Goal: Task Accomplishment & Management: Manage account settings

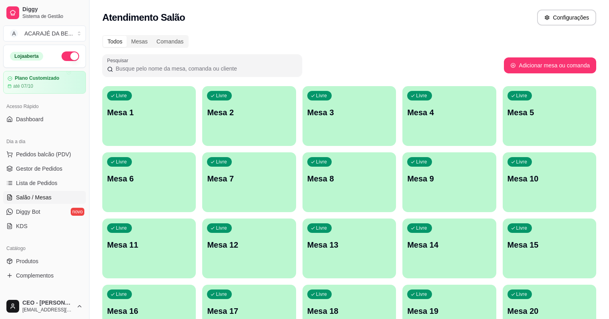
click at [431, 101] on div "Livre Mesa 1 Livre Mesa 2 Livre Mesa 3 Livre Mesa 4 Livre Mesa 5 Livre Mesa 6 L…" at bounding box center [349, 215] width 494 height 259
click at [503, 103] on div "Livre Mesa 5" at bounding box center [548, 111] width 91 height 49
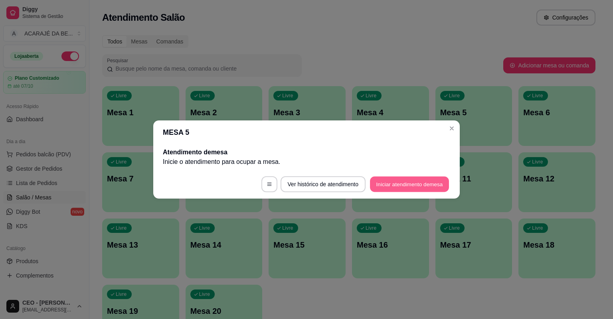
click at [384, 184] on button "Iniciar atendimento de mesa" at bounding box center [409, 185] width 79 height 16
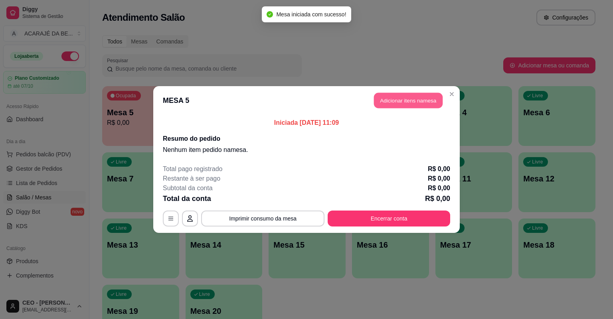
click at [392, 101] on button "Adicionar itens na mesa" at bounding box center [408, 101] width 69 height 16
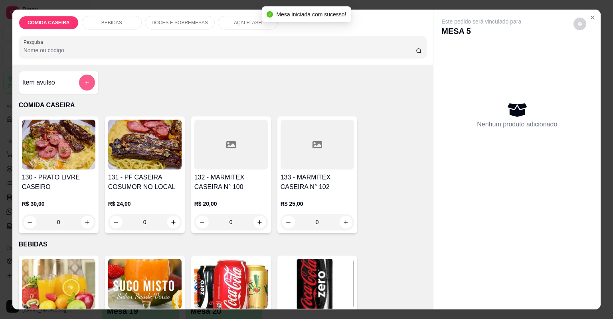
click at [87, 86] on button "add-separate-item" at bounding box center [87, 83] width 16 height 16
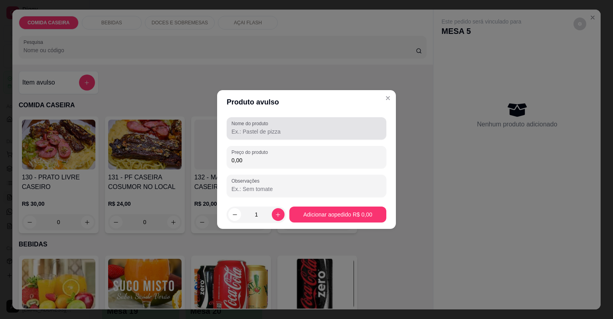
click at [300, 134] on input "Nome do produto" at bounding box center [307, 132] width 150 height 8
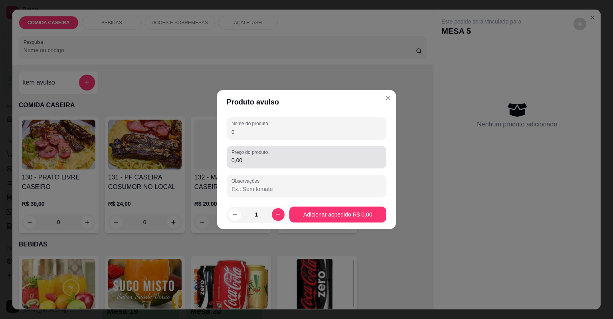
type input "c"
click at [313, 158] on input "0,00" at bounding box center [307, 161] width 150 height 8
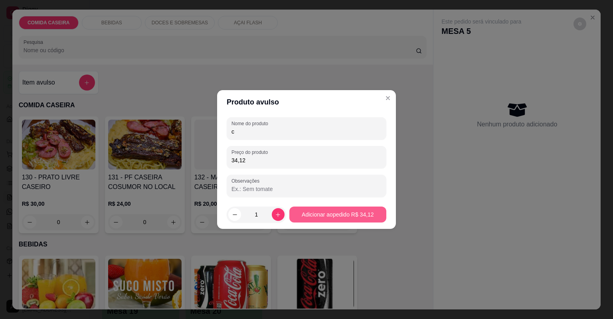
type input "34,12"
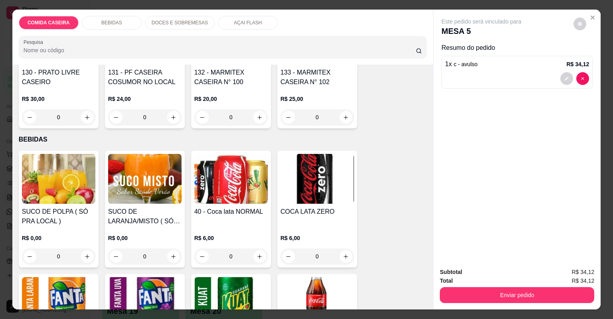
scroll to position [192, 0]
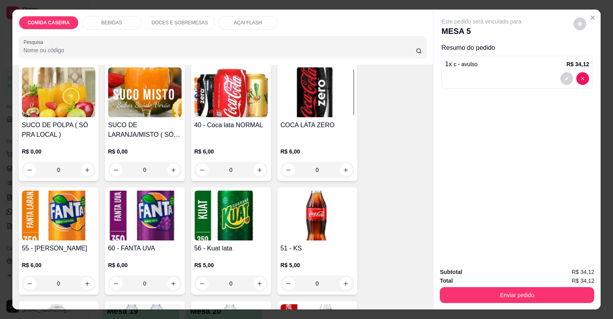
click at [37, 88] on img at bounding box center [58, 92] width 73 height 50
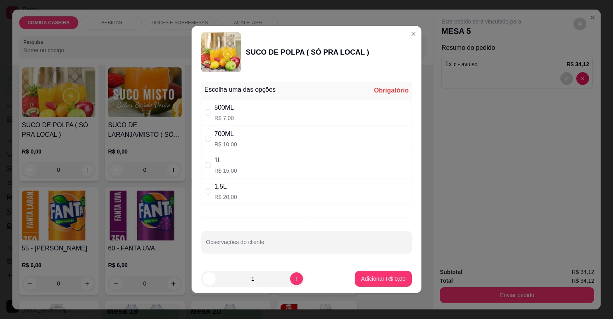
click at [291, 111] on div "500ML R$ 7,00" at bounding box center [306, 112] width 211 height 26
radio input "true"
click at [363, 278] on p "Adicionar R$ 7,00" at bounding box center [383, 279] width 43 height 8
type input "1"
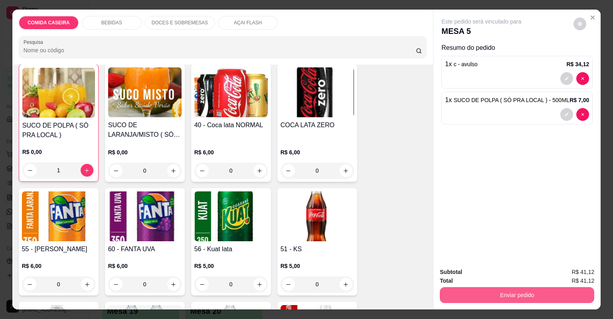
click at [479, 301] on button "Enviar pedido" at bounding box center [517, 295] width 155 height 16
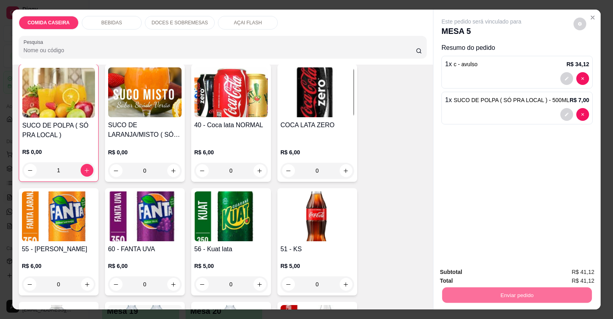
click at [468, 275] on button "Não registrar e enviar pedido" at bounding box center [491, 275] width 83 height 15
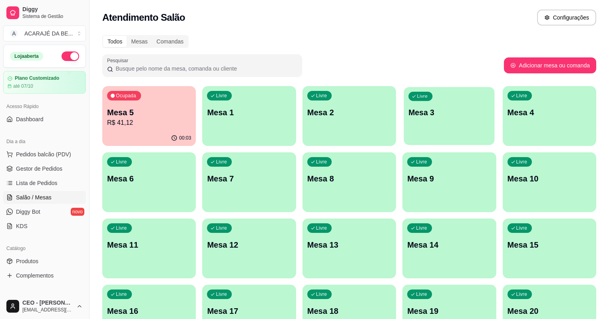
click at [417, 97] on p "Livre" at bounding box center [422, 96] width 11 height 6
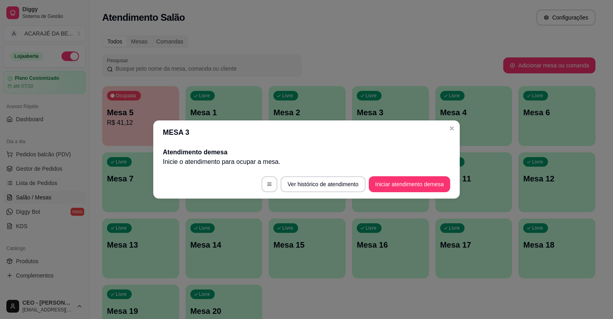
click at [433, 172] on footer "Ver histórico de atendimento Iniciar atendimento de mesa" at bounding box center [306, 184] width 307 height 29
click at [431, 175] on footer "Ver histórico de atendimento Iniciar atendimento de mesa" at bounding box center [306, 184] width 307 height 29
click at [430, 181] on button "Iniciar atendimento de mesa" at bounding box center [409, 185] width 79 height 16
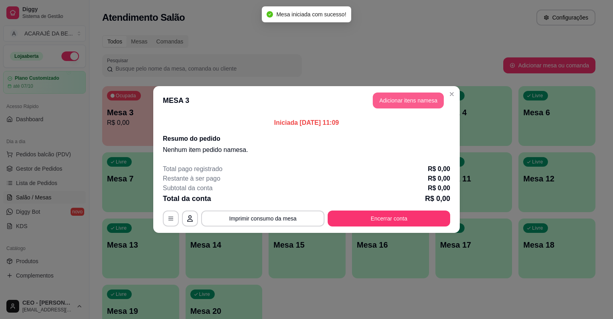
click at [414, 93] on button "Adicionar itens na mesa" at bounding box center [408, 101] width 71 height 16
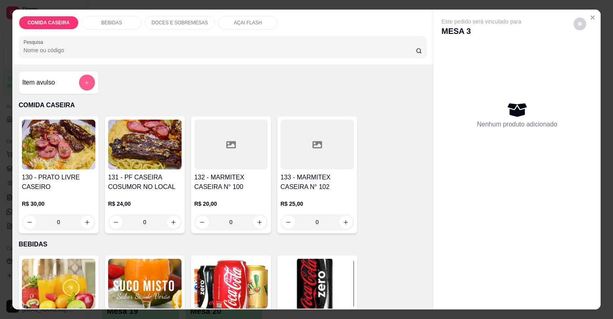
click at [84, 86] on button "add-separate-item" at bounding box center [87, 83] width 16 height 16
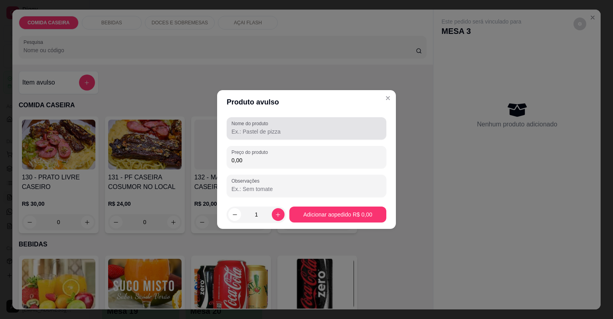
click at [271, 124] on label "Nome do produto" at bounding box center [252, 123] width 40 height 7
click at [272, 128] on input "Nome do produto" at bounding box center [307, 132] width 150 height 8
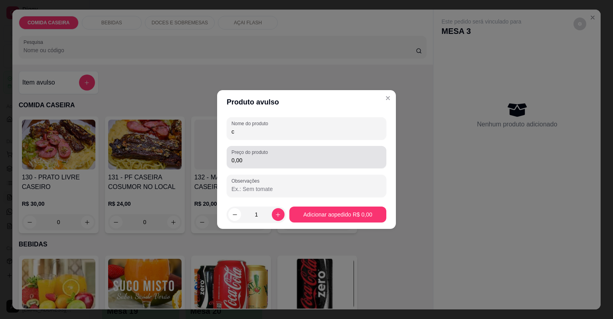
type input "c"
click at [319, 167] on div "Preço do produto 0,00" at bounding box center [307, 157] width 160 height 22
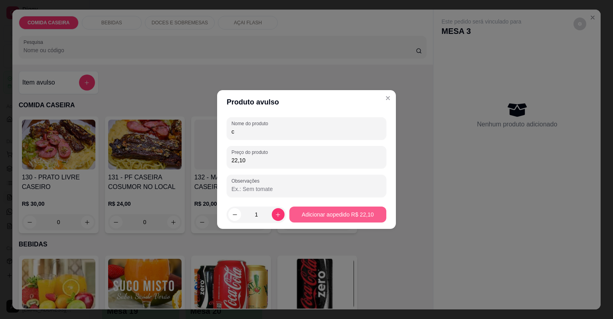
type input "22,10"
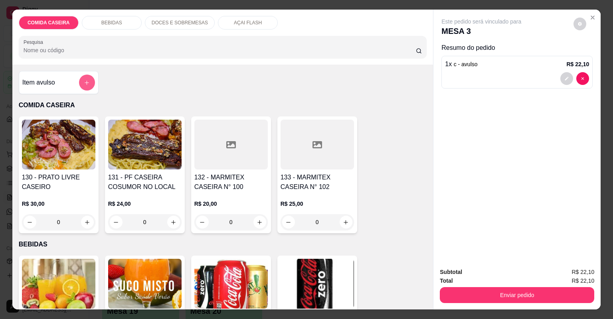
click at [84, 81] on icon "add-separate-item" at bounding box center [87, 83] width 6 height 6
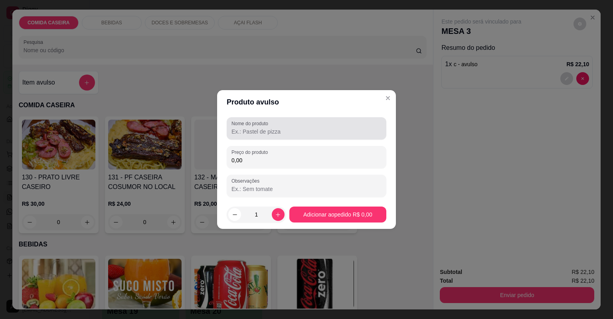
click at [234, 120] on label "Nome do produto" at bounding box center [252, 123] width 40 height 7
click at [234, 128] on input "Nome do produto" at bounding box center [307, 132] width 150 height 8
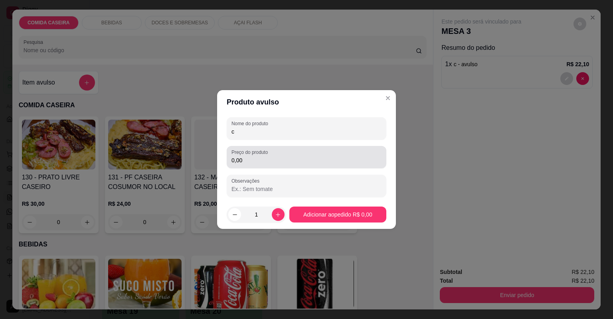
type input "c"
click at [254, 155] on label "Preço do produto" at bounding box center [251, 152] width 39 height 7
click at [254, 157] on input "0,00" at bounding box center [307, 161] width 150 height 8
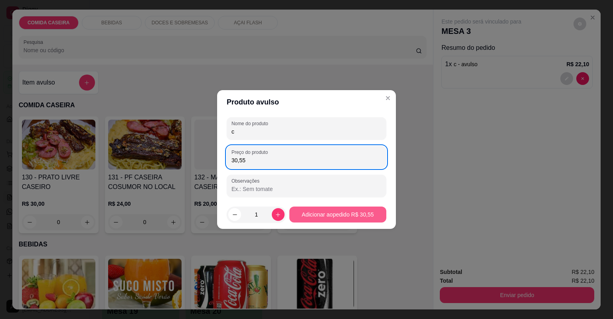
type input "30,55"
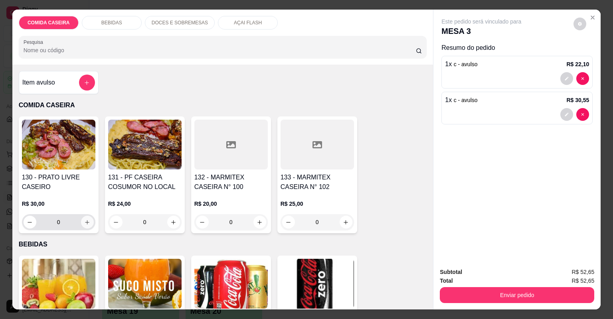
click at [88, 219] on button "increase-product-quantity" at bounding box center [87, 222] width 13 height 13
type input "1"
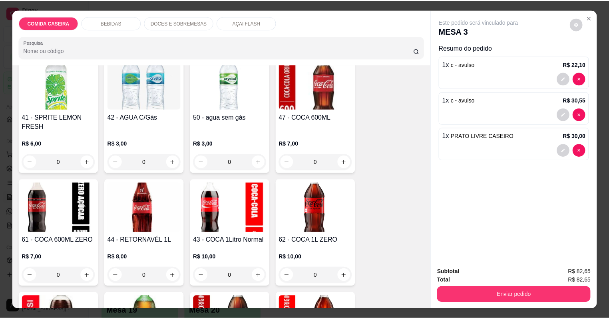
scroll to position [447, 0]
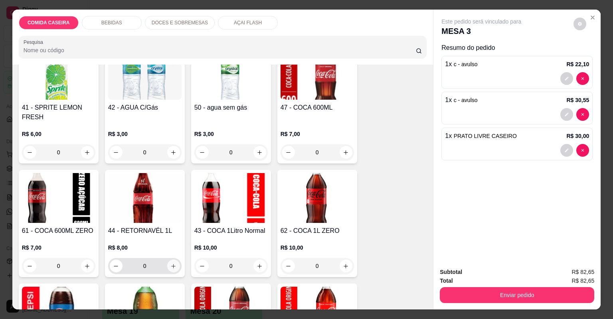
click at [170, 265] on icon "increase-product-quantity" at bounding box center [173, 267] width 6 height 6
type input "1"
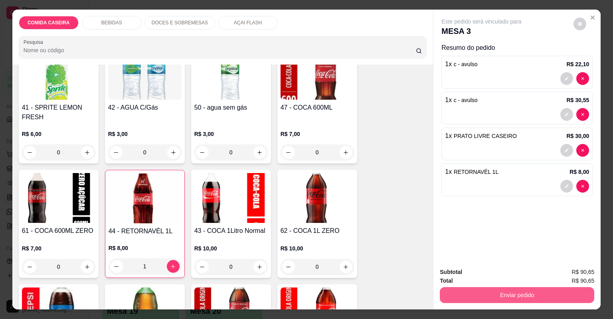
click at [463, 300] on button "Enviar pedido" at bounding box center [517, 295] width 155 height 16
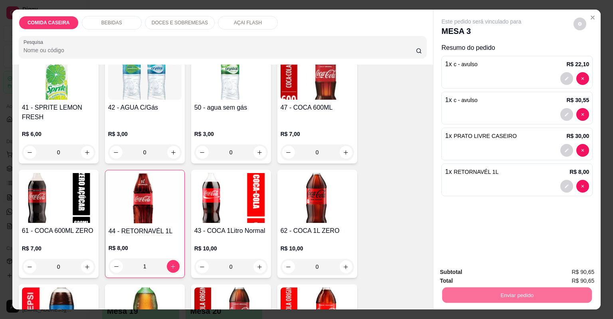
click at [471, 272] on button "Não registrar e enviar pedido" at bounding box center [491, 275] width 83 height 15
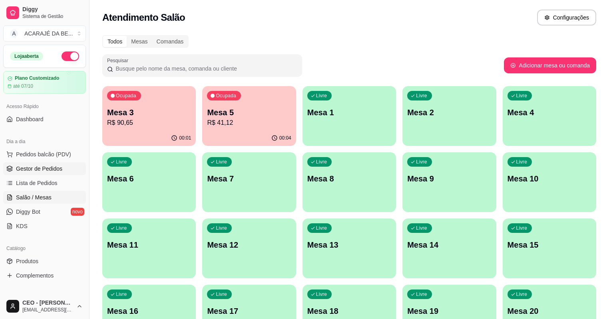
click at [71, 167] on link "Gestor de Pedidos" at bounding box center [44, 169] width 83 height 13
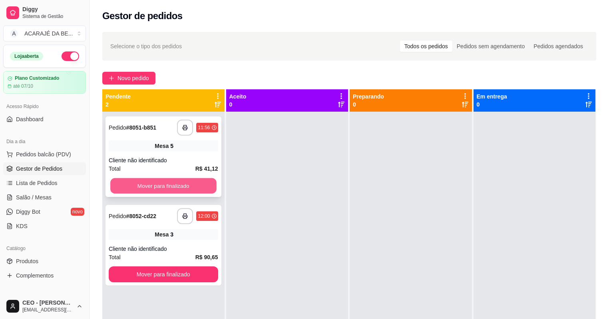
click at [168, 186] on button "Mover para finalizado" at bounding box center [163, 186] width 106 height 16
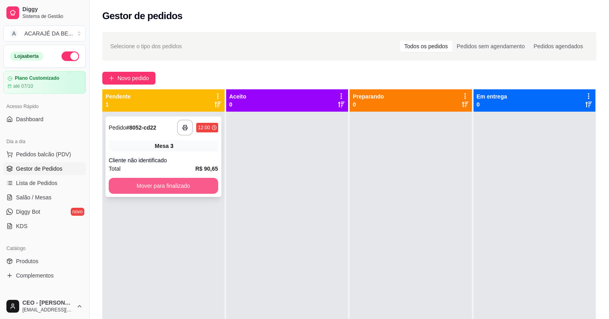
click at [192, 179] on button "Mover para finalizado" at bounding box center [163, 186] width 109 height 16
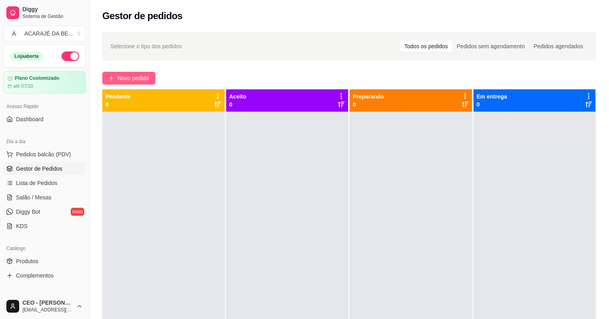
click at [147, 72] on button "Novo pedido" at bounding box center [128, 78] width 53 height 13
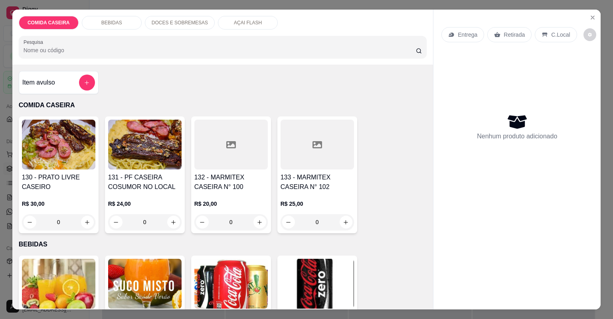
click at [247, 143] on div at bounding box center [230, 145] width 73 height 50
click at [254, 219] on button "increase-product-quantity" at bounding box center [260, 222] width 13 height 13
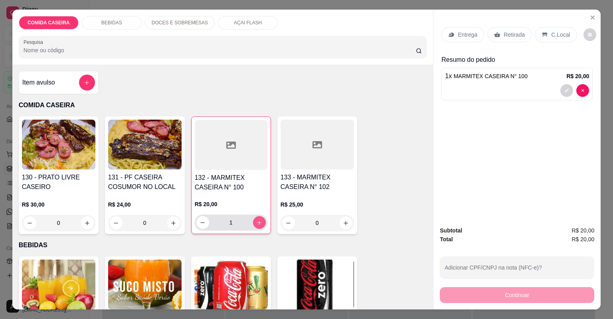
click at [253, 219] on button "increase-product-quantity" at bounding box center [259, 222] width 13 height 13
click at [252, 217] on div "2" at bounding box center [230, 223] width 69 height 16
click at [258, 222] on icon "increase-product-quantity" at bounding box center [260, 223] width 4 height 4
click at [258, 222] on icon "increase-product-quantity" at bounding box center [259, 223] width 4 height 4
click at [259, 222] on icon "increase-product-quantity" at bounding box center [259, 223] width 6 height 6
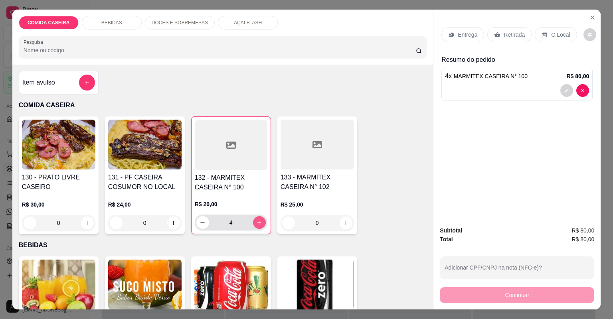
type input "5"
click at [498, 28] on div "Retirada" at bounding box center [510, 34] width 44 height 15
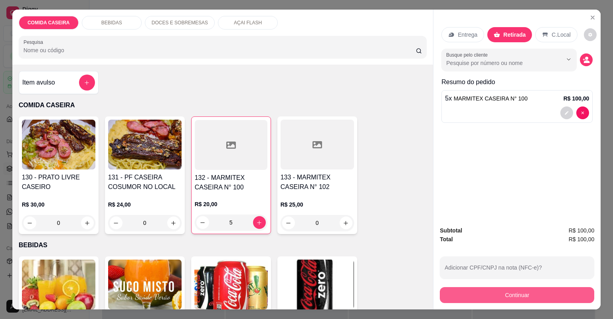
click at [506, 289] on button "Continuar" at bounding box center [517, 295] width 155 height 16
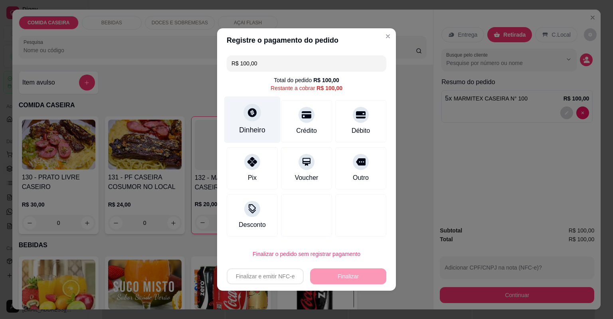
click at [251, 123] on div "Dinheiro" at bounding box center [252, 120] width 56 height 47
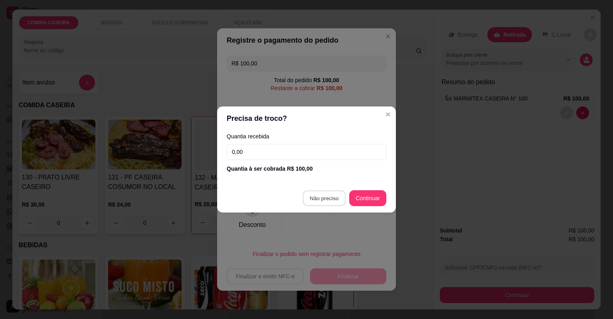
type input "R$ 0,00"
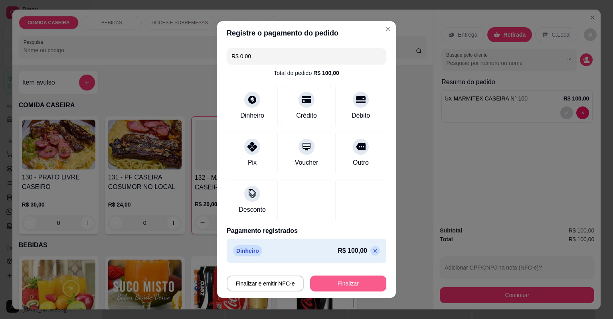
click at [366, 284] on button "Finalizar" at bounding box center [348, 284] width 76 height 16
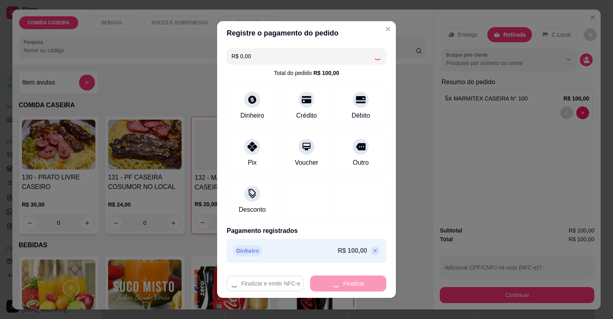
type input "0"
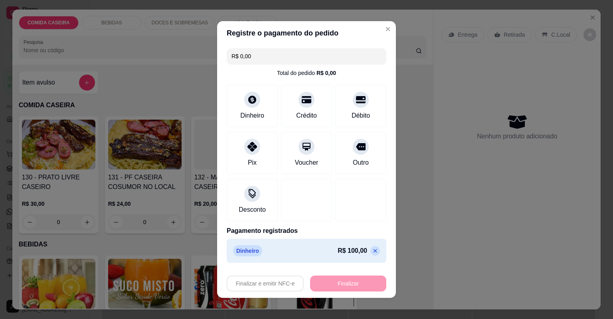
type input "-R$ 100,00"
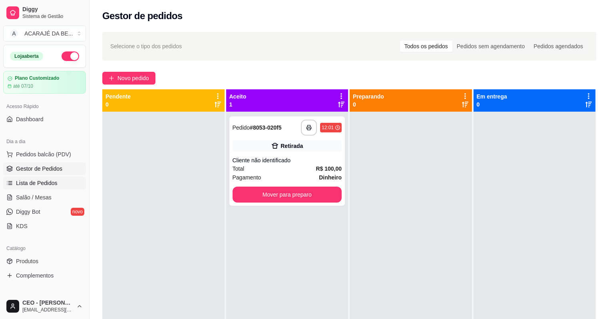
click at [42, 187] on span "Lista de Pedidos" at bounding box center [37, 183] width 42 height 8
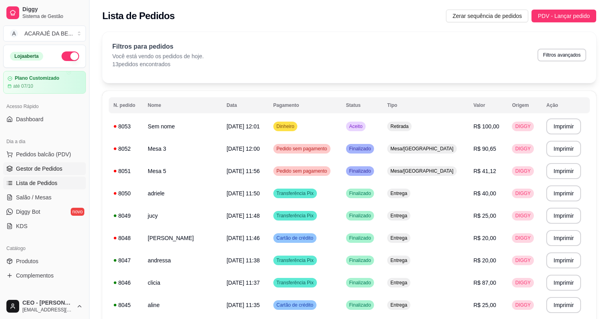
click at [53, 165] on span "Gestor de Pedidos" at bounding box center [39, 169] width 46 height 8
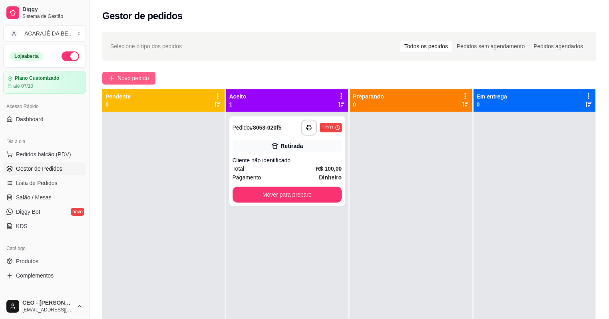
click at [142, 74] on span "Novo pedido" at bounding box center [133, 78] width 32 height 9
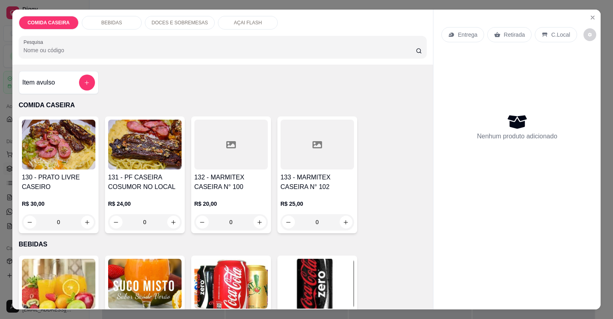
click at [315, 161] on div at bounding box center [317, 145] width 73 height 50
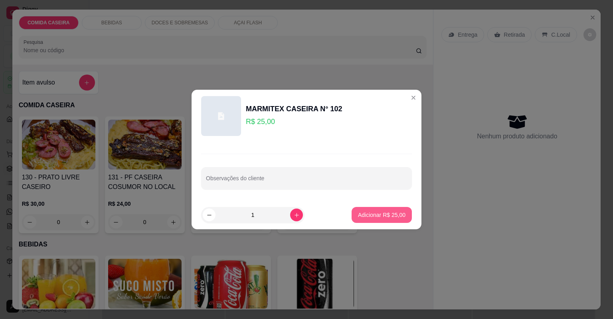
click at [371, 215] on p "Adicionar R$ 25,00" at bounding box center [382, 215] width 48 height 8
type input "1"
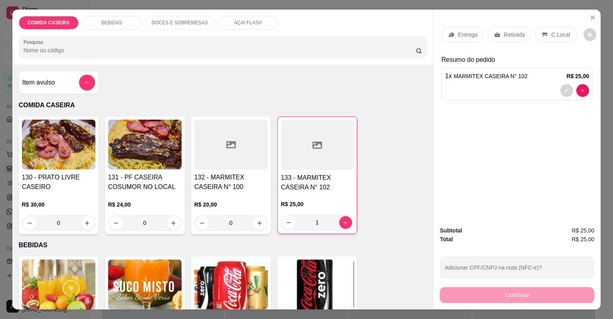
click at [494, 30] on div "Retirada" at bounding box center [510, 34] width 44 height 15
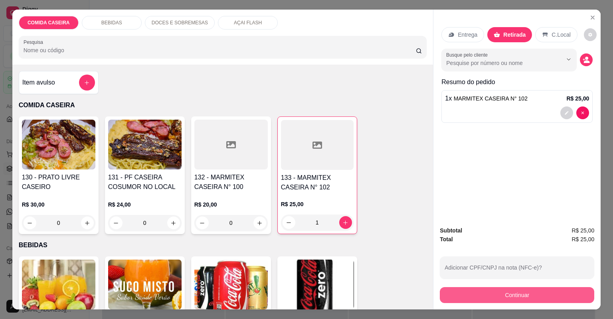
click at [449, 296] on button "Continuar" at bounding box center [517, 295] width 155 height 16
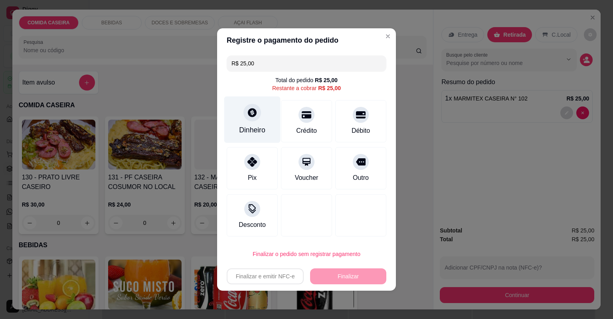
click at [246, 120] on div "Dinheiro" at bounding box center [252, 120] width 56 height 47
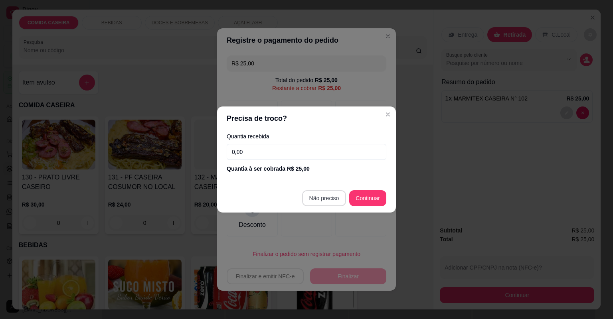
type input "R$ 0,00"
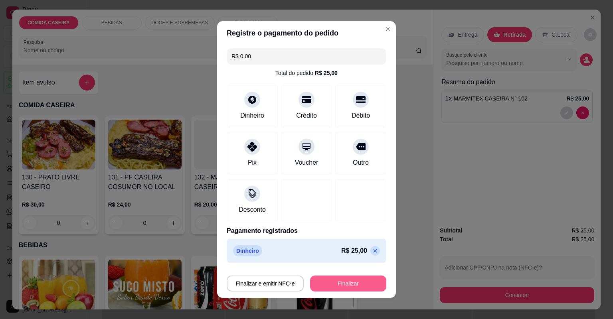
click at [352, 277] on button "Finalizar" at bounding box center [348, 284] width 76 height 16
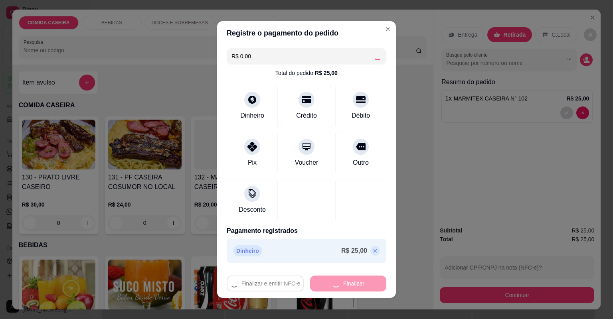
type input "0"
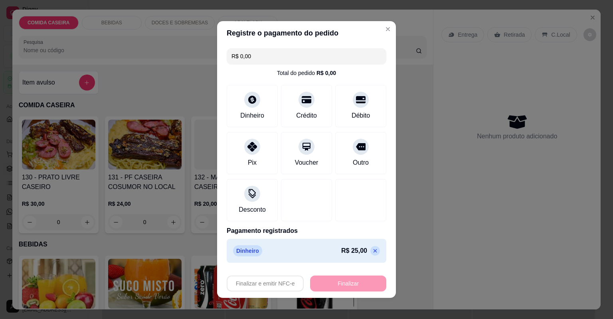
type input "-R$ 25,00"
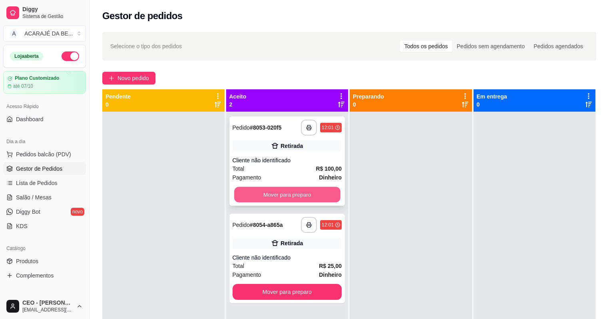
click at [265, 196] on button "Mover para preparo" at bounding box center [287, 195] width 106 height 16
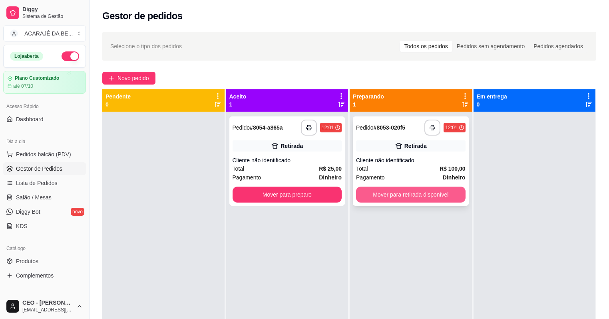
click at [405, 195] on button "Mover para retirada disponível" at bounding box center [410, 195] width 109 height 16
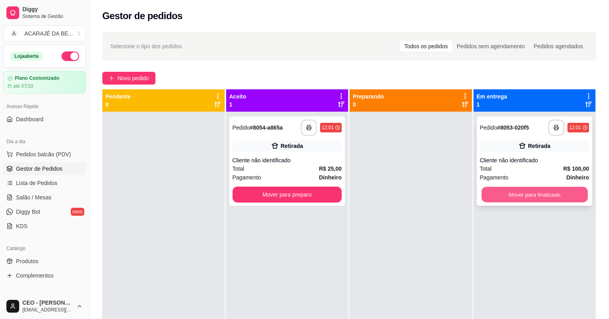
click at [503, 190] on button "Mover para finalizado" at bounding box center [534, 195] width 106 height 16
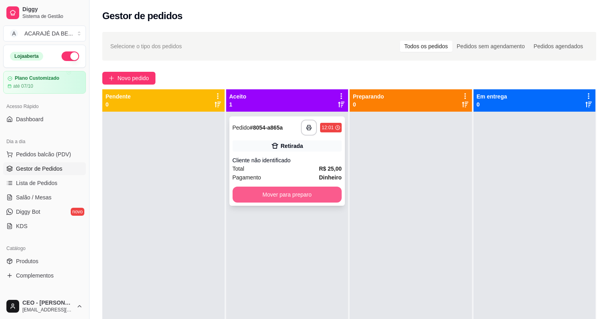
click at [326, 192] on button "Mover para preparo" at bounding box center [286, 195] width 109 height 16
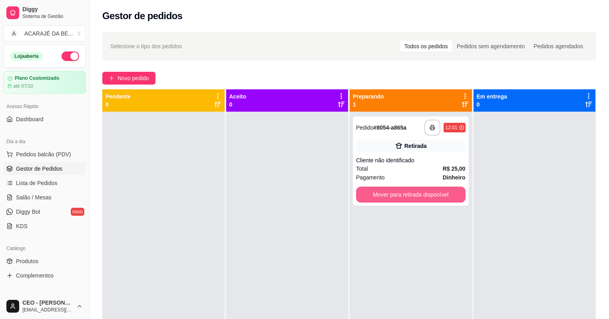
click at [416, 193] on button "Mover para retirada disponível" at bounding box center [410, 195] width 109 height 16
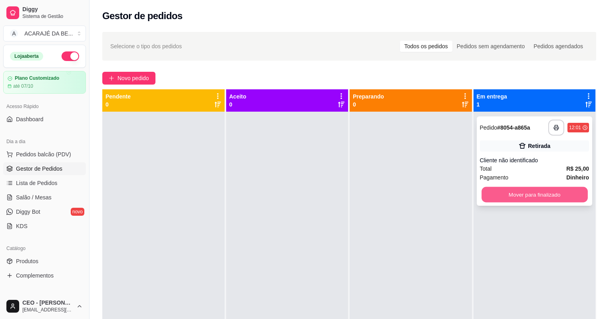
click at [481, 189] on button "Mover para finalizado" at bounding box center [534, 195] width 106 height 16
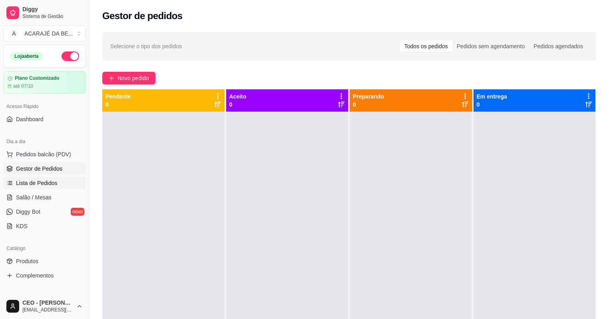
click at [45, 180] on span "Lista de Pedidos" at bounding box center [37, 183] width 42 height 8
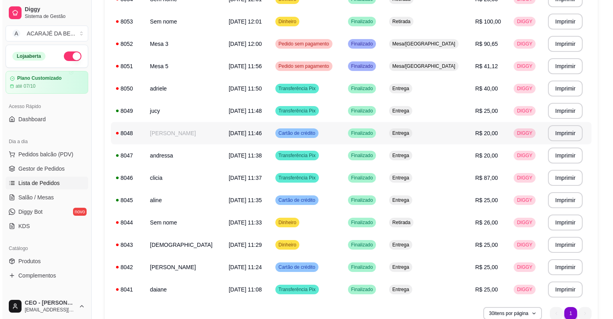
scroll to position [128, 0]
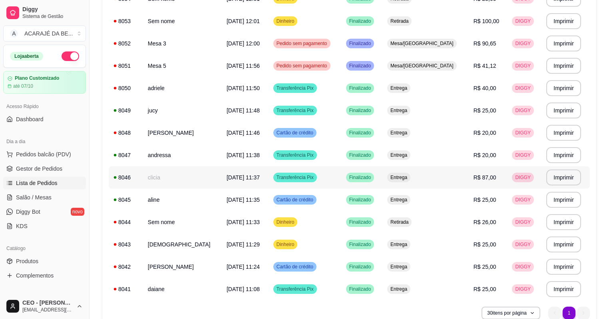
click at [179, 176] on td "clicia" at bounding box center [182, 178] width 79 height 22
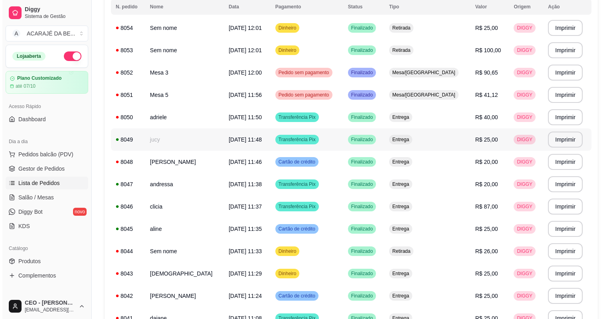
scroll to position [0, 0]
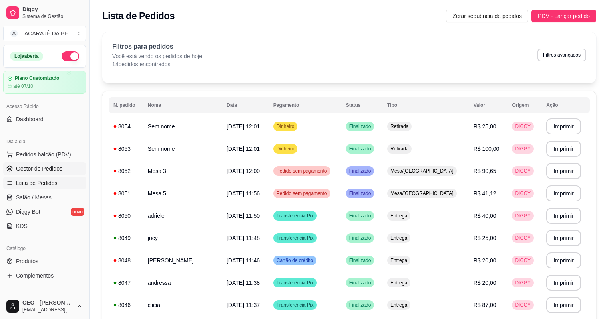
click at [77, 166] on link "Gestor de Pedidos" at bounding box center [44, 169] width 83 height 13
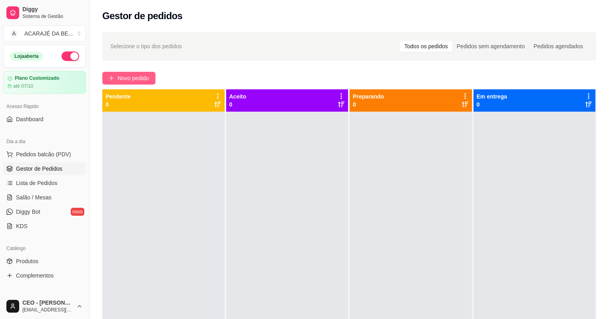
click at [143, 78] on span "Novo pedido" at bounding box center [133, 78] width 32 height 9
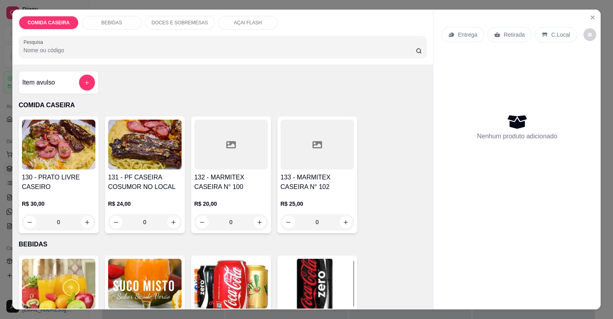
click at [315, 154] on div at bounding box center [317, 145] width 73 height 50
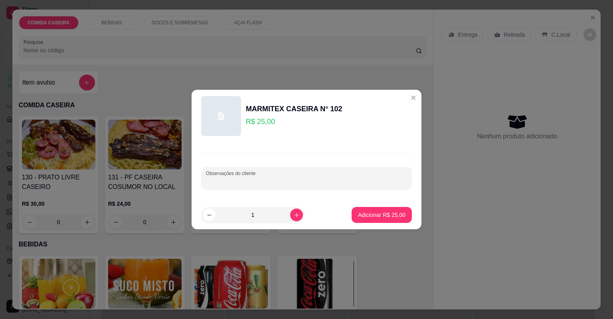
click at [314, 179] on input "Observações do cliente" at bounding box center [306, 182] width 201 height 8
paste input "Vou querer - feijão tropeiro - arroz branco - macarão alho e óleo - purê de bat…"
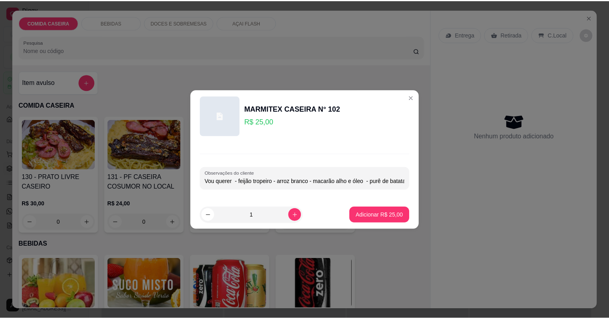
scroll to position [0, 148]
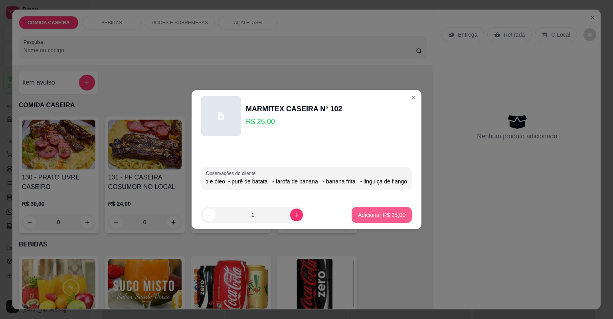
type input "Vou querer - feijão tropeiro - arroz branco - macarão alho e óleo - purê de bat…"
click at [380, 215] on p "Adicionar R$ 25,00" at bounding box center [382, 215] width 48 height 8
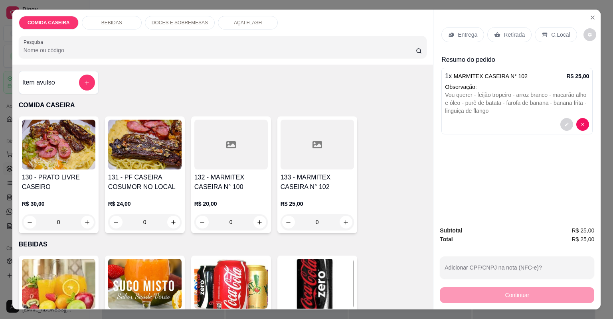
click at [467, 34] on p "Entrega" at bounding box center [468, 35] width 20 height 8
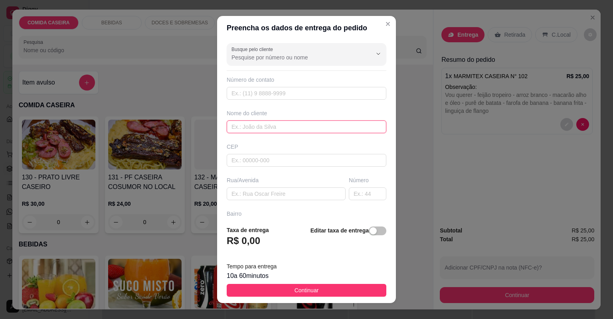
click at [279, 125] on input "text" at bounding box center [307, 127] width 160 height 13
click at [233, 129] on input "mARIO PLANETA" at bounding box center [307, 127] width 160 height 13
type input "[PERSON_NAME]"
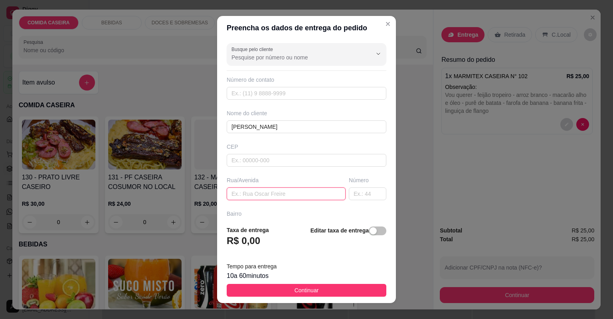
click at [272, 192] on input "text" at bounding box center [286, 194] width 119 height 13
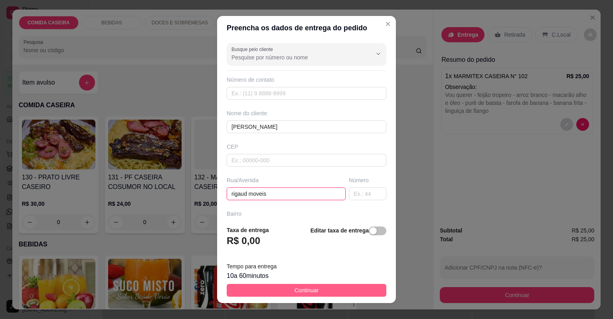
type input "rigaud moveis"
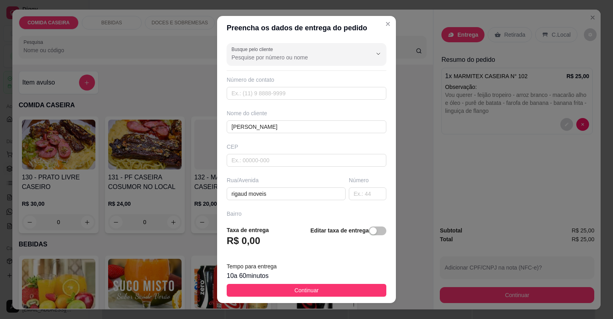
drag, startPoint x: 291, startPoint y: 287, endPoint x: 374, endPoint y: 286, distance: 82.7
click at [295, 287] on span "Continuar" at bounding box center [307, 290] width 24 height 9
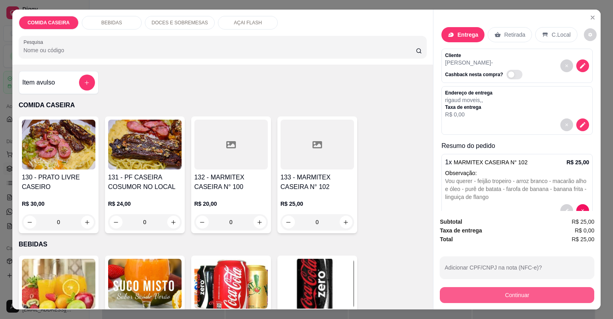
click at [457, 290] on button "Continuar" at bounding box center [517, 295] width 155 height 16
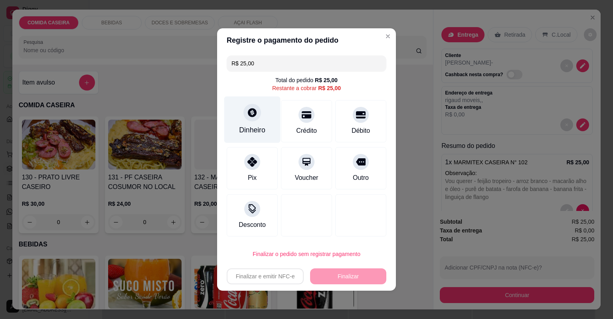
click at [252, 129] on div "Dinheiro" at bounding box center [252, 130] width 26 height 10
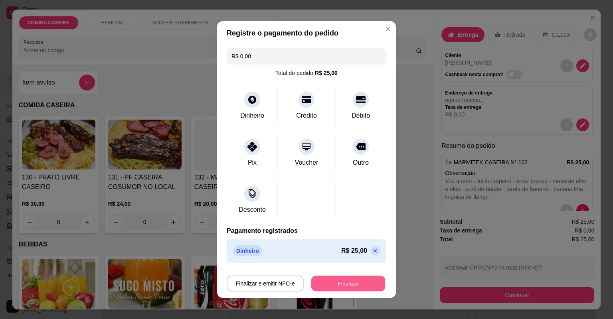
click at [337, 279] on button "Finalizar" at bounding box center [348, 284] width 74 height 16
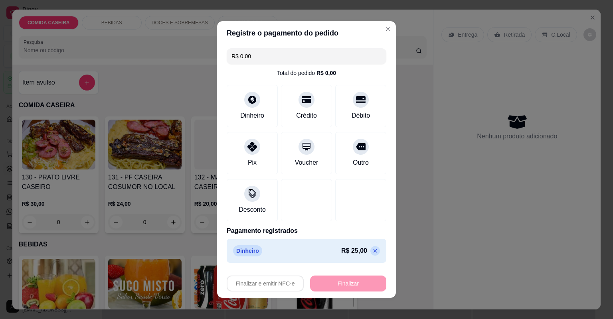
type input "-R$ 25,00"
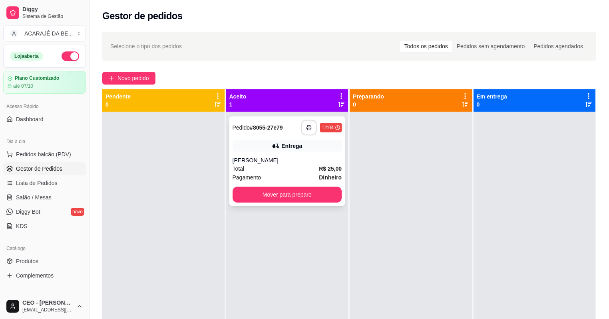
click at [306, 129] on icon "button" at bounding box center [309, 128] width 6 height 6
click at [287, 190] on button "Mover para preparo" at bounding box center [287, 195] width 106 height 16
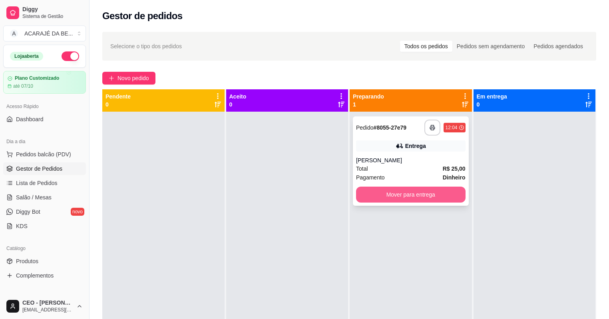
click at [375, 199] on button "Mover para entrega" at bounding box center [410, 195] width 109 height 16
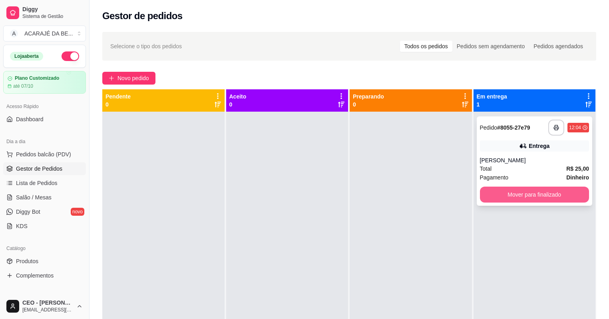
click at [519, 196] on button "Mover para finalizado" at bounding box center [534, 195] width 109 height 16
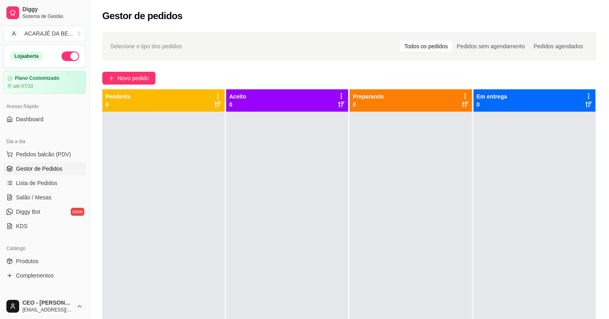
drag, startPoint x: 476, startPoint y: 292, endPoint x: 460, endPoint y: 305, distance: 20.5
click at [460, 305] on div "Pendente 0 Aceito 0 Preparando 0 Em entrega 0" at bounding box center [349, 248] width 494 height 319
click at [133, 78] on span "Novo pedido" at bounding box center [133, 78] width 32 height 9
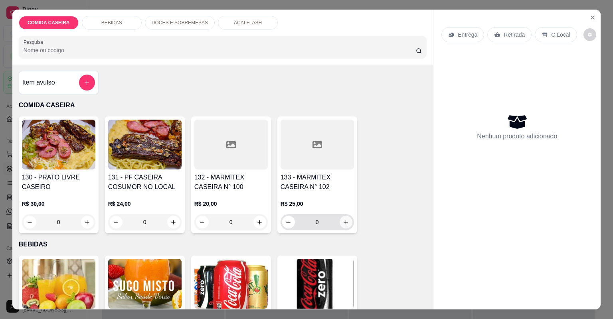
click at [344, 220] on icon "increase-product-quantity" at bounding box center [346, 223] width 6 height 6
type input "1"
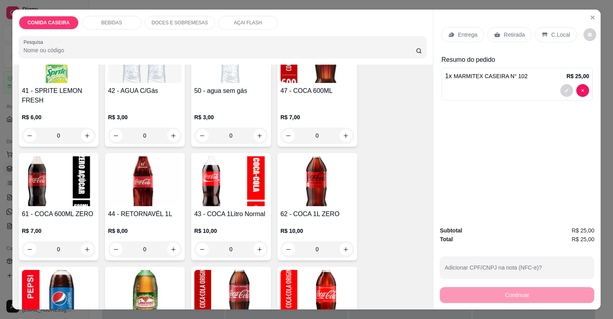
scroll to position [479, 0]
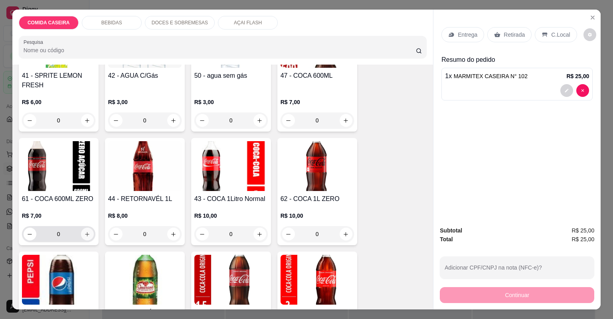
click at [87, 235] on icon "increase-product-quantity" at bounding box center [87, 235] width 6 height 6
type input "1"
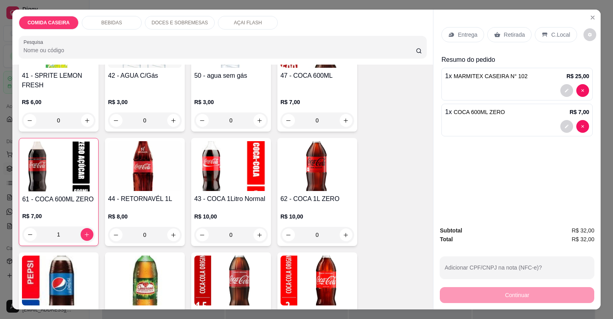
click at [489, 34] on div "Retirada" at bounding box center [510, 34] width 44 height 15
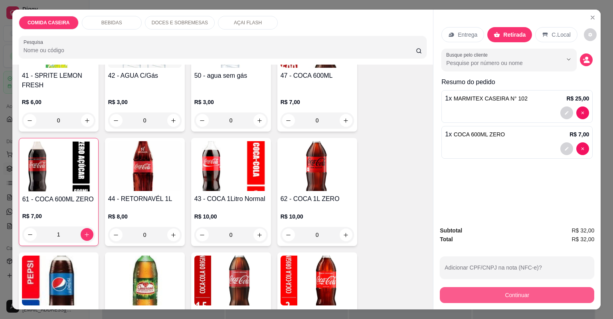
click at [463, 289] on button "Continuar" at bounding box center [517, 295] width 155 height 16
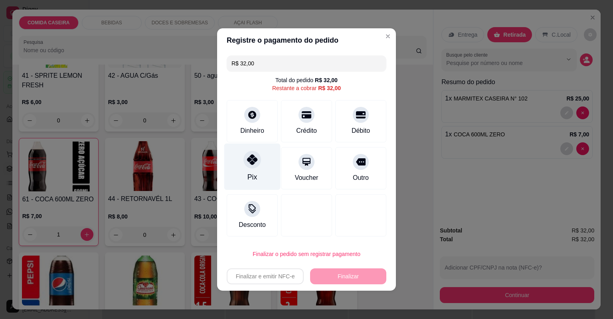
click at [248, 174] on div "Pix" at bounding box center [253, 177] width 10 height 10
type input "R$ 0,00"
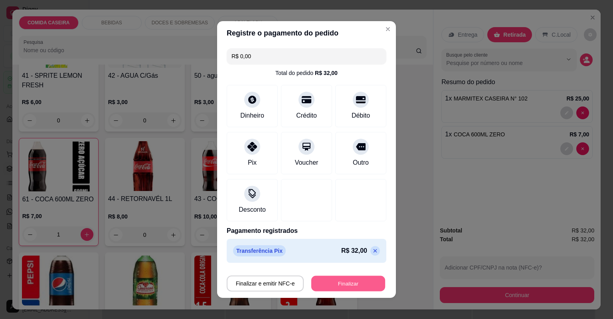
click at [337, 286] on button "Finalizar" at bounding box center [348, 284] width 74 height 16
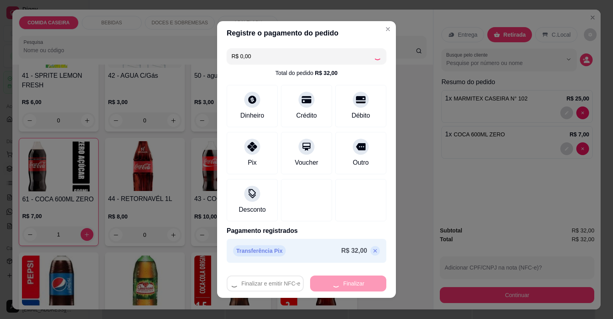
type input "0"
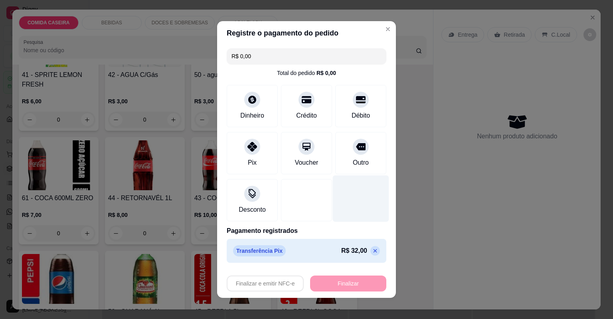
type input "-R$ 32,00"
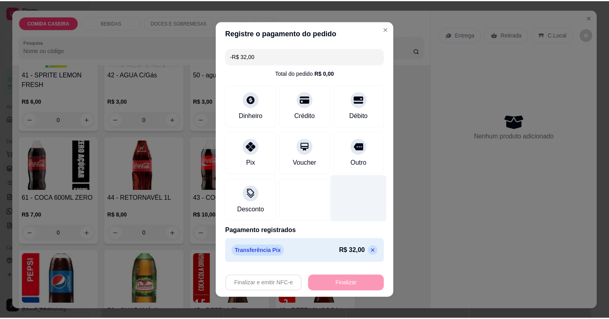
scroll to position [478, 0]
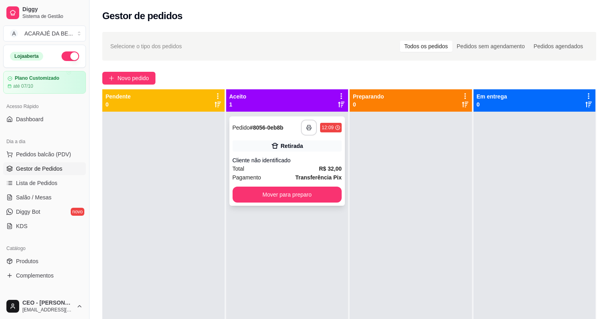
click at [307, 123] on button "button" at bounding box center [309, 128] width 16 height 16
click at [284, 192] on button "Mover para preparo" at bounding box center [286, 195] width 109 height 16
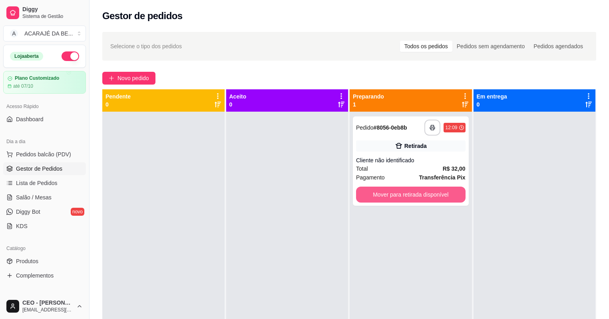
click at [387, 191] on button "Mover para retirada disponível" at bounding box center [410, 195] width 109 height 16
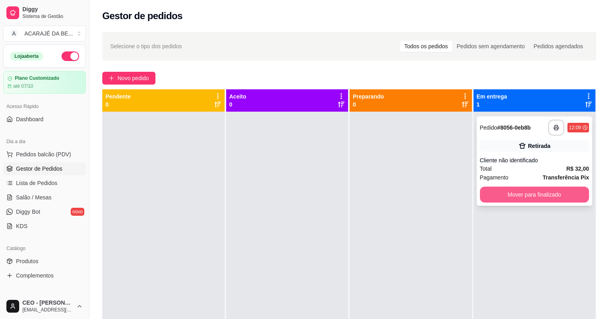
click at [485, 192] on button "Mover para finalizado" at bounding box center [534, 195] width 109 height 16
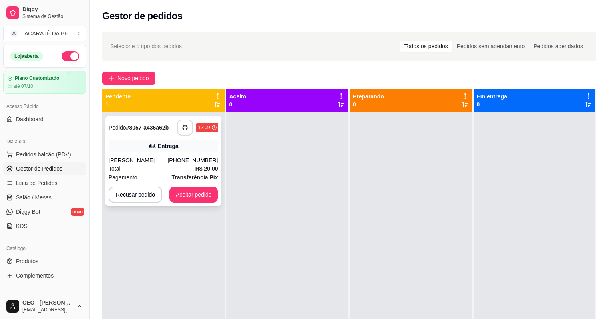
click at [184, 131] on button "button" at bounding box center [185, 128] width 16 height 16
click at [188, 195] on button "Aceitar pedido" at bounding box center [193, 195] width 47 height 16
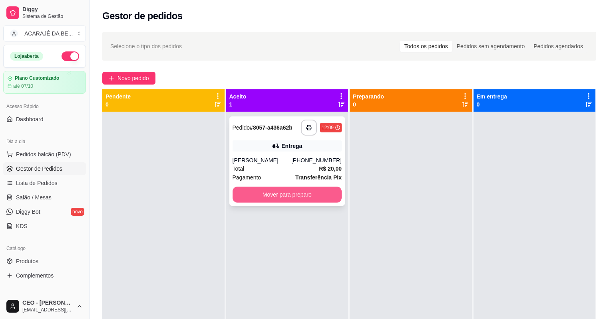
click at [281, 193] on button "Mover para preparo" at bounding box center [286, 195] width 109 height 16
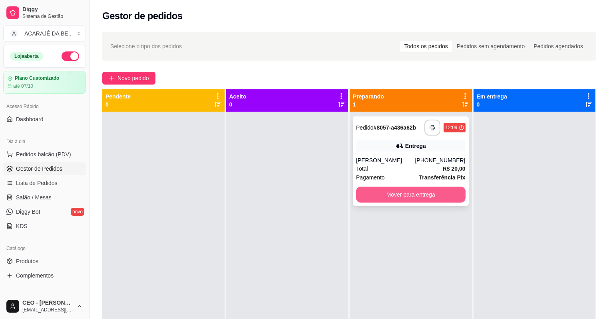
click at [436, 196] on button "Mover para entrega" at bounding box center [410, 195] width 109 height 16
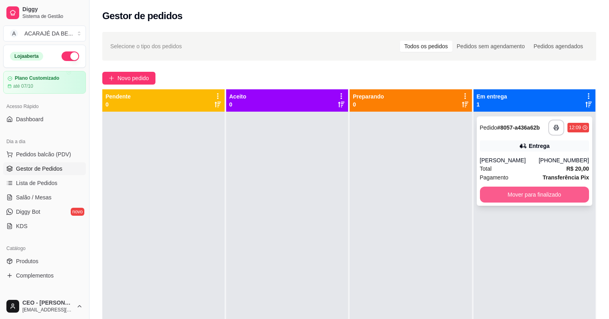
click at [509, 192] on button "Mover para finalizado" at bounding box center [534, 195] width 109 height 16
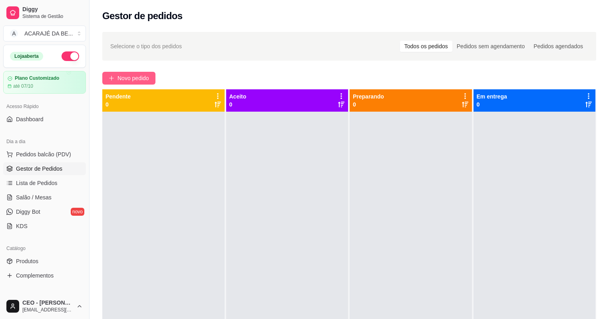
click at [139, 76] on span "Novo pedido" at bounding box center [133, 78] width 32 height 9
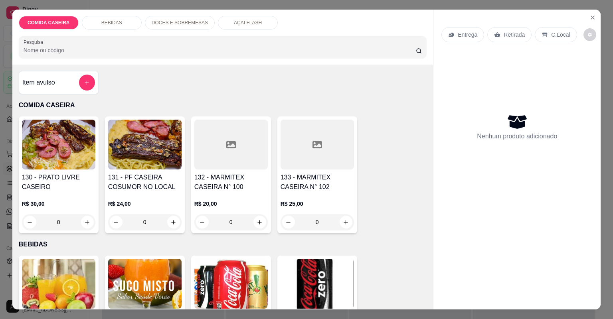
click at [216, 121] on div at bounding box center [230, 145] width 73 height 50
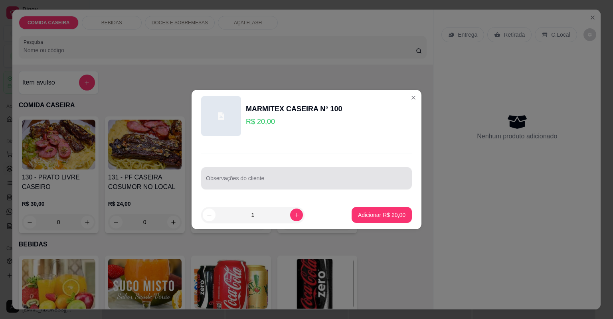
click at [267, 175] on div at bounding box center [306, 178] width 201 height 16
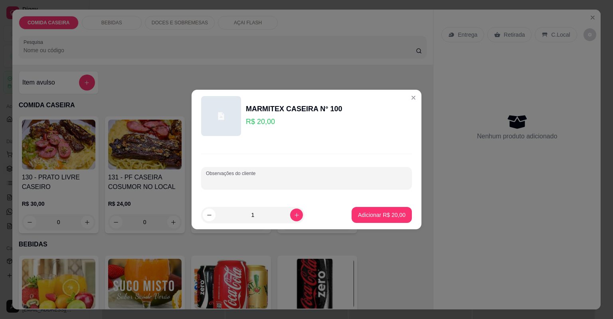
paste input "Feijão tropeiro Macarrão com molho Purê Banana frita Vinagrete Churrasco de fra…"
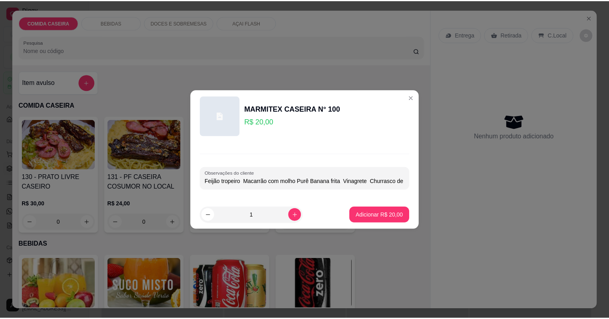
scroll to position [0, 48]
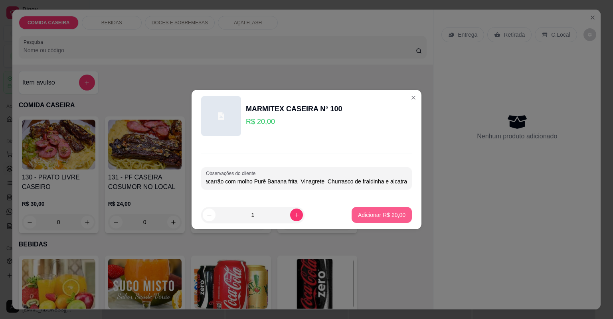
type input "Feijão tropeiro Macarrão com molho Purê Banana frita Vinagrete Churrasco de fra…"
click at [367, 216] on p "Adicionar R$ 20,00" at bounding box center [382, 215] width 48 height 8
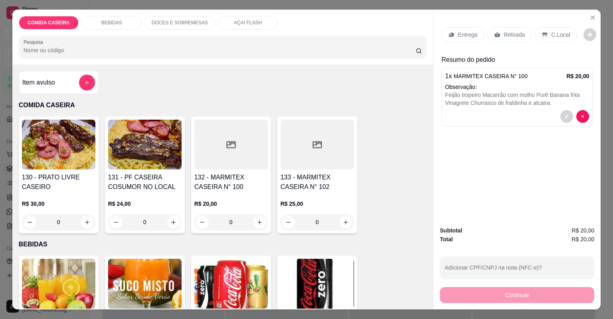
click at [452, 40] on div "Entrega" at bounding box center [463, 34] width 43 height 15
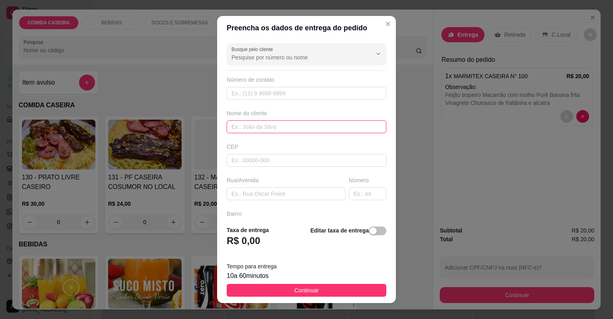
click at [293, 129] on input "text" at bounding box center [307, 127] width 160 height 13
type input "centro tec"
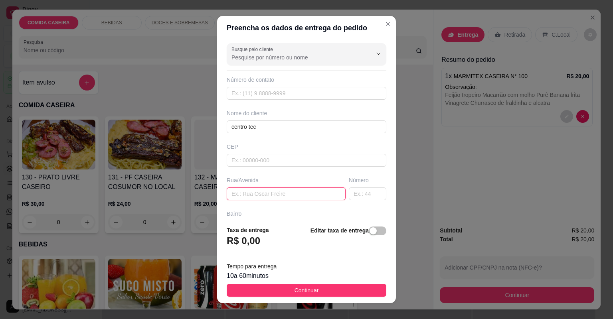
click at [295, 198] on input "text" at bounding box center [286, 194] width 119 height 13
type input "centro tec"
click at [317, 295] on button "Continuar" at bounding box center [307, 290] width 160 height 13
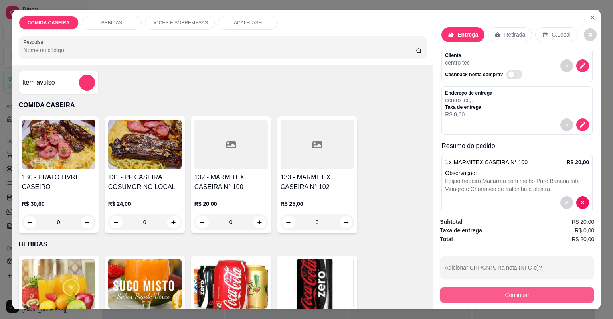
click at [492, 297] on button "Continuar" at bounding box center [517, 295] width 155 height 16
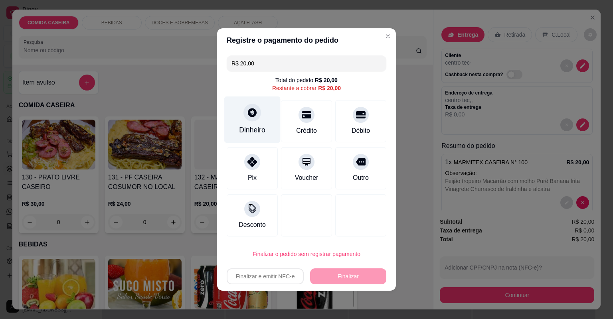
click at [262, 119] on div "Dinheiro" at bounding box center [252, 120] width 56 height 47
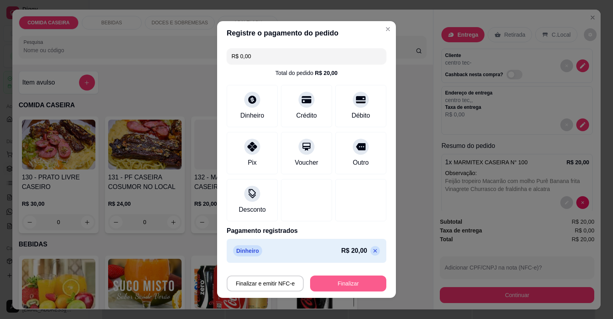
click at [349, 280] on button "Finalizar" at bounding box center [348, 284] width 76 height 16
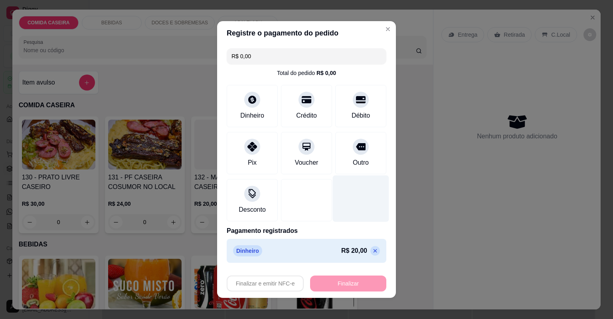
type input "-R$ 20,00"
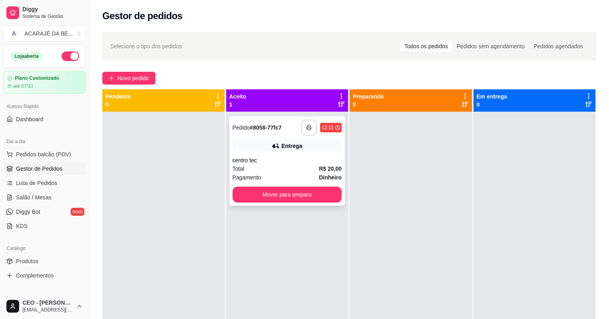
click at [308, 125] on icon "button" at bounding box center [309, 128] width 6 height 6
click at [297, 195] on button "Mover para preparo" at bounding box center [286, 195] width 109 height 16
click at [359, 193] on div at bounding box center [410, 271] width 122 height 319
click at [331, 196] on button "Mover para preparo" at bounding box center [287, 195] width 106 height 16
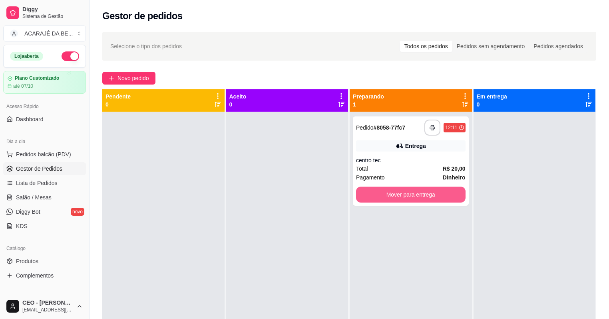
click at [379, 195] on button "Mover para entrega" at bounding box center [410, 195] width 109 height 16
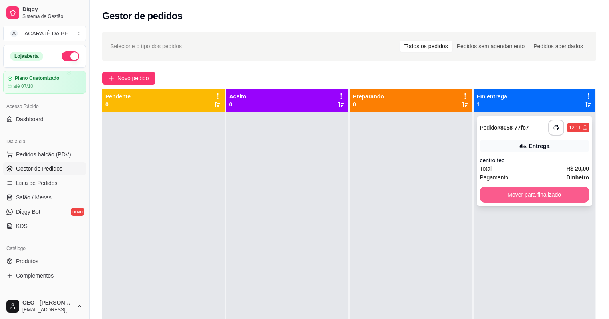
click at [487, 190] on button "Mover para finalizado" at bounding box center [534, 195] width 109 height 16
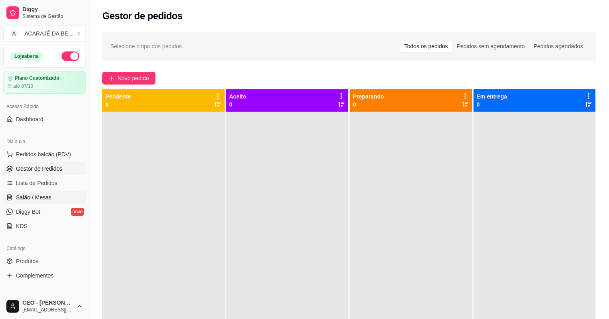
click at [33, 196] on span "Salão / Mesas" at bounding box center [34, 198] width 36 height 8
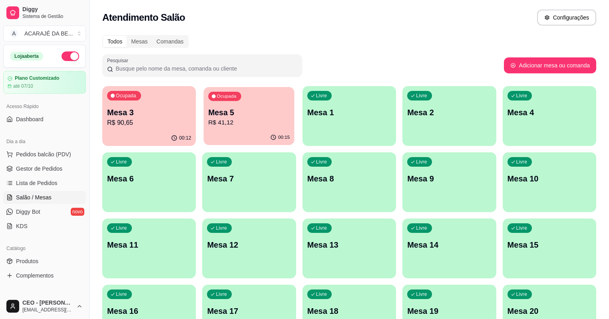
click at [208, 113] on p "Mesa 5" at bounding box center [248, 112] width 81 height 11
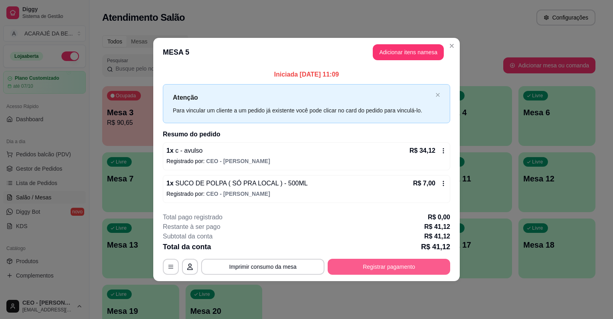
click at [413, 267] on button "Registrar pagamento" at bounding box center [389, 267] width 123 height 16
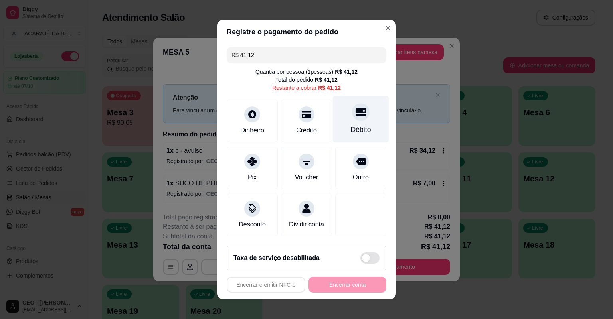
click at [356, 118] on div at bounding box center [361, 112] width 18 height 18
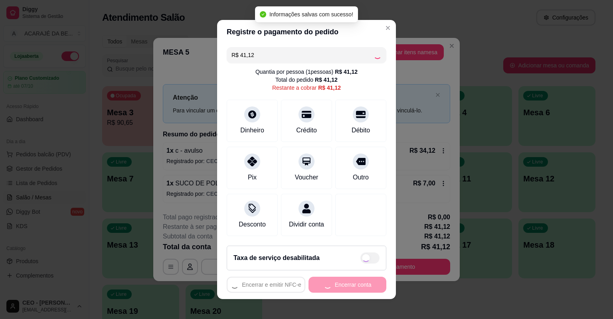
type input "R$ 0,00"
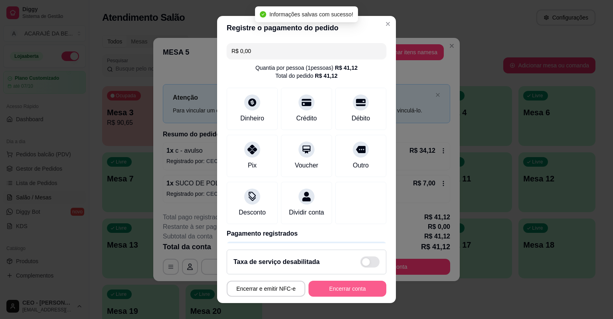
click at [347, 286] on button "Encerrar conta" at bounding box center [348, 289] width 78 height 16
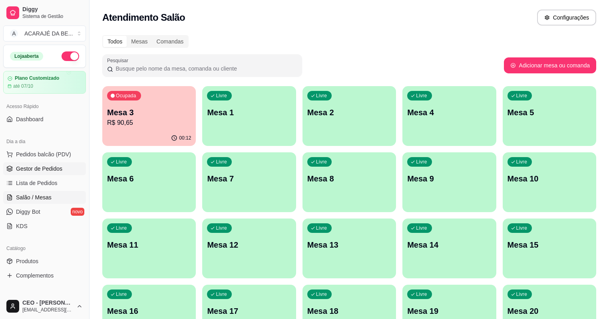
drag, startPoint x: 76, startPoint y: 167, endPoint x: 76, endPoint y: 163, distance: 4.4
click at [75, 167] on link "Gestor de Pedidos" at bounding box center [44, 169] width 83 height 13
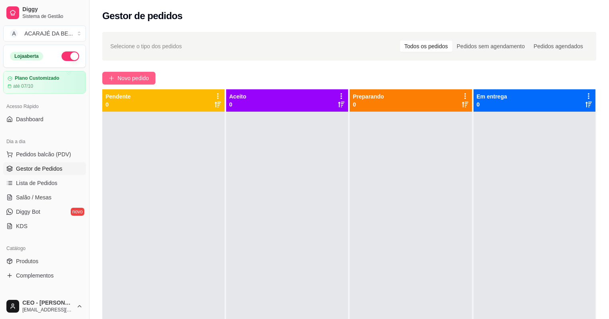
click at [131, 79] on span "Novo pedido" at bounding box center [133, 78] width 32 height 9
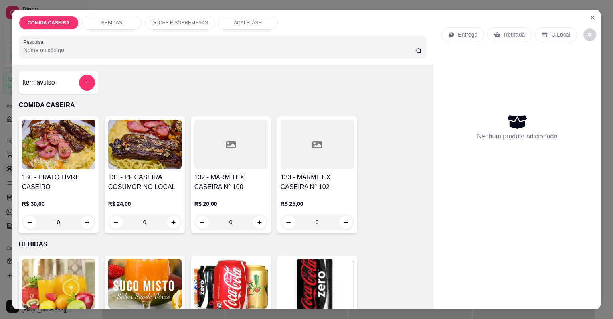
click at [228, 125] on div at bounding box center [230, 145] width 73 height 50
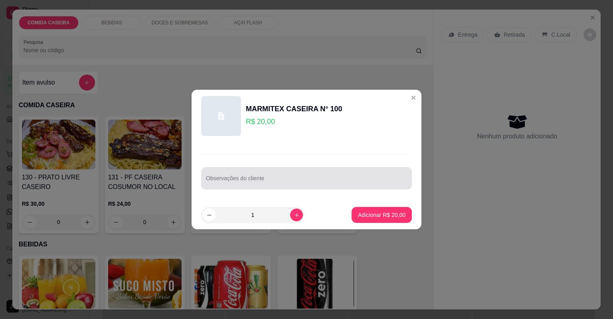
click at [280, 176] on div at bounding box center [306, 178] width 201 height 16
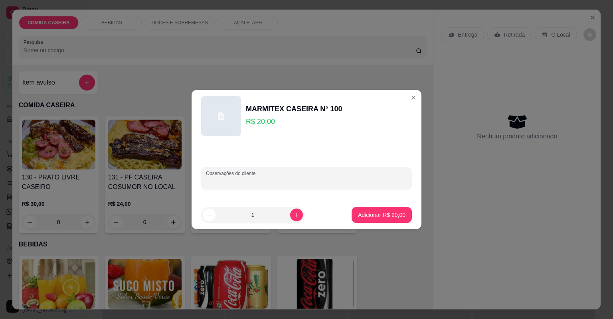
paste input "Linguiça mista Obs:precisa cortar não Arroz Feijão tropeiro Fafora de banana Ab…"
type input "Linguiça mista Obs:precisa cortar não Arroz Feijão tropeiro Fafora de banana Ab…"
click at [363, 209] on button "Adicionar R$ 20,00" at bounding box center [382, 215] width 60 height 16
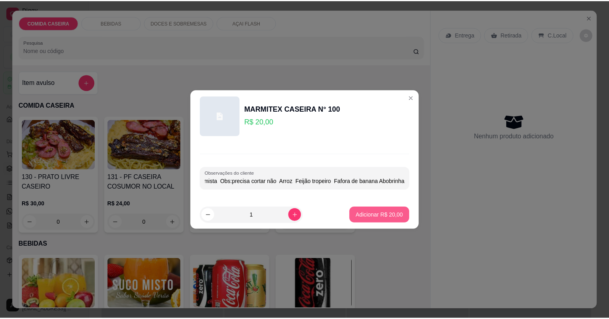
scroll to position [0, 0]
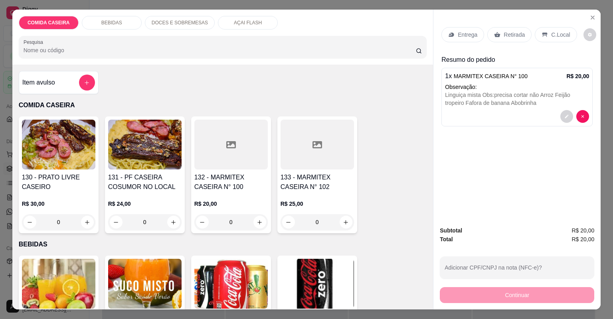
click at [472, 34] on p "Entrega" at bounding box center [468, 35] width 20 height 8
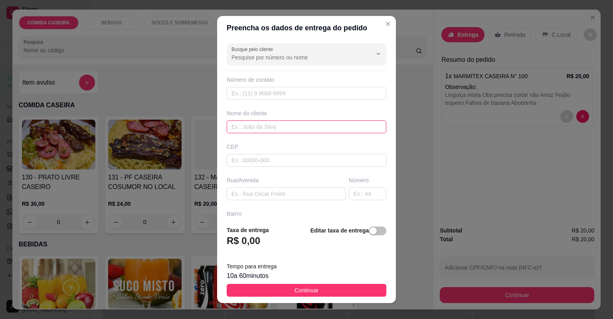
click at [288, 124] on input "text" at bounding box center [307, 127] width 160 height 13
type input "saah"
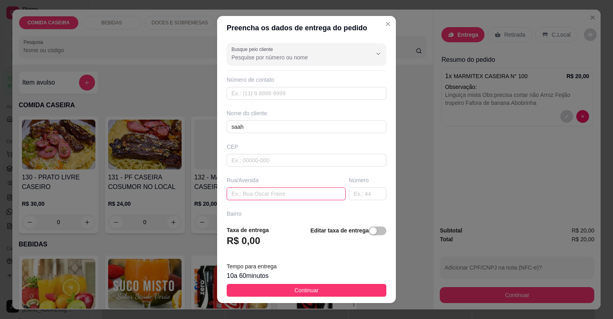
drag, startPoint x: 262, startPoint y: 192, endPoint x: 286, endPoint y: 202, distance: 26.0
click at [262, 192] on input "text" at bounding box center [286, 194] width 119 height 13
paste input "Bela vista"
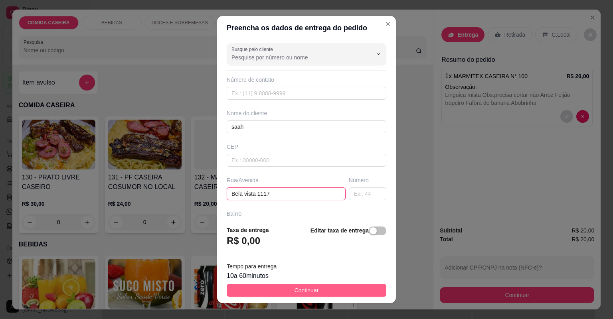
type input "Bela vista 1117"
click at [334, 288] on button "Continuar" at bounding box center [307, 290] width 160 height 13
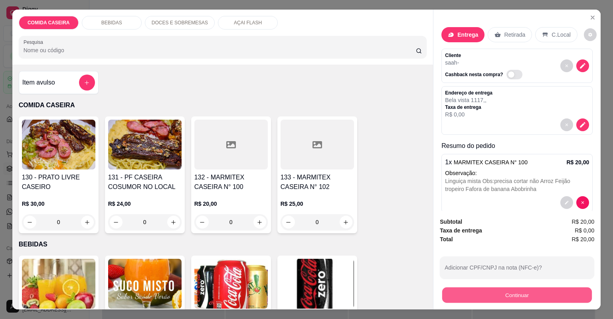
click at [460, 294] on button "Continuar" at bounding box center [517, 296] width 150 height 16
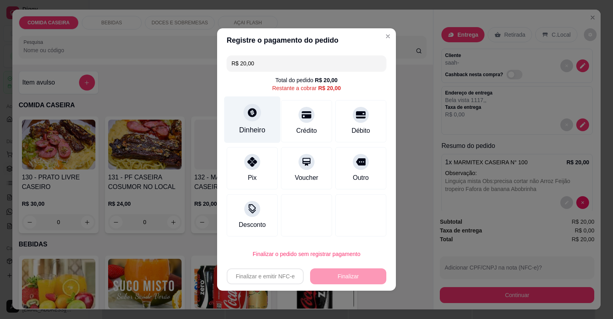
click at [266, 113] on div "Dinheiro" at bounding box center [252, 120] width 56 height 47
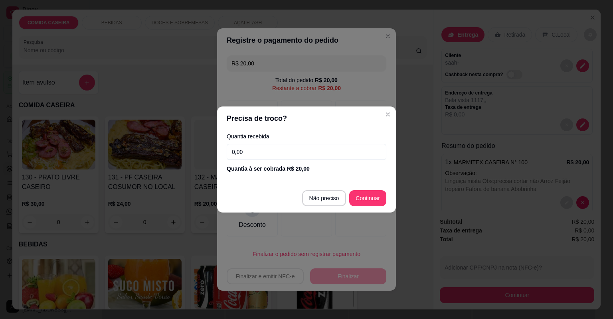
click at [303, 155] on input "0,00" at bounding box center [307, 152] width 160 height 16
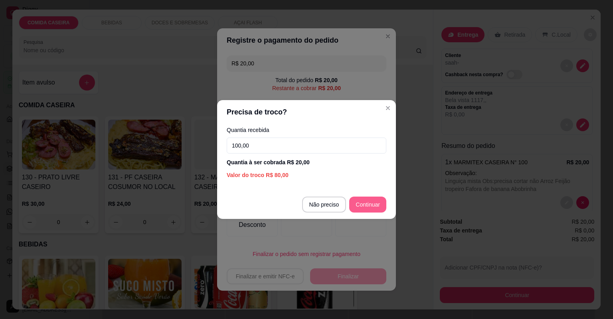
type input "100,00"
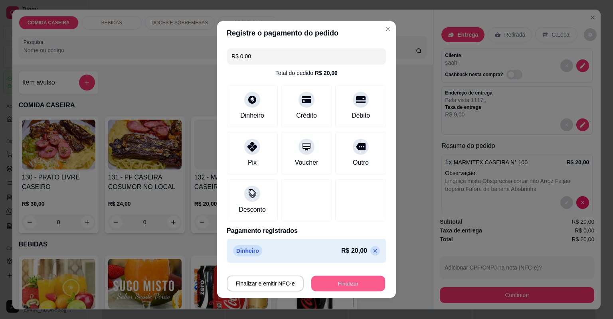
click at [364, 283] on button "Finalizar" at bounding box center [348, 284] width 74 height 16
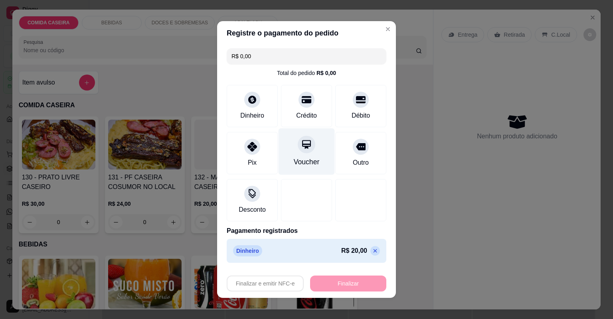
type input "-R$ 20,00"
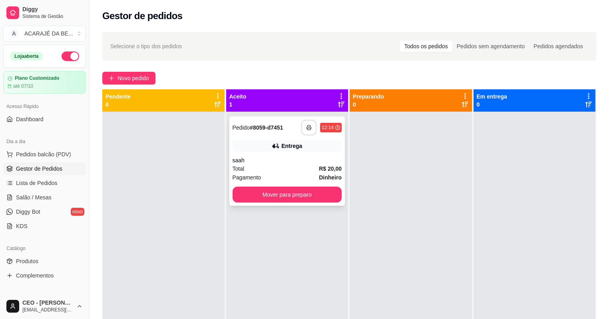
click at [307, 127] on icon "button" at bounding box center [309, 128] width 6 height 6
click at [285, 192] on button "Mover para preparo" at bounding box center [287, 195] width 106 height 16
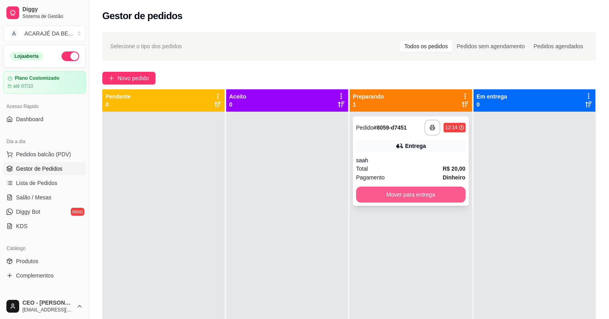
click at [369, 194] on button "Mover para entrega" at bounding box center [410, 195] width 109 height 16
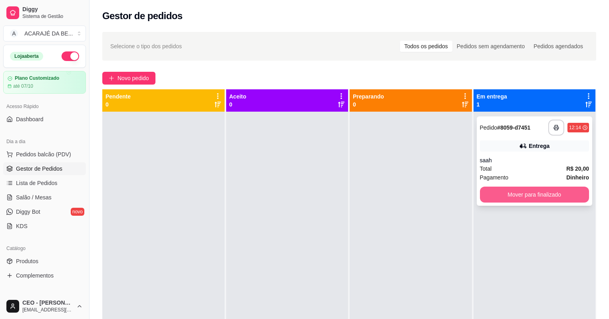
click at [488, 191] on button "Mover para finalizado" at bounding box center [534, 195] width 109 height 16
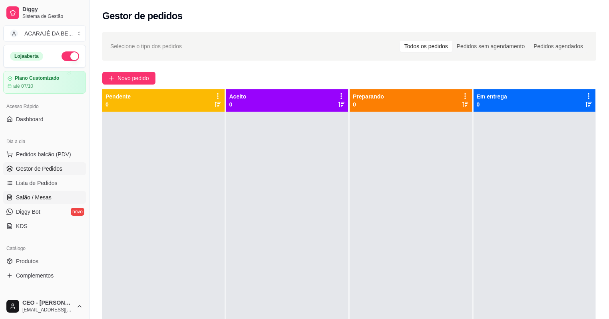
click at [75, 191] on link "Salão / Mesas" at bounding box center [44, 197] width 83 height 13
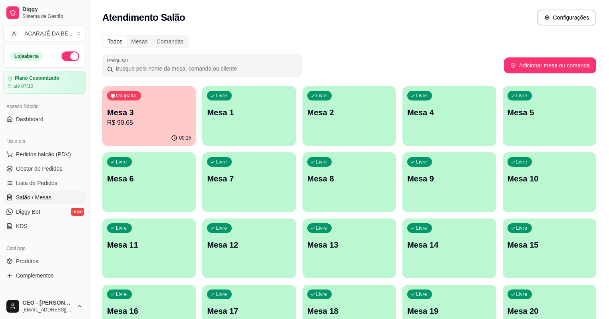
click at [402, 101] on div "Livre Mesa 4" at bounding box center [448, 111] width 93 height 50
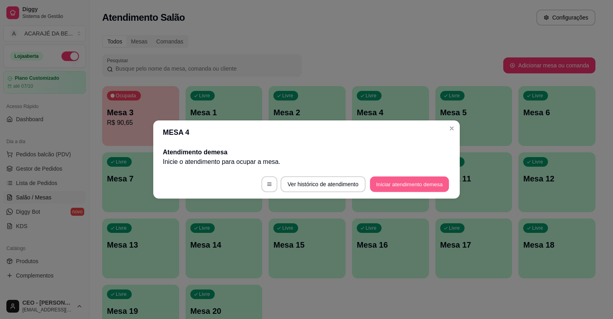
click at [386, 186] on button "Iniciar atendimento de mesa" at bounding box center [409, 185] width 79 height 16
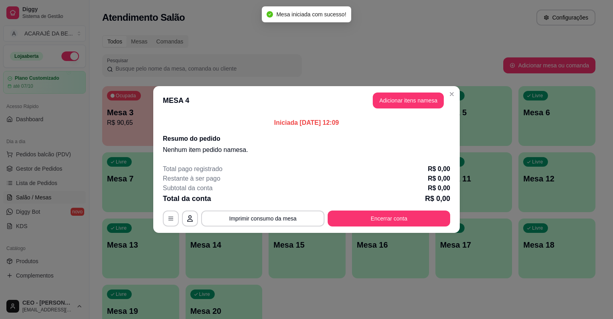
click at [420, 99] on button "Adicionar itens na mesa" at bounding box center [408, 101] width 71 height 16
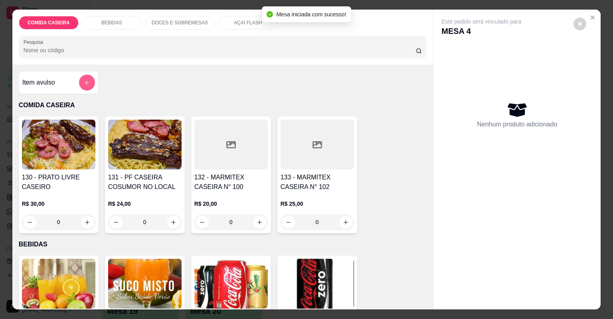
click at [81, 83] on button "add-separate-item" at bounding box center [87, 83] width 16 height 16
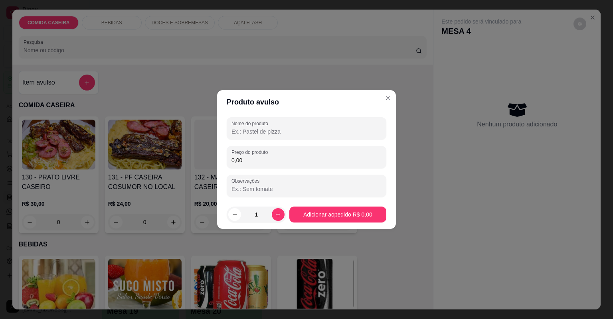
click at [259, 132] on input "Nome do produto" at bounding box center [307, 132] width 150 height 8
type input "c"
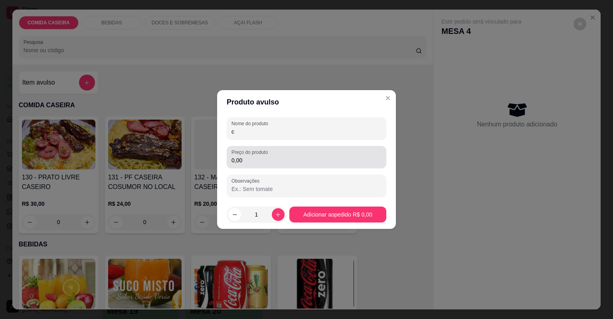
click at [261, 155] on label "Preço do produto" at bounding box center [251, 152] width 39 height 7
click at [261, 157] on input "0,00" at bounding box center [307, 161] width 150 height 8
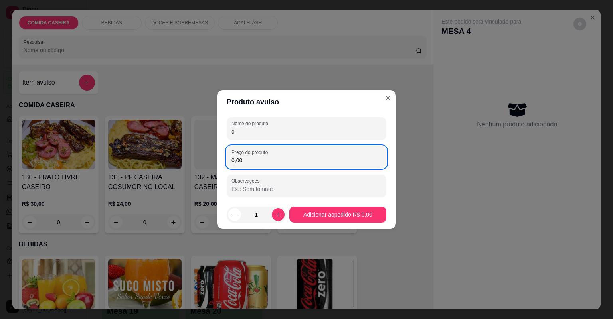
click at [264, 161] on input "0,00" at bounding box center [307, 161] width 150 height 8
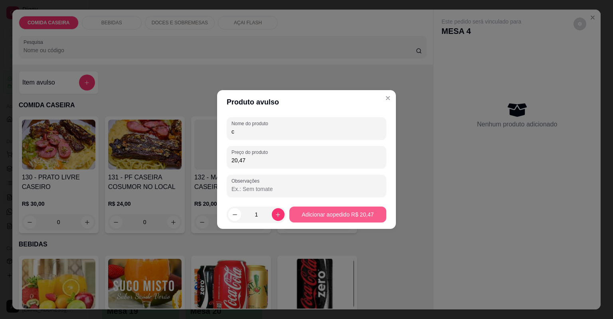
type input "20,47"
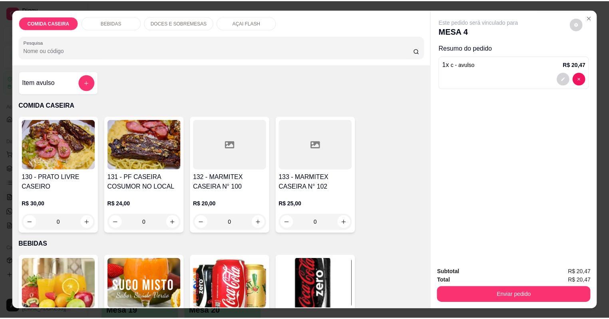
scroll to position [128, 0]
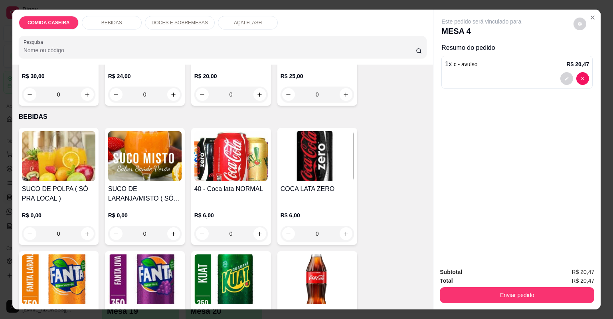
click at [49, 153] on img at bounding box center [58, 156] width 73 height 50
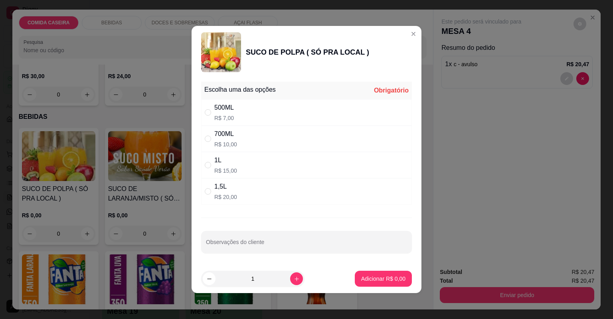
click at [377, 110] on div "500ML R$ 7,00" at bounding box center [306, 112] width 211 height 26
radio input "true"
click at [373, 272] on button "Adicionar R$ 7,00" at bounding box center [383, 279] width 57 height 16
type input "1"
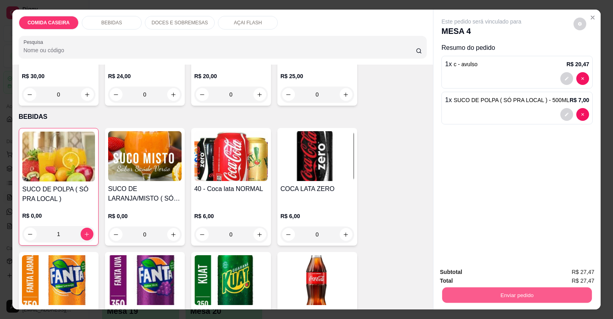
click at [442, 297] on button "Enviar pedido" at bounding box center [517, 296] width 150 height 16
click at [490, 278] on button "Não registrar e enviar pedido" at bounding box center [491, 275] width 81 height 15
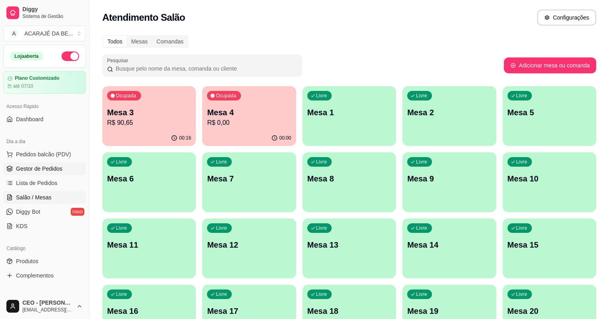
click at [36, 171] on span "Gestor de Pedidos" at bounding box center [39, 169] width 46 height 8
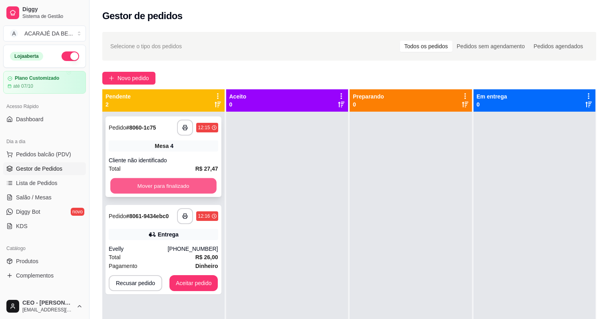
click at [194, 188] on button "Mover para finalizado" at bounding box center [163, 186] width 106 height 16
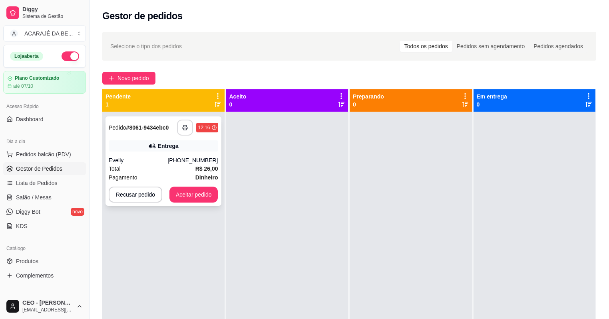
click at [179, 125] on button "button" at bounding box center [185, 128] width 16 height 16
click at [189, 189] on button "Aceitar pedido" at bounding box center [193, 195] width 49 height 16
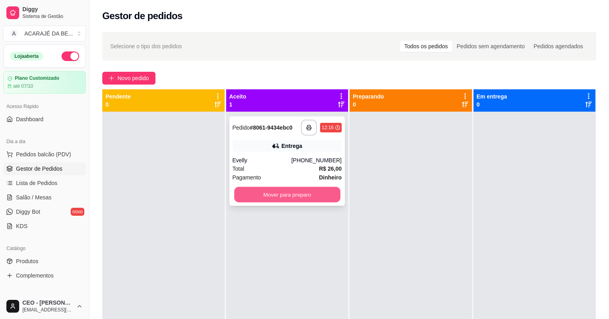
click at [303, 188] on button "Mover para preparo" at bounding box center [287, 195] width 106 height 16
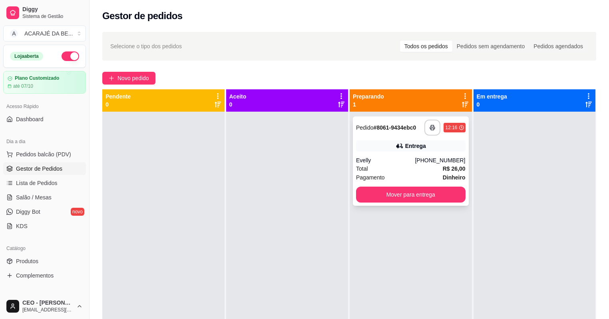
drag, startPoint x: 361, startPoint y: 185, endPoint x: 377, endPoint y: 184, distance: 16.0
click at [377, 184] on div "**********" at bounding box center [411, 161] width 116 height 89
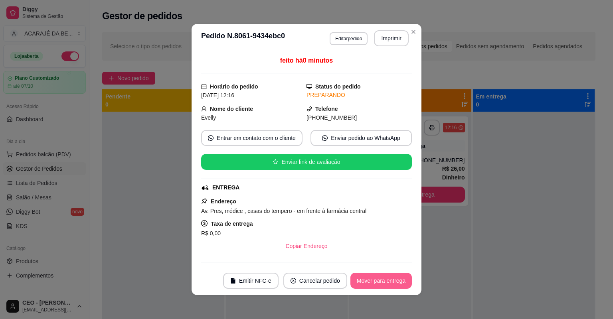
click at [371, 286] on button "Mover para entrega" at bounding box center [381, 281] width 61 height 16
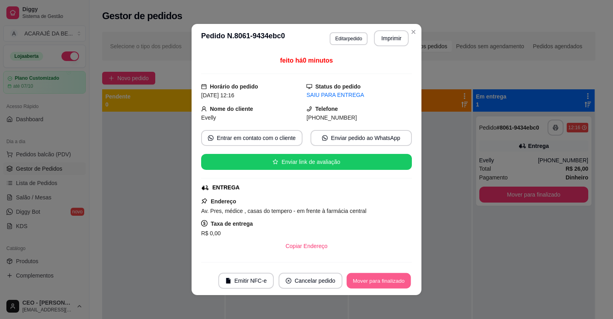
click at [372, 283] on button "Mover para finalizado" at bounding box center [379, 282] width 64 height 16
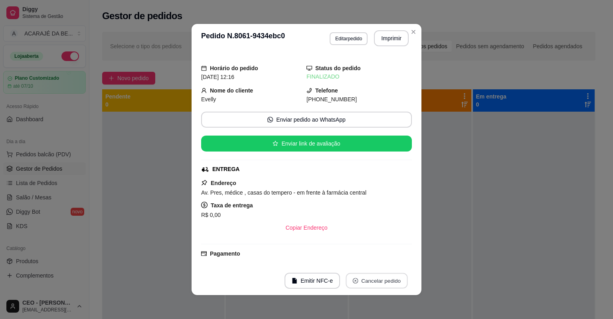
click at [372, 283] on button "Cancelar pedido" at bounding box center [377, 282] width 62 height 16
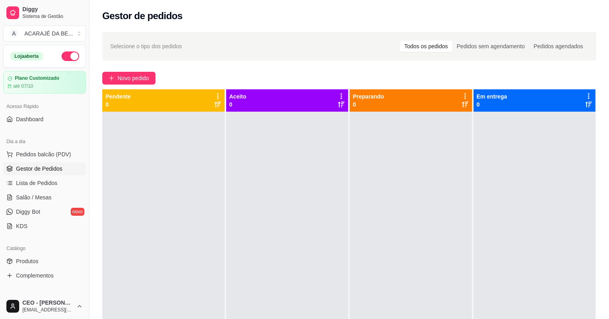
drag, startPoint x: 434, startPoint y: 245, endPoint x: 377, endPoint y: 289, distance: 72.0
click at [404, 298] on div at bounding box center [410, 271] width 122 height 319
click at [53, 194] on link "Salão / Mesas" at bounding box center [44, 197] width 83 height 13
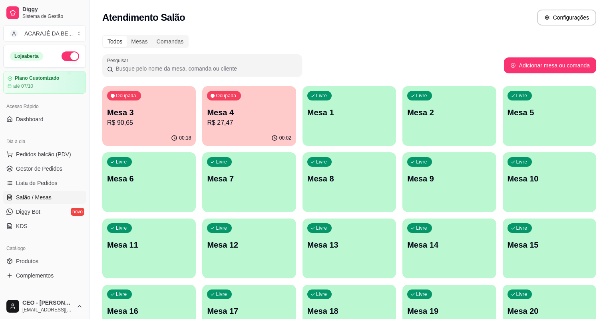
click at [302, 191] on div "Livre Mesa 8" at bounding box center [348, 178] width 93 height 50
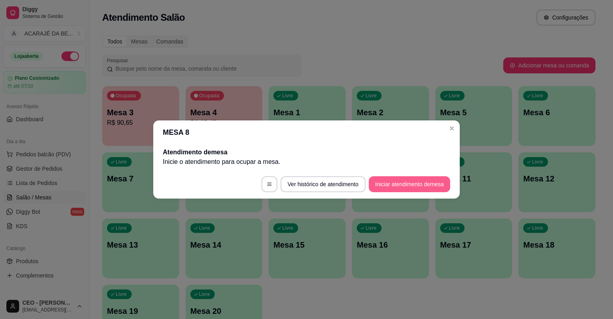
click at [434, 182] on button "Iniciar atendimento de mesa" at bounding box center [409, 184] width 81 height 16
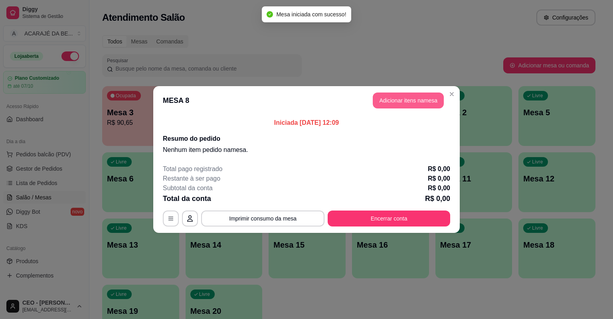
click at [402, 102] on button "Adicionar itens na mesa" at bounding box center [408, 101] width 71 height 16
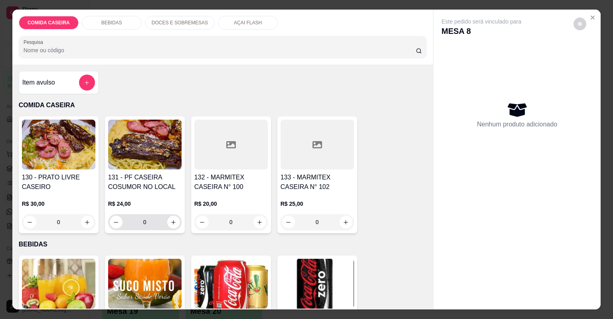
click at [173, 228] on button "increase-product-quantity" at bounding box center [173, 222] width 13 height 13
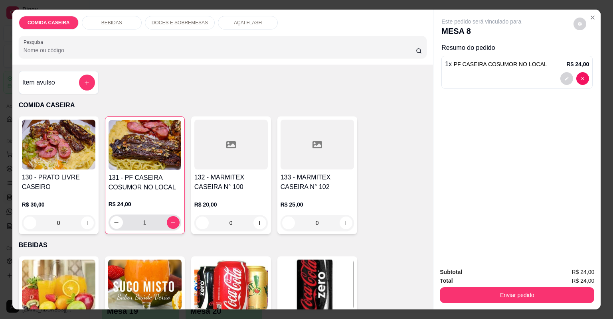
click at [174, 228] on div "1" at bounding box center [144, 223] width 69 height 16
click at [167, 220] on button "increase-product-quantity" at bounding box center [173, 222] width 13 height 13
type input "2"
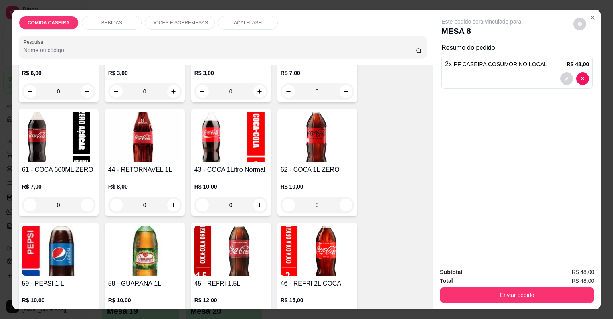
scroll to position [511, 0]
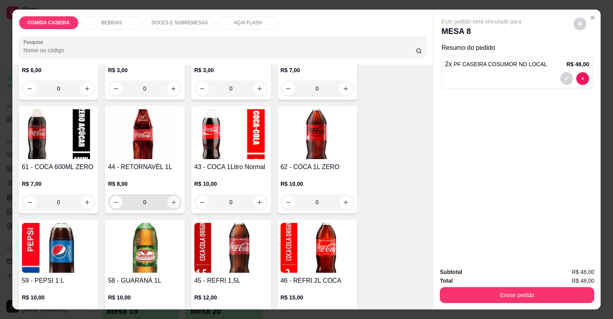
click at [173, 200] on icon "increase-product-quantity" at bounding box center [173, 203] width 6 height 6
type input "1"
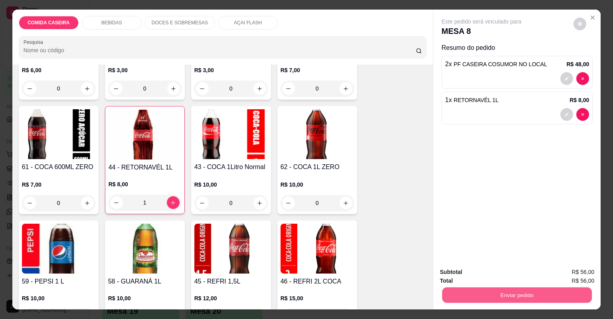
click at [462, 291] on button "Enviar pedido" at bounding box center [517, 296] width 150 height 16
click at [474, 270] on button "Não registrar e enviar pedido" at bounding box center [491, 275] width 83 height 15
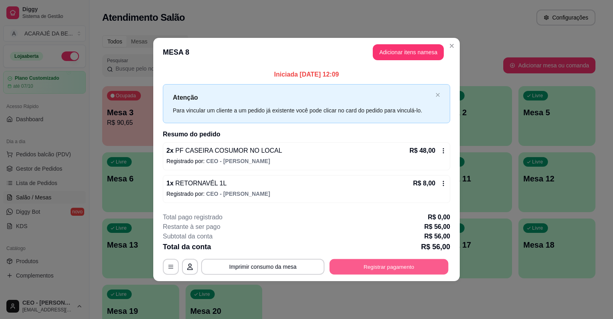
click at [405, 267] on button "Registrar pagamento" at bounding box center [389, 267] width 119 height 16
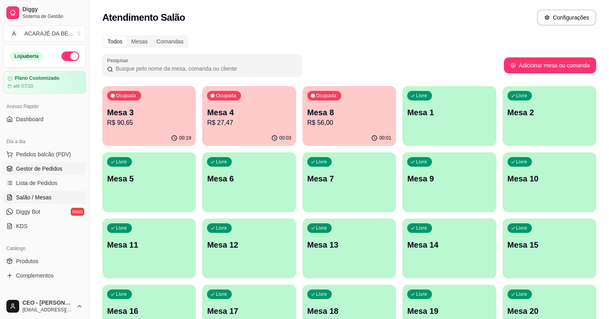
click at [51, 170] on span "Gestor de Pedidos" at bounding box center [39, 169] width 46 height 8
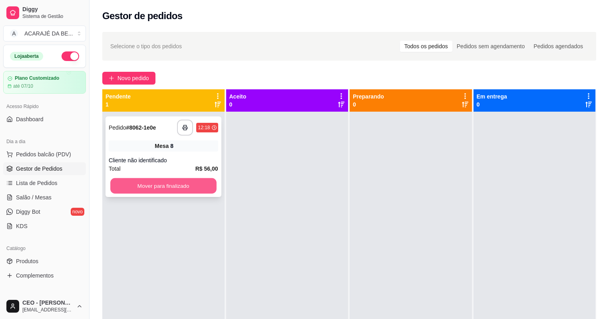
click at [195, 180] on button "Mover para finalizado" at bounding box center [163, 186] width 106 height 16
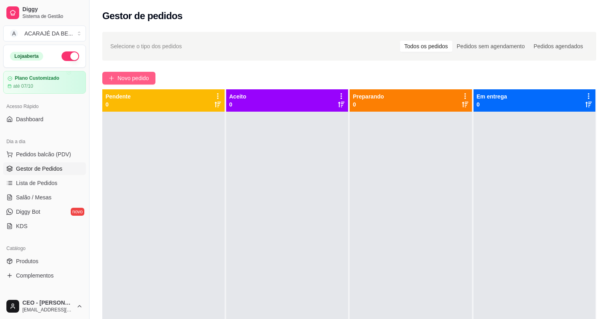
click at [151, 79] on button "Novo pedido" at bounding box center [128, 78] width 53 height 13
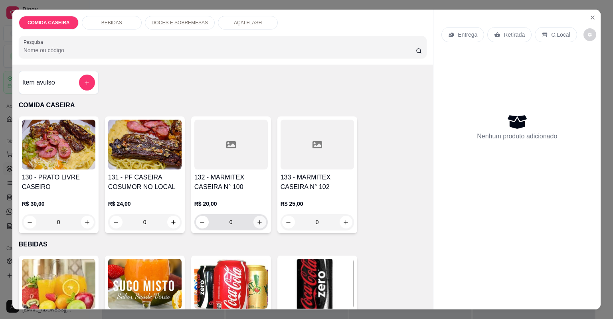
click at [257, 221] on icon "increase-product-quantity" at bounding box center [260, 223] width 6 height 6
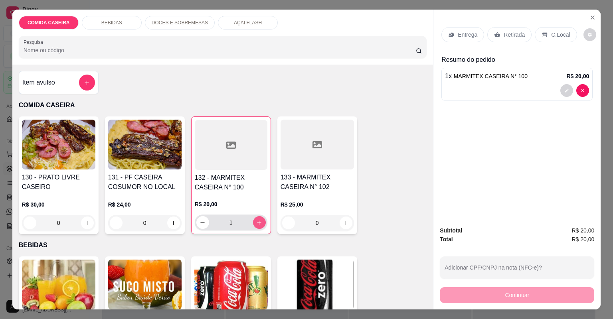
click at [257, 220] on icon "increase-product-quantity" at bounding box center [259, 223] width 6 height 6
type input "2"
click at [508, 36] on p "Retirada" at bounding box center [514, 35] width 21 height 8
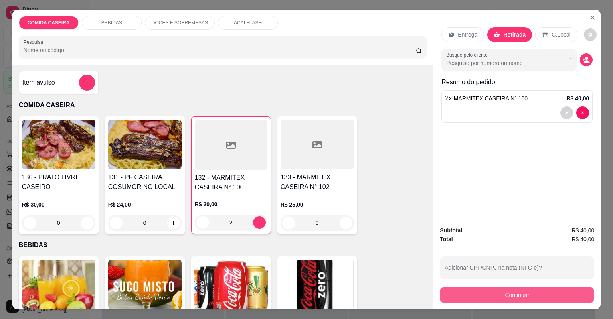
click at [488, 295] on button "Continuar" at bounding box center [517, 295] width 155 height 16
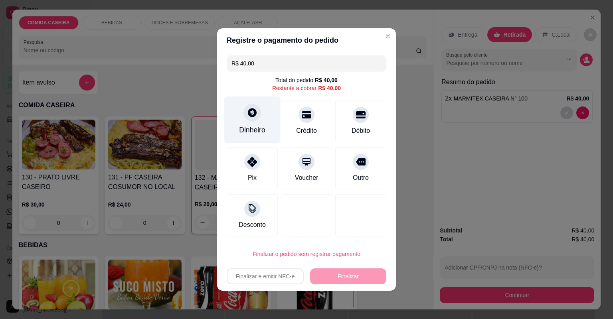
click at [248, 109] on icon at bounding box center [252, 112] width 10 height 10
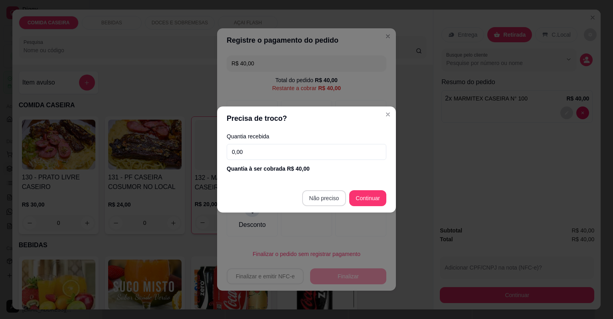
type input "R$ 0,00"
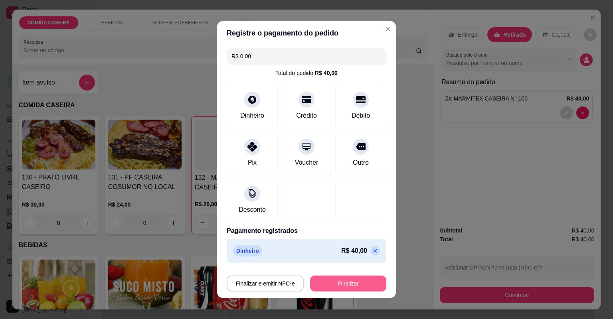
click at [348, 283] on button "Finalizar" at bounding box center [348, 284] width 76 height 16
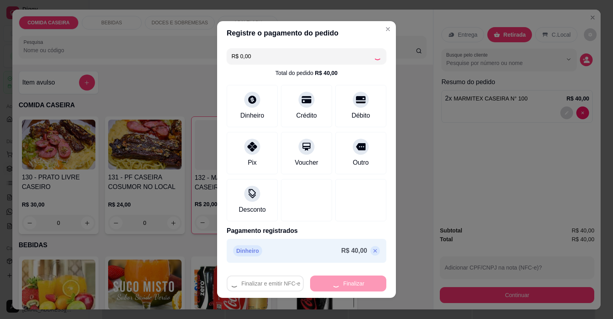
type input "0"
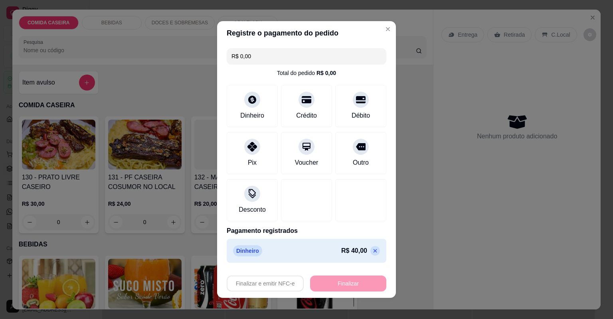
type input "-R$ 40,00"
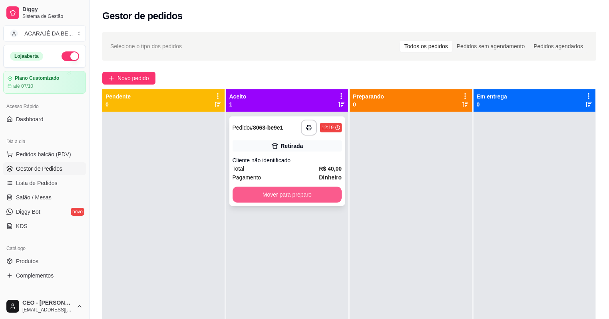
click at [297, 198] on button "Mover para preparo" at bounding box center [286, 195] width 109 height 16
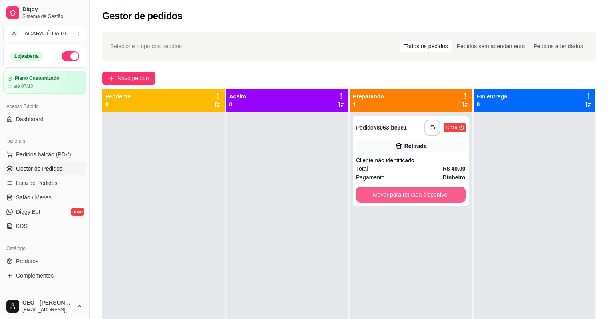
click at [400, 190] on button "Mover para retirada disponível" at bounding box center [410, 195] width 109 height 16
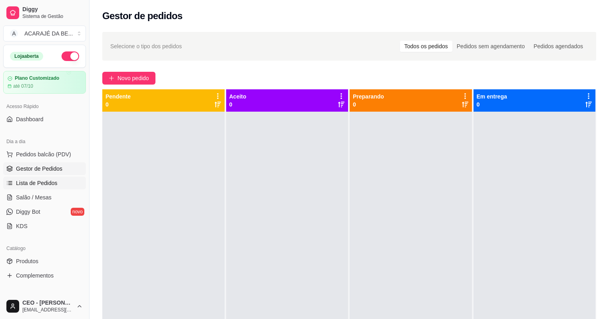
click at [41, 185] on span "Lista de Pedidos" at bounding box center [37, 183] width 42 height 8
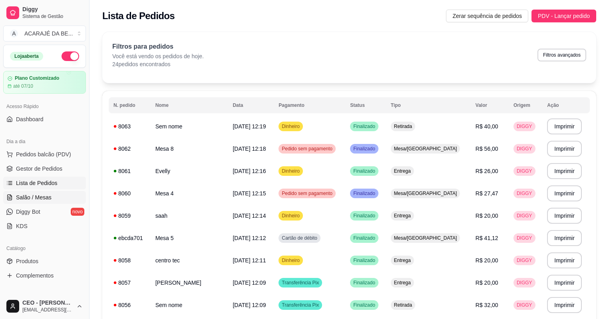
click at [56, 196] on link "Salão / Mesas" at bounding box center [44, 197] width 83 height 13
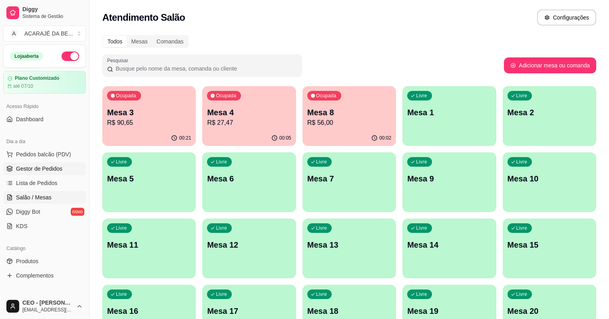
click at [57, 167] on span "Gestor de Pedidos" at bounding box center [39, 169] width 46 height 8
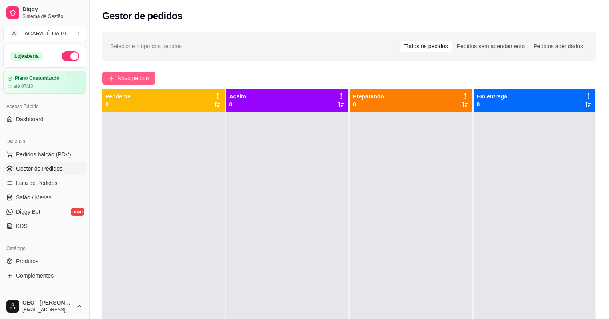
click at [134, 73] on button "Novo pedido" at bounding box center [128, 78] width 53 height 13
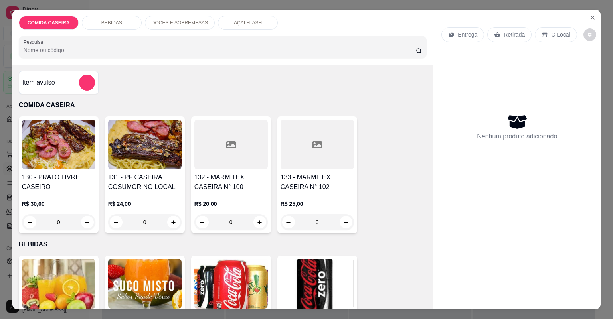
click at [205, 135] on div at bounding box center [230, 145] width 73 height 50
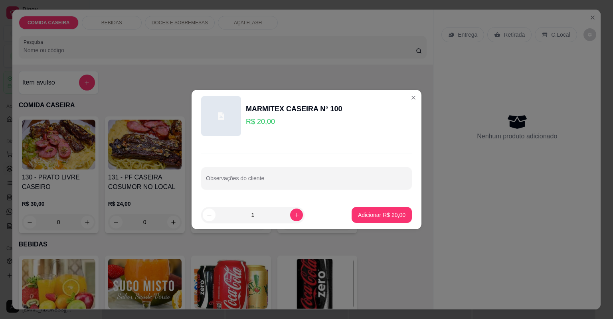
click at [269, 173] on div at bounding box center [306, 178] width 201 height 16
paste input "Feijão tropeiro, arroz branco, macarrão com molho, banana frita, alface, filé d…"
type input "Feijão tropeiro, arroz branco, macarrão com molho, banana frita, alface, filé d…"
click at [399, 215] on p "Adicionar R$ 20,00" at bounding box center [382, 215] width 48 height 8
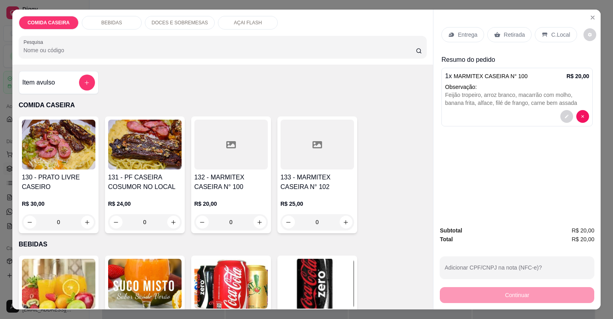
click at [461, 36] on p "Entrega" at bounding box center [468, 35] width 20 height 8
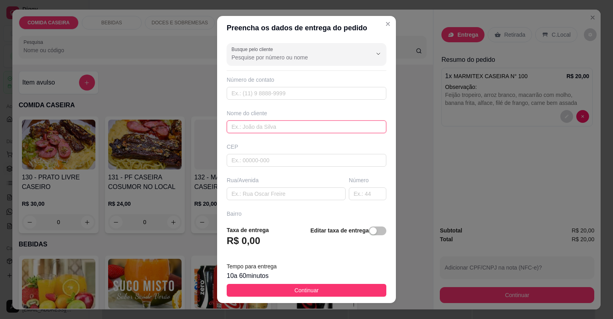
click at [282, 124] on input "text" at bounding box center [307, 127] width 160 height 13
type input "centro tec"
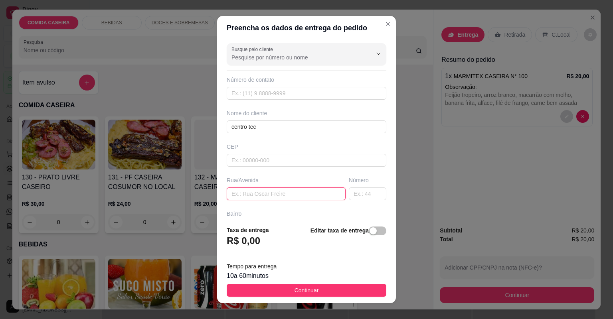
click at [295, 196] on input "text" at bounding box center [286, 194] width 119 height 13
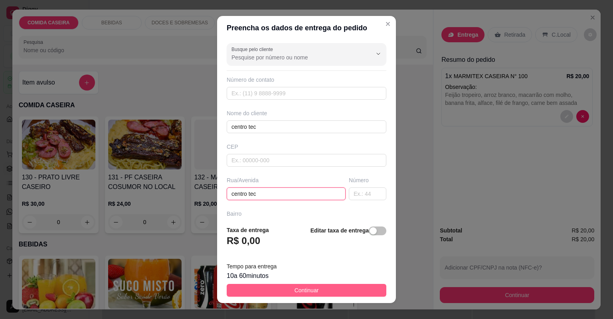
type input "centro tec"
click at [307, 289] on span "Continuar" at bounding box center [307, 290] width 24 height 9
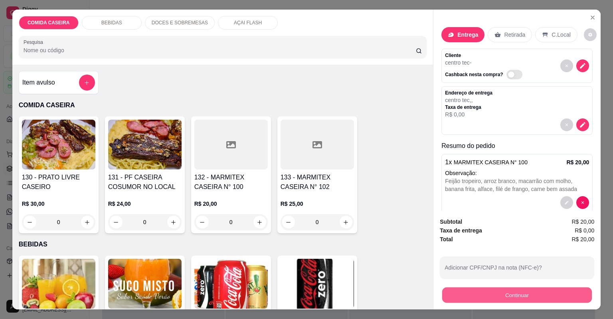
click at [462, 291] on button "Continuar" at bounding box center [517, 296] width 150 height 16
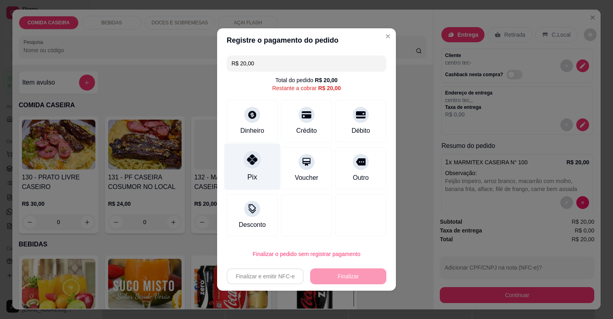
click at [249, 172] on div "Pix" at bounding box center [252, 167] width 56 height 47
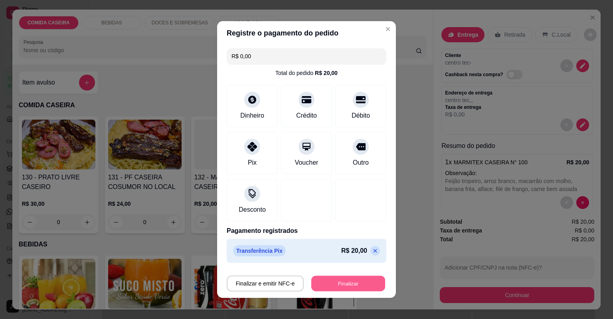
click at [343, 281] on button "Finalizar" at bounding box center [348, 284] width 74 height 16
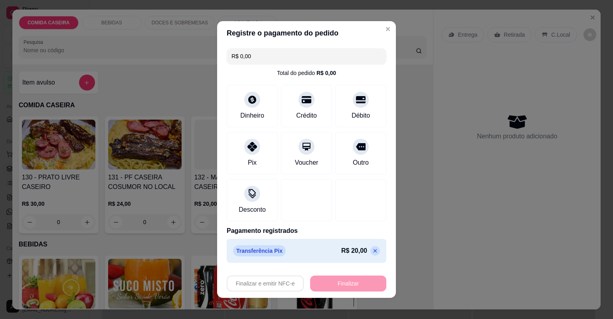
type input "-R$ 20,00"
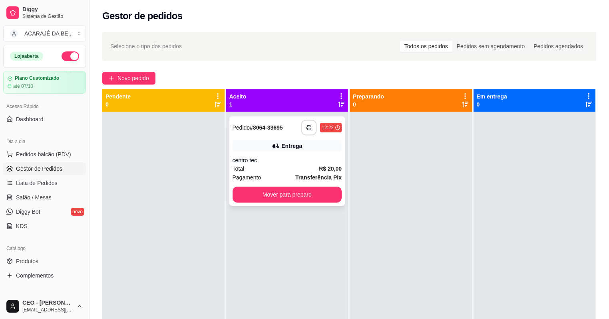
click at [315, 128] on div "**********" at bounding box center [321, 128] width 41 height 16
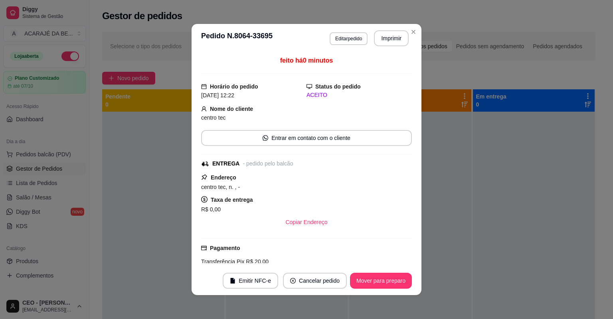
click at [370, 279] on button "Mover para preparo" at bounding box center [381, 281] width 62 height 16
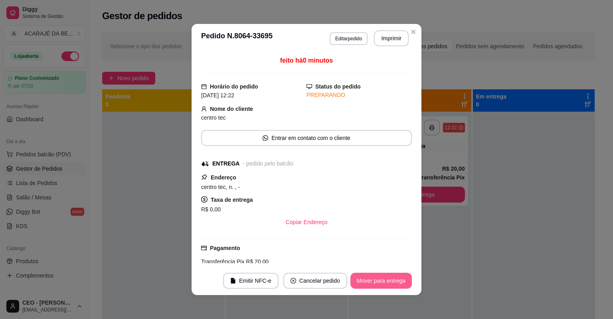
click at [371, 279] on button "Mover para entrega" at bounding box center [381, 281] width 61 height 16
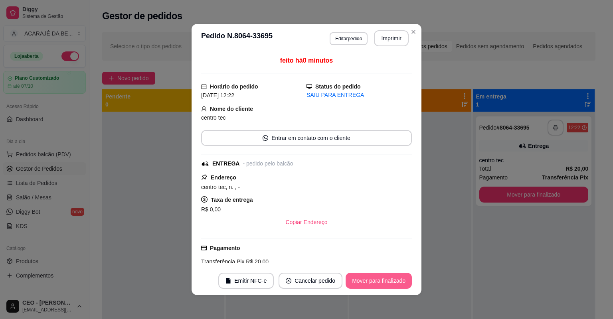
click at [371, 279] on button "Mover para finalizado" at bounding box center [379, 281] width 66 height 16
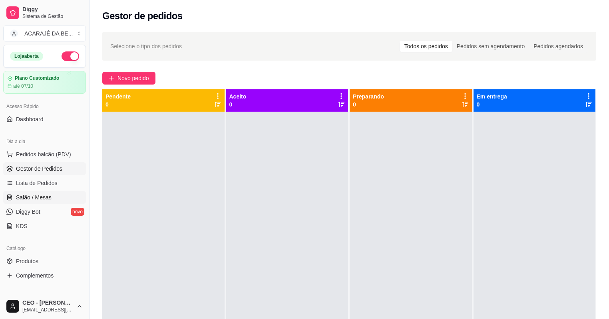
click at [59, 195] on link "Salão / Mesas" at bounding box center [44, 197] width 83 height 13
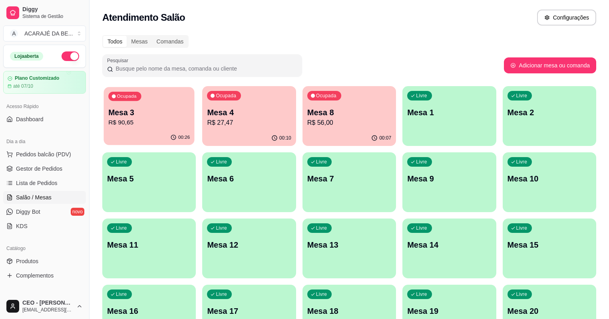
click at [131, 125] on p "R$ 90,65" at bounding box center [148, 122] width 81 height 9
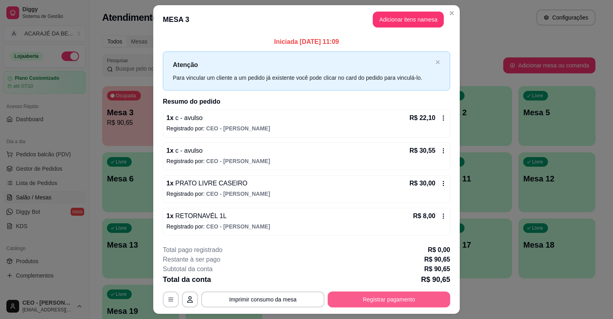
click at [389, 300] on button "Registrar pagamento" at bounding box center [389, 300] width 123 height 16
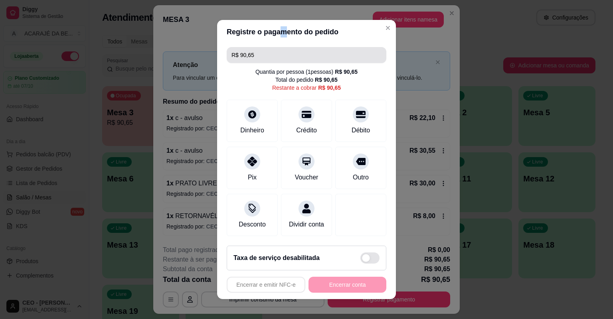
click at [279, 46] on section "Registre o pagamento do pedido R$ 90,65 Quantia por pessoa ( 1 pessoas) R$ 90,6…" at bounding box center [306, 159] width 179 height 279
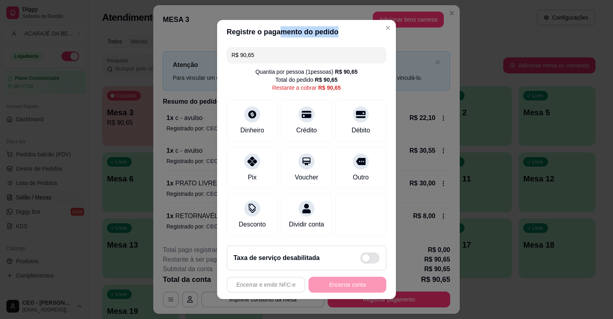
drag, startPoint x: 279, startPoint y: 46, endPoint x: 281, endPoint y: 52, distance: 5.7
click at [281, 52] on input "R$ 90,65" at bounding box center [307, 55] width 150 height 16
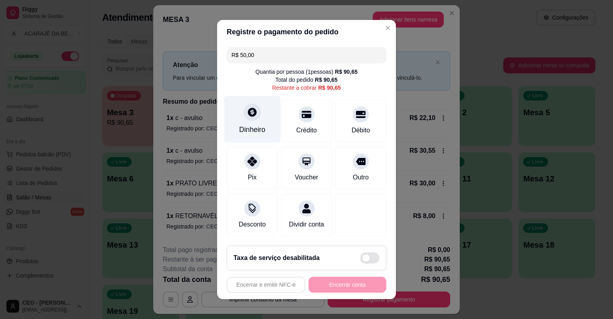
click at [247, 107] on div at bounding box center [253, 112] width 18 height 18
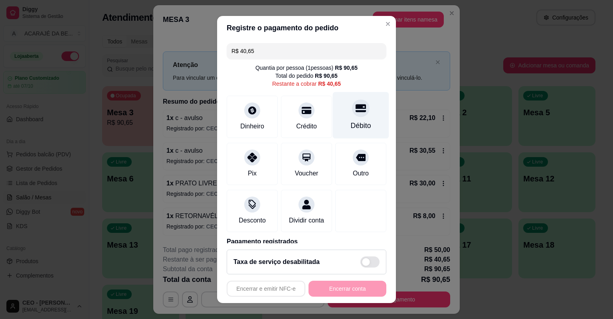
click at [339, 108] on div "Débito" at bounding box center [361, 115] width 56 height 47
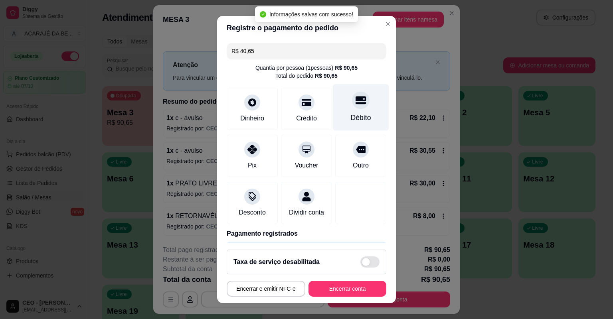
type input "R$ 0,00"
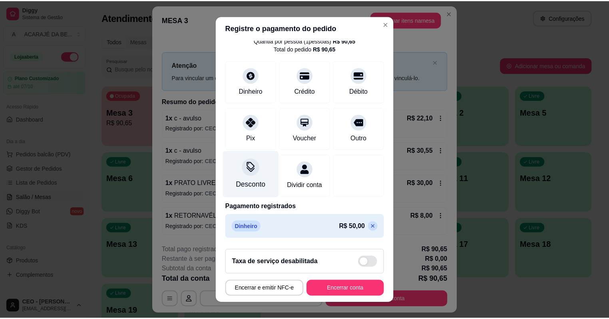
scroll to position [64, 0]
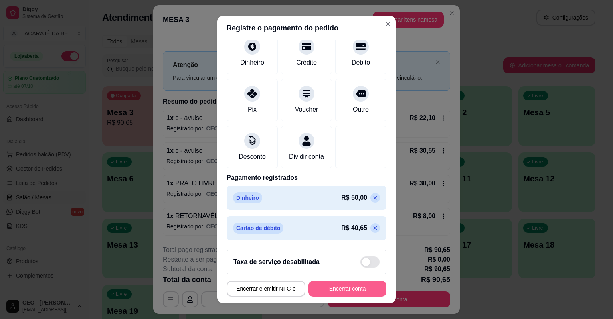
click at [356, 289] on button "Encerrar conta" at bounding box center [348, 289] width 78 height 16
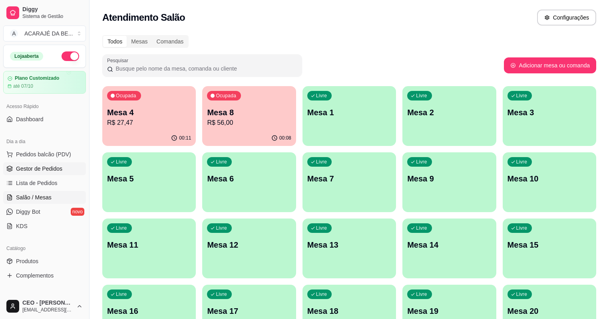
click at [49, 168] on span "Gestor de Pedidos" at bounding box center [39, 169] width 46 height 8
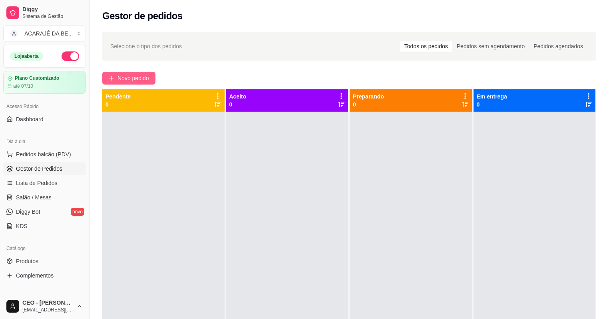
click at [115, 73] on button "Novo pedido" at bounding box center [128, 78] width 53 height 13
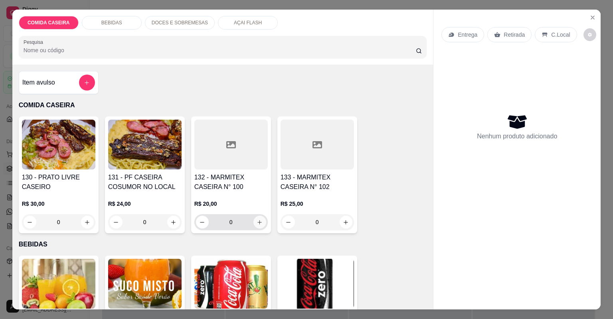
click at [260, 224] on icon "increase-product-quantity" at bounding box center [260, 223] width 6 height 6
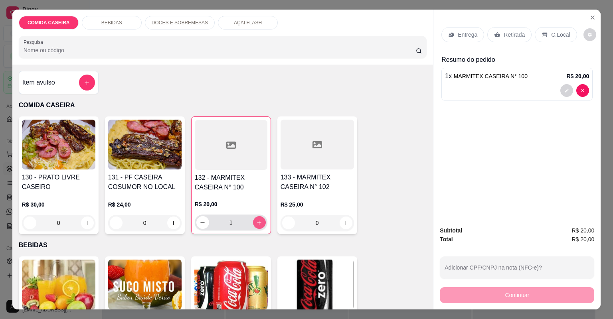
click at [260, 224] on icon "increase-product-quantity" at bounding box center [259, 223] width 6 height 6
type input "2"
click at [503, 27] on div "Retirada" at bounding box center [510, 34] width 44 height 15
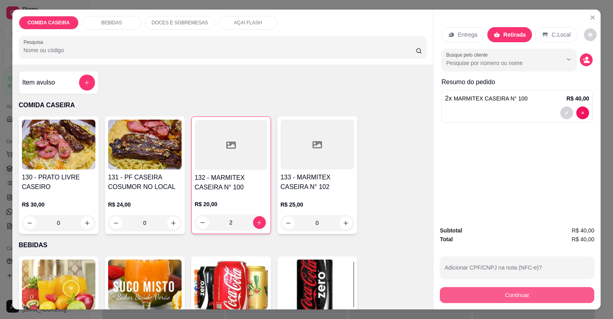
click at [519, 297] on button "Continuar" at bounding box center [517, 295] width 155 height 16
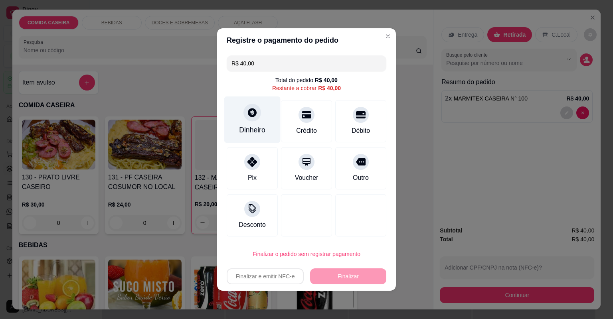
click at [250, 110] on icon at bounding box center [252, 112] width 10 height 10
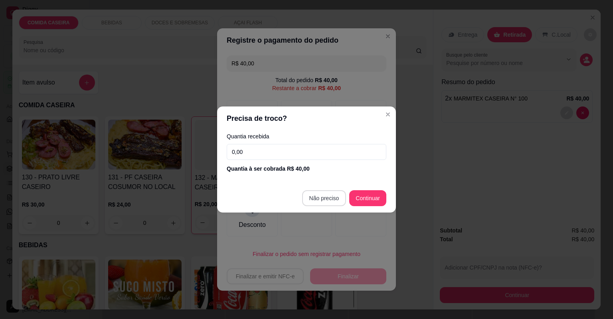
type input "R$ 0,00"
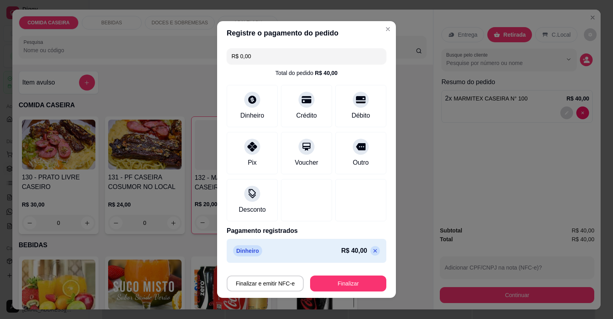
click at [358, 286] on button "Finalizar" at bounding box center [348, 284] width 76 height 16
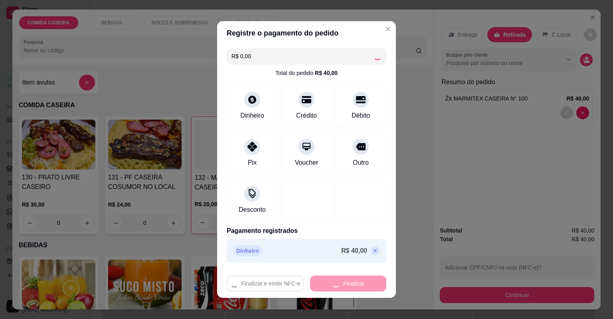
type input "0"
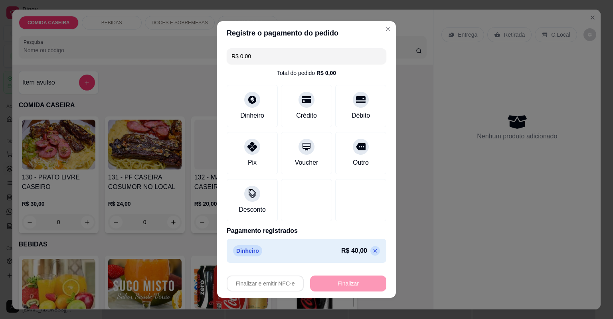
type input "-R$ 40,00"
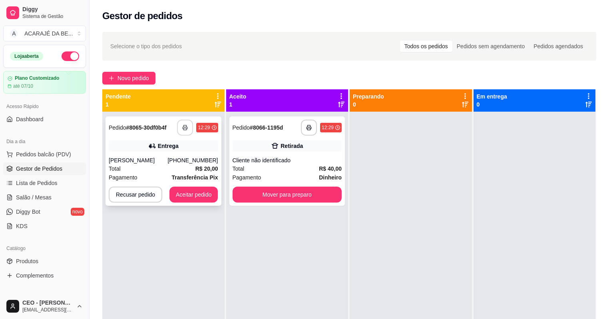
click at [184, 127] on icon "button" at bounding box center [185, 128] width 6 height 6
click at [202, 191] on button "Aceitar pedido" at bounding box center [193, 195] width 47 height 16
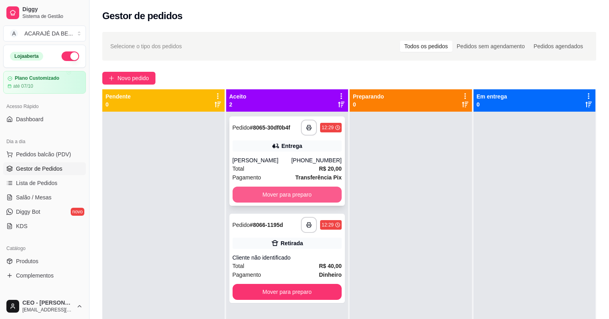
click at [286, 192] on button "Mover para preparo" at bounding box center [286, 195] width 109 height 16
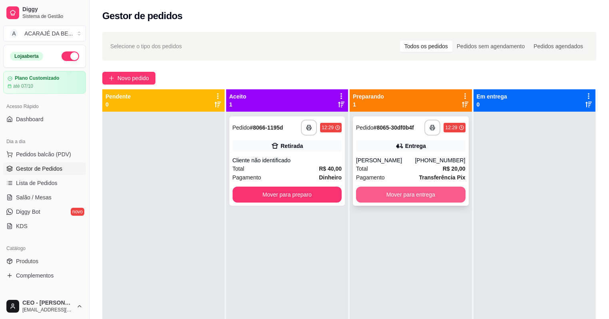
click at [399, 188] on button "Mover para entrega" at bounding box center [410, 195] width 109 height 16
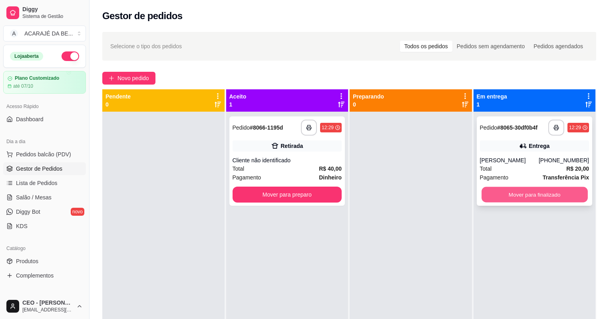
click at [488, 188] on button "Mover para finalizado" at bounding box center [534, 195] width 106 height 16
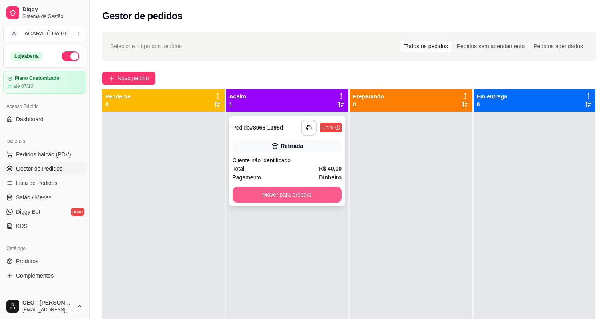
click at [306, 190] on button "Mover para preparo" at bounding box center [286, 195] width 109 height 16
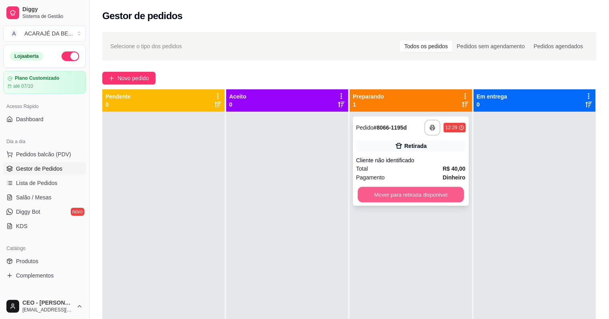
click at [445, 195] on button "Mover para retirada disponível" at bounding box center [410, 195] width 106 height 16
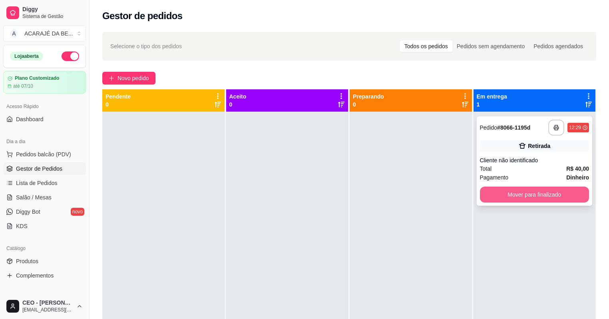
click at [495, 190] on button "Mover para finalizado" at bounding box center [534, 195] width 109 height 16
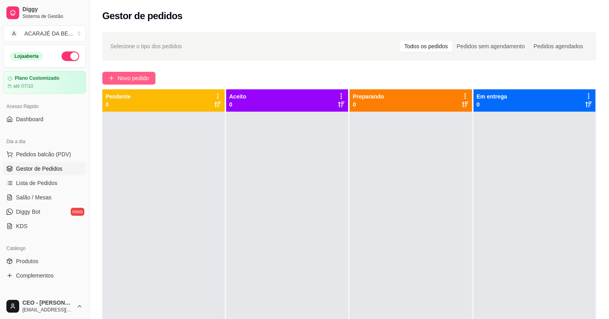
click at [131, 74] on span "Novo pedido" at bounding box center [133, 78] width 32 height 9
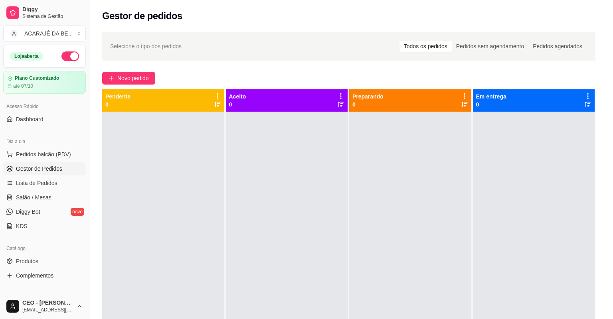
click at [242, 145] on div at bounding box center [230, 145] width 73 height 50
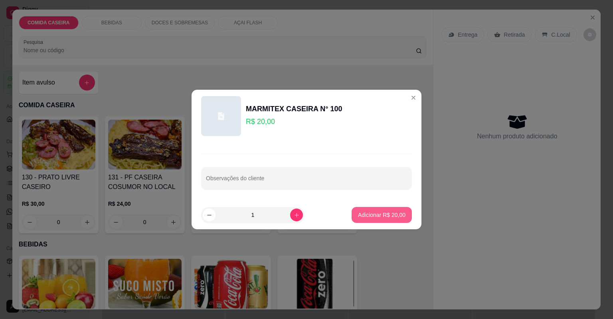
click at [370, 217] on p "Adicionar R$ 20,00" at bounding box center [382, 215] width 48 height 8
type input "1"
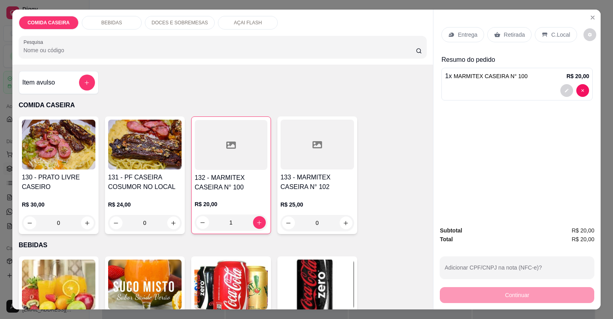
click at [509, 38] on p "Retirada" at bounding box center [514, 35] width 21 height 8
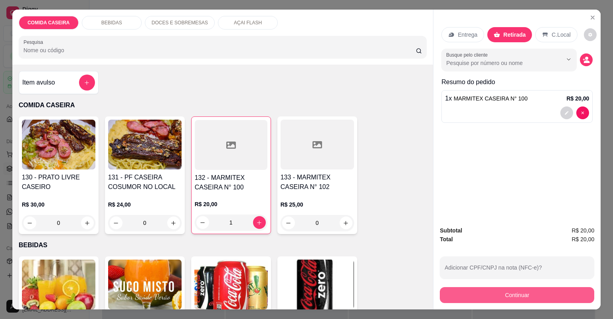
click at [484, 298] on button "Continuar" at bounding box center [517, 295] width 155 height 16
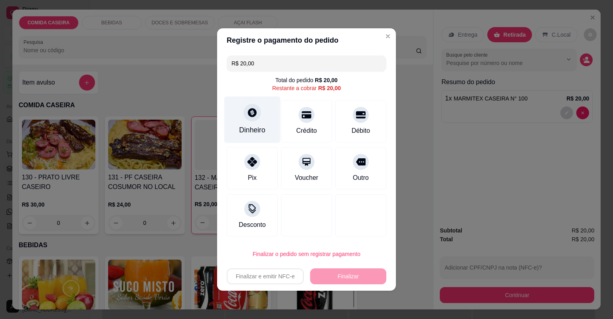
click at [251, 115] on icon at bounding box center [252, 112] width 10 height 10
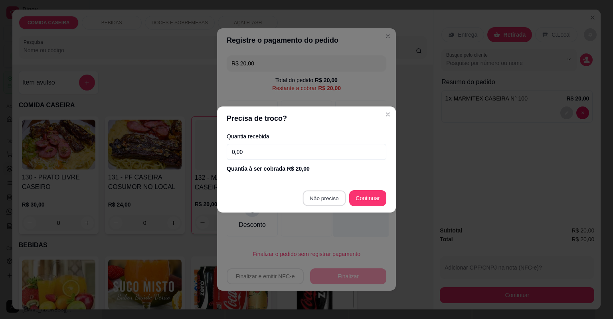
type input "R$ 0,00"
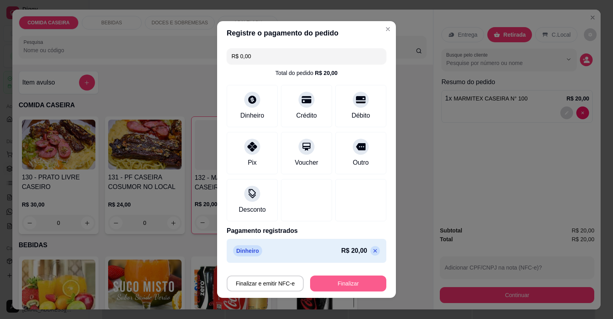
click at [367, 287] on button "Finalizar" at bounding box center [348, 284] width 76 height 16
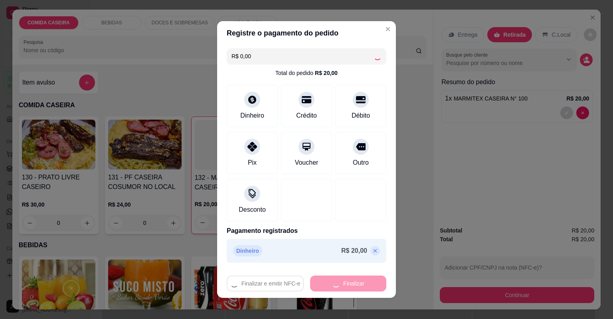
type input "0"
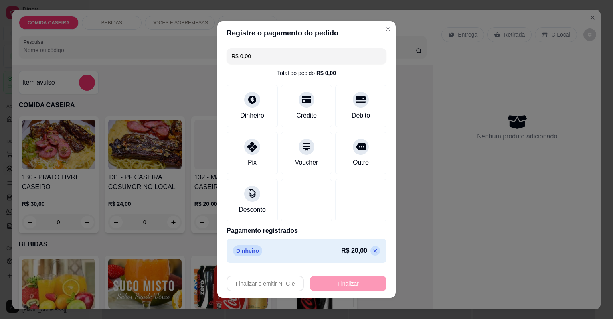
type input "-R$ 20,00"
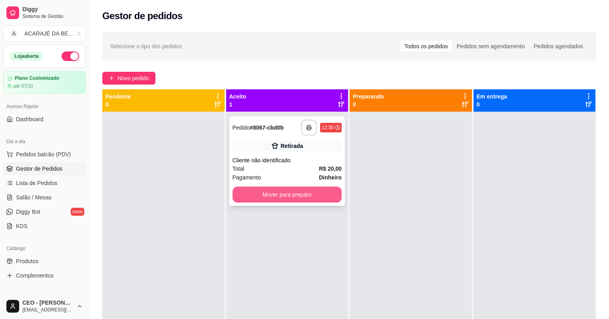
click at [328, 195] on button "Mover para preparo" at bounding box center [286, 195] width 109 height 16
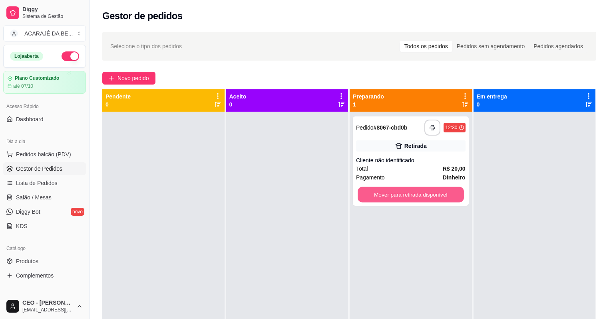
click at [382, 195] on button "Mover para retirada disponível" at bounding box center [410, 195] width 106 height 16
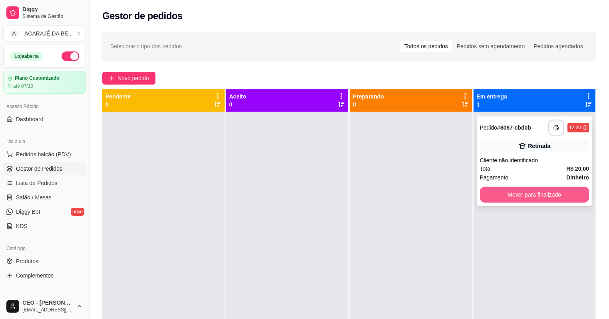
click at [506, 197] on button "Mover para finalizado" at bounding box center [534, 195] width 109 height 16
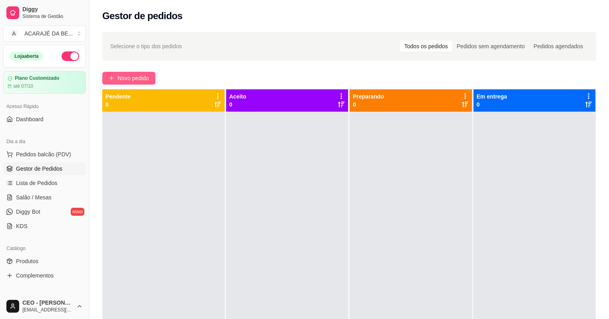
click at [143, 75] on span "Novo pedido" at bounding box center [133, 78] width 32 height 9
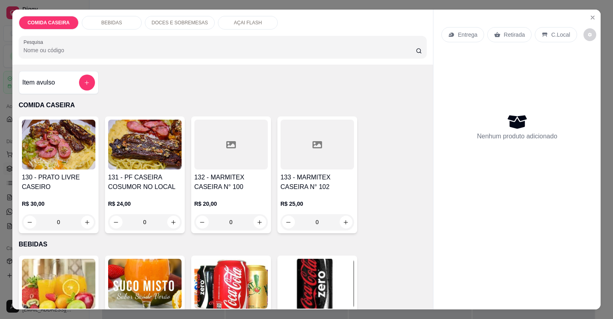
click at [283, 149] on div at bounding box center [317, 145] width 73 height 50
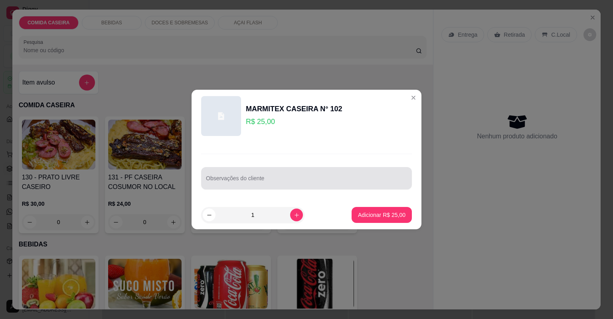
click at [301, 183] on input "Observações do cliente" at bounding box center [306, 182] width 201 height 8
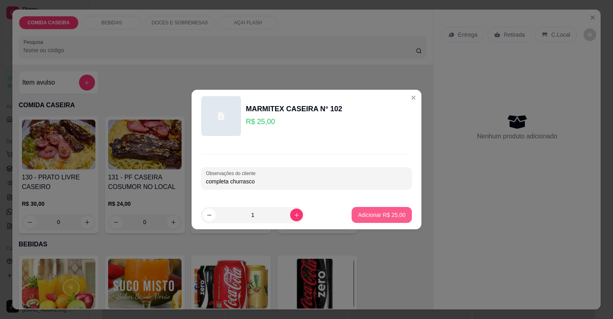
type input "completa churrasco"
click at [365, 208] on button "Adicionar R$ 25,00" at bounding box center [382, 215] width 60 height 16
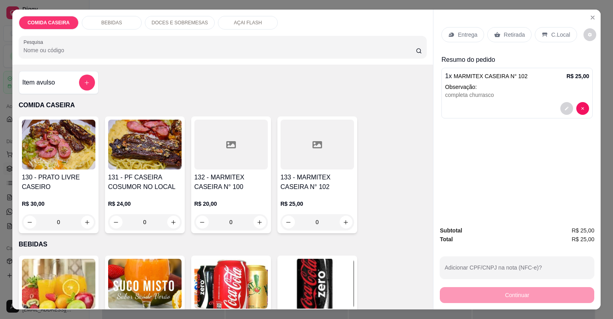
click at [462, 35] on p "Entrega" at bounding box center [468, 35] width 20 height 8
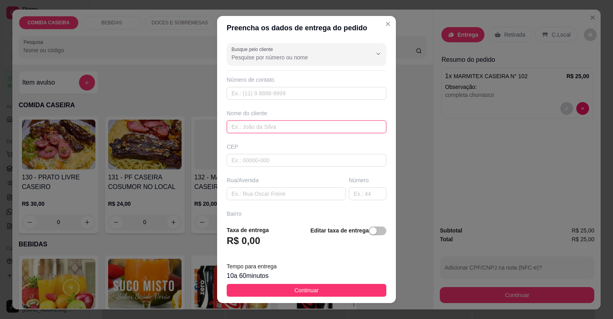
click at [281, 121] on input "text" at bounding box center [307, 127] width 160 height 13
type input "maria"
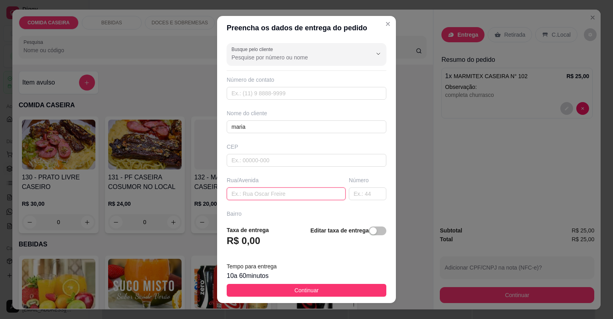
click at [277, 190] on input "text" at bounding box center [286, 194] width 119 height 13
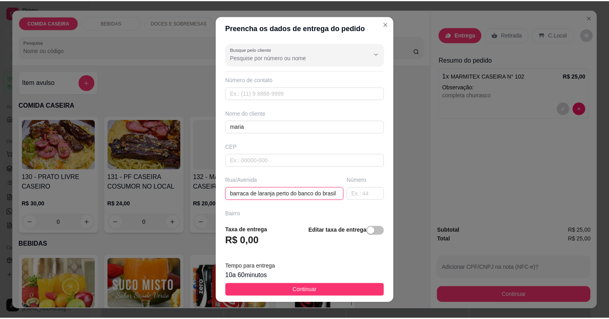
scroll to position [0, 4]
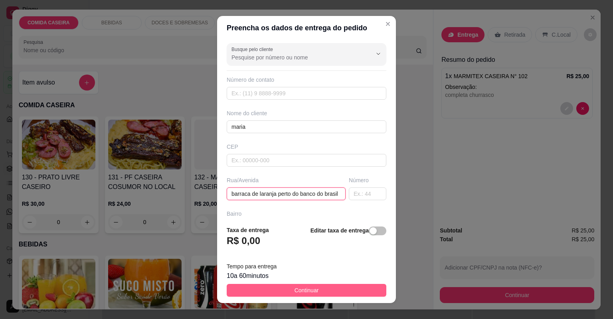
type input "barraca de laranja perto do banco do brasil"
click at [320, 286] on button "Continuar" at bounding box center [307, 290] width 160 height 13
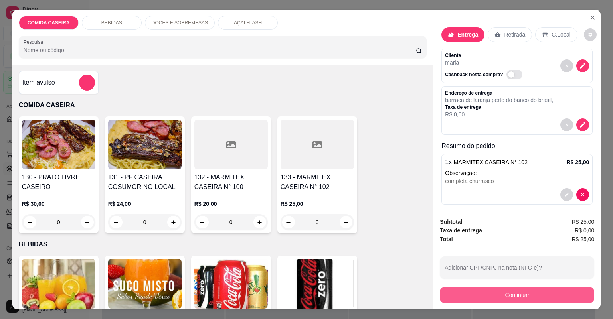
click at [442, 301] on button "Continuar" at bounding box center [517, 295] width 155 height 16
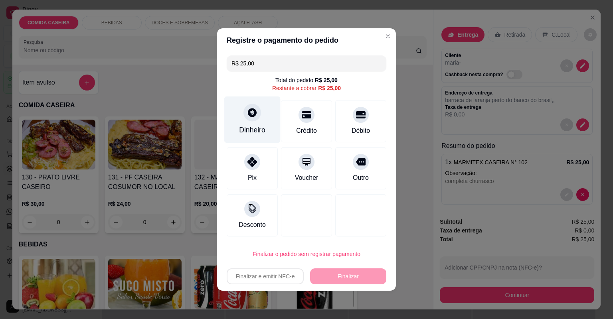
click at [251, 110] on div at bounding box center [253, 113] width 18 height 18
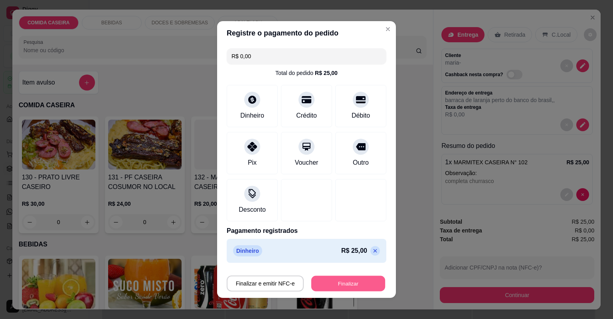
click at [340, 280] on button "Finalizar" at bounding box center [348, 284] width 74 height 16
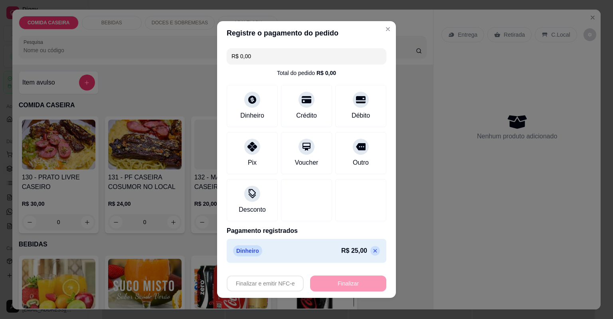
type input "-R$ 25,00"
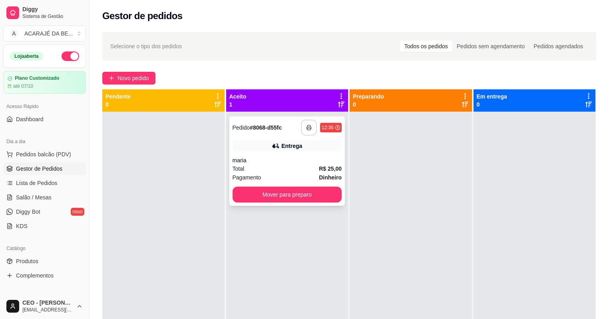
click at [303, 131] on button "button" at bounding box center [309, 128] width 16 height 16
click at [261, 194] on button "Mover para preparo" at bounding box center [286, 195] width 109 height 16
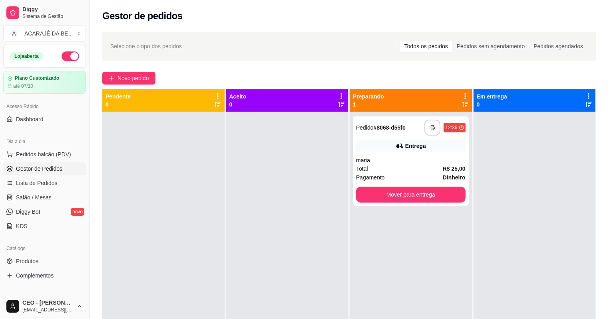
click at [279, 192] on div at bounding box center [287, 271] width 122 height 319
click at [410, 188] on button "Mover para entrega" at bounding box center [410, 195] width 106 height 16
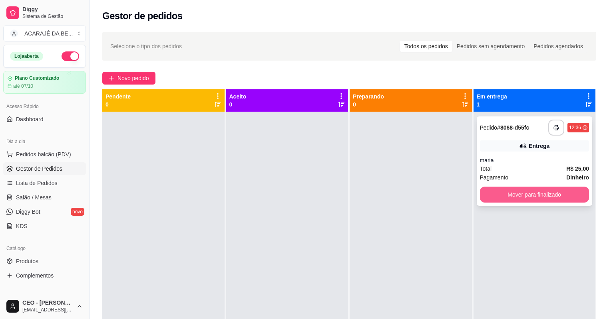
click at [507, 193] on button "Mover para finalizado" at bounding box center [534, 195] width 109 height 16
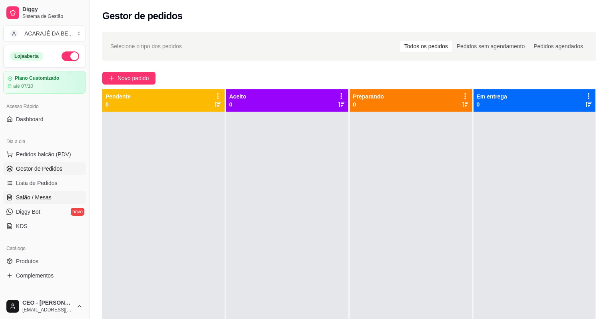
click at [65, 197] on link "Salão / Mesas" at bounding box center [44, 197] width 83 height 13
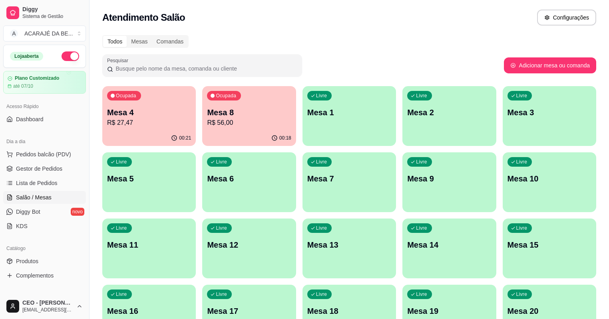
click at [140, 118] on p "R$ 27,47" at bounding box center [149, 123] width 84 height 10
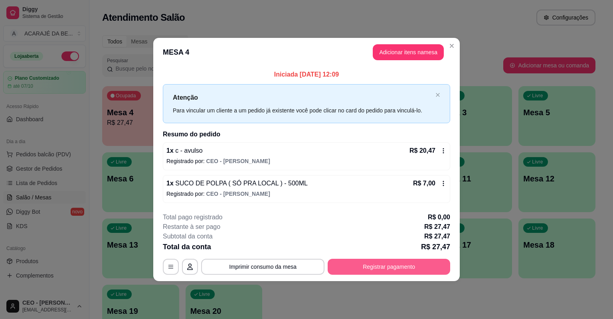
click at [347, 270] on button "Registrar pagamento" at bounding box center [389, 267] width 123 height 16
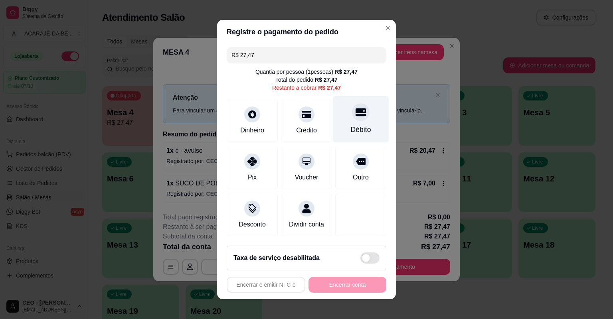
click at [345, 117] on div "Débito" at bounding box center [361, 119] width 56 height 47
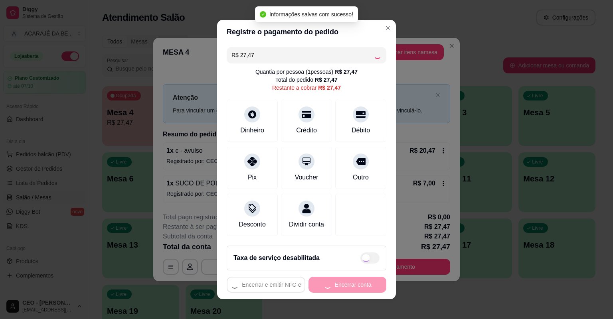
type input "R$ 0,00"
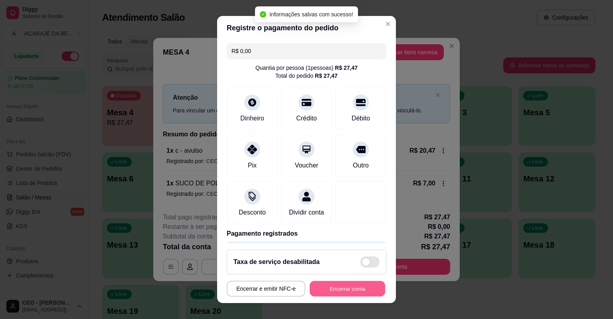
click at [340, 288] on button "Encerrar conta" at bounding box center [347, 289] width 75 height 16
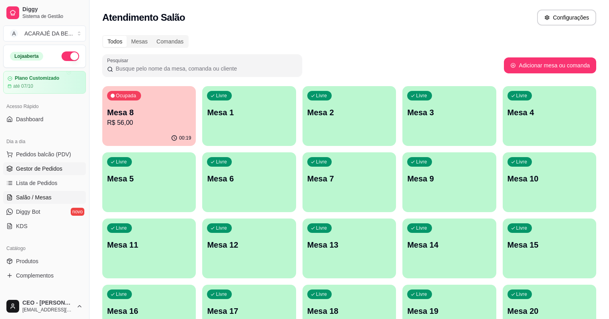
click at [65, 172] on link "Gestor de Pedidos" at bounding box center [44, 169] width 83 height 13
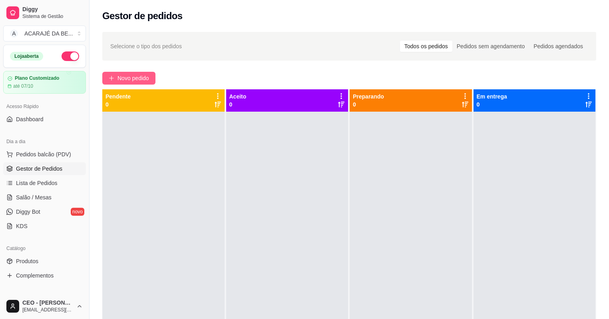
click at [142, 75] on span "Novo pedido" at bounding box center [133, 78] width 32 height 9
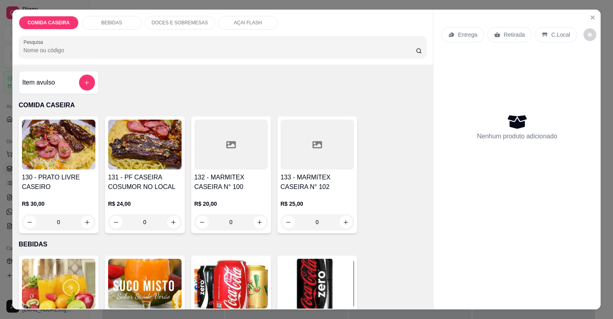
click at [313, 161] on div at bounding box center [317, 145] width 73 height 50
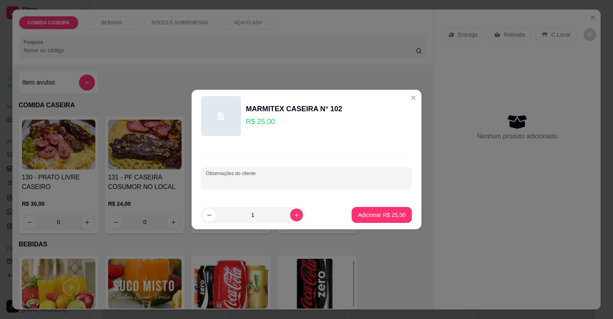
click at [313, 180] on input "Observações do cliente" at bounding box center [306, 182] width 201 height 8
paste input "churrasco carne magra medalhão arroz feijão de caldo verduras e saladas"
type input "churrasco carne magra medalhão arroz feijão de caldo verduras e saladas"
click at [378, 225] on footer "1 Adicionar R$ 25,00" at bounding box center [307, 215] width 230 height 29
click at [380, 220] on button "Adicionar R$ 25,00" at bounding box center [382, 215] width 60 height 16
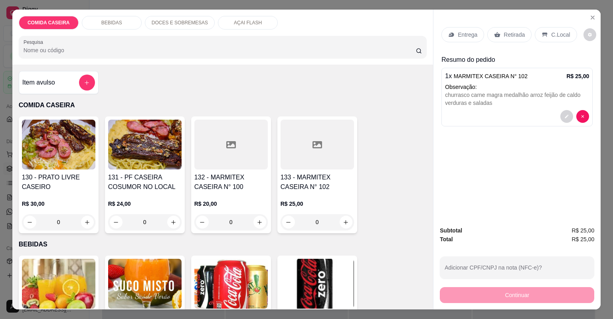
click at [459, 34] on p "Entrega" at bounding box center [468, 35] width 20 height 8
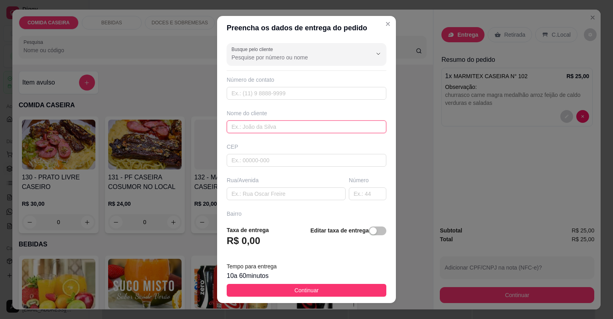
click at [313, 129] on input "text" at bounding box center [307, 127] width 160 height 13
type input "erisvelton"
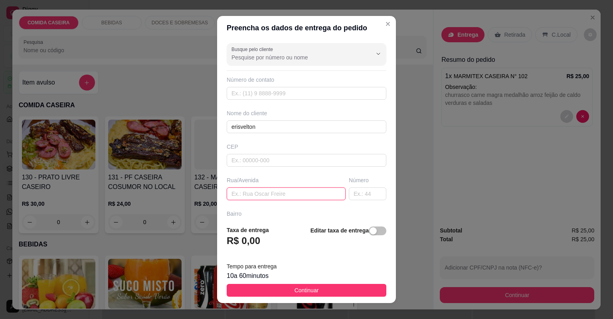
click at [309, 195] on input "text" at bounding box center [286, 194] width 119 height 13
paste input "rua Rotary n 18 erisvelton"
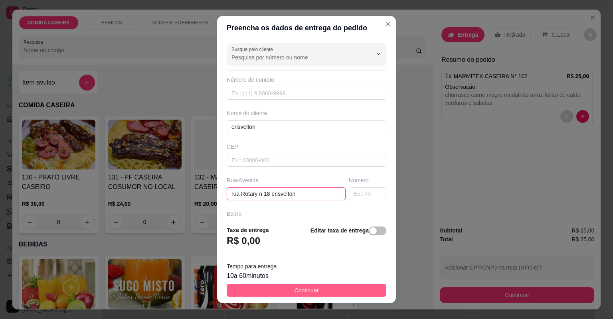
type input "rua Rotary n 18 erisvelton"
click at [297, 288] on span "Continuar" at bounding box center [307, 290] width 24 height 9
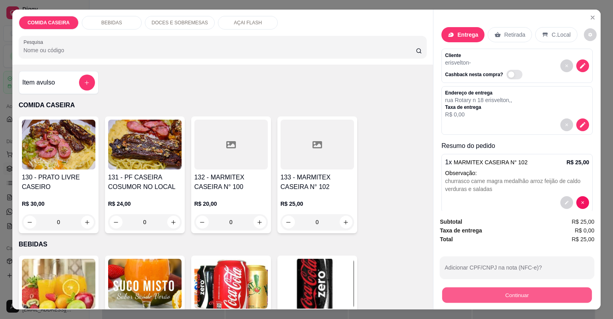
click at [445, 299] on button "Continuar" at bounding box center [517, 296] width 150 height 16
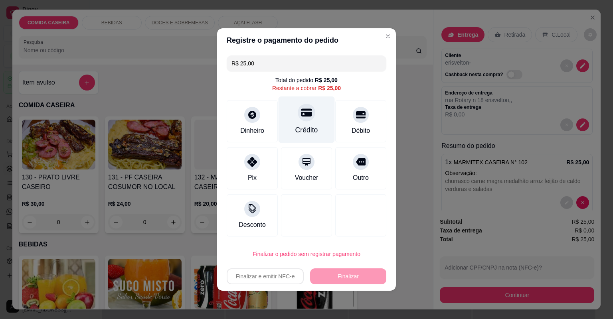
click at [308, 113] on icon at bounding box center [306, 112] width 10 height 10
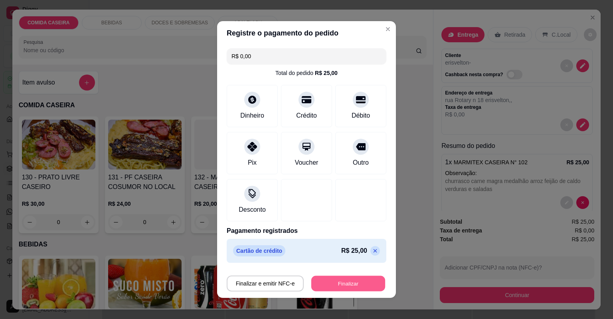
click at [332, 277] on button "Finalizar" at bounding box center [348, 284] width 74 height 16
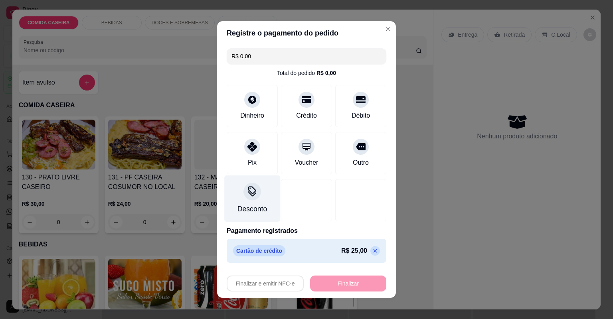
type input "-R$ 25,00"
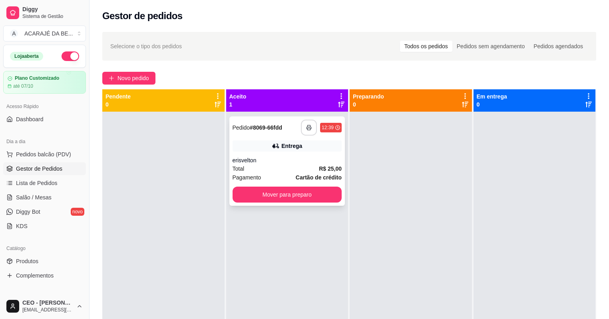
click at [304, 125] on button "button" at bounding box center [309, 128] width 16 height 16
click at [315, 195] on button "Mover para preparo" at bounding box center [286, 195] width 109 height 16
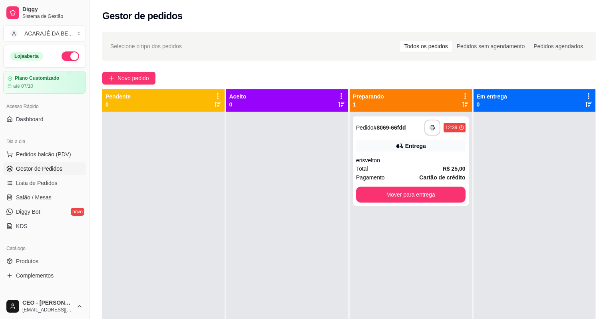
click at [316, 195] on div at bounding box center [287, 271] width 122 height 319
click at [400, 194] on button "Mover para entrega" at bounding box center [410, 195] width 109 height 16
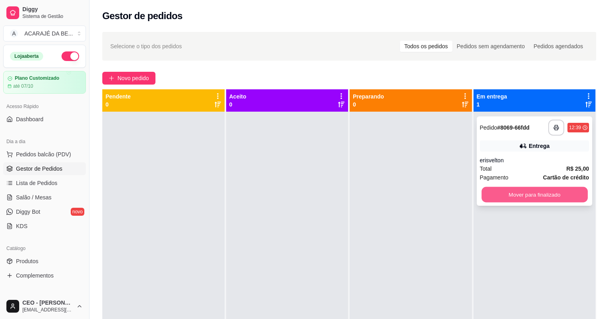
click at [492, 196] on button "Mover para finalizado" at bounding box center [534, 195] width 106 height 16
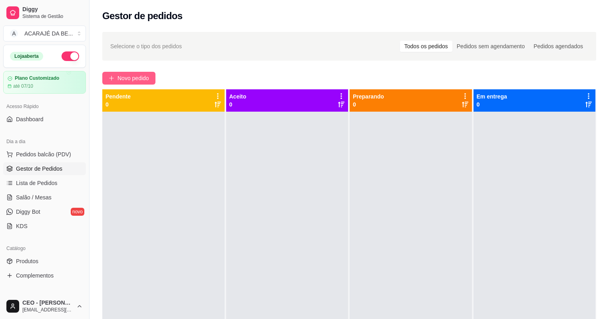
click at [148, 75] on span "Novo pedido" at bounding box center [133, 78] width 32 height 9
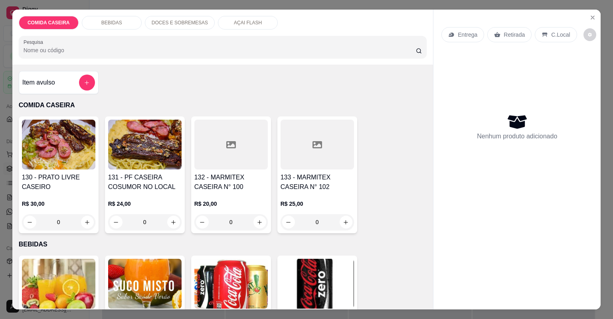
click at [307, 150] on div at bounding box center [317, 145] width 73 height 50
click at [318, 192] on div "Observações do cliente" at bounding box center [307, 172] width 230 height 58
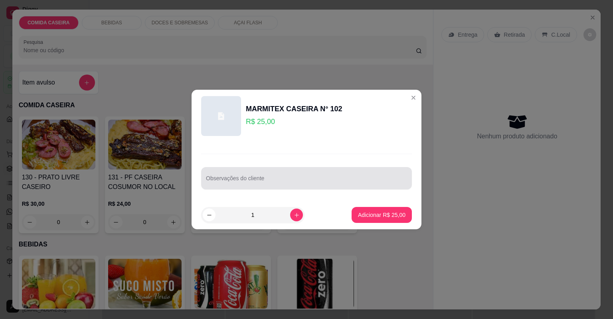
click at [313, 184] on input "Observações do cliente" at bounding box center [306, 182] width 201 height 8
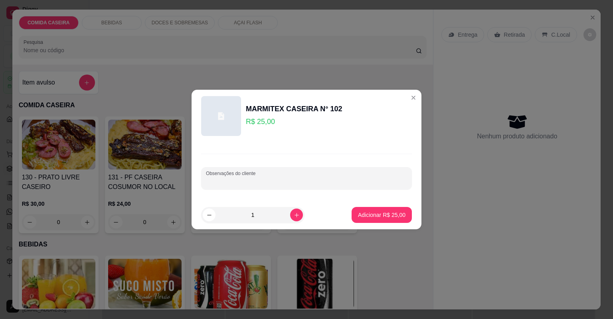
paste input "Feijão tropeiro Pouco arroz Purê de batata Banana frita Linguiça de frango e pa…"
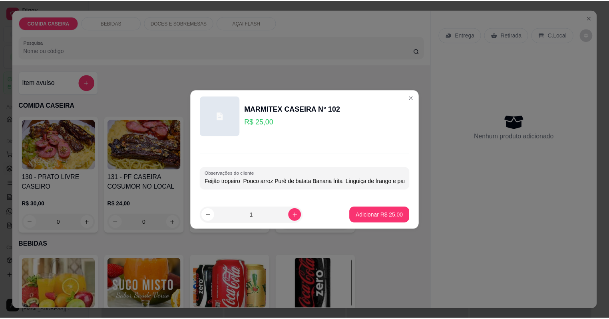
scroll to position [0, 109]
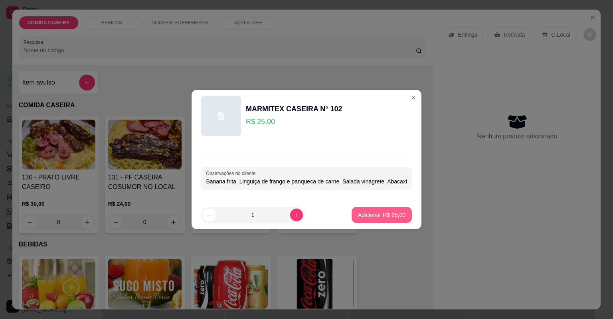
type input "Feijão tropeiro Pouco arroz Purê de batata Banana frita Linguiça de frango e pa…"
click at [371, 215] on p "Adicionar R$ 25,00" at bounding box center [382, 215] width 48 height 8
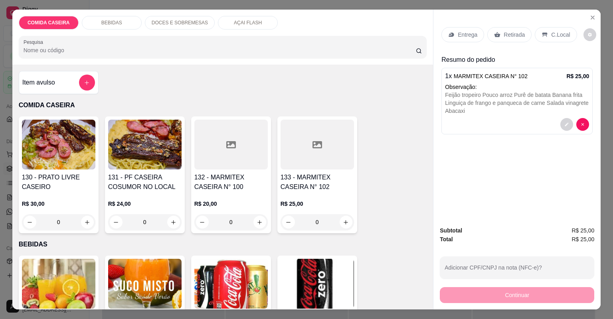
click at [468, 35] on p "Entrega" at bounding box center [468, 35] width 20 height 8
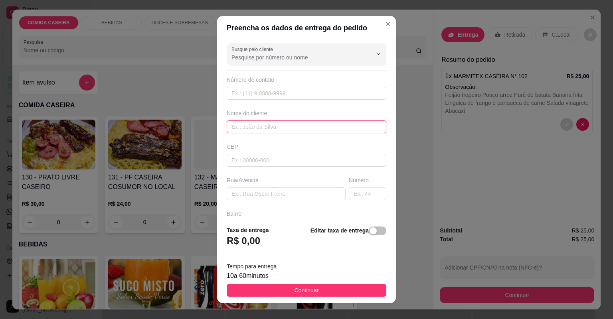
click at [283, 127] on input "text" at bounding box center [307, 127] width 160 height 13
type input "naty"
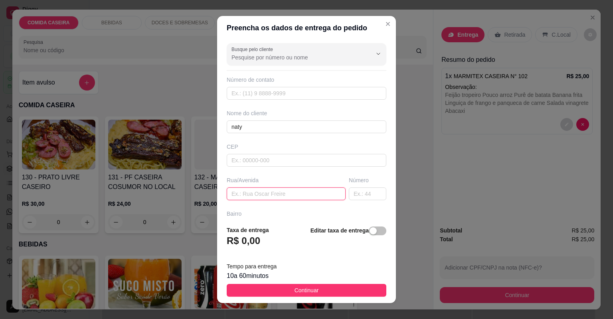
click at [297, 190] on input "text" at bounding box center [286, 194] width 119 height 13
paste input "Entregar em cima da antiga cia do bolo"
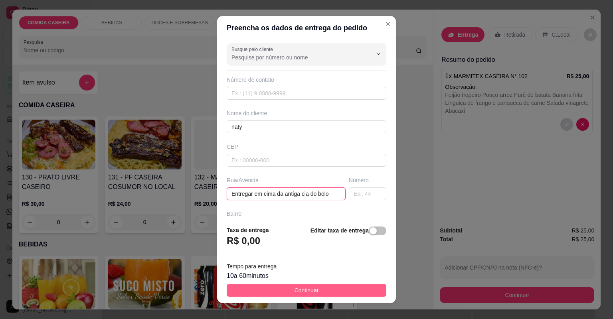
type input "Entregar em cima da antiga cia do bolo"
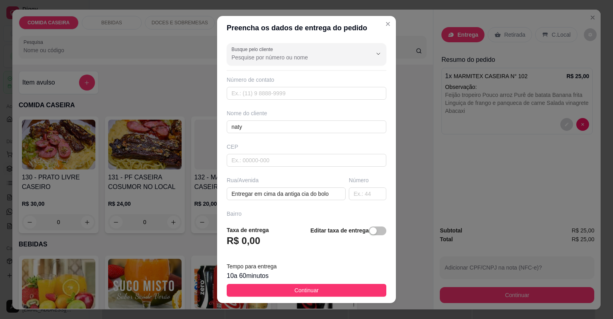
click at [319, 287] on button "Continuar" at bounding box center [307, 290] width 160 height 13
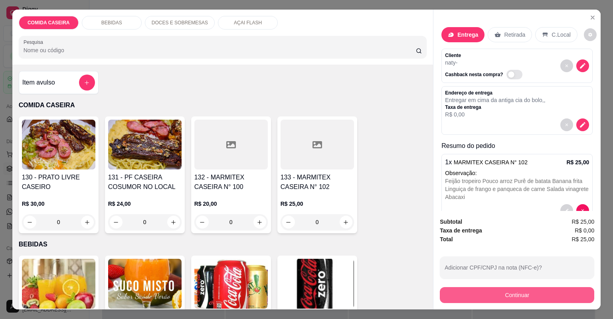
click at [440, 291] on button "Continuar" at bounding box center [517, 295] width 155 height 16
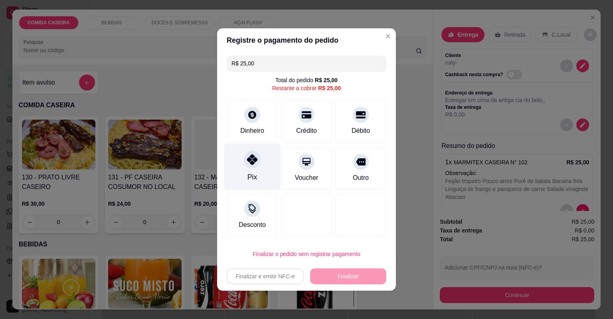
click at [254, 157] on icon at bounding box center [252, 160] width 10 height 10
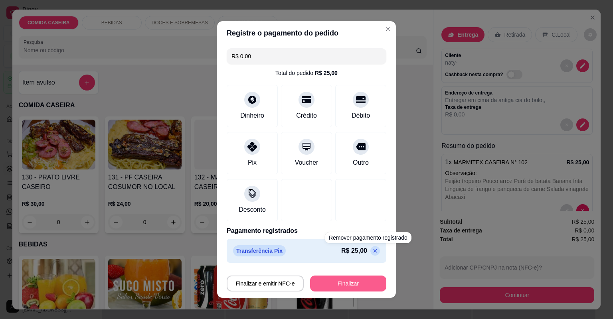
click at [362, 281] on button "Finalizar" at bounding box center [348, 284] width 76 height 16
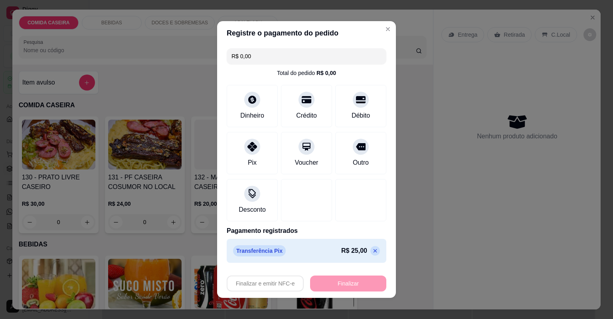
type input "-R$ 25,00"
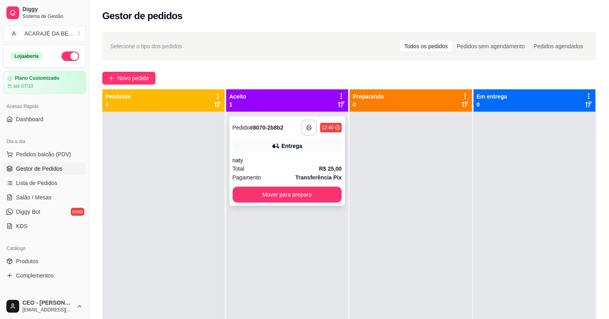
click at [309, 126] on icon "button" at bounding box center [309, 128] width 6 height 6
click at [314, 192] on button "Mover para preparo" at bounding box center [287, 195] width 106 height 16
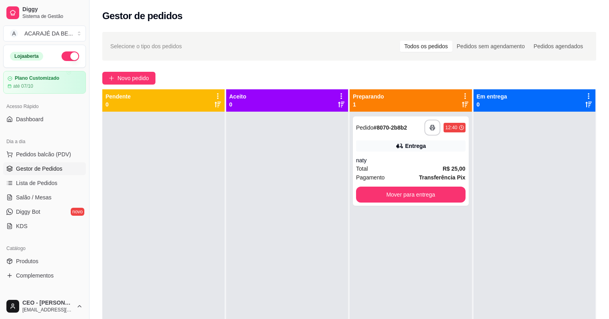
click at [314, 192] on div at bounding box center [287, 271] width 122 height 319
click at [319, 192] on div at bounding box center [287, 271] width 122 height 319
click at [382, 186] on div "**********" at bounding box center [411, 161] width 116 height 89
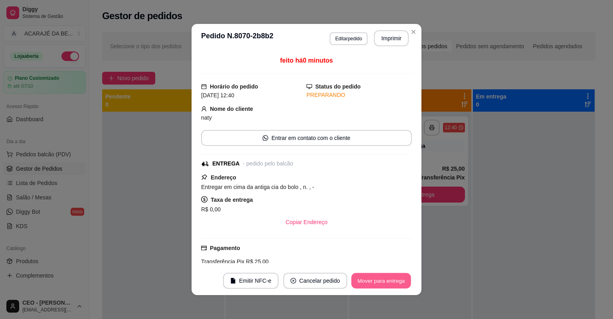
click at [387, 284] on button "Mover para entrega" at bounding box center [381, 282] width 60 height 16
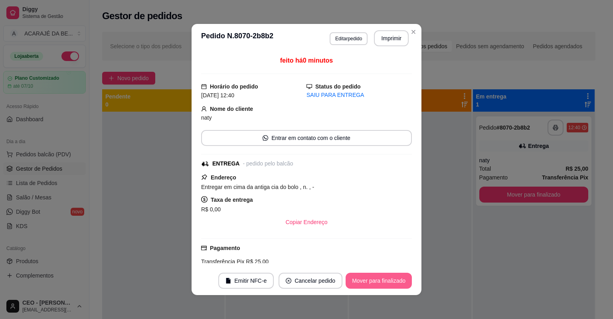
click at [388, 283] on button "Mover para finalizado" at bounding box center [379, 281] width 66 height 16
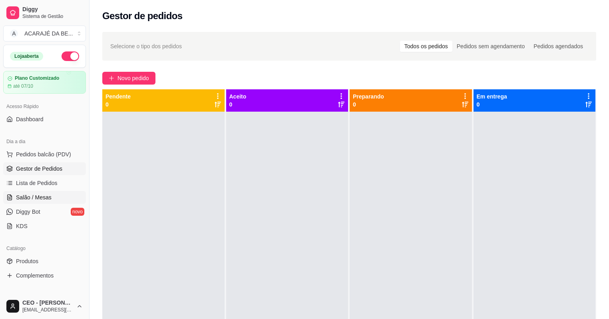
click at [56, 199] on link "Salão / Mesas" at bounding box center [44, 197] width 83 height 13
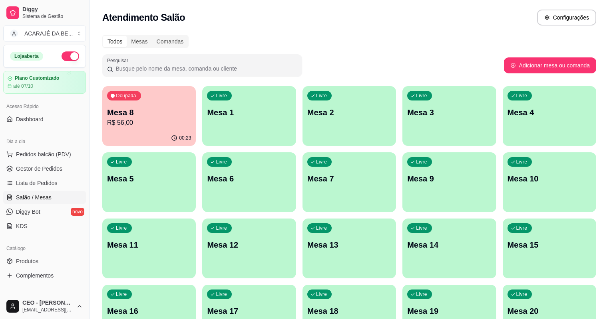
click at [191, 173] on p "Mesa 5" at bounding box center [149, 178] width 84 height 11
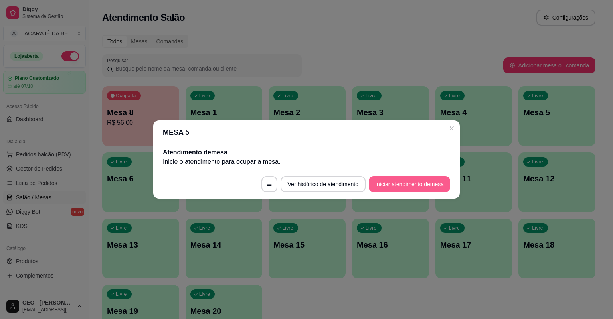
click at [386, 178] on button "Iniciar atendimento de mesa" at bounding box center [409, 184] width 81 height 16
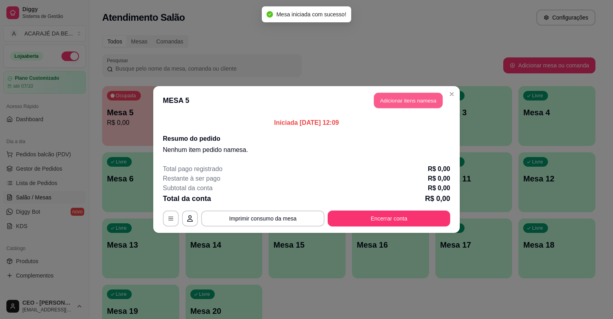
click at [396, 102] on button "Adicionar itens na mesa" at bounding box center [408, 101] width 69 height 16
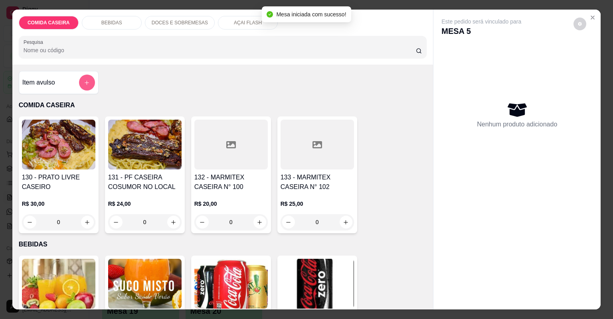
click at [88, 78] on button "add-separate-item" at bounding box center [87, 83] width 16 height 16
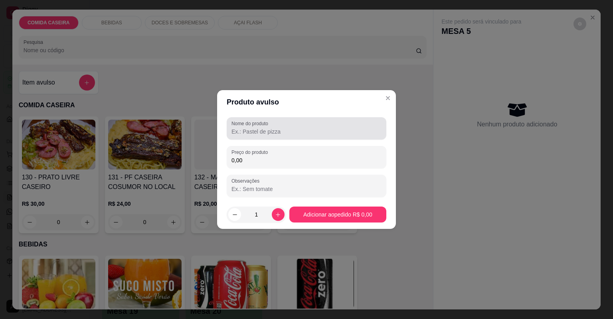
click at [290, 132] on input "Nome do produto" at bounding box center [307, 132] width 150 height 8
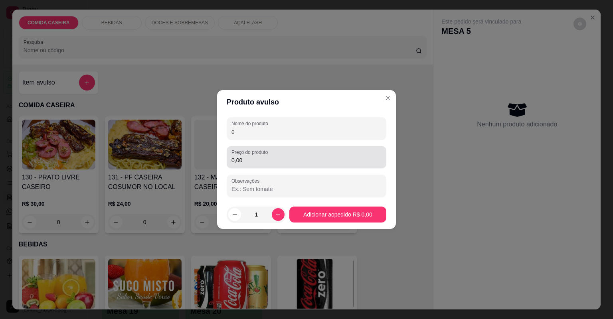
type input "c"
click at [285, 160] on input "0,00" at bounding box center [307, 161] width 150 height 8
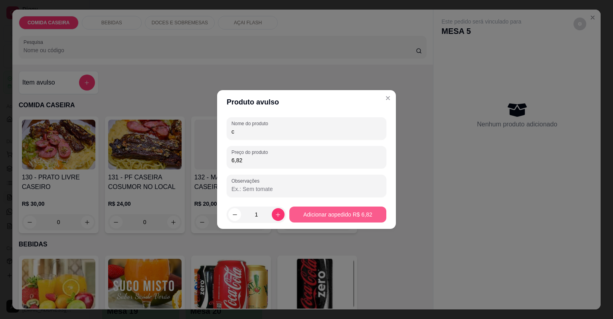
type input "6,82"
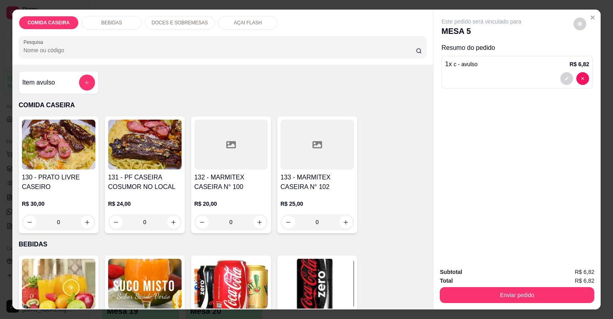
click at [81, 77] on button "add-separate-item" at bounding box center [87, 83] width 16 height 16
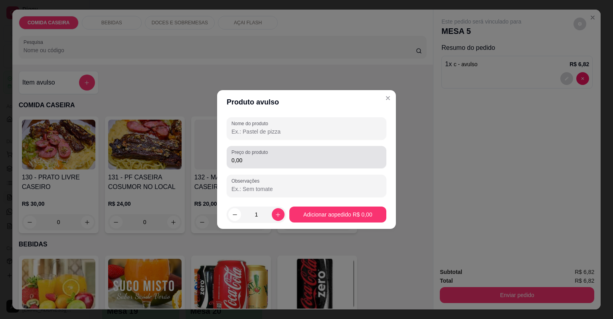
click at [318, 152] on div "0,00" at bounding box center [307, 157] width 150 height 16
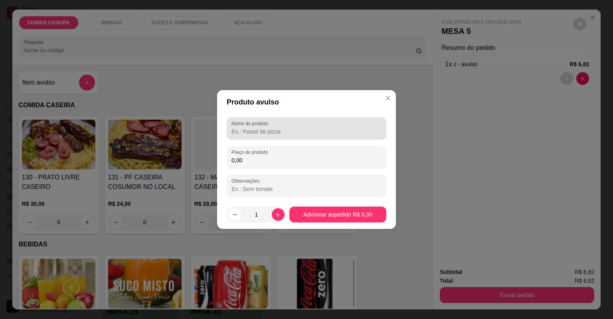
click at [309, 128] on input "Nome do produto" at bounding box center [307, 132] width 150 height 8
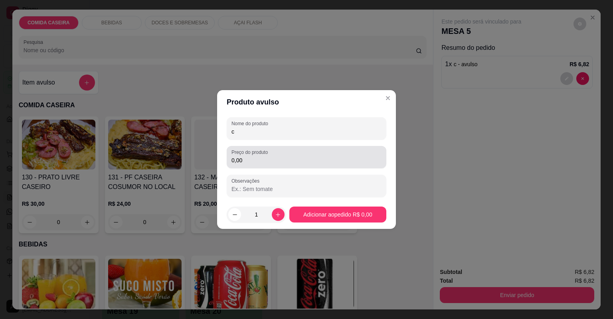
type input "c"
click at [309, 149] on div "Preço do produto 0,00" at bounding box center [307, 157] width 160 height 22
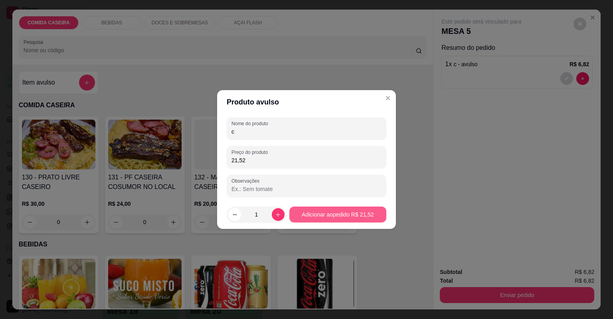
type input "21,52"
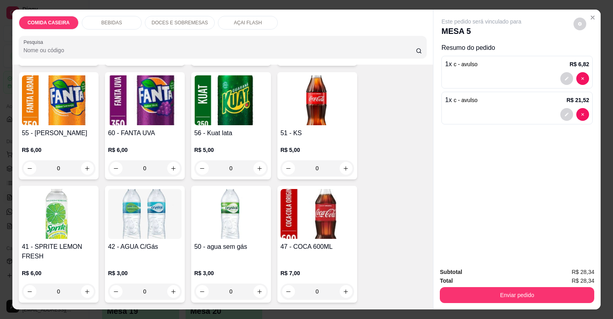
scroll to position [351, 0]
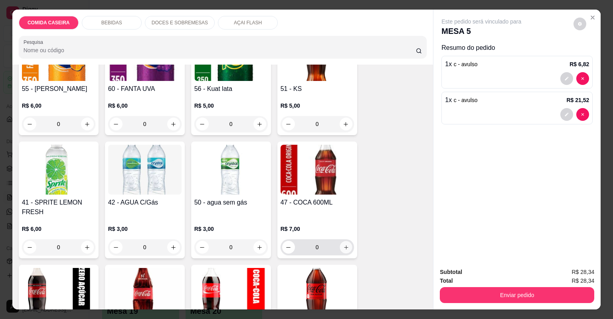
click at [343, 246] on icon "increase-product-quantity" at bounding box center [346, 248] width 6 height 6
type input "1"
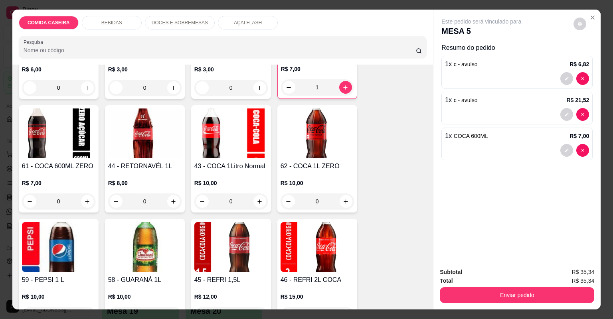
scroll to position [415, 0]
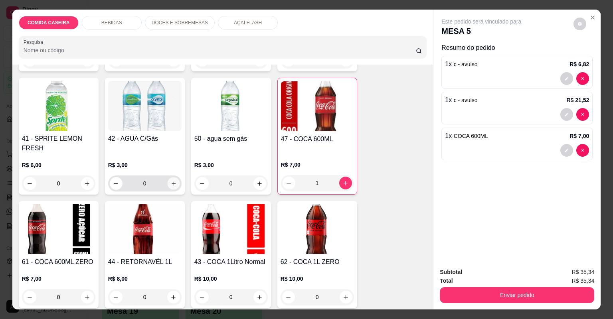
click at [170, 186] on icon "increase-product-quantity" at bounding box center [173, 184] width 6 height 6
type input "1"
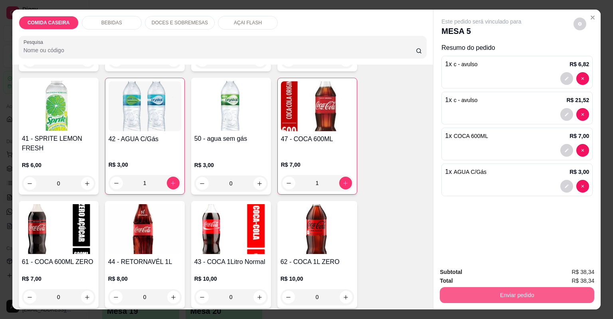
click at [515, 299] on button "Enviar pedido" at bounding box center [517, 295] width 155 height 16
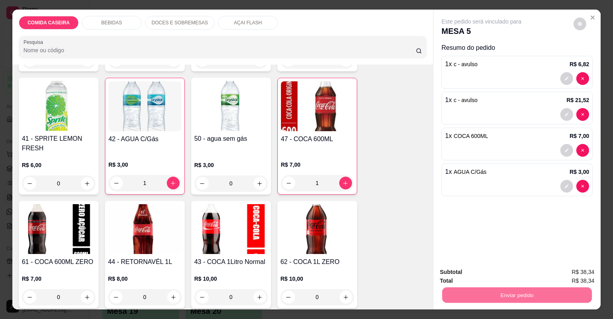
click at [486, 272] on button "Não registrar e enviar pedido" at bounding box center [491, 275] width 83 height 15
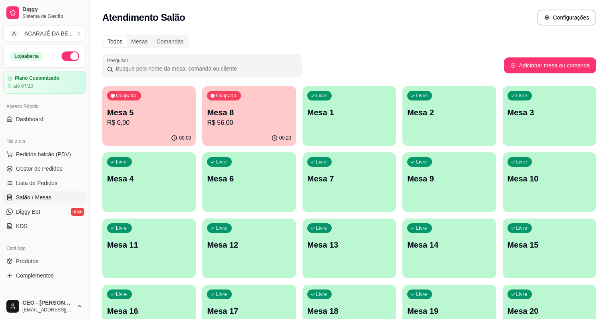
click at [507, 184] on p "Mesa 10" at bounding box center [549, 178] width 84 height 11
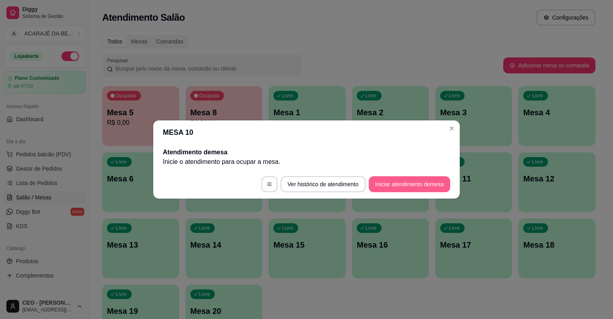
click at [410, 186] on button "Iniciar atendimento de mesa" at bounding box center [409, 184] width 81 height 16
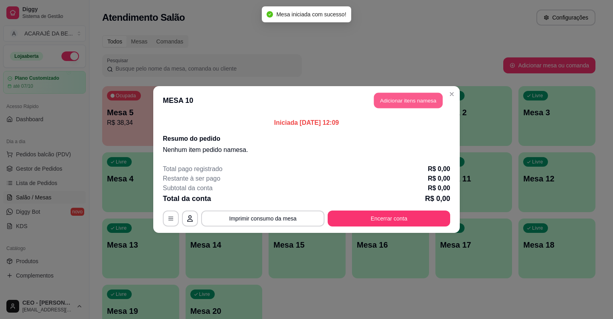
click at [399, 96] on button "Adicionar itens na mesa" at bounding box center [408, 101] width 69 height 16
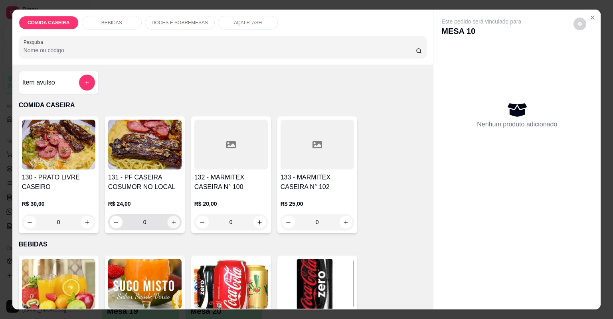
click at [174, 223] on icon "increase-product-quantity" at bounding box center [173, 223] width 6 height 6
type input "1"
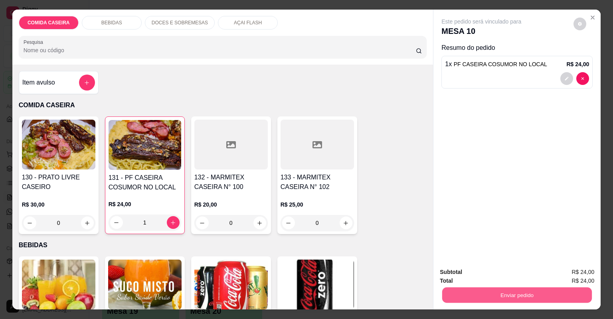
click at [479, 289] on button "Enviar pedido" at bounding box center [517, 296] width 150 height 16
click at [460, 273] on button "Não registrar e enviar pedido" at bounding box center [491, 275] width 83 height 15
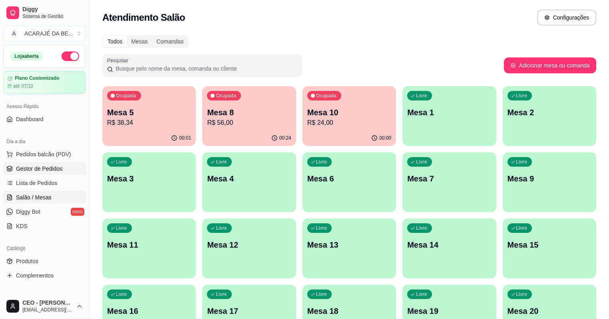
click at [47, 168] on span "Gestor de Pedidos" at bounding box center [39, 169] width 46 height 8
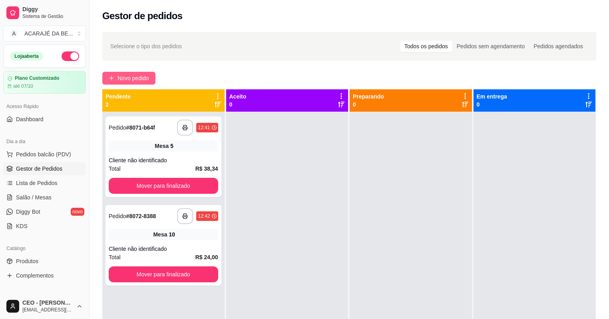
click at [127, 80] on span "Novo pedido" at bounding box center [133, 78] width 32 height 9
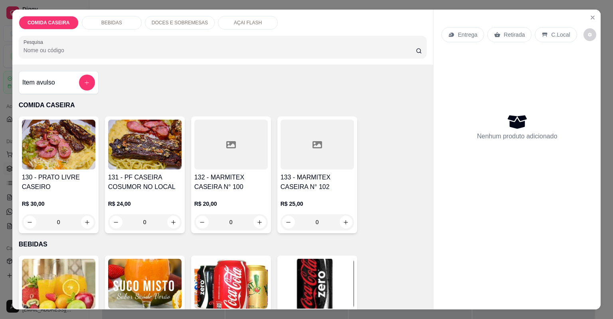
click at [230, 153] on div at bounding box center [230, 145] width 73 height 50
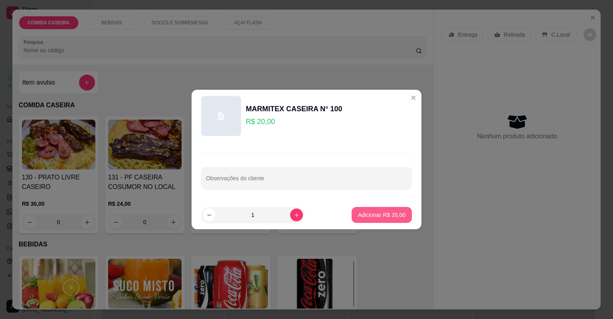
click at [385, 219] on button "Adicionar R$ 20,00" at bounding box center [382, 215] width 60 height 16
type input "1"
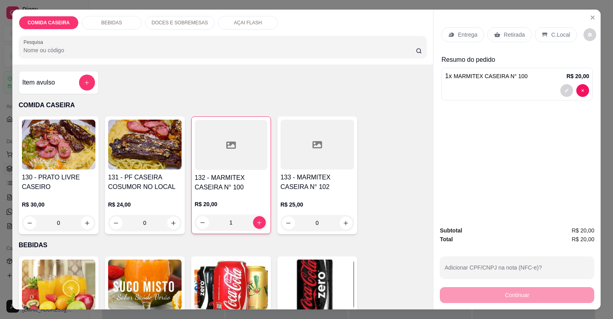
drag, startPoint x: 496, startPoint y: 37, endPoint x: 498, endPoint y: 33, distance: 4.3
click at [496, 35] on icon at bounding box center [497, 35] width 6 height 6
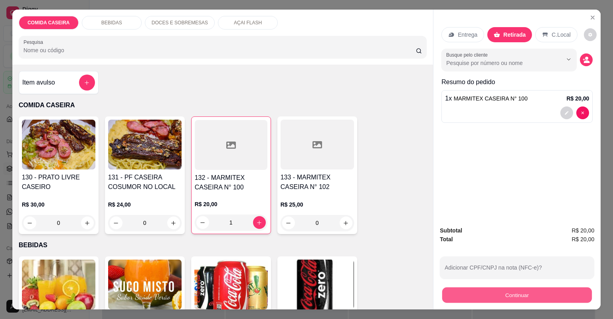
click at [515, 292] on button "Continuar" at bounding box center [517, 296] width 150 height 16
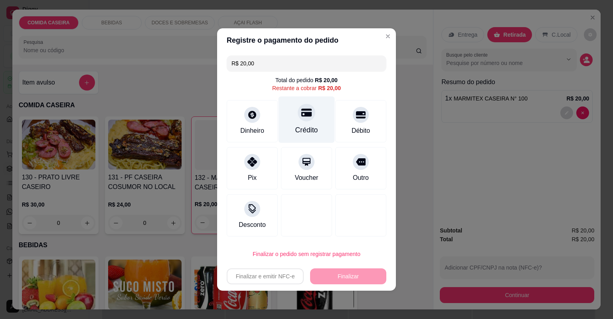
click at [317, 115] on div "Crédito" at bounding box center [307, 120] width 56 height 47
type input "R$ 0,00"
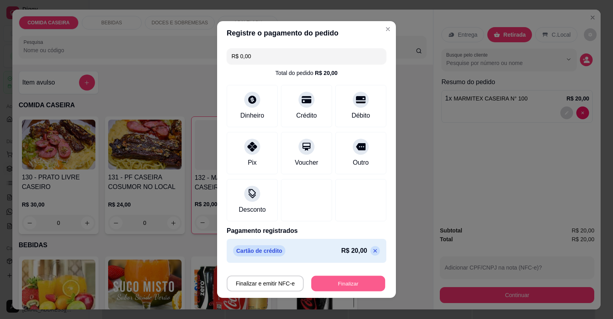
click at [343, 281] on button "Finalizar" at bounding box center [348, 284] width 74 height 16
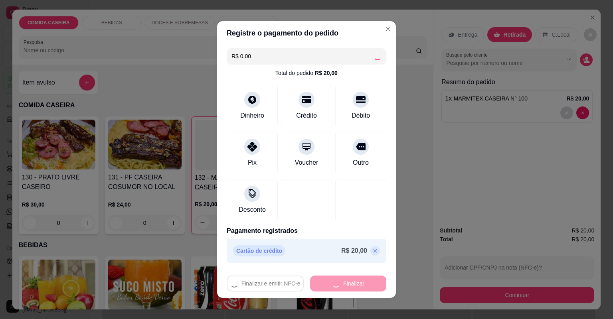
type input "0"
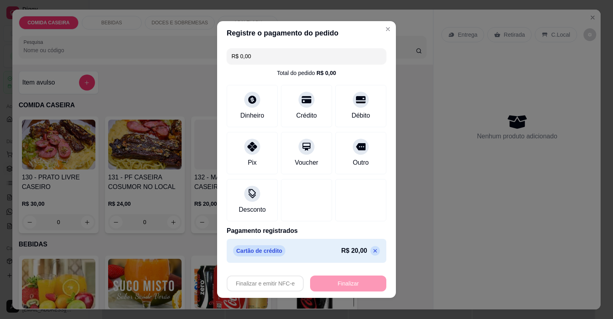
type input "-R$ 20,00"
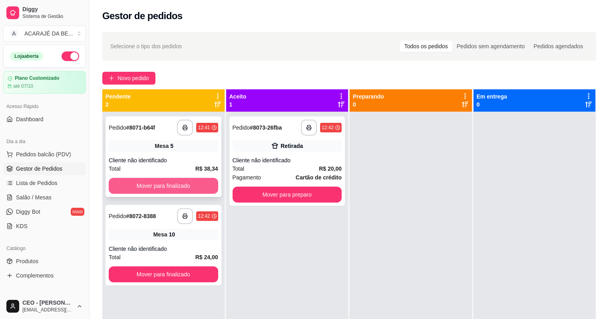
click at [190, 183] on button "Mover para finalizado" at bounding box center [163, 186] width 109 height 16
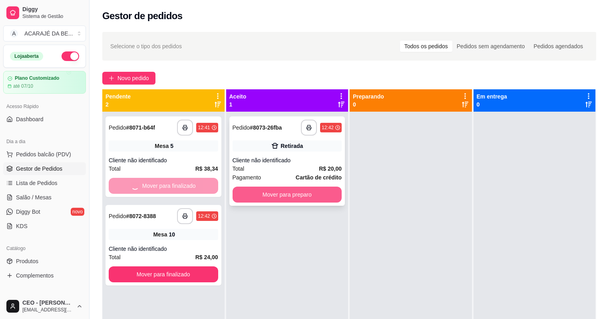
click at [295, 201] on button "Mover para preparo" at bounding box center [286, 195] width 109 height 16
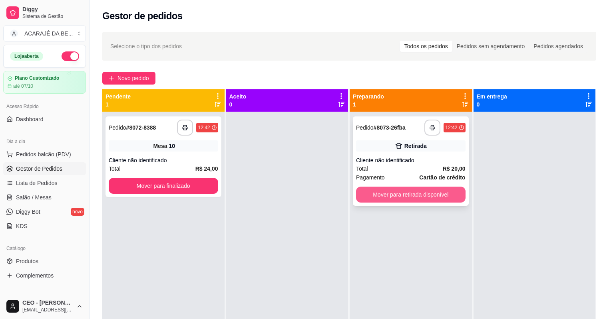
click at [386, 195] on button "Mover para retirada disponível" at bounding box center [410, 195] width 109 height 16
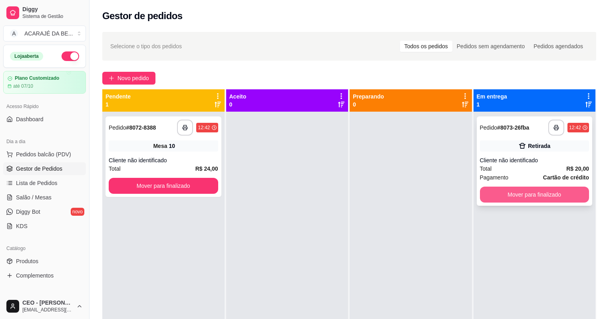
click at [530, 188] on button "Mover para finalizado" at bounding box center [534, 195] width 109 height 16
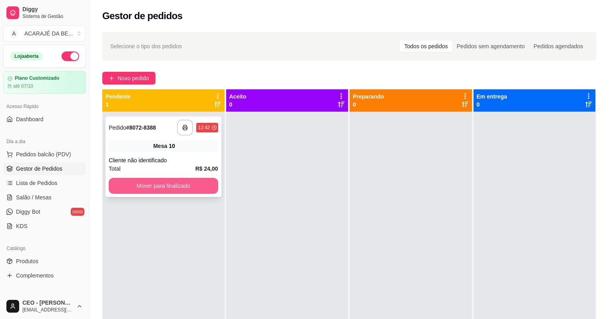
click at [170, 181] on button "Mover para finalizado" at bounding box center [163, 186] width 109 height 16
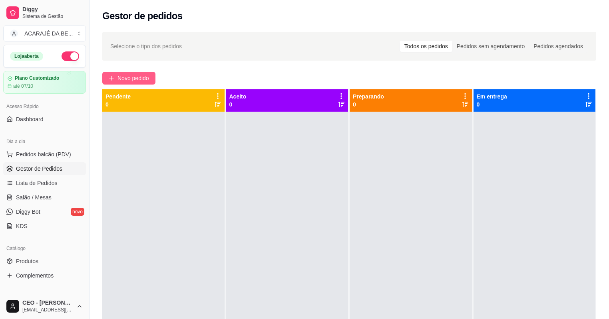
click at [140, 75] on span "Novo pedido" at bounding box center [133, 78] width 32 height 9
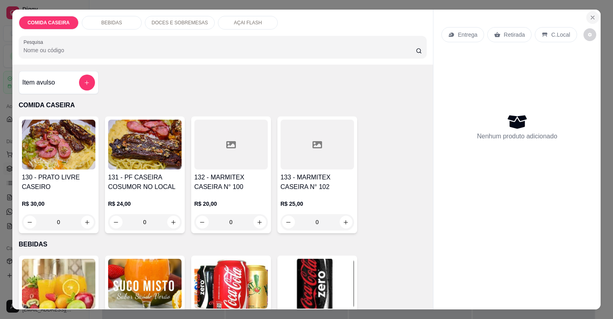
click at [593, 19] on icon "Close" at bounding box center [593, 17] width 6 height 6
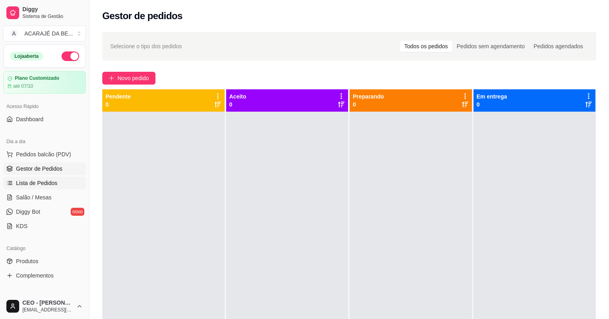
click at [46, 187] on link "Lista de Pedidos" at bounding box center [44, 183] width 83 height 13
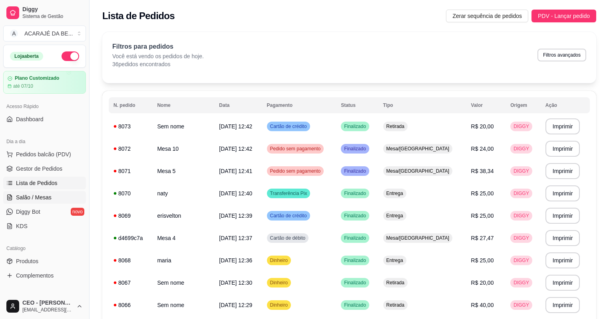
click at [64, 200] on link "Salão / Mesas" at bounding box center [44, 197] width 83 height 13
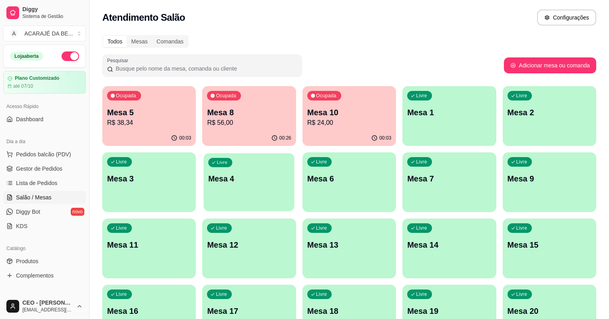
click at [208, 163] on div "Livre" at bounding box center [220, 162] width 24 height 9
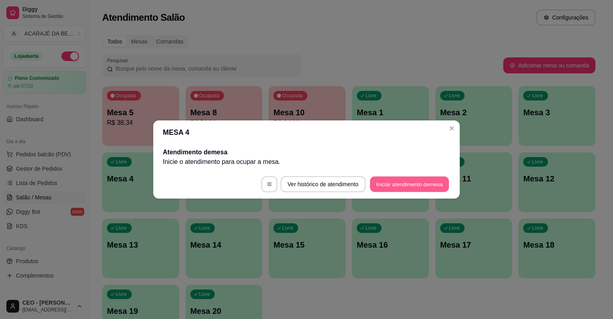
click at [434, 185] on button "Iniciar atendimento de mesa" at bounding box center [409, 185] width 79 height 16
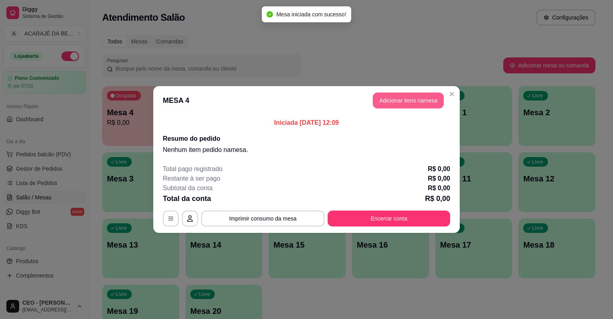
click at [398, 96] on button "Adicionar itens na mesa" at bounding box center [408, 101] width 71 height 16
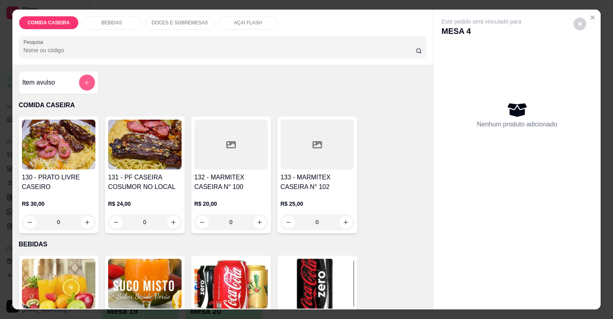
click at [85, 85] on icon "add-separate-item" at bounding box center [87, 83] width 6 height 6
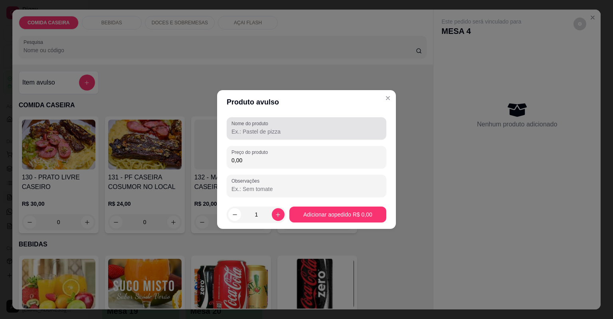
click at [300, 137] on div "Nome do produto" at bounding box center [307, 128] width 160 height 22
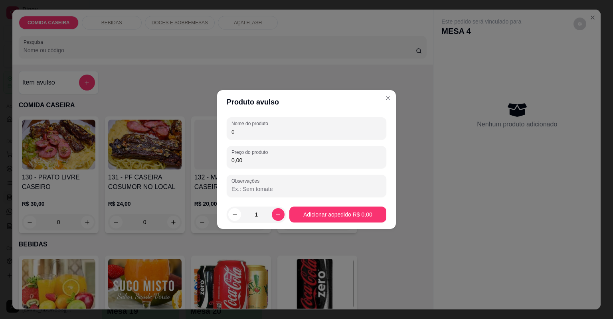
type input "c"
click at [305, 174] on div "Nome do produto c Preço do produto 0,00 Observações" at bounding box center [307, 157] width 160 height 80
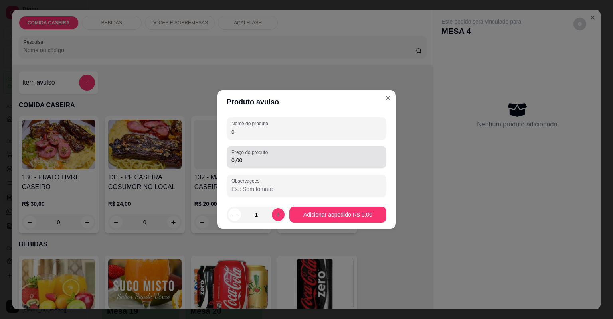
click at [303, 167] on div "Preço do produto 0,00" at bounding box center [307, 157] width 160 height 22
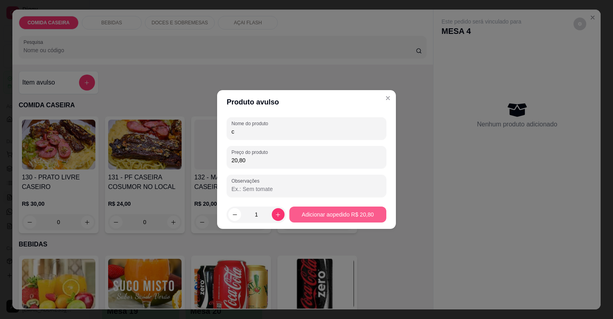
type input "20,80"
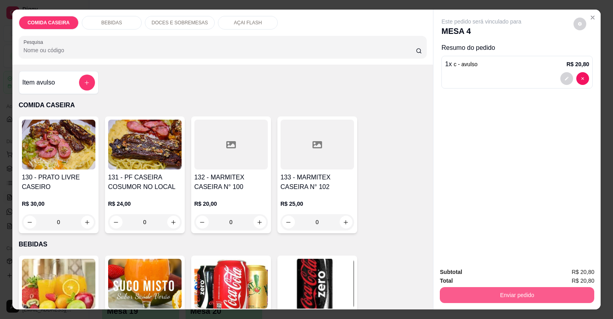
click at [478, 296] on button "Enviar pedido" at bounding box center [517, 295] width 155 height 16
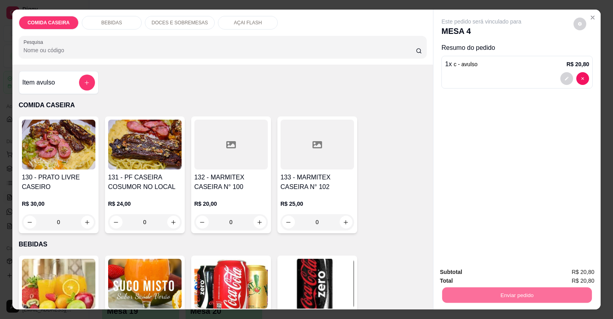
click at [504, 276] on button "Não registrar e enviar pedido" at bounding box center [491, 275] width 83 height 15
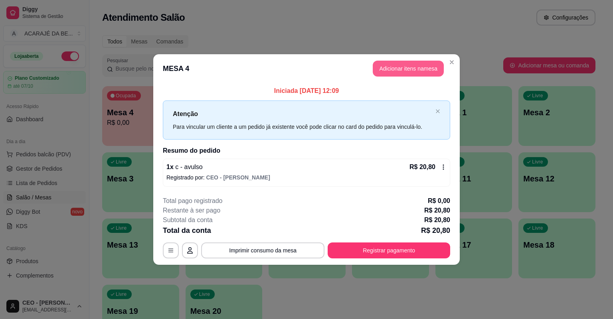
click at [410, 71] on button "Adicionar itens na mesa" at bounding box center [408, 69] width 71 height 16
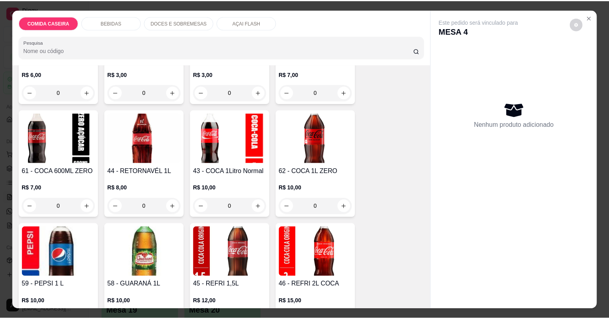
scroll to position [479, 0]
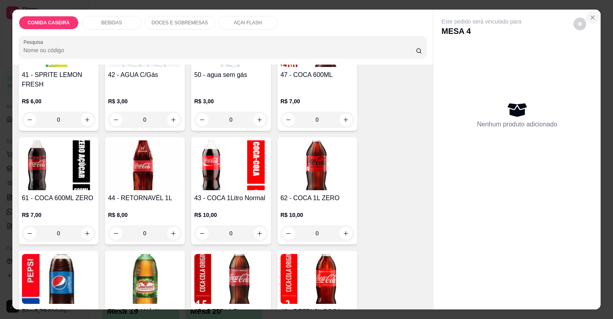
click at [593, 14] on button "Close" at bounding box center [593, 17] width 13 height 13
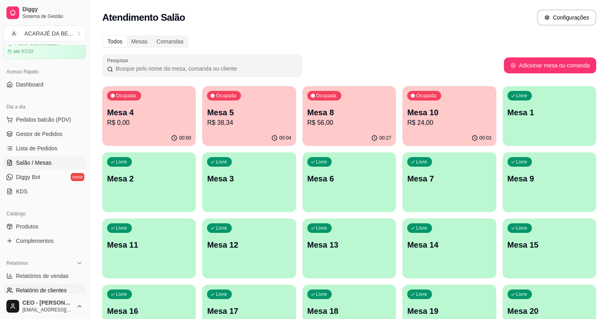
scroll to position [96, 0]
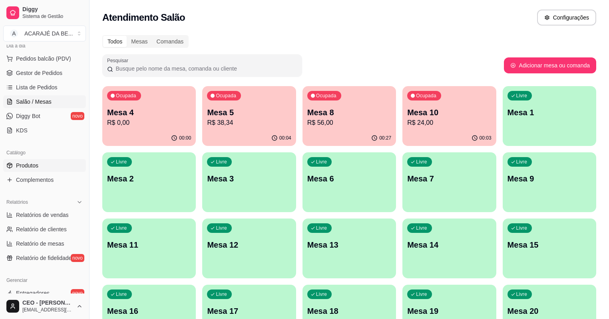
click at [65, 169] on link "Produtos" at bounding box center [44, 165] width 83 height 13
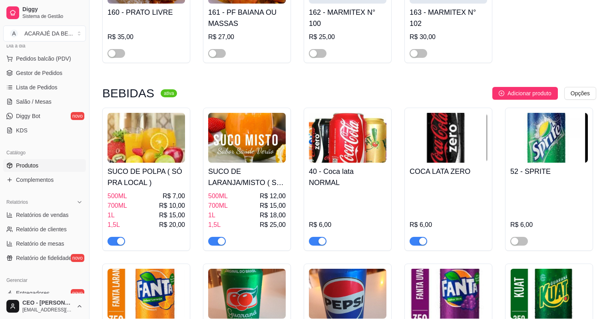
scroll to position [1118, 0]
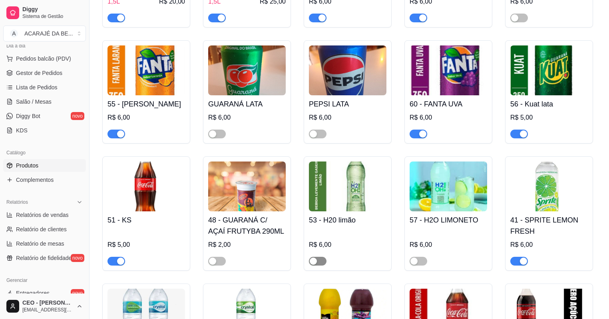
click at [316, 265] on div "button" at bounding box center [312, 261] width 7 height 7
click at [418, 262] on span "button" at bounding box center [418, 261] width 18 height 9
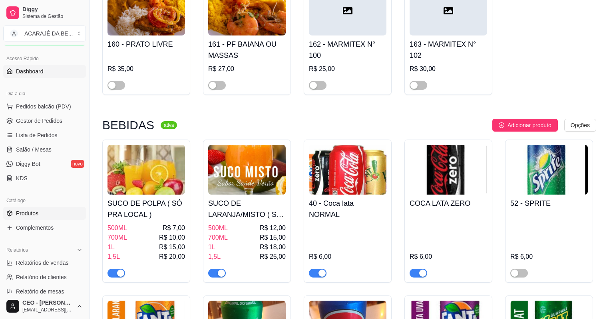
scroll to position [0, 0]
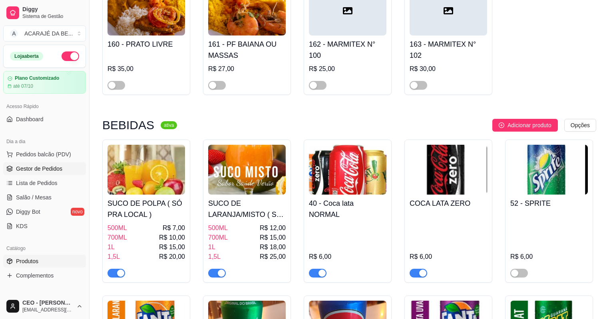
click at [64, 171] on link "Gestor de Pedidos" at bounding box center [44, 169] width 83 height 13
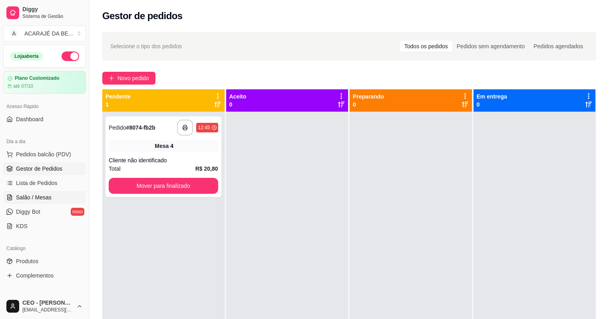
click at [49, 194] on span "Salão / Mesas" at bounding box center [34, 198] width 36 height 8
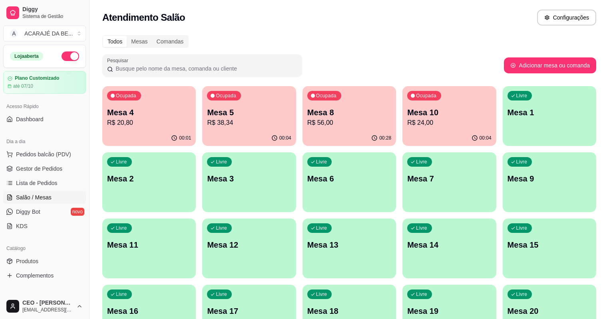
click at [165, 125] on p "R$ 20,80" at bounding box center [149, 123] width 84 height 10
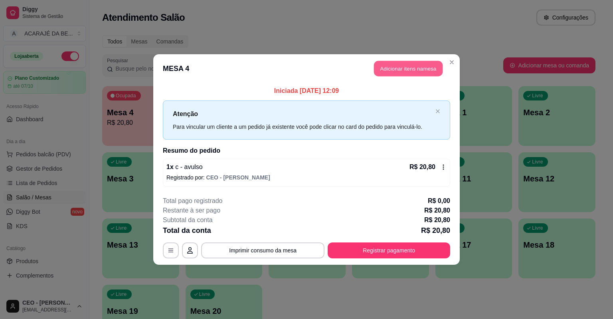
click at [407, 65] on button "Adicionar itens na mesa" at bounding box center [408, 69] width 69 height 16
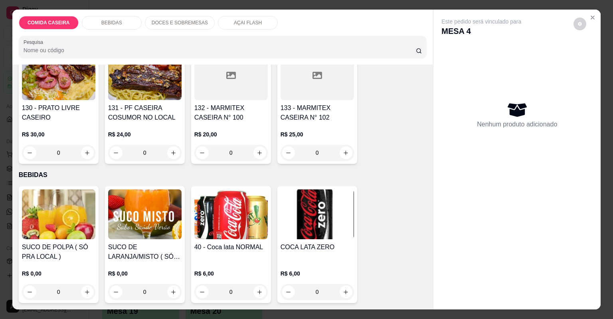
scroll to position [160, 0]
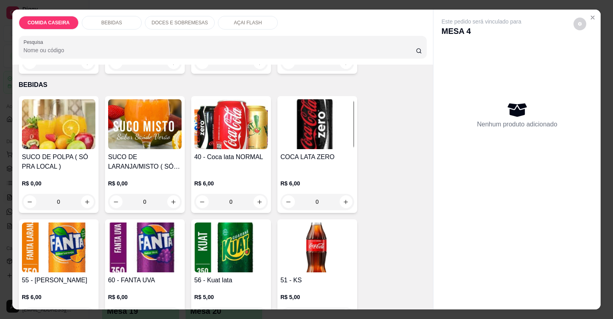
click at [128, 19] on div "BEBIDAS" at bounding box center [112, 23] width 60 height 14
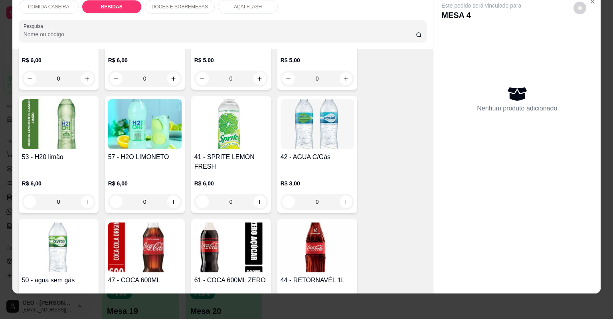
scroll to position [398, 0]
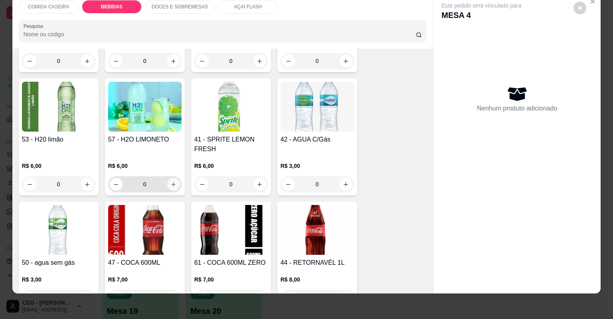
click at [172, 182] on icon "increase-product-quantity" at bounding box center [173, 185] width 6 height 6
type input "1"
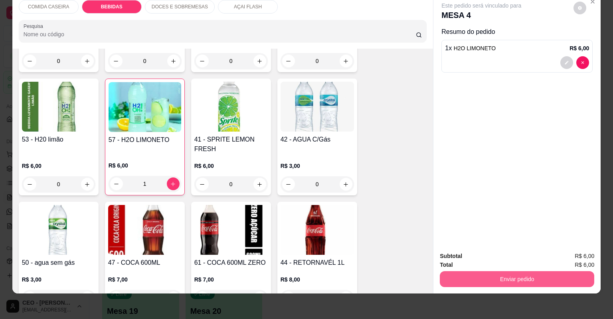
click at [521, 279] on button "Enviar pedido" at bounding box center [517, 280] width 155 height 16
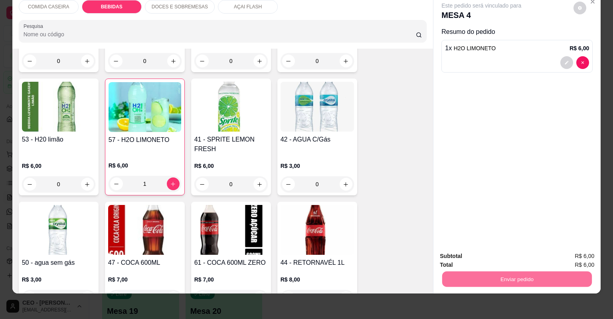
click at [511, 259] on button "Não registrar e enviar pedido" at bounding box center [491, 259] width 83 height 15
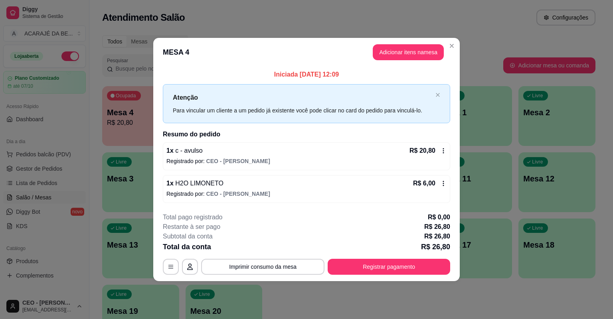
click at [411, 50] on button "Adicionar itens na mesa" at bounding box center [408, 52] width 71 height 16
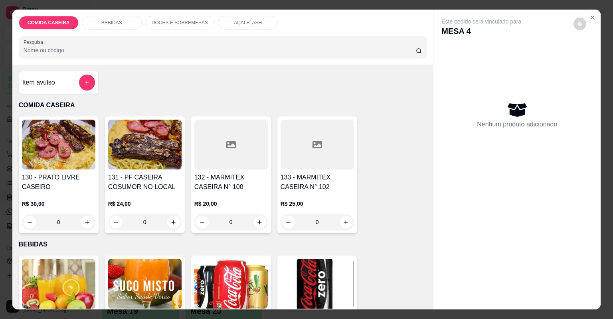
click at [82, 86] on button "add-separate-item" at bounding box center [87, 83] width 16 height 16
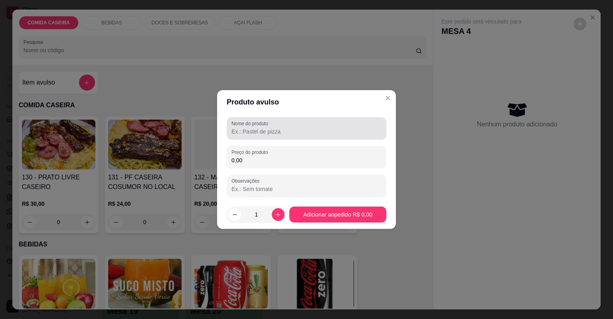
click at [248, 124] on label "Nome do produto" at bounding box center [252, 123] width 40 height 7
click at [248, 128] on input "Nome do produto" at bounding box center [307, 132] width 150 height 8
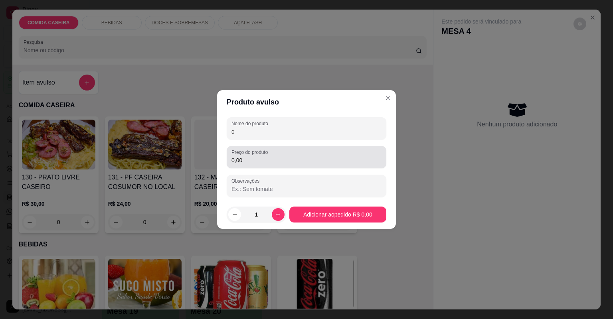
type input "c"
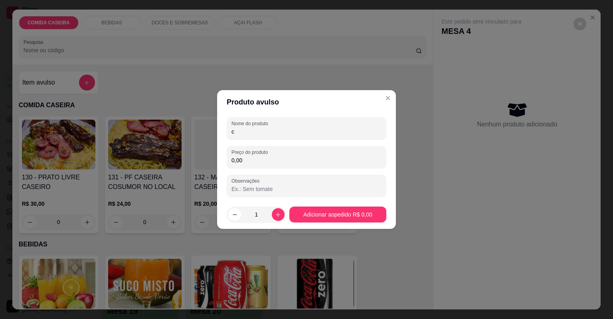
click at [268, 160] on input "0,00" at bounding box center [307, 161] width 150 height 8
type input "17,87"
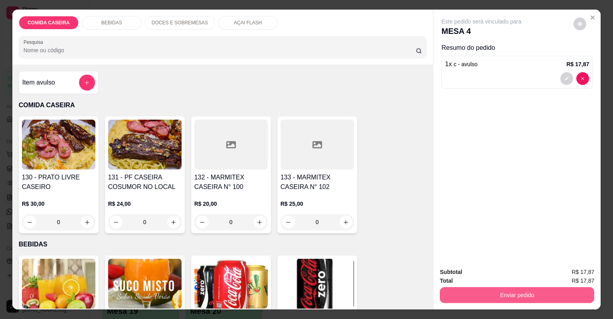
click at [468, 293] on button "Enviar pedido" at bounding box center [517, 295] width 155 height 16
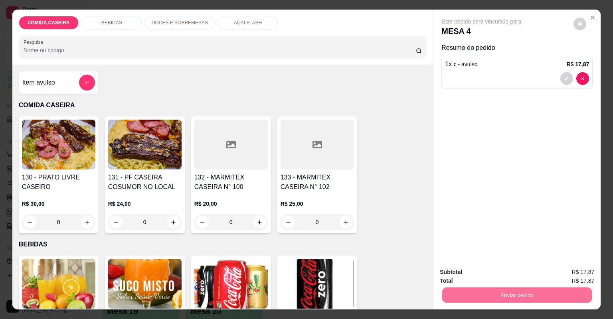
click at [466, 275] on button "Não registrar e enviar pedido" at bounding box center [491, 275] width 81 height 15
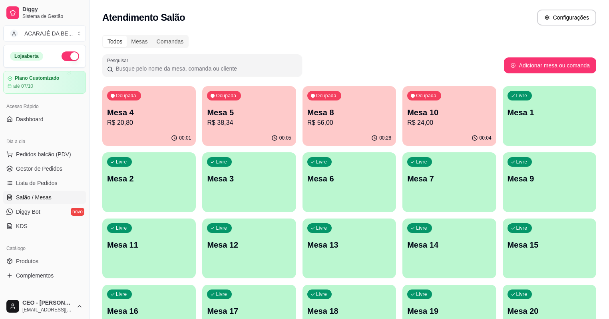
click at [438, 294] on div "Ocupada Mesa 4 R$ 20,80 00:01 Ocupada Mesa 5 R$ 38,34 00:05 Ocupada Mesa 8 R$ 5…" at bounding box center [349, 215] width 494 height 259
click at [308, 118] on p "R$ 56,00" at bounding box center [348, 122] width 81 height 9
click at [217, 107] on p "Mesa 5" at bounding box center [249, 112] width 84 height 11
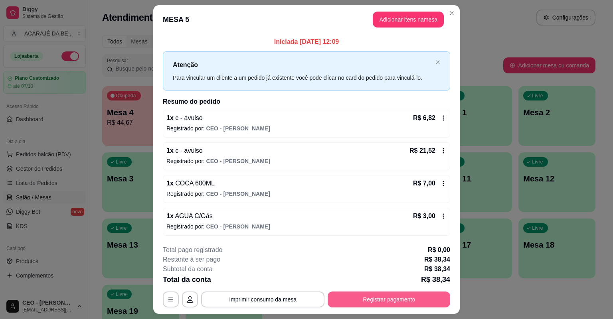
click at [389, 295] on button "Registrar pagamento" at bounding box center [389, 300] width 123 height 16
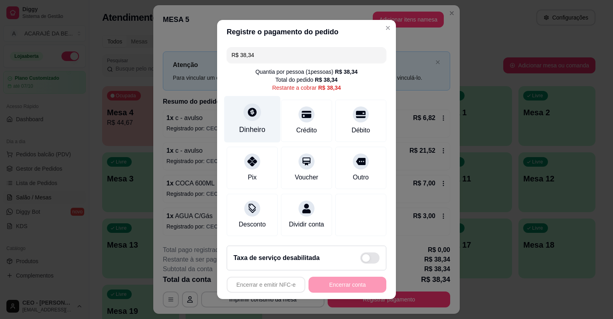
click at [246, 104] on div "Dinheiro" at bounding box center [252, 119] width 56 height 47
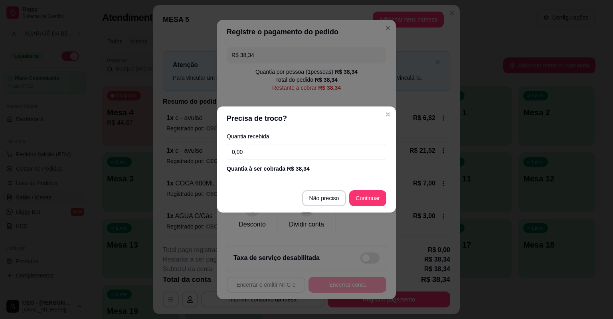
click at [280, 151] on input "0,00" at bounding box center [307, 152] width 160 height 16
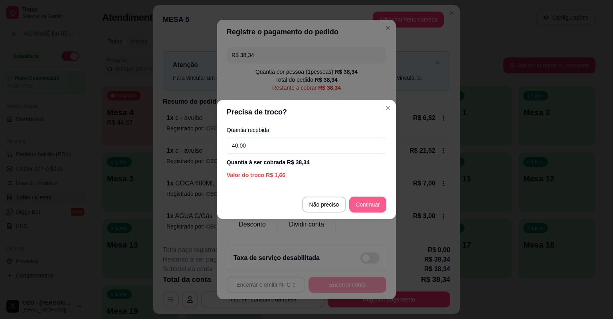
type input "40,00"
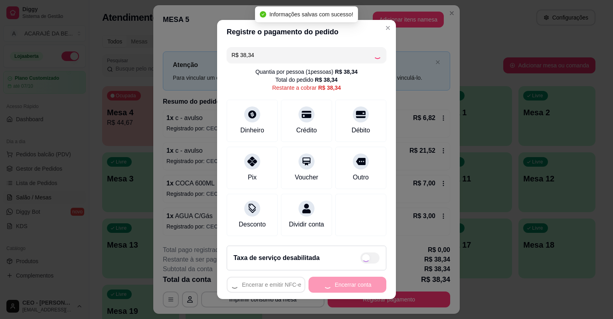
type input "R$ 0,00"
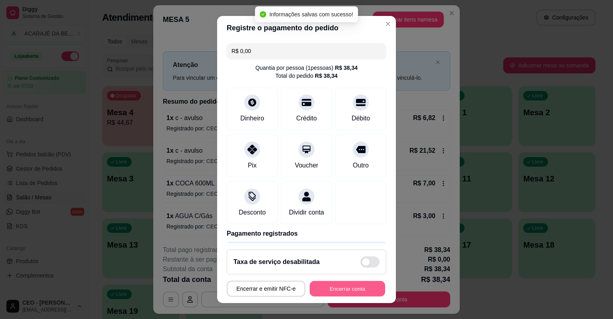
click at [359, 292] on button "Encerrar conta" at bounding box center [347, 289] width 75 height 16
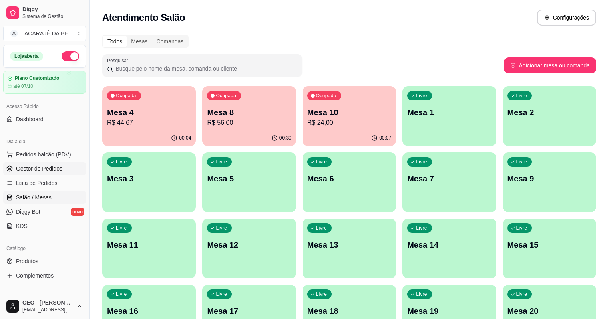
click at [50, 167] on span "Gestor de Pedidos" at bounding box center [39, 169] width 46 height 8
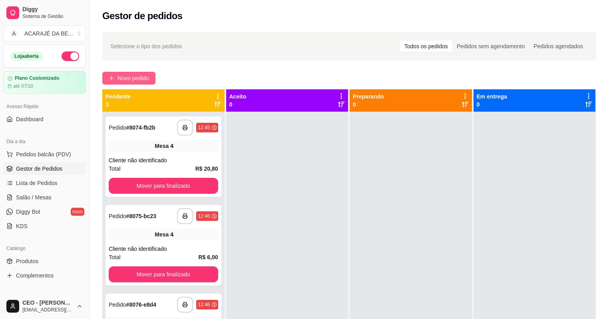
click at [147, 78] on span "Novo pedido" at bounding box center [133, 78] width 32 height 9
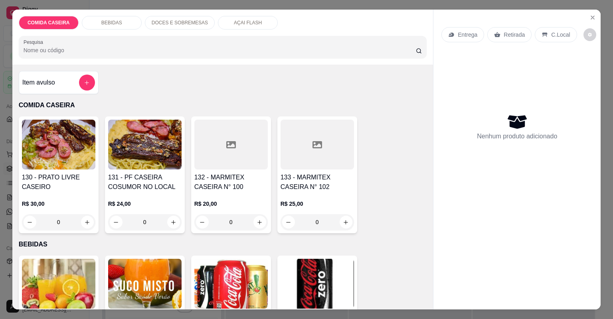
click at [246, 145] on div at bounding box center [230, 145] width 73 height 50
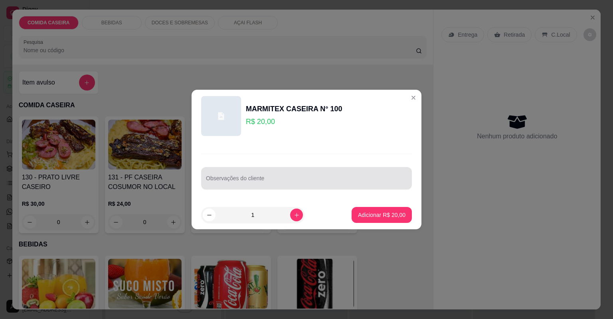
click at [262, 180] on div "Observações do cliente" at bounding box center [306, 178] width 211 height 22
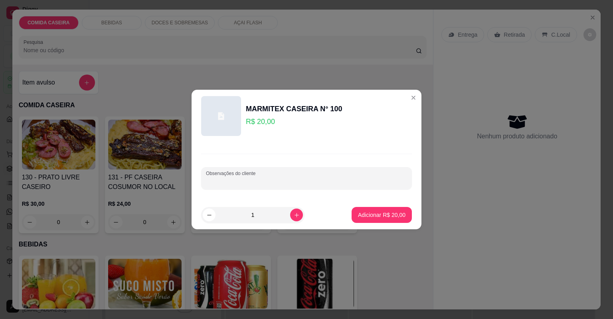
paste input "purê de batata farofa de banana feijão isca de bife acebolado"
type input "purê de batata farofa de banana feijão isca de bife acebolado"
click at [359, 214] on p "Adicionar R$ 20,00" at bounding box center [382, 215] width 46 height 8
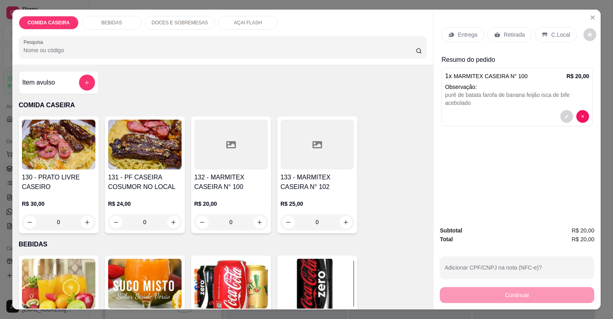
click at [220, 163] on div at bounding box center [230, 145] width 73 height 50
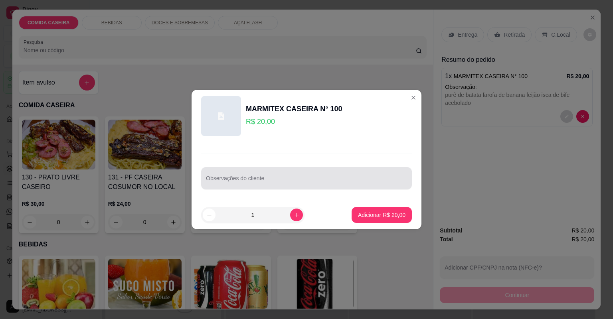
click at [239, 182] on div "Observações do cliente" at bounding box center [306, 178] width 211 height 22
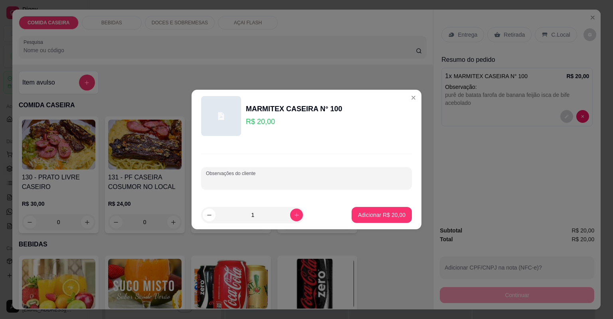
paste input "feijão tropeiro purê de batata farofa be banana linguiça de [PERSON_NAME] da asa"
type input "feijão tropeiro purê de batata farofa be banana linguiça de [PERSON_NAME] da asa"
click at [380, 215] on p "Adicionar R$ 20,00" at bounding box center [382, 215] width 48 height 8
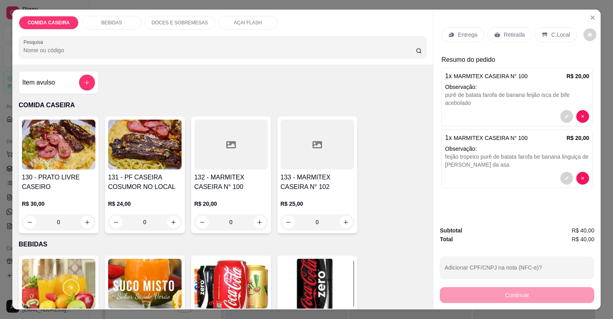
click at [462, 35] on p "Entrega" at bounding box center [468, 35] width 20 height 8
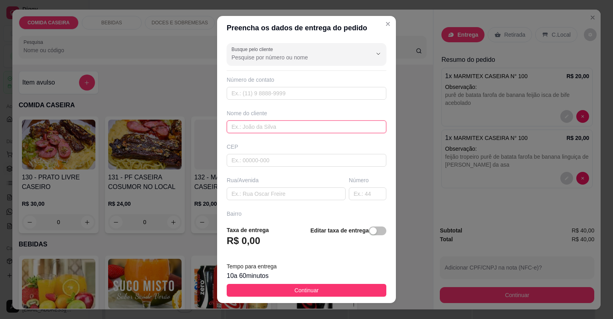
click at [272, 129] on input "text" at bounding box center [307, 127] width 160 height 13
type input "bia"
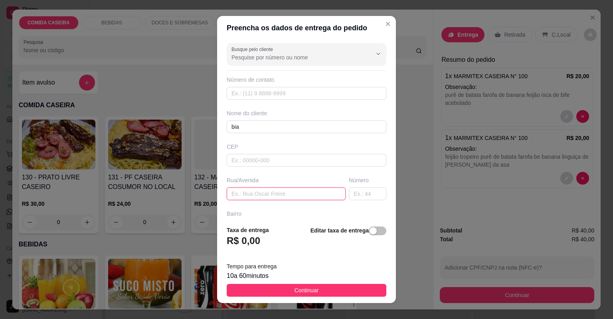
click at [309, 195] on input "text" at bounding box center [286, 194] width 119 height 13
paste input "essa com nome [PERSON_NAME] é pra entregar na loja pró padeiro, e essa com nome…"
type input "essa com nome [PERSON_NAME] é pra entregar na loja pró padeiro, e essa com nome…"
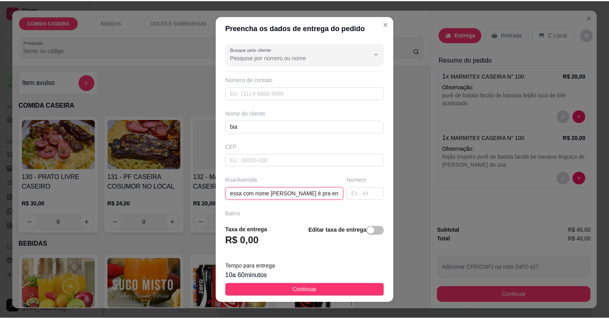
scroll to position [0, 254]
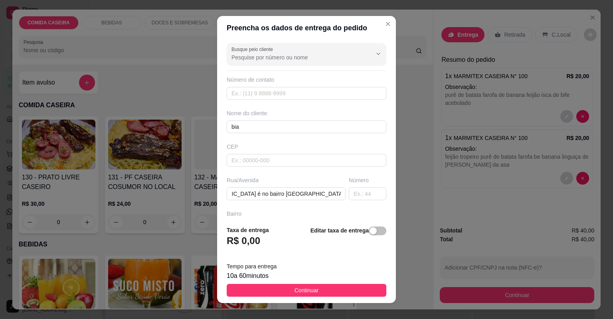
click at [325, 287] on button "Continuar" at bounding box center [307, 290] width 160 height 13
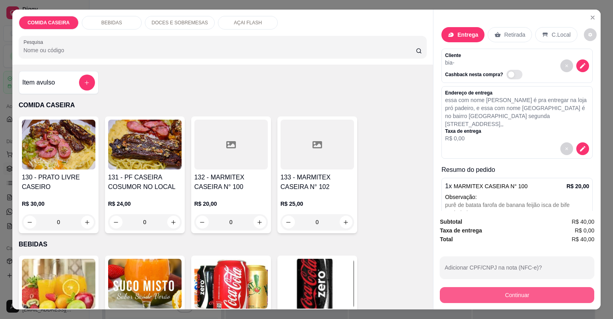
click at [446, 291] on button "Continuar" at bounding box center [517, 295] width 155 height 16
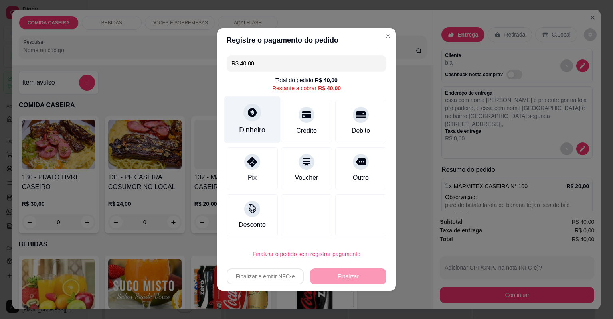
click at [254, 129] on div "Dinheiro" at bounding box center [252, 130] width 26 height 10
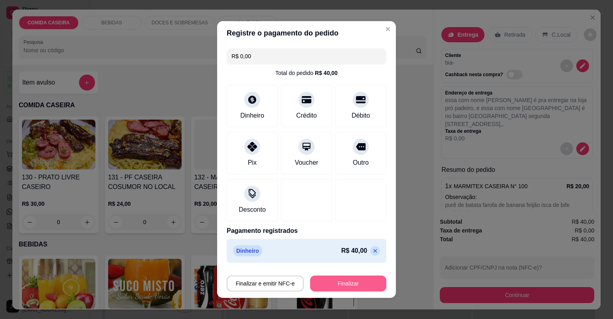
click at [373, 280] on button "Finalizar" at bounding box center [348, 284] width 76 height 16
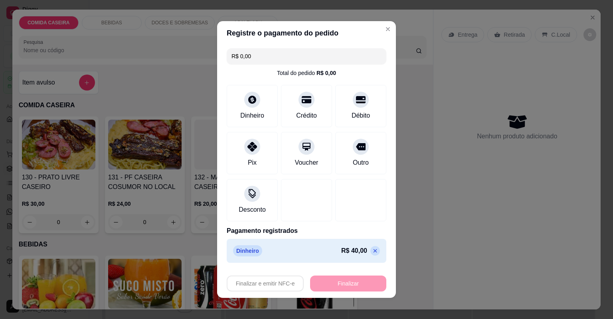
type input "-R$ 40,00"
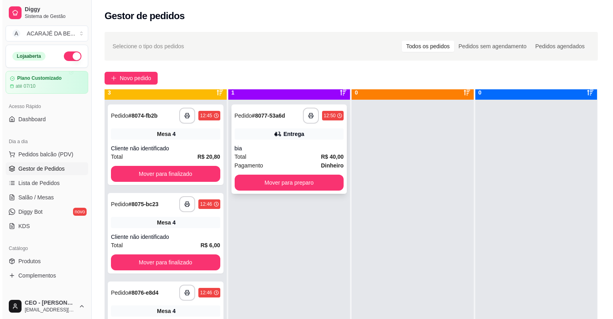
scroll to position [22, 0]
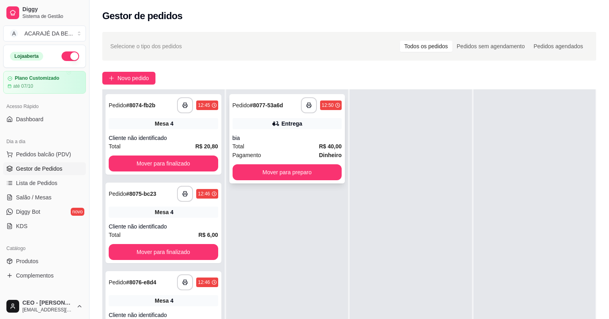
click at [315, 99] on div "**********" at bounding box center [321, 105] width 41 height 16
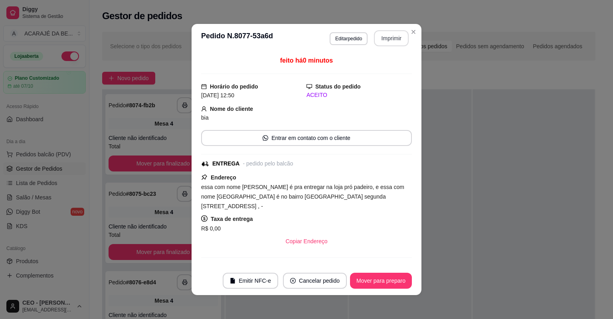
click at [388, 40] on button "Imprimir" at bounding box center [391, 38] width 35 height 16
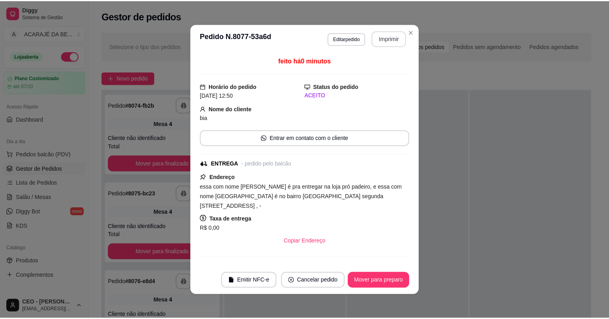
scroll to position [0, 0]
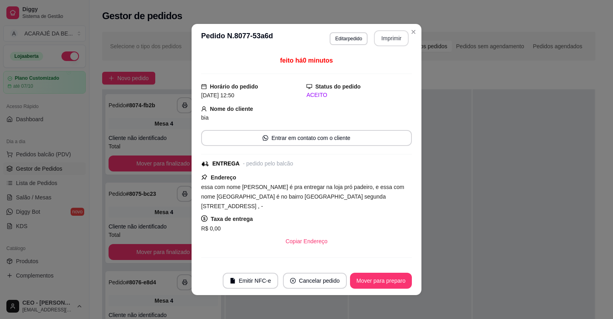
click at [355, 279] on button "Mover para preparo" at bounding box center [381, 281] width 62 height 16
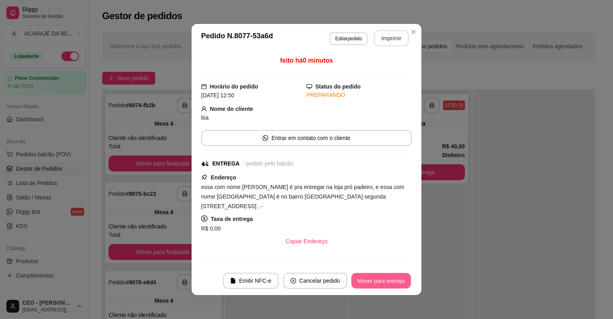
click at [375, 285] on button "Mover para entrega" at bounding box center [381, 282] width 60 height 16
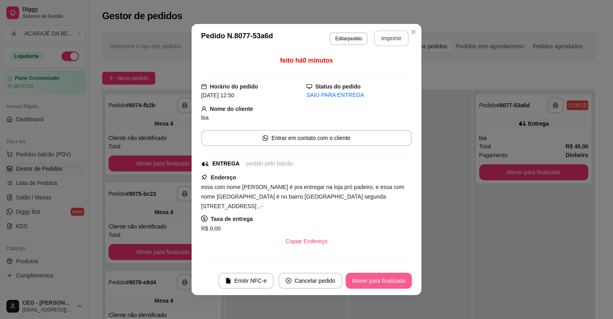
click at [386, 278] on button "Mover para finalizado" at bounding box center [379, 281] width 66 height 16
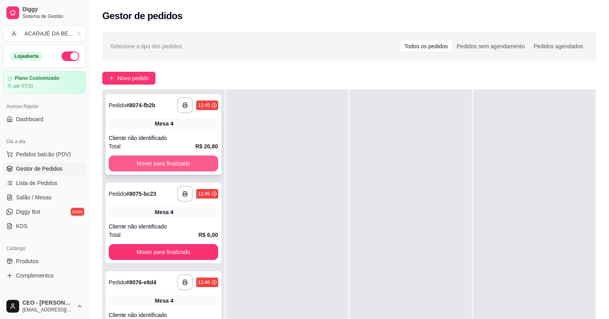
click at [204, 165] on button "Mover para finalizado" at bounding box center [163, 164] width 109 height 16
click at [204, 244] on button "Mover para finalizado" at bounding box center [163, 252] width 109 height 16
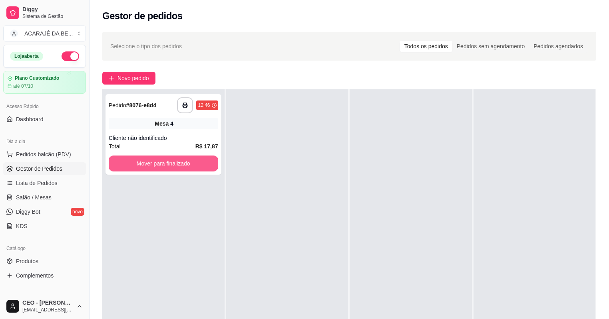
click at [204, 165] on button "Mover para finalizado" at bounding box center [163, 164] width 109 height 16
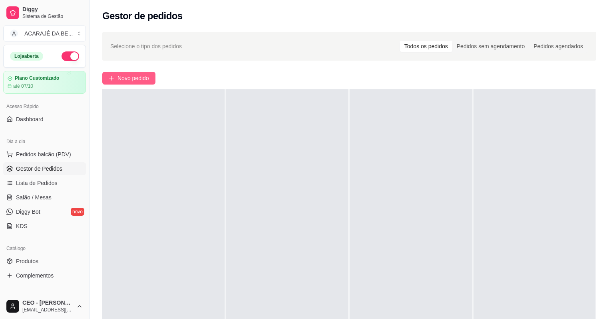
click at [144, 78] on span "Novo pedido" at bounding box center [133, 78] width 32 height 9
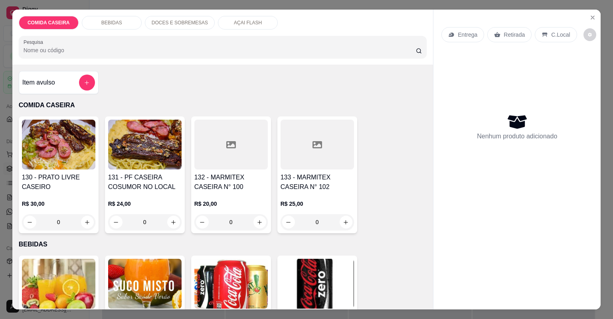
click at [218, 151] on div at bounding box center [230, 145] width 73 height 50
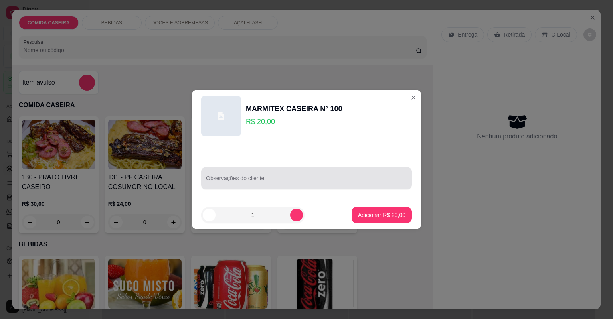
click at [252, 180] on input "Observações do cliente" at bounding box center [306, 182] width 201 height 8
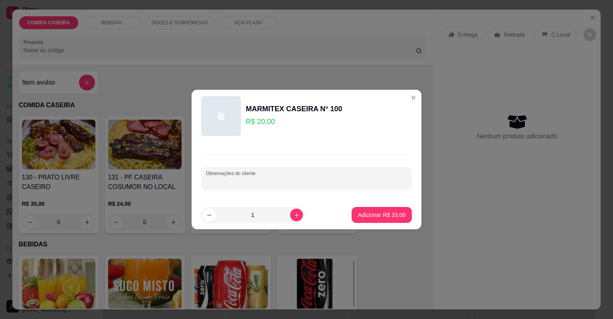
paste input "Feijão de caldo, purê , arroz , salada , medalhão de frango linguiça de frango"
type input "Feijão de caldo, purê , arroz , salada , medalhão de frango linguiça de frango"
click at [358, 216] on p "Adicionar R$ 20,00" at bounding box center [382, 215] width 48 height 8
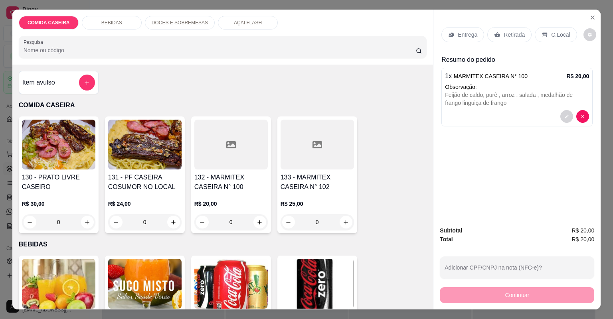
click at [455, 29] on div "Entrega" at bounding box center [463, 34] width 43 height 15
click at [596, 19] on button "Close" at bounding box center [593, 17] width 13 height 13
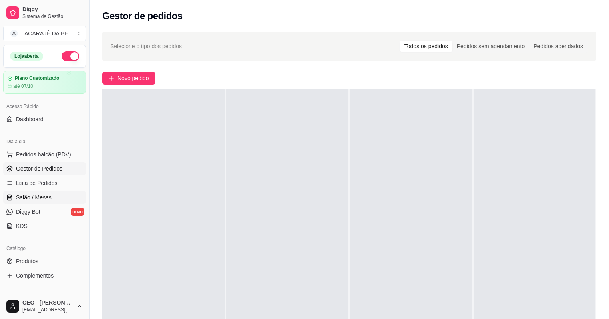
click at [60, 196] on link "Salão / Mesas" at bounding box center [44, 197] width 83 height 13
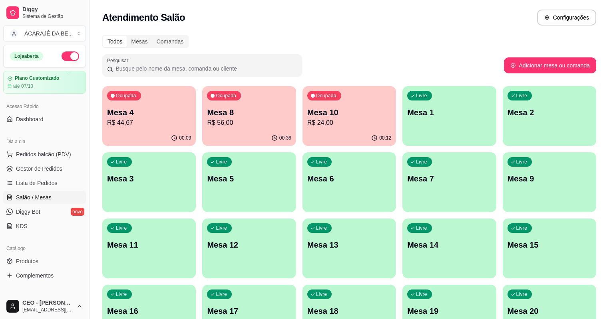
click at [307, 99] on div "Ocupada" at bounding box center [324, 96] width 34 height 10
click at [207, 119] on p "R$ 56,00" at bounding box center [249, 123] width 84 height 10
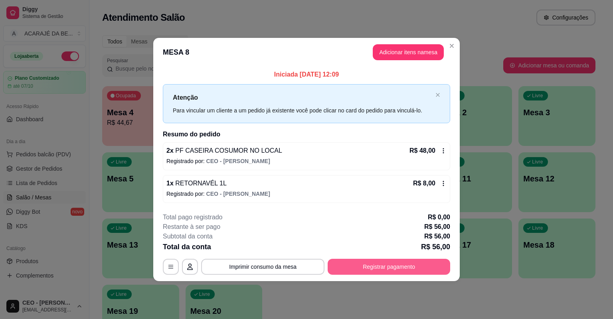
click at [348, 267] on button "Registrar pagamento" at bounding box center [389, 267] width 123 height 16
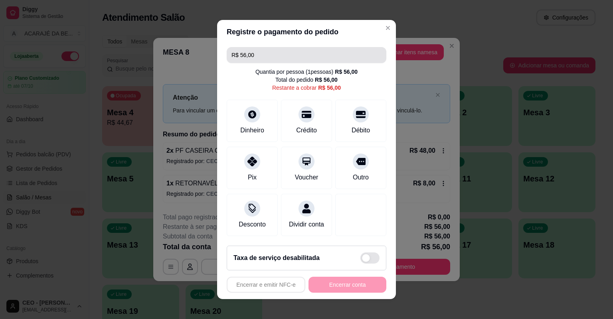
click at [292, 54] on input "R$ 56,00" at bounding box center [307, 55] width 150 height 16
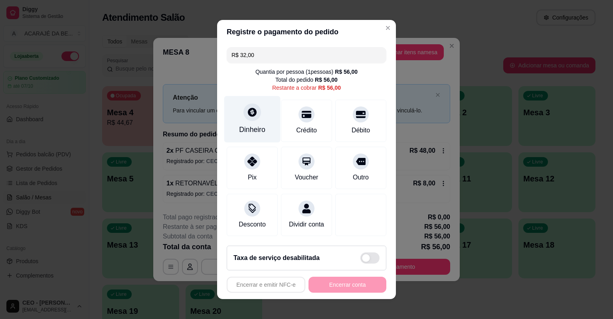
type input "R$ 32,00"
click at [253, 120] on div at bounding box center [253, 112] width 18 height 18
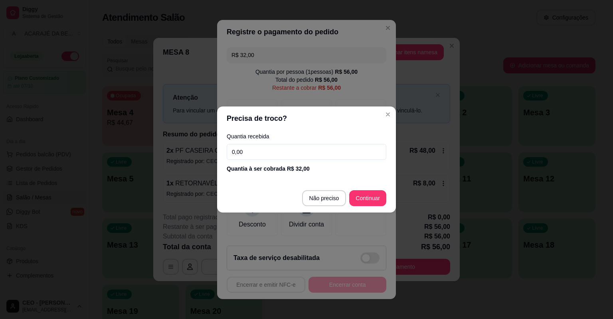
click at [284, 155] on input "0,00" at bounding box center [307, 152] width 160 height 16
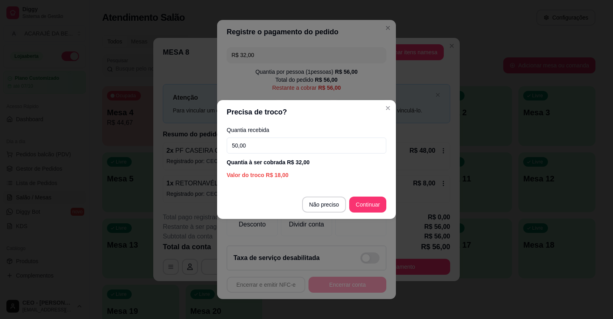
type input "50,00"
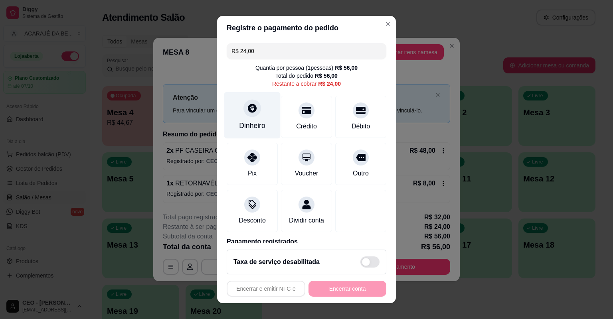
click at [249, 111] on icon at bounding box center [252, 108] width 10 height 10
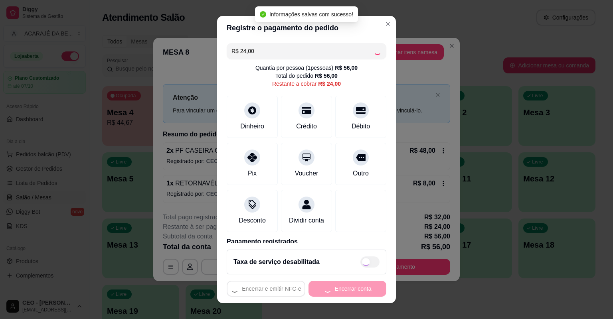
type input "R$ 0,00"
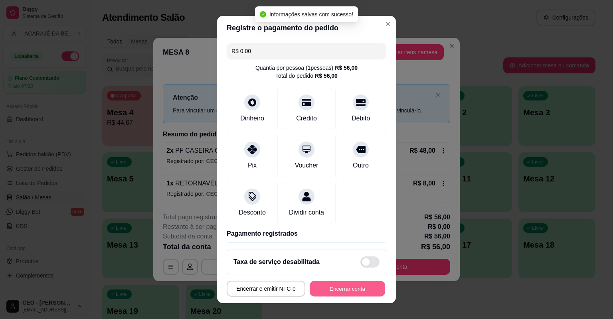
click at [359, 287] on button "Encerrar conta" at bounding box center [347, 289] width 75 height 16
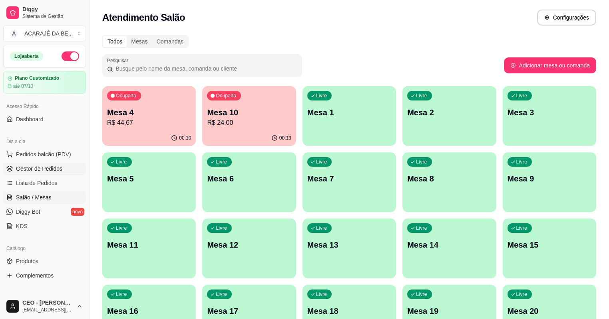
click at [70, 163] on link "Gestor de Pedidos" at bounding box center [44, 169] width 83 height 13
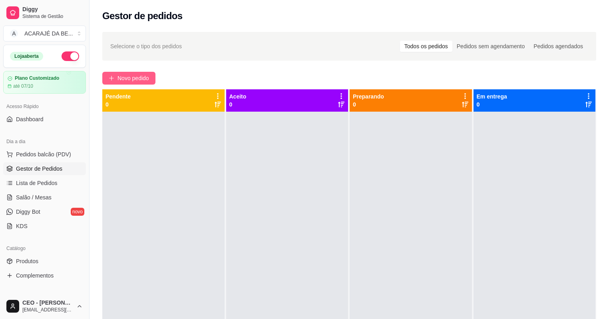
click at [113, 83] on button "Novo pedido" at bounding box center [128, 78] width 53 height 13
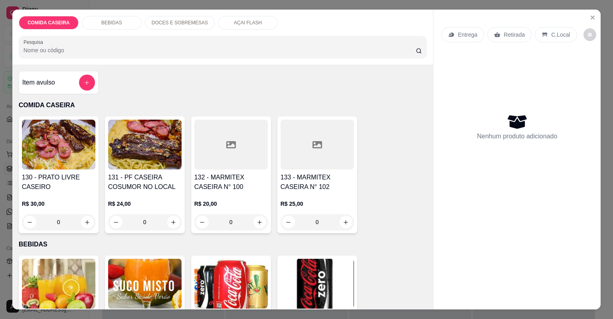
click at [218, 121] on div at bounding box center [230, 145] width 73 height 50
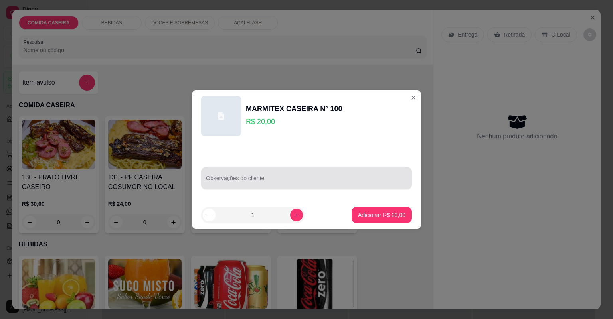
click at [241, 180] on div "Observações do cliente" at bounding box center [306, 178] width 211 height 22
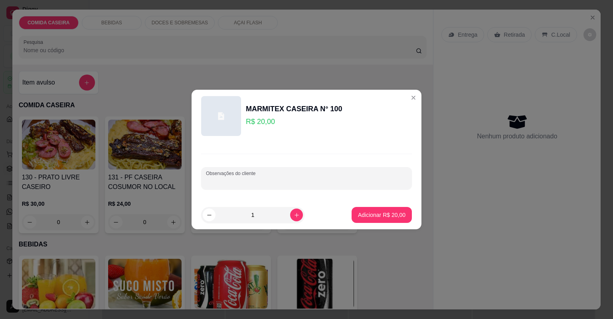
paste input "Feijão de caldo, purê , arroz , salada , medalhão de frango linguiça de frango"
type input "Feijão de caldo, purê , arroz , salada , medalhão de frango linguiça de frango"
click at [377, 218] on p "Adicionar R$ 20,00" at bounding box center [382, 215] width 46 height 8
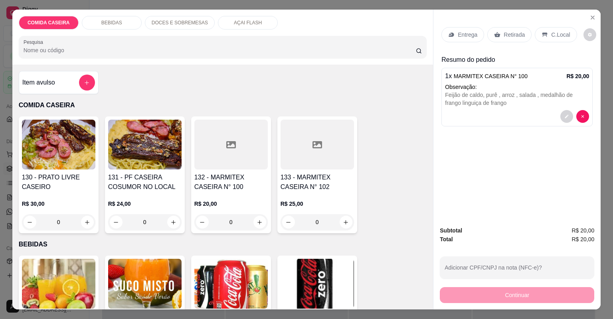
click at [458, 28] on div "Entrega" at bounding box center [463, 34] width 43 height 15
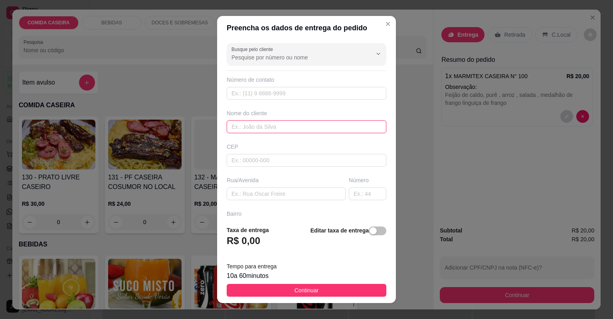
click at [283, 129] on input "text" at bounding box center [307, 127] width 160 height 13
type input "cassia"
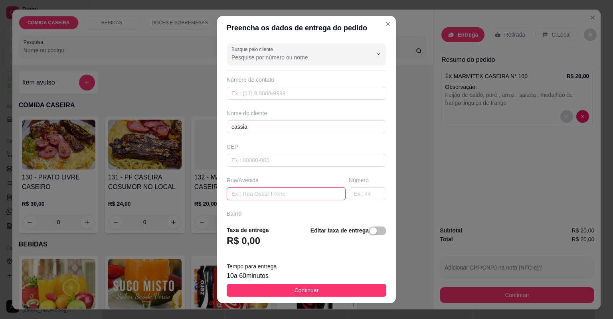
click at [297, 196] on input "text" at bounding box center [286, 194] width 119 height 13
paste input "[STREET_ADDRESS][PERSON_NAME]"
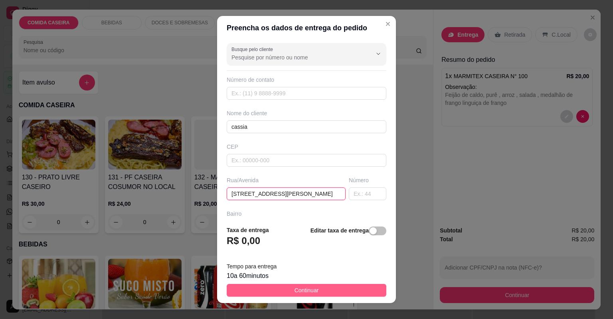
type input "[STREET_ADDRESS][PERSON_NAME]"
click at [339, 291] on button "Continuar" at bounding box center [307, 290] width 160 height 13
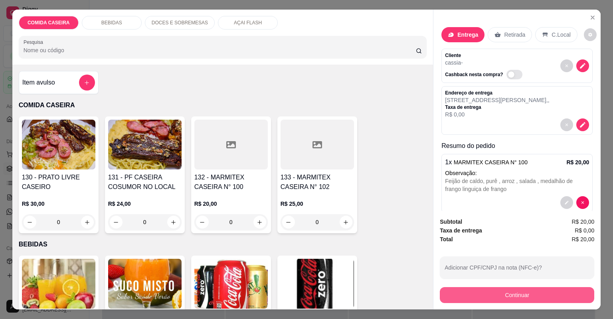
click at [458, 294] on button "Continuar" at bounding box center [517, 295] width 155 height 16
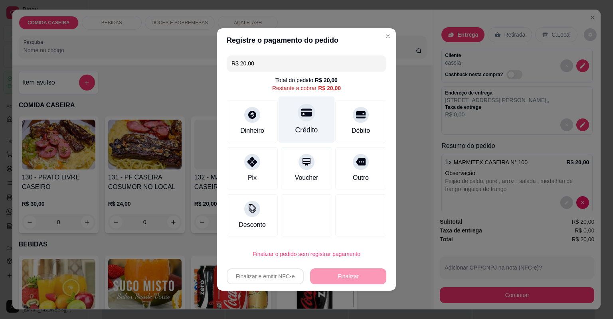
click at [291, 118] on div "Crédito" at bounding box center [307, 120] width 56 height 47
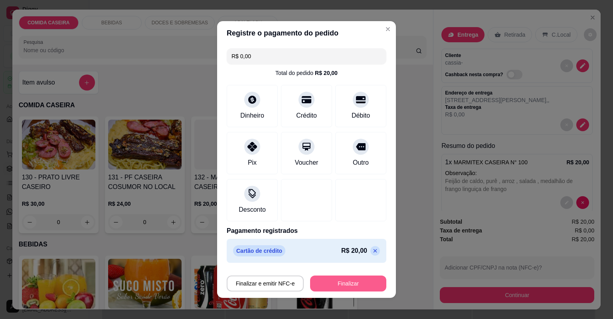
click at [350, 283] on button "Finalizar" at bounding box center [348, 284] width 76 height 16
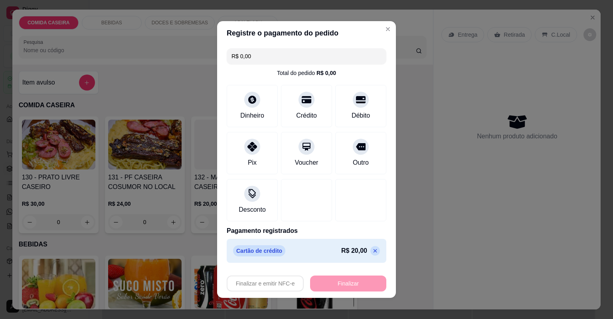
type input "-R$ 20,00"
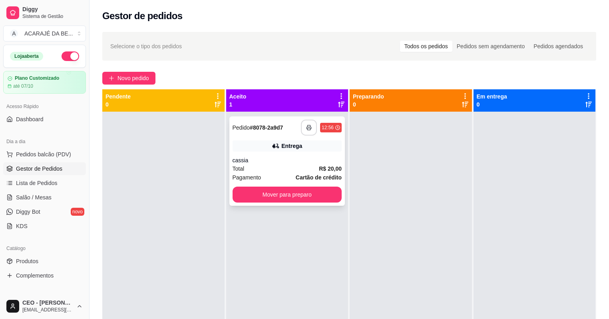
click at [306, 126] on icon "button" at bounding box center [309, 128] width 6 height 6
click at [303, 193] on button "Mover para preparo" at bounding box center [286, 195] width 109 height 16
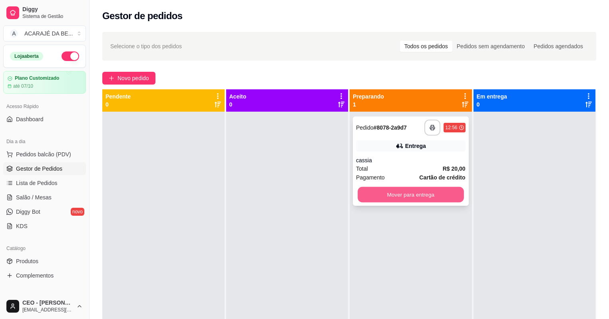
click at [358, 187] on button "Mover para entrega" at bounding box center [410, 195] width 106 height 16
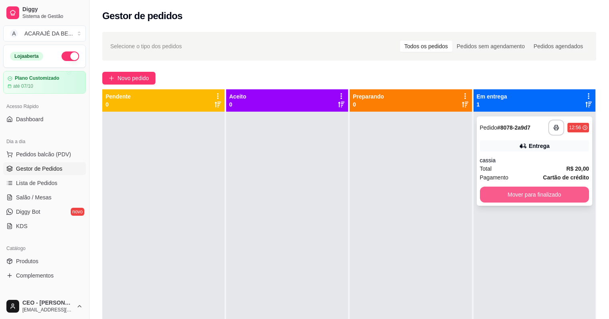
click at [480, 192] on button "Mover para finalizado" at bounding box center [534, 195] width 109 height 16
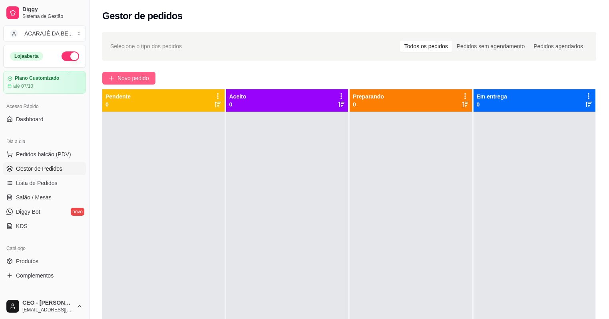
click at [144, 82] on span "Novo pedido" at bounding box center [133, 78] width 32 height 9
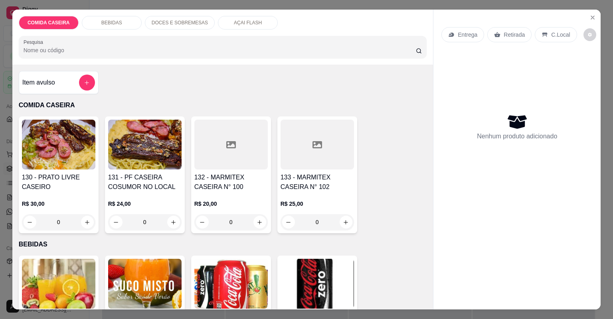
drag, startPoint x: 218, startPoint y: 142, endPoint x: 222, endPoint y: 140, distance: 5.0
click at [222, 140] on div at bounding box center [230, 145] width 73 height 50
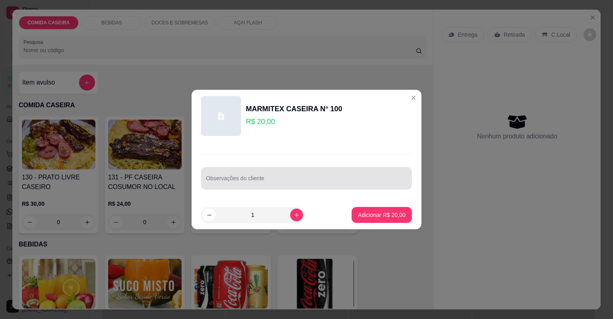
click at [241, 173] on div at bounding box center [306, 178] width 201 height 16
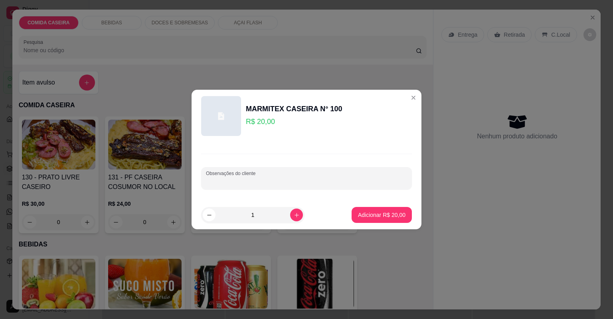
paste input "Macarrão Purê de batata Feijão tropeiro Churrasco ( só mandem carne, por favor …"
type input "Macarrão Purê de batata Feijão tropeiro Churrasco ( só mandem carne, por favor …"
click at [359, 214] on p "Adicionar R$ 20,00" at bounding box center [382, 215] width 48 height 8
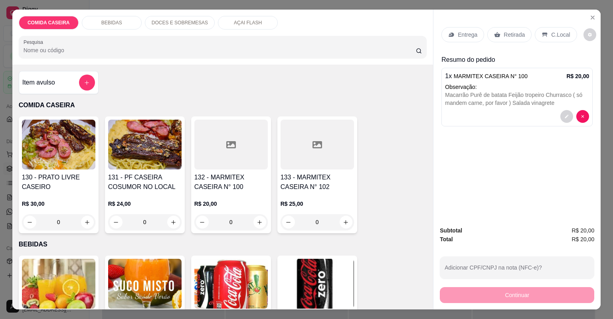
click at [471, 30] on div "Entrega" at bounding box center [463, 34] width 43 height 15
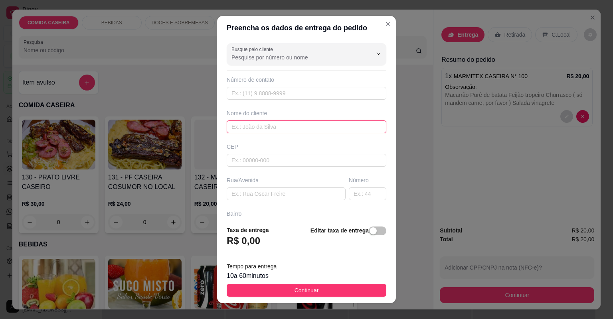
click at [265, 131] on input "text" at bounding box center [307, 127] width 160 height 13
type input "michely"
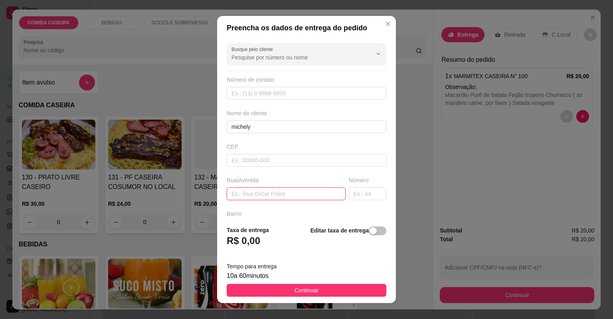
click at [277, 192] on input "text" at bounding box center [286, 194] width 119 height 13
paste input "o; [STREET_ADDRESS][PERSON_NAME]"
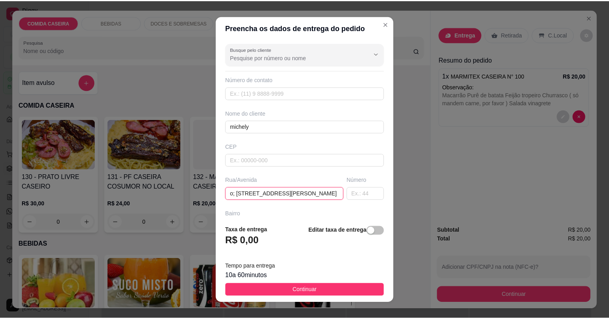
scroll to position [0, 46]
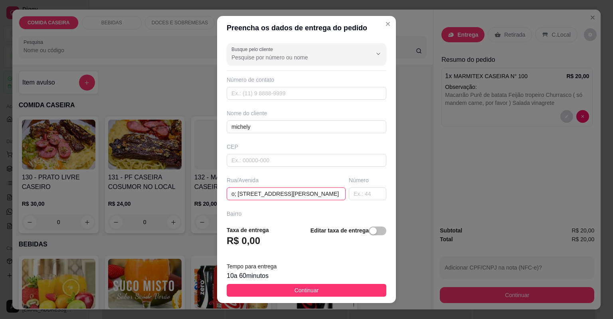
type input "o; [STREET_ADDRESS][PERSON_NAME]"
click at [305, 292] on span "Continuar" at bounding box center [307, 290] width 24 height 9
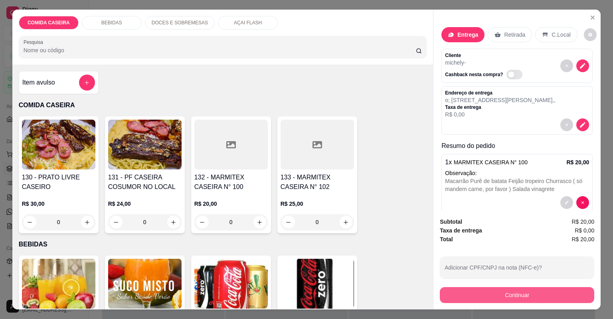
click at [468, 301] on button "Continuar" at bounding box center [517, 295] width 155 height 16
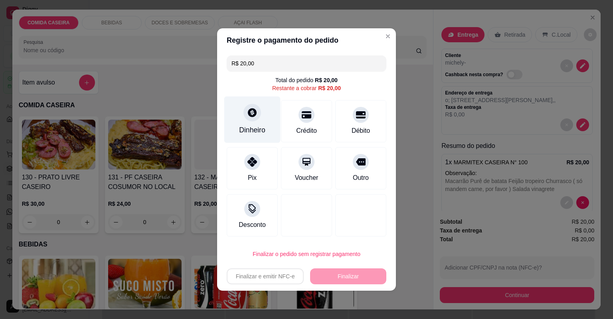
click at [256, 113] on icon at bounding box center [252, 112] width 10 height 10
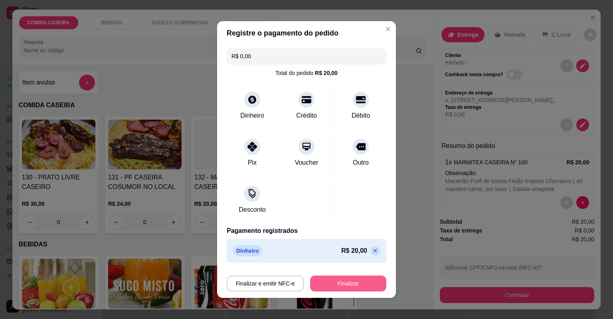
click at [366, 281] on button "Finalizar" at bounding box center [348, 284] width 76 height 16
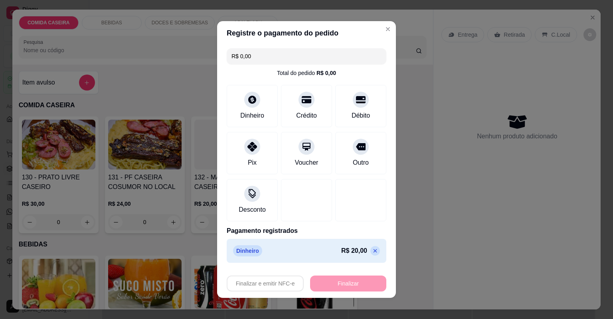
type input "-R$ 20,00"
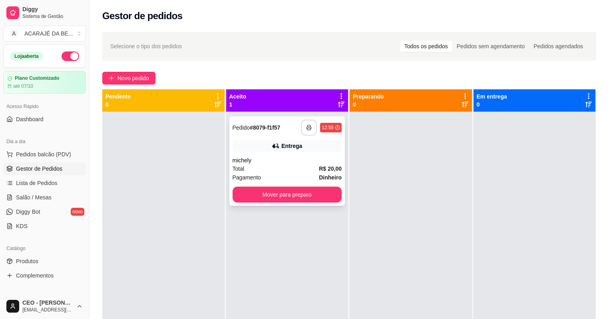
click at [306, 125] on icon "button" at bounding box center [309, 128] width 6 height 6
click at [305, 194] on button "Mover para preparo" at bounding box center [286, 195] width 109 height 16
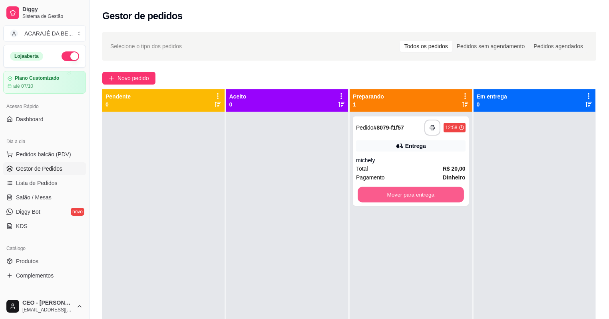
click at [394, 193] on button "Mover para entrega" at bounding box center [410, 195] width 106 height 16
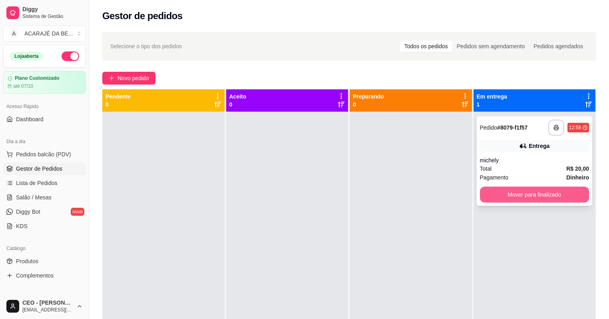
click at [500, 190] on button "Mover para finalizado" at bounding box center [534, 195] width 109 height 16
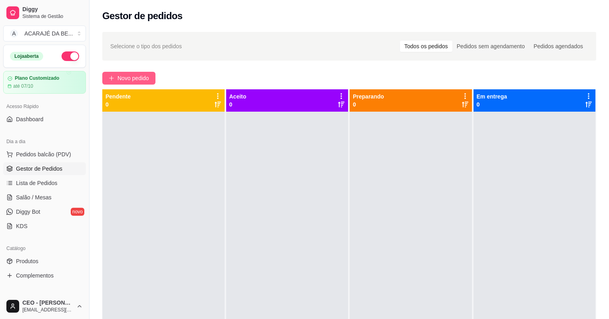
click at [121, 79] on span "Novo pedido" at bounding box center [133, 78] width 32 height 9
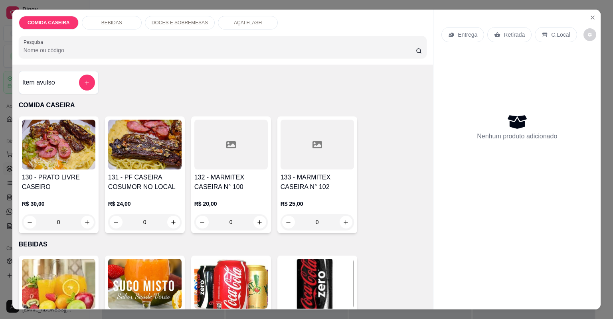
click at [167, 26] on div "DOCES E SOBREMESAS" at bounding box center [180, 23] width 70 height 14
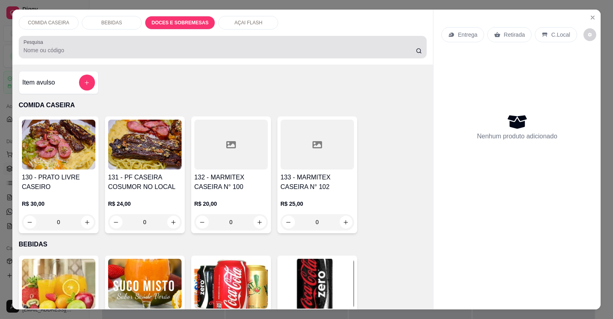
scroll to position [16, 0]
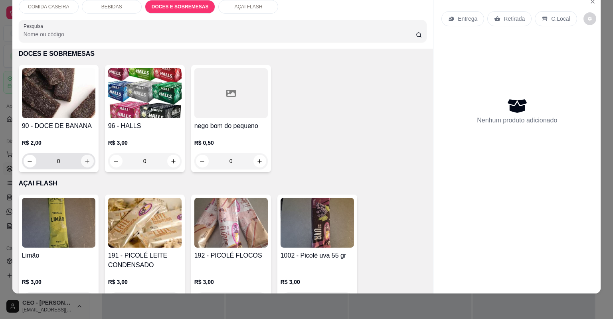
click at [84, 159] on icon "increase-product-quantity" at bounding box center [87, 162] width 6 height 6
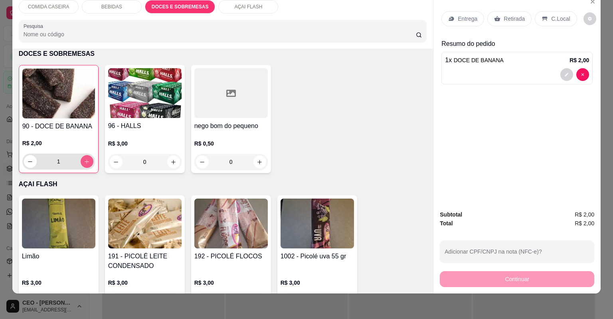
type input "1"
click at [489, 21] on div "Retirada" at bounding box center [510, 18] width 44 height 15
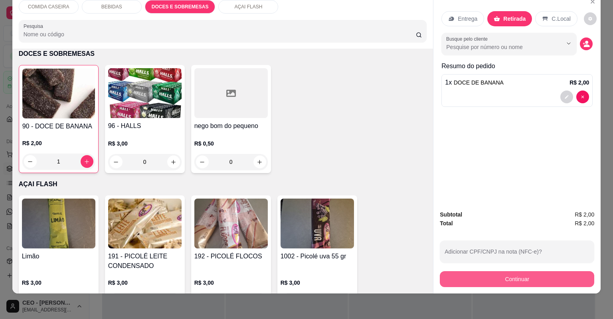
click at [504, 275] on button "Continuar" at bounding box center [517, 280] width 155 height 16
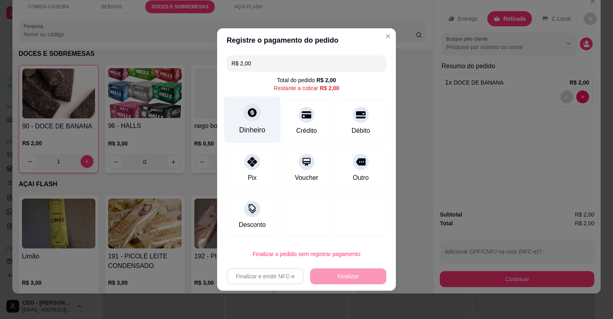
click at [264, 123] on div "Dinheiro" at bounding box center [252, 120] width 56 height 47
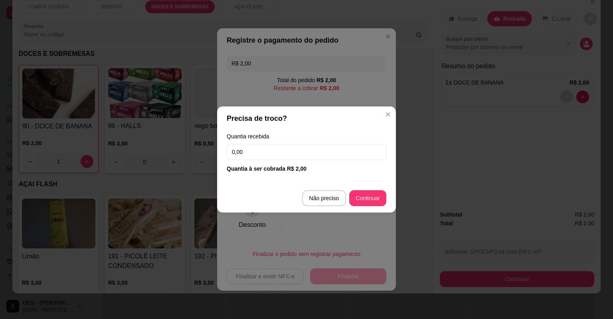
type input "R$ 0,00"
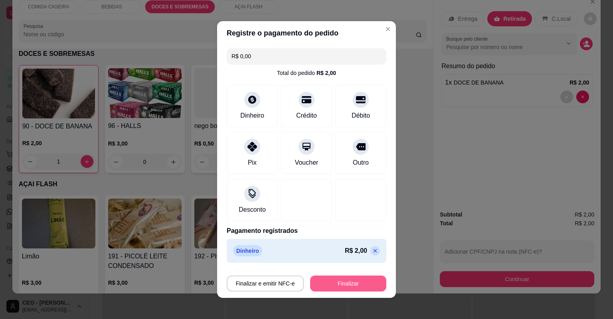
click at [366, 285] on button "Finalizar" at bounding box center [348, 284] width 76 height 16
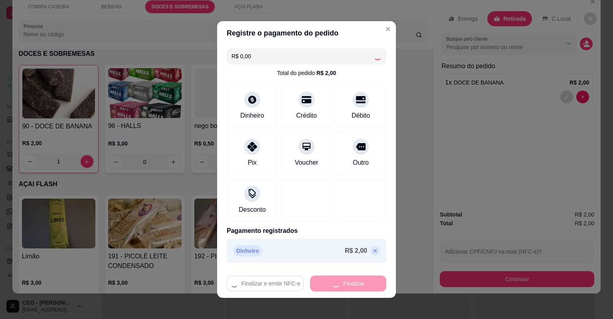
type input "0"
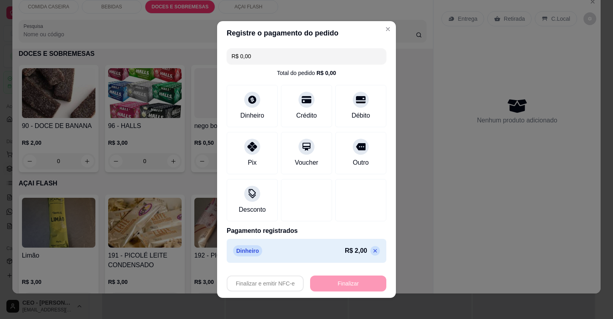
type input "-R$ 2,00"
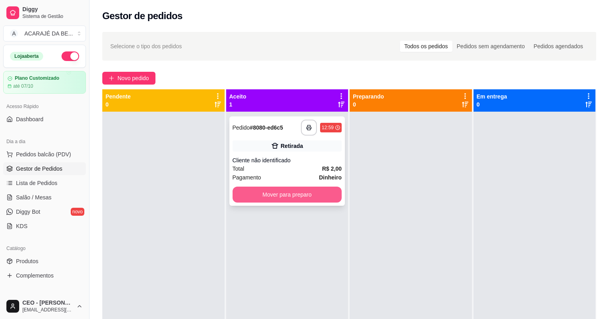
click at [323, 197] on button "Mover para preparo" at bounding box center [286, 195] width 109 height 16
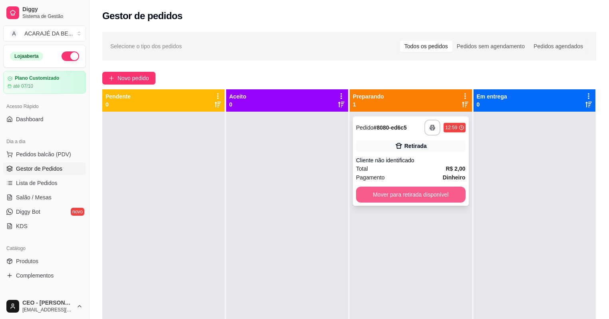
click at [394, 193] on button "Mover para retirada disponível" at bounding box center [410, 195] width 109 height 16
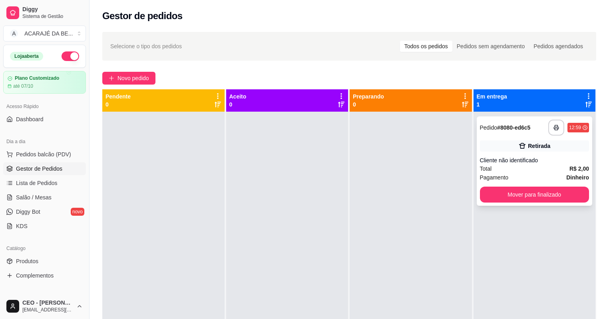
click at [535, 190] on button "Mover para finalizado" at bounding box center [534, 195] width 109 height 16
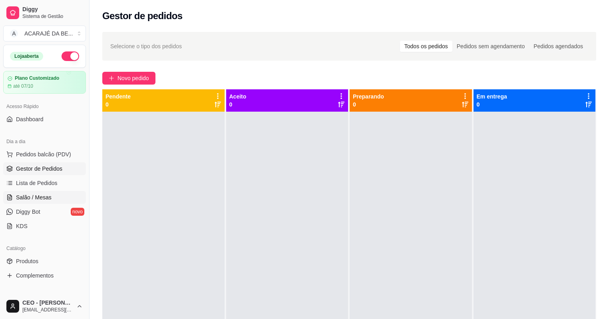
click at [58, 200] on link "Salão / Mesas" at bounding box center [44, 197] width 83 height 13
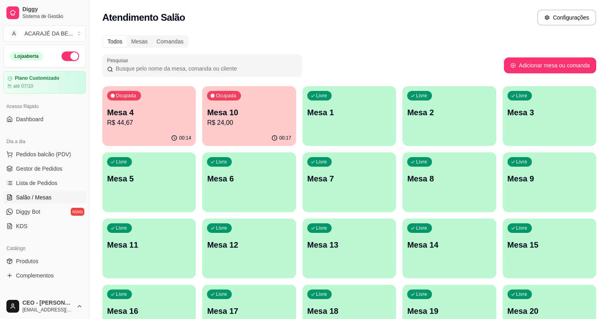
click at [163, 127] on p "R$ 44,67" at bounding box center [149, 123] width 84 height 10
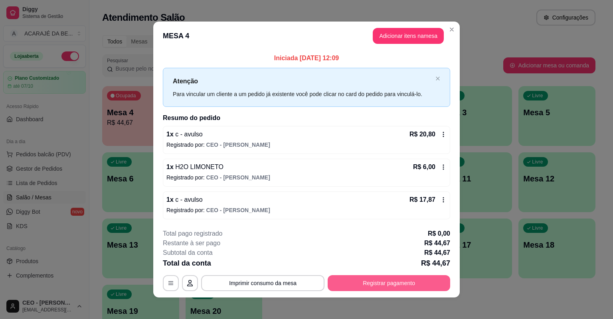
click at [403, 282] on button "Registrar pagamento" at bounding box center [389, 284] width 123 height 16
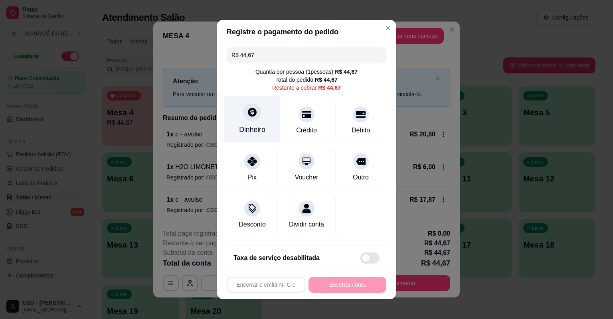
click at [256, 117] on div at bounding box center [253, 112] width 18 height 18
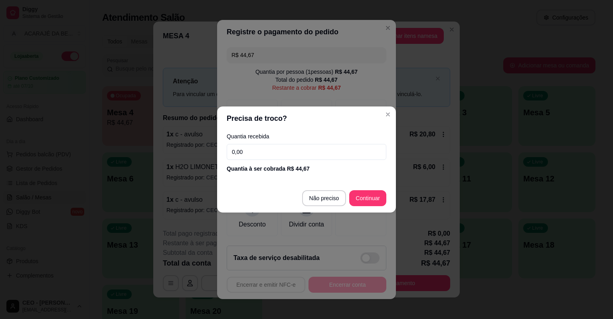
click at [301, 154] on input "0,00" at bounding box center [307, 152] width 160 height 16
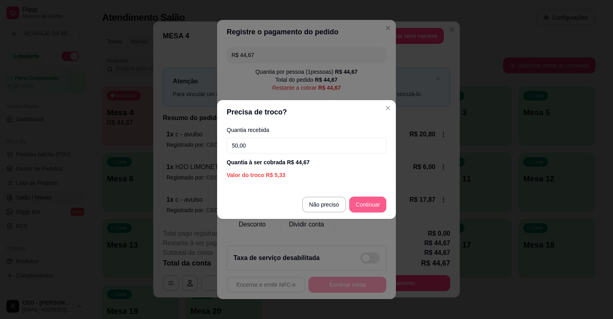
type input "50,00"
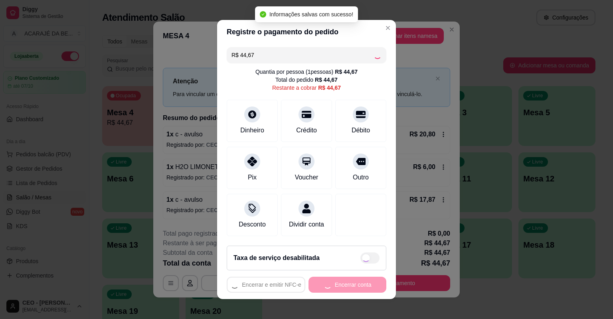
type input "R$ 0,00"
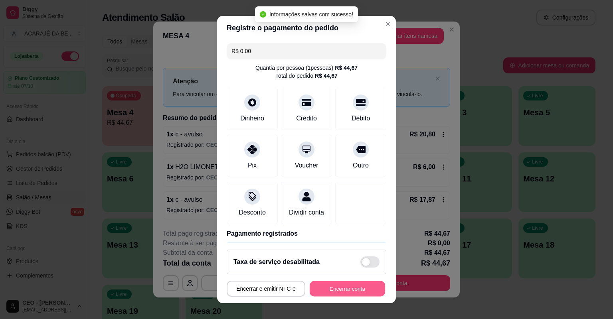
click at [360, 285] on button "Encerrar conta" at bounding box center [347, 289] width 75 height 16
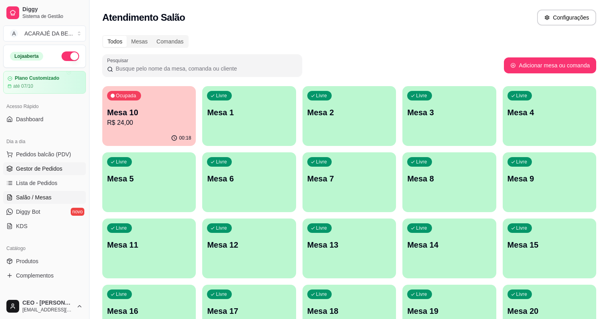
click at [51, 168] on span "Gestor de Pedidos" at bounding box center [39, 169] width 46 height 8
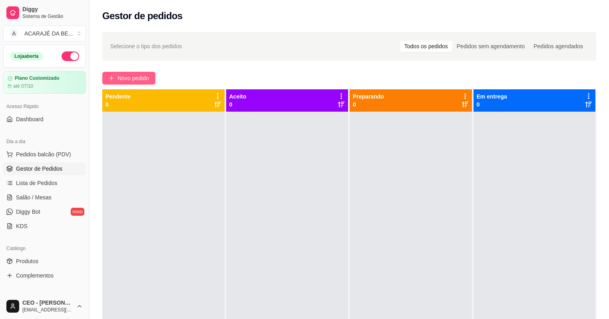
click at [136, 73] on button "Novo pedido" at bounding box center [128, 78] width 53 height 13
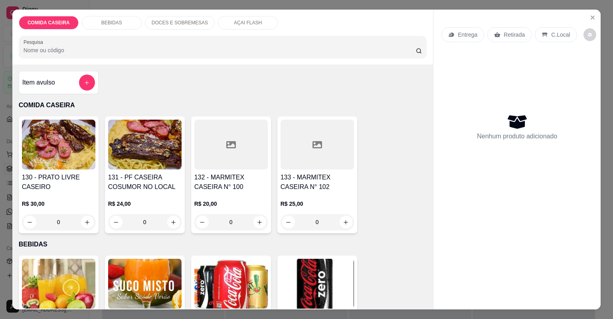
click at [182, 20] on p "DOCES E SOBREMESAS" at bounding box center [180, 23] width 56 height 6
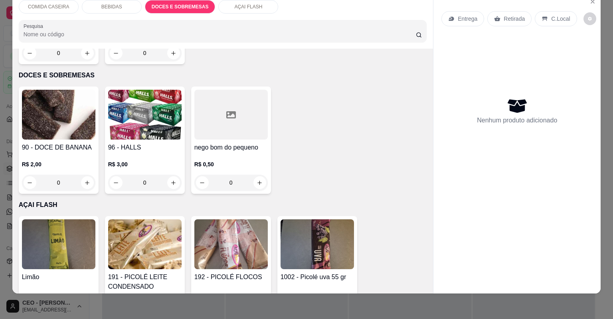
scroll to position [861, 0]
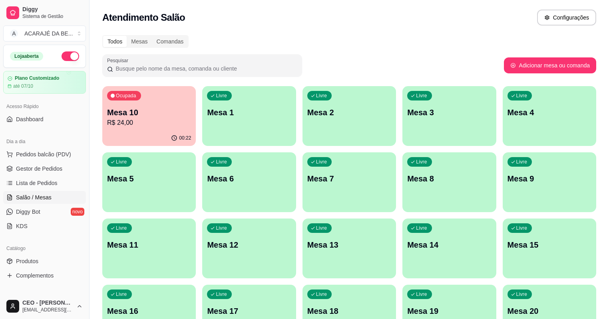
click at [307, 116] on p "Mesa 2" at bounding box center [349, 112] width 84 height 11
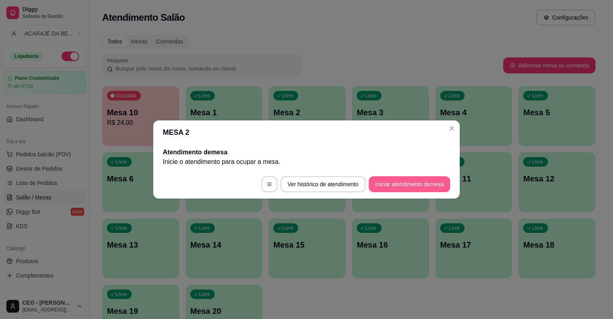
click at [432, 182] on button "Iniciar atendimento de mesa" at bounding box center [409, 184] width 81 height 16
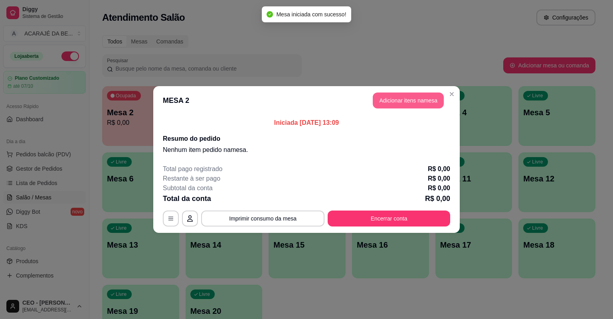
click at [428, 101] on button "Adicionar itens na mesa" at bounding box center [408, 101] width 71 height 16
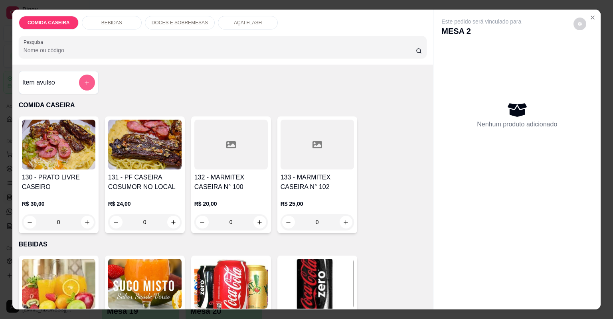
click at [87, 80] on icon "add-separate-item" at bounding box center [87, 83] width 6 height 6
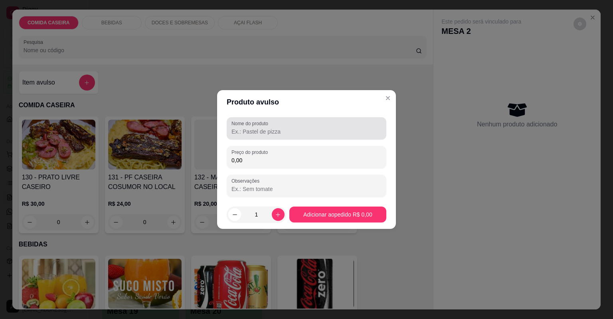
click at [251, 128] on input "Nome do produto" at bounding box center [307, 132] width 150 height 8
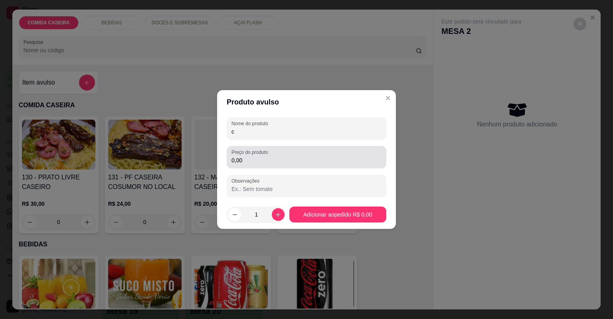
type input "c"
click at [257, 155] on label "Preço do produto" at bounding box center [251, 152] width 39 height 7
click at [257, 157] on input "0,00" at bounding box center [307, 161] width 150 height 8
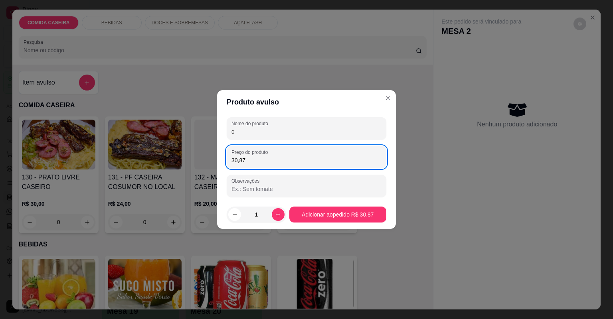
type input "30,87"
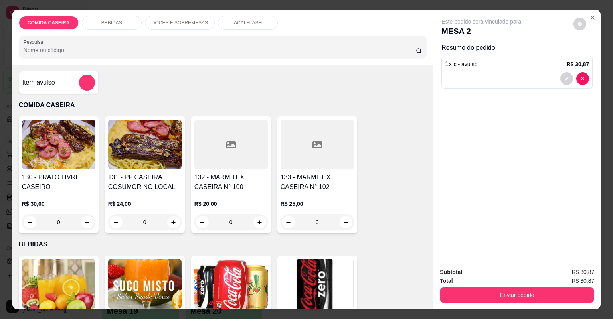
click at [67, 78] on div "Item avulso" at bounding box center [58, 83] width 73 height 16
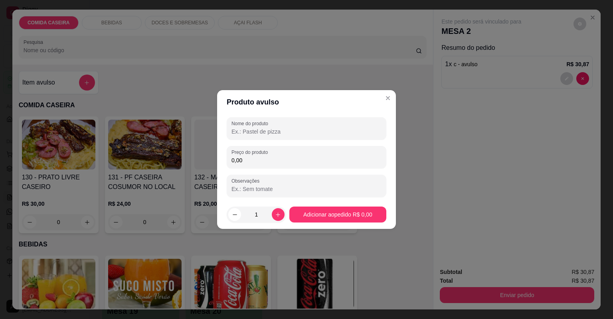
click at [276, 131] on input "Nome do produto" at bounding box center [307, 132] width 150 height 8
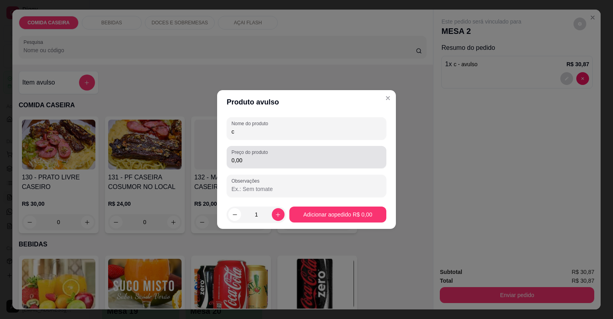
type input "c"
click at [278, 153] on div "0,00" at bounding box center [307, 157] width 150 height 16
type input "30,55"
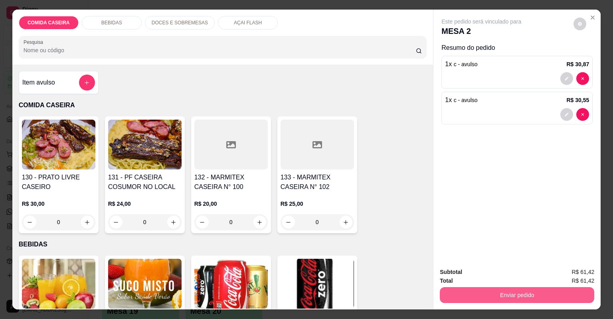
click at [475, 293] on button "Enviar pedido" at bounding box center [517, 295] width 155 height 16
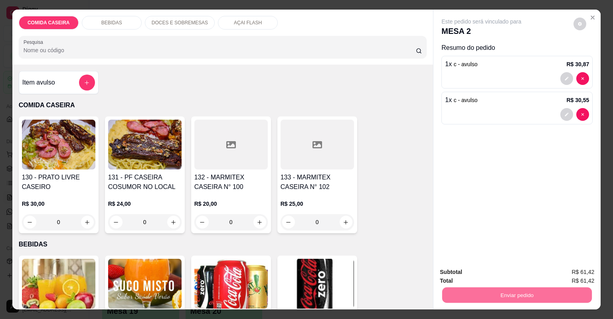
click at [494, 272] on button "Não registrar e enviar pedido" at bounding box center [491, 275] width 81 height 15
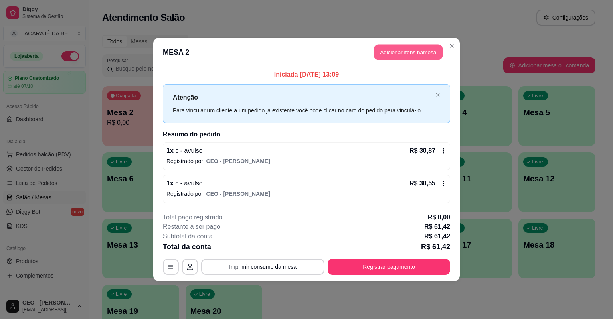
click at [401, 47] on button "Adicionar itens na mesa" at bounding box center [408, 53] width 69 height 16
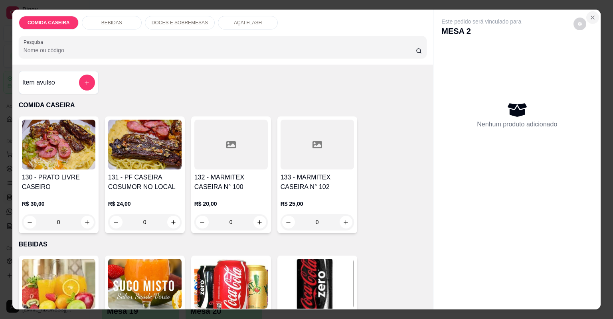
click at [592, 16] on icon "Close" at bounding box center [592, 17] width 3 height 3
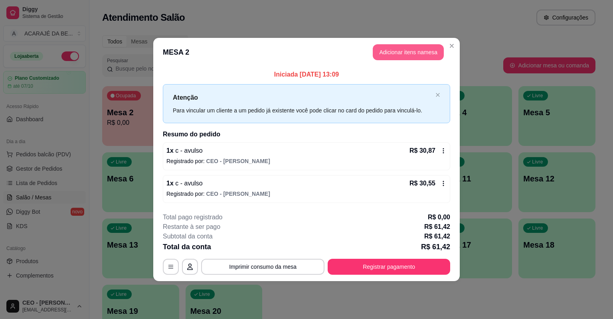
click at [422, 55] on button "Adicionar itens na mesa" at bounding box center [408, 52] width 71 height 16
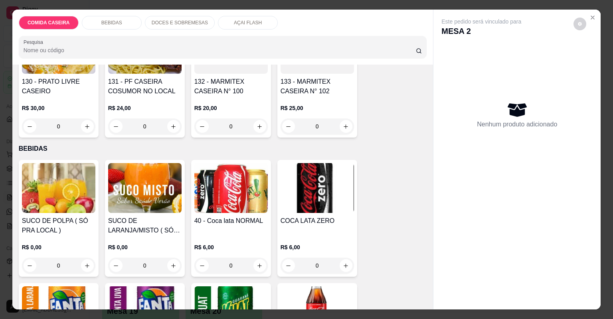
click at [126, 26] on div "BEBIDAS" at bounding box center [112, 23] width 60 height 14
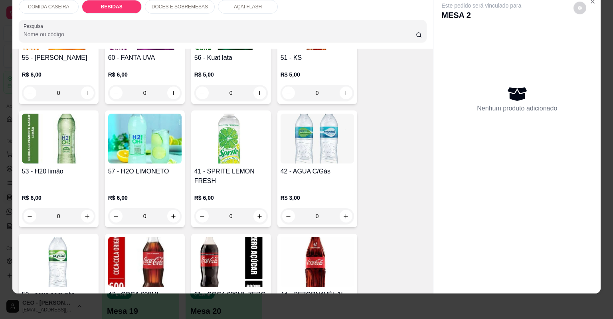
scroll to position [526, 0]
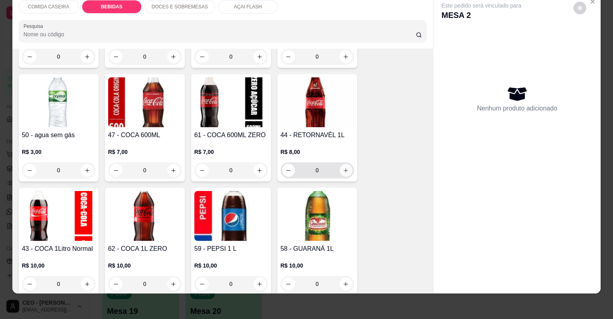
click at [350, 168] on div "0" at bounding box center [317, 171] width 73 height 16
click at [347, 169] on icon "increase-product-quantity" at bounding box center [346, 171] width 6 height 6
type input "1"
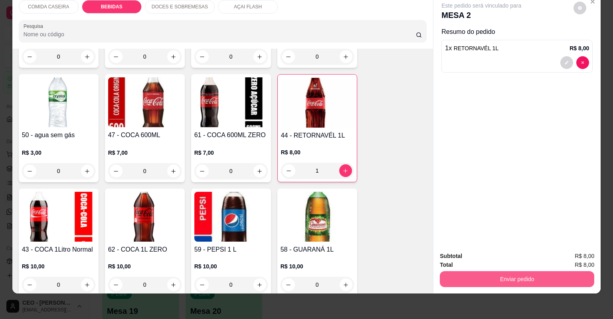
click at [514, 283] on button "Enviar pedido" at bounding box center [517, 280] width 155 height 16
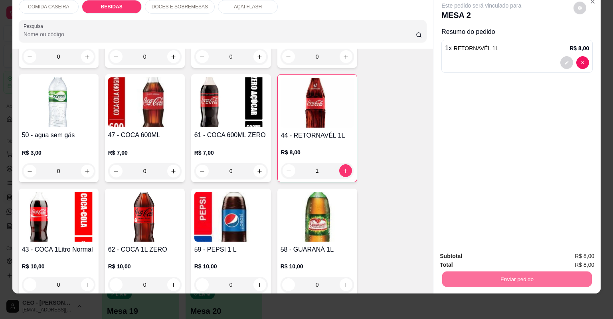
click at [500, 254] on button "Não registrar e enviar pedido" at bounding box center [491, 259] width 83 height 15
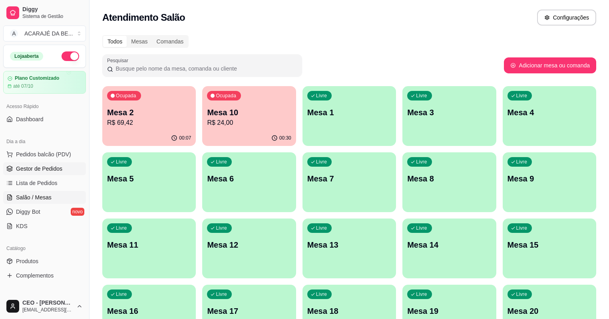
click at [56, 172] on span "Gestor de Pedidos" at bounding box center [39, 169] width 46 height 8
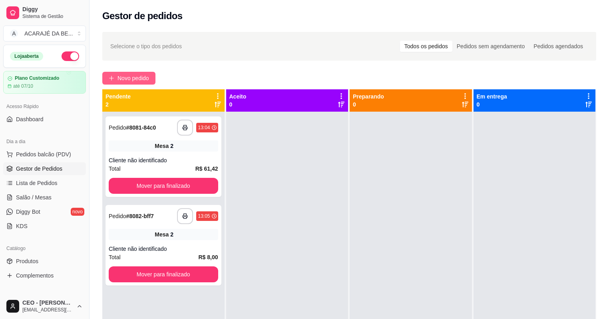
click at [144, 78] on span "Novo pedido" at bounding box center [133, 78] width 32 height 9
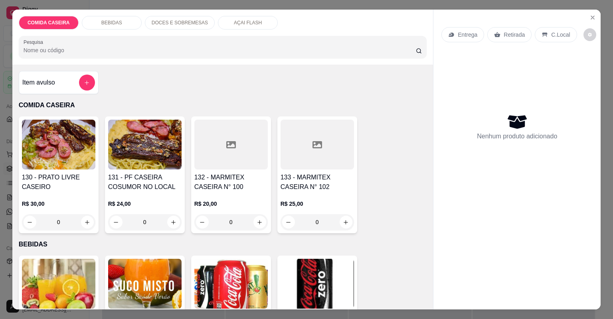
click at [224, 155] on div at bounding box center [230, 145] width 73 height 50
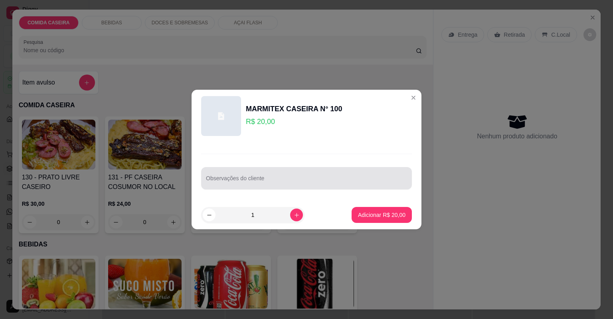
click at [274, 185] on input "Observações do cliente" at bounding box center [306, 182] width 201 height 8
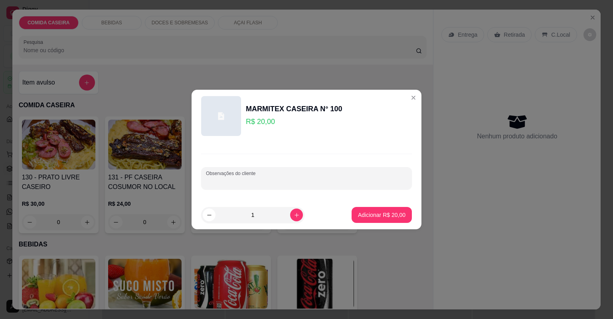
paste input "farofa de banana macarrão e salada de tomate e carne assada de boi"
type input "farofa de banana macarrão e salada de tomate e carne assada de boi"
click at [363, 210] on button "Adicionar R$ 20,00" at bounding box center [382, 215] width 60 height 16
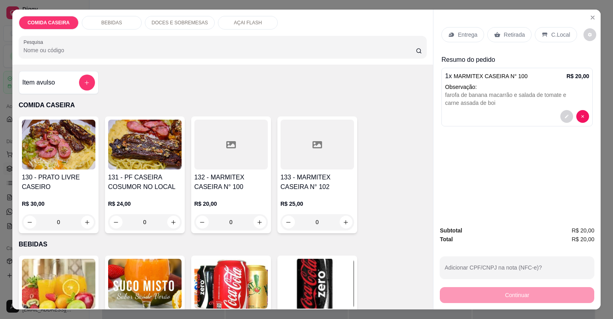
click at [452, 33] on div "Entrega" at bounding box center [463, 34] width 43 height 15
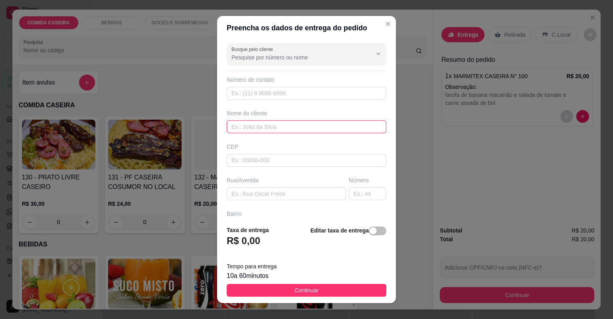
click at [301, 129] on input "text" at bounding box center [307, 127] width 160 height 13
type input "preta"
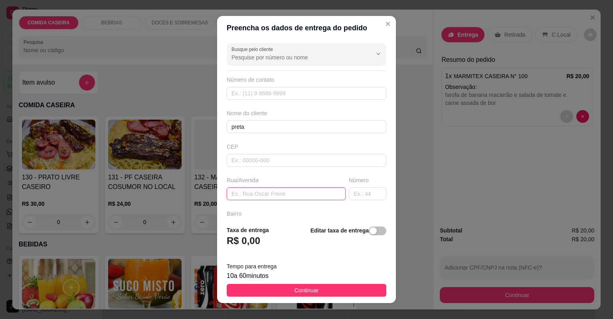
click at [280, 188] on input "text" at bounding box center [286, 194] width 119 height 13
paste input "Rua comissão número da casa 16 referência próximo da Dirceu no Villa de preto"
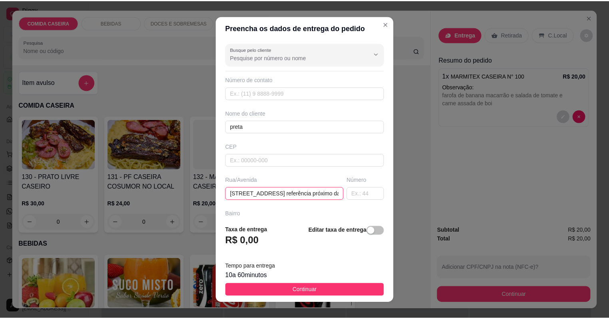
scroll to position [0, 96]
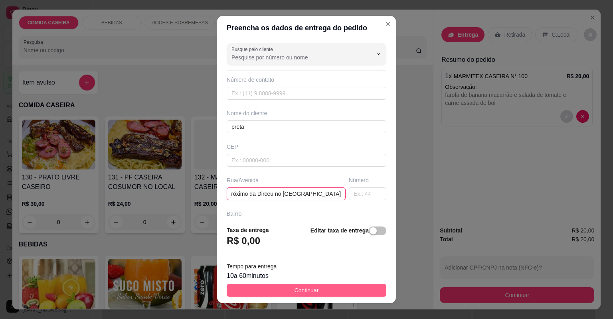
type input "Rua comissão número da casa 16 referência próximo da Dirceu no Villa de preto"
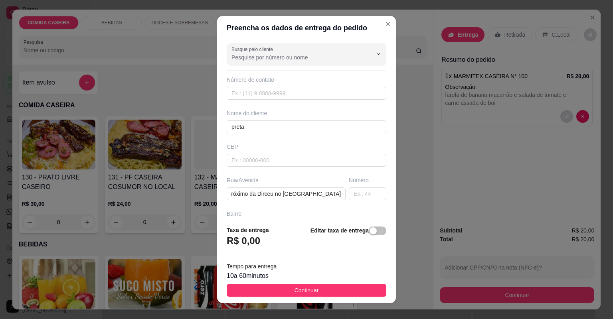
drag, startPoint x: 313, startPoint y: 291, endPoint x: 337, endPoint y: 278, distance: 27.2
click at [313, 291] on span "Continuar" at bounding box center [307, 290] width 24 height 9
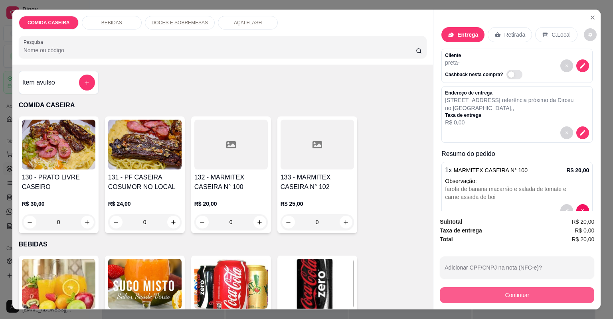
click at [493, 289] on button "Continuar" at bounding box center [517, 295] width 155 height 16
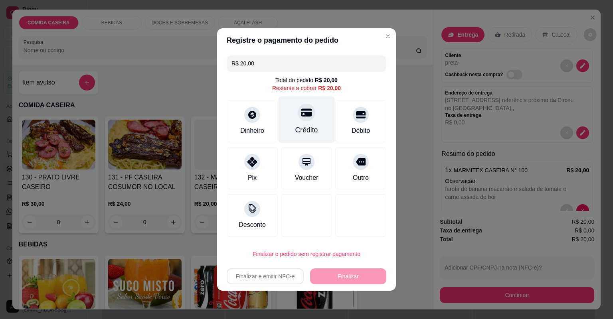
click at [284, 117] on div "Crédito" at bounding box center [307, 120] width 56 height 47
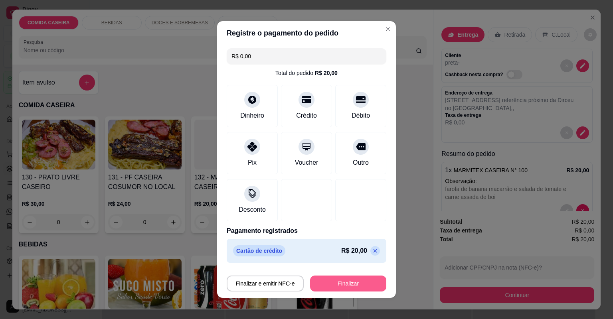
click at [336, 284] on button "Finalizar" at bounding box center [348, 284] width 76 height 16
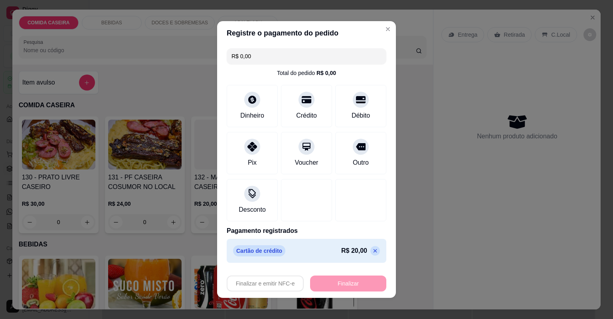
type input "-R$ 20,00"
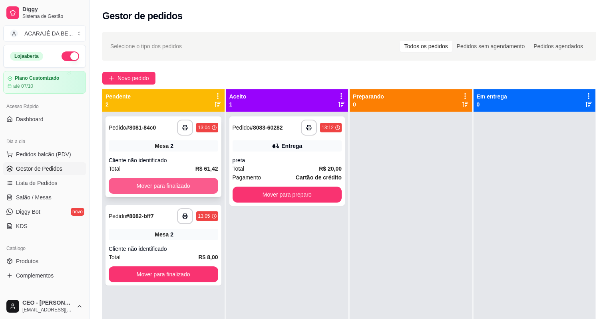
click at [201, 179] on button "Mover para finalizado" at bounding box center [163, 186] width 109 height 16
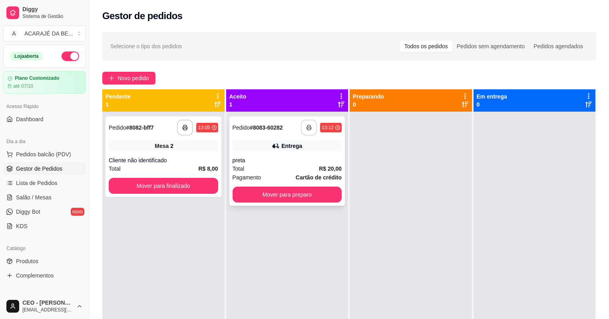
click at [307, 128] on rect "button" at bounding box center [308, 129] width 3 height 2
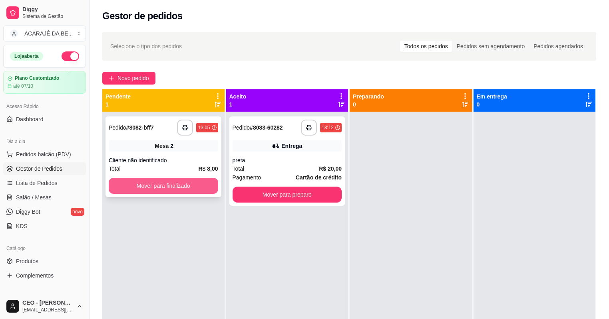
click at [293, 196] on button "Mover para preparo" at bounding box center [286, 195] width 109 height 16
click at [293, 196] on div "Mover para preparo" at bounding box center [286, 195] width 109 height 16
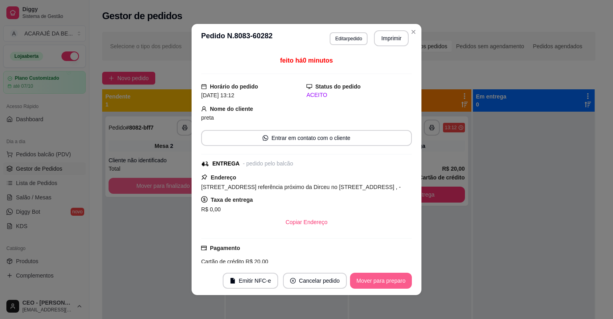
click at [385, 281] on button "Mover para preparo" at bounding box center [381, 281] width 62 height 16
click at [388, 281] on button "Mover para entrega" at bounding box center [381, 282] width 60 height 16
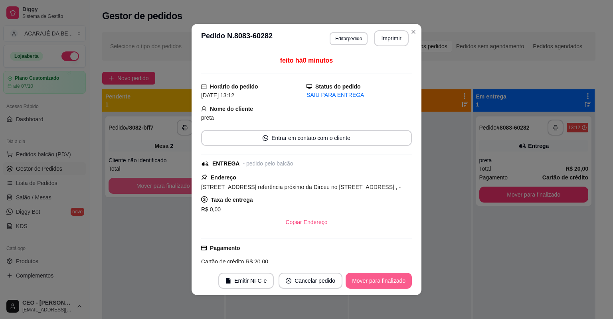
click at [405, 280] on button "Mover para finalizado" at bounding box center [379, 281] width 66 height 16
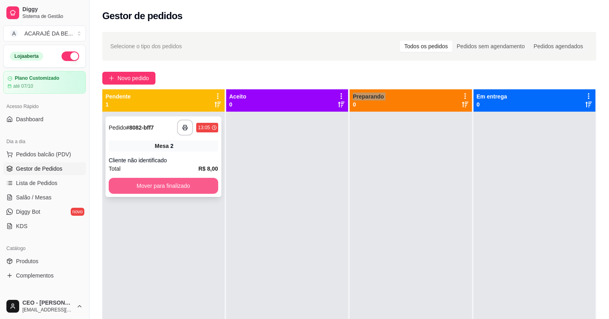
click at [181, 188] on button "Mover para finalizado" at bounding box center [163, 186] width 109 height 16
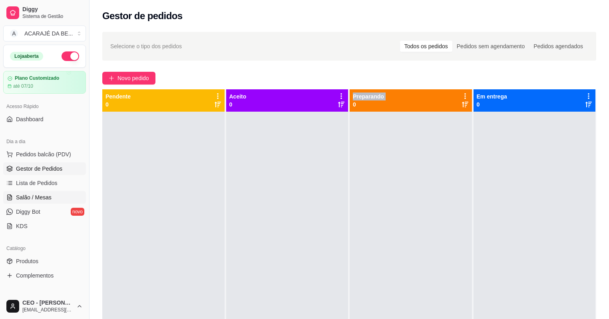
click at [57, 194] on link "Salão / Mesas" at bounding box center [44, 197] width 83 height 13
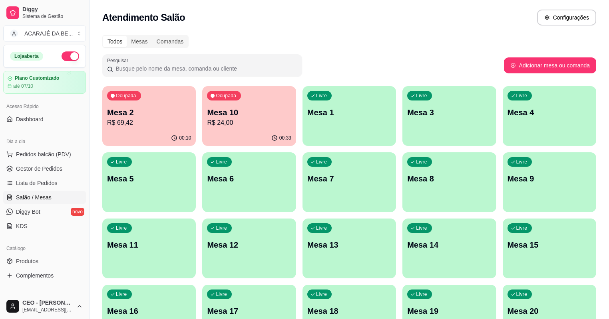
click at [160, 110] on p "Mesa 2" at bounding box center [149, 112] width 84 height 11
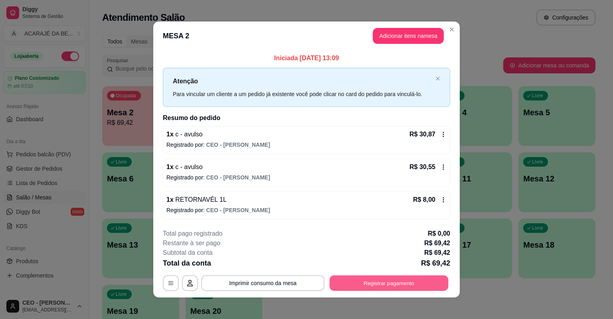
click at [425, 287] on button "Registrar pagamento" at bounding box center [389, 284] width 119 height 16
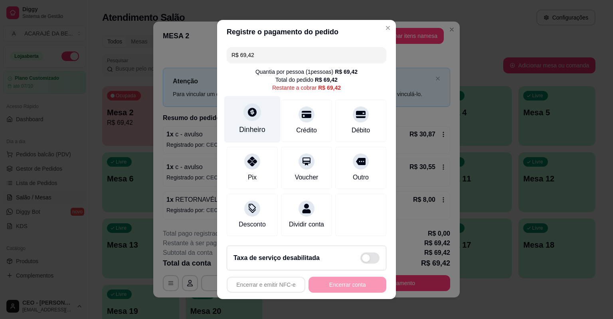
click at [251, 127] on div "Dinheiro" at bounding box center [252, 130] width 26 height 10
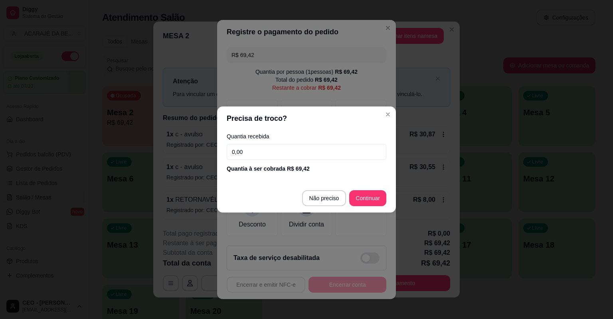
click at [283, 149] on input "0,00" at bounding box center [307, 152] width 160 height 16
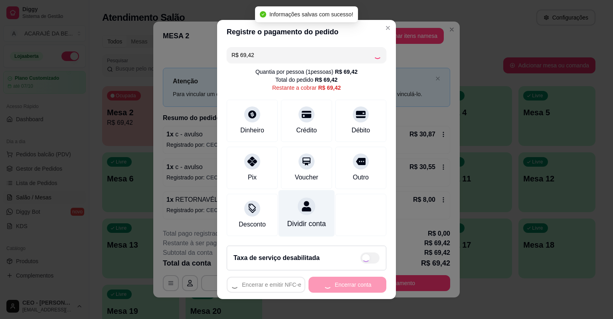
type input "R$ 0,00"
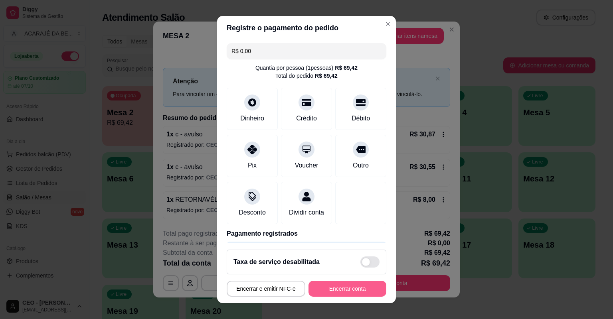
click at [319, 288] on button "Encerrar conta" at bounding box center [348, 289] width 78 height 16
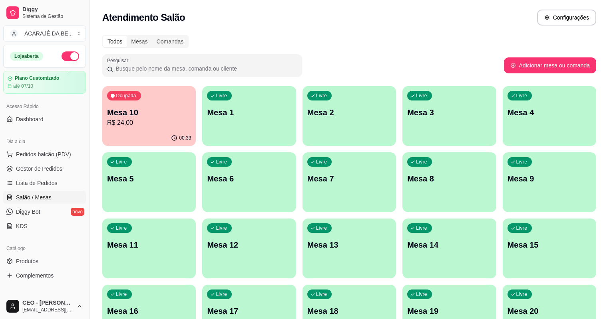
click at [173, 117] on p "Mesa 10" at bounding box center [149, 112] width 84 height 11
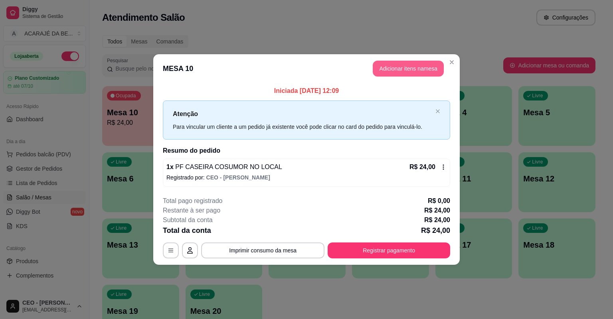
click at [415, 65] on button "Adicionar itens na mesa" at bounding box center [408, 69] width 71 height 16
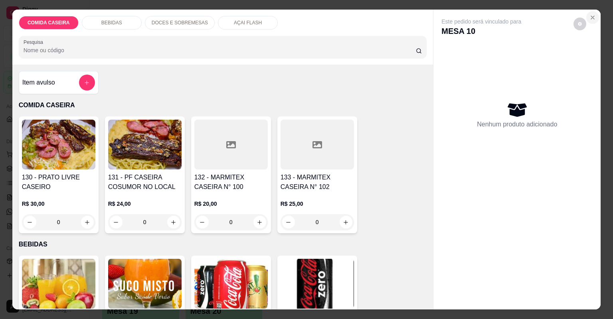
click at [594, 16] on icon "Close" at bounding box center [593, 17] width 6 height 6
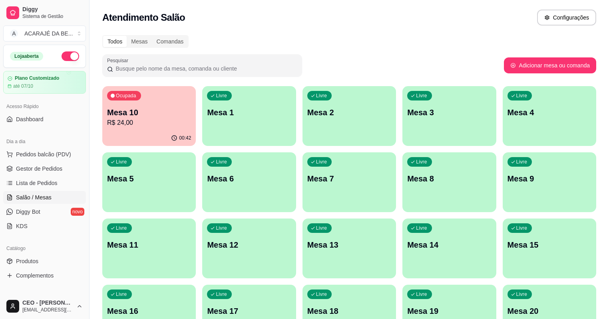
click at [291, 240] on p "Mesa 12" at bounding box center [249, 245] width 84 height 11
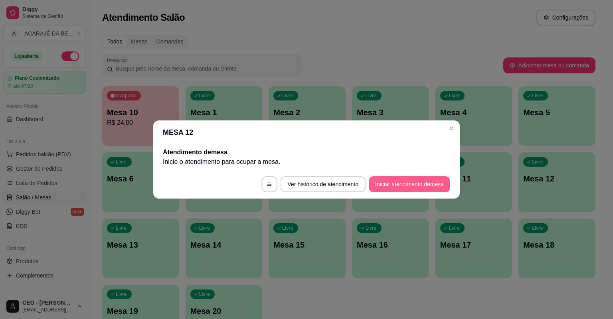
click at [427, 181] on button "Iniciar atendimento de mesa" at bounding box center [409, 184] width 81 height 16
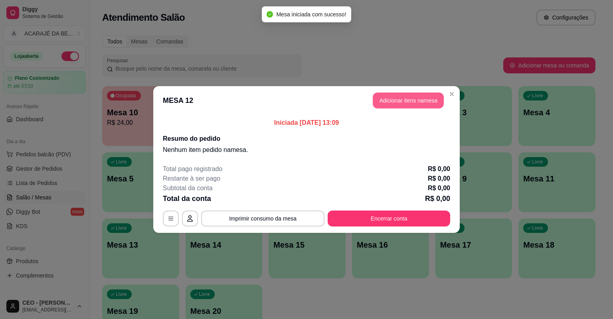
click at [394, 93] on button "Adicionar itens na mesa" at bounding box center [408, 101] width 71 height 16
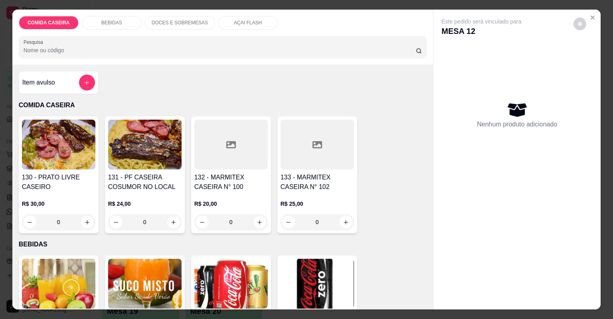
click at [155, 174] on h4 "131 - PF CASEIRA COSUMOR NO LOCAL" at bounding box center [144, 182] width 73 height 19
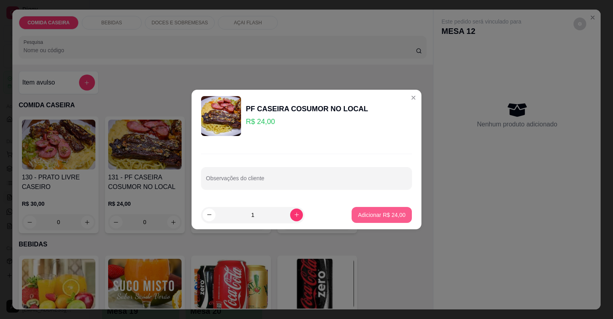
click at [373, 212] on p "Adicionar R$ 24,00" at bounding box center [382, 215] width 48 height 8
type input "1"
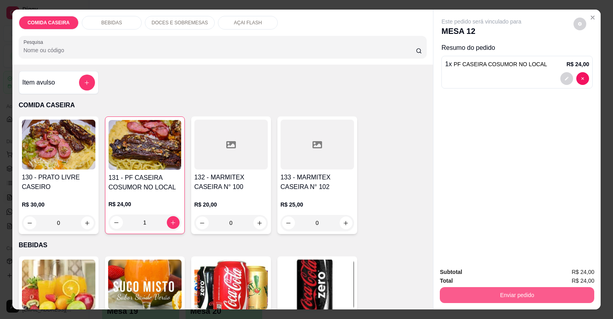
click at [536, 299] on button "Enviar pedido" at bounding box center [517, 295] width 155 height 16
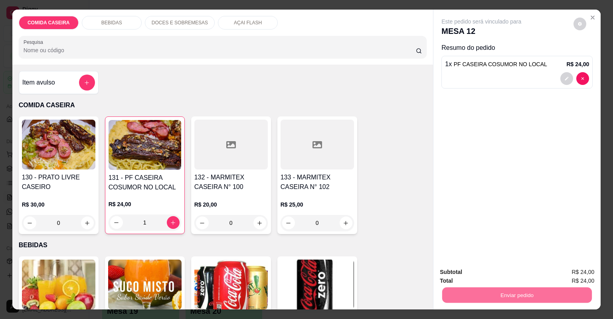
click at [521, 281] on button "Não registrar e enviar pedido" at bounding box center [491, 275] width 83 height 15
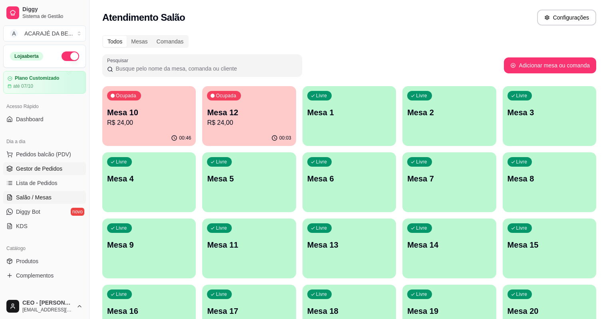
click at [32, 164] on link "Gestor de Pedidos" at bounding box center [44, 169] width 83 height 13
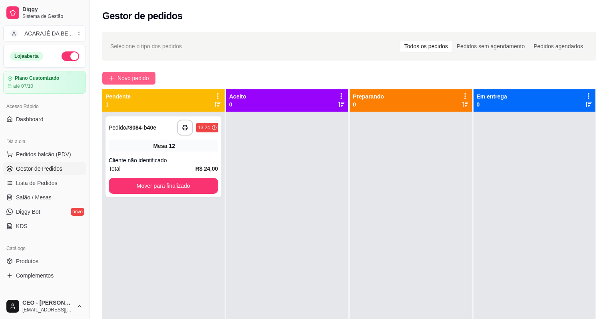
click at [143, 73] on button "Novo pedido" at bounding box center [128, 78] width 53 height 13
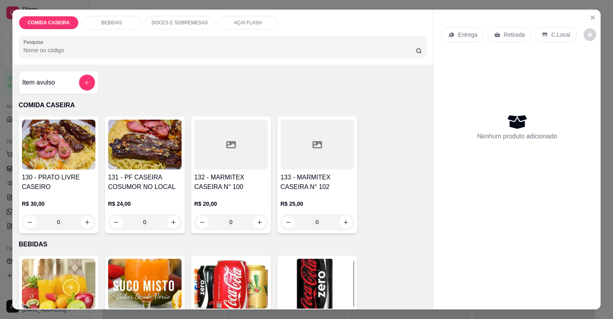
click at [244, 150] on div at bounding box center [230, 145] width 73 height 50
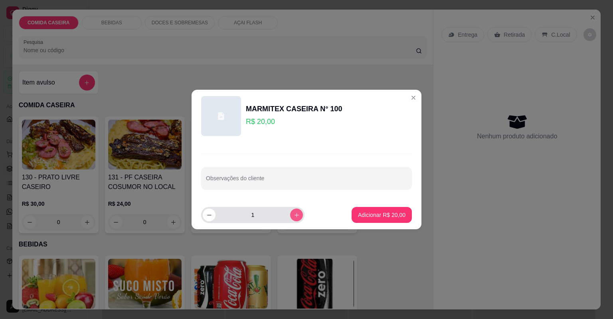
click at [294, 212] on icon "increase-product-quantity" at bounding box center [297, 215] width 6 height 6
type input "2"
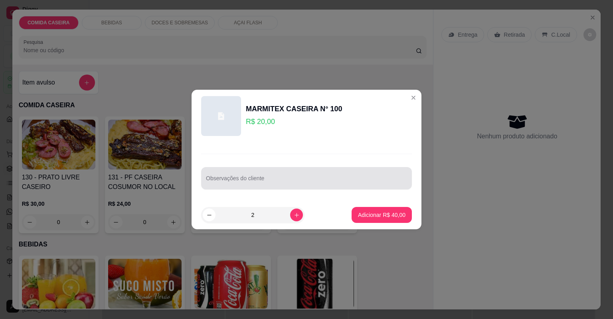
click at [262, 172] on div at bounding box center [306, 178] width 201 height 16
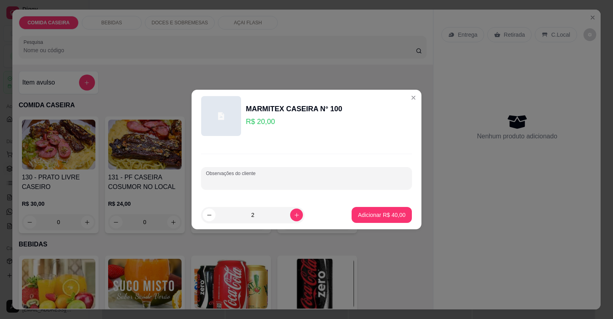
paste input "Churrasco misto com feijão tropeiro purê macarrão arroz pode ser completa"
type input "Churrasco misto com feijão tropeiro purê macarrão arroz pode ser completa"
click at [374, 217] on p "Adicionar R$ 40,00" at bounding box center [382, 215] width 48 height 8
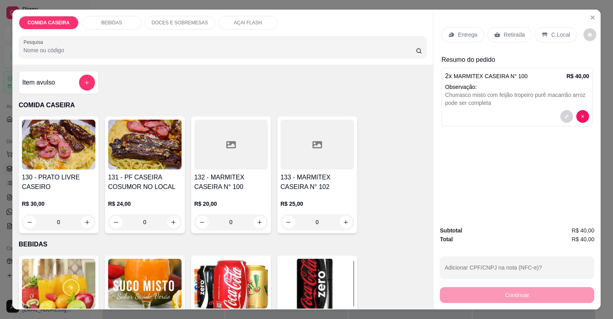
click at [468, 34] on p "Entrega" at bounding box center [468, 35] width 20 height 8
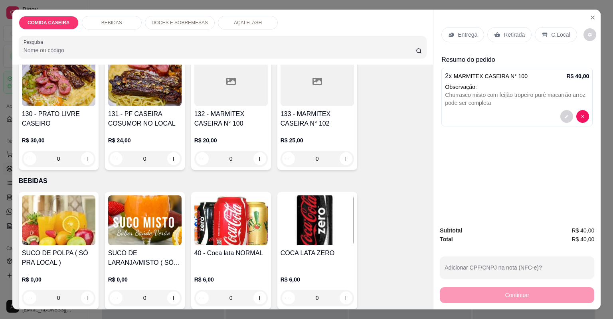
scroll to position [64, 0]
click at [114, 21] on p "BEBIDAS" at bounding box center [111, 23] width 21 height 6
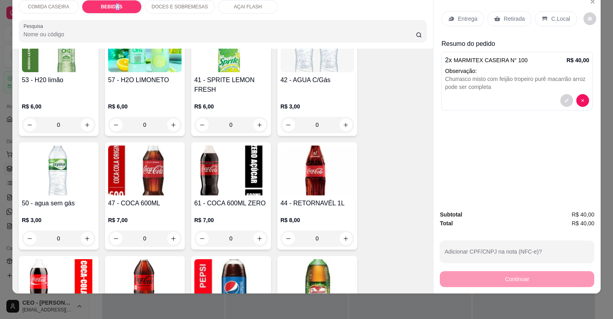
scroll to position [494, 0]
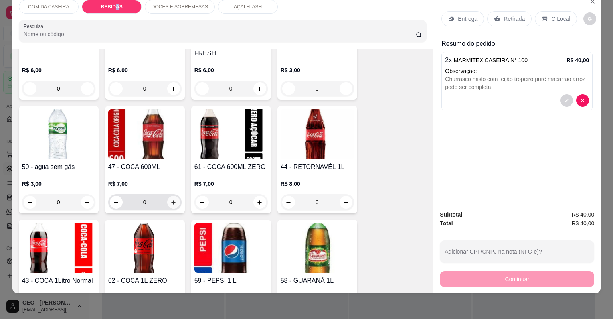
click at [170, 198] on button "increase-product-quantity" at bounding box center [173, 202] width 13 height 13
type input "1"
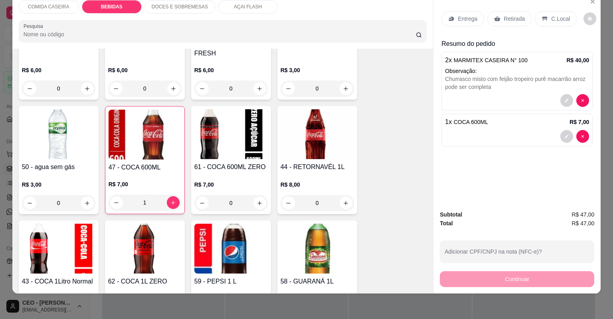
click at [456, 13] on div "Entrega" at bounding box center [463, 18] width 43 height 15
click at [589, 5] on button "Close" at bounding box center [593, 1] width 13 height 13
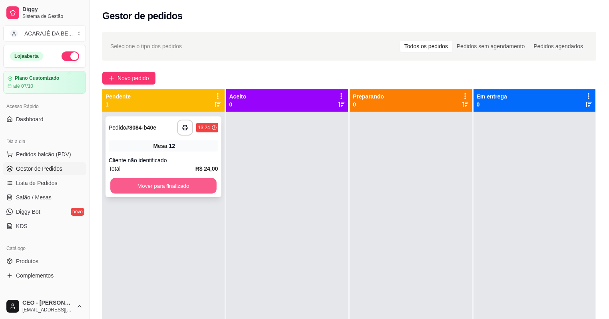
click at [191, 187] on button "Mover para finalizado" at bounding box center [163, 186] width 106 height 16
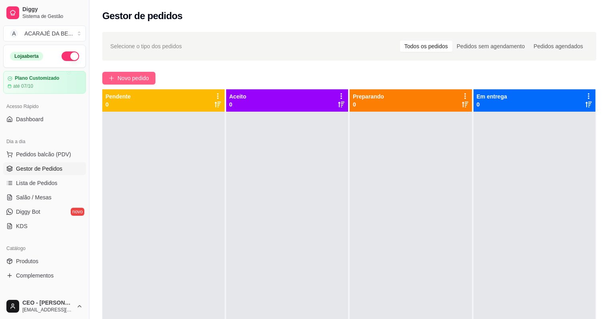
click at [140, 77] on span "Novo pedido" at bounding box center [133, 78] width 32 height 9
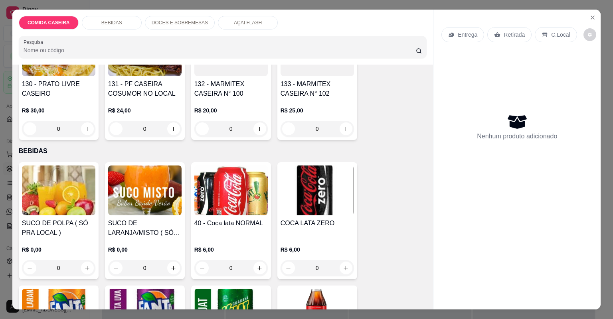
scroll to position [96, 0]
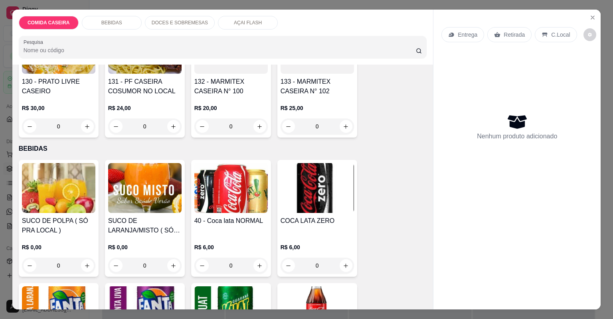
click at [129, 20] on div "BEBIDAS" at bounding box center [112, 23] width 60 height 14
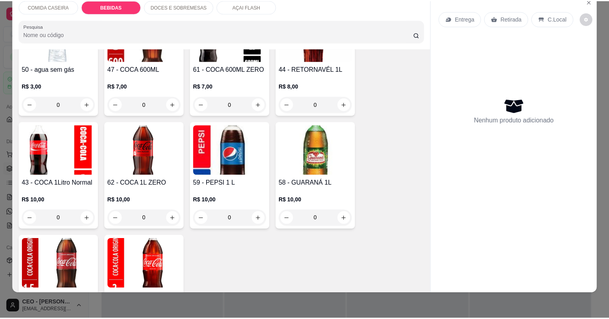
scroll to position [558, 0]
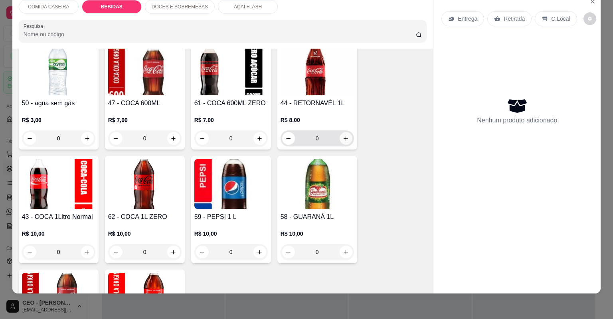
click at [343, 136] on icon "increase-product-quantity" at bounding box center [346, 139] width 6 height 6
type input "1"
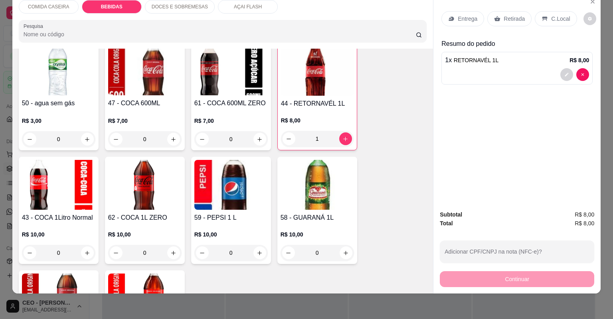
click at [505, 15] on p "Retirada" at bounding box center [514, 19] width 21 height 8
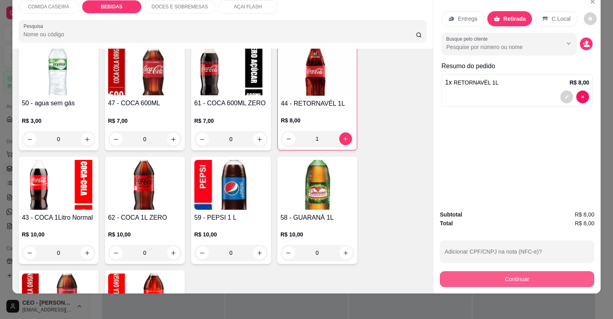
click at [471, 278] on button "Continuar" at bounding box center [517, 280] width 155 height 16
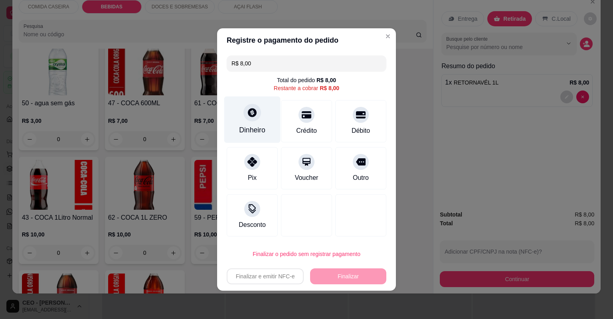
click at [266, 115] on div "Dinheiro" at bounding box center [252, 120] width 56 height 47
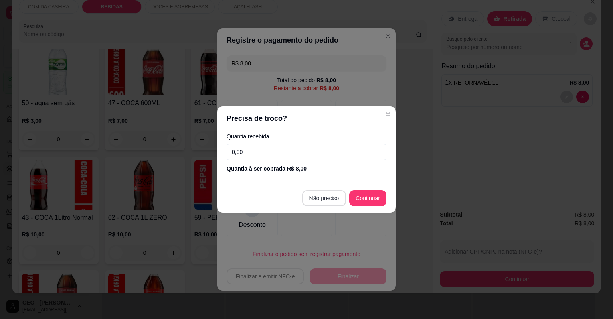
type input "R$ 0,00"
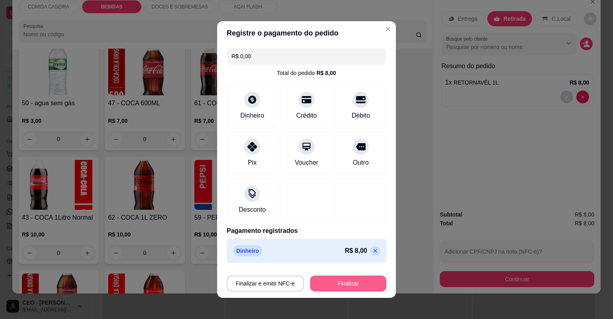
click at [349, 278] on button "Finalizar" at bounding box center [348, 284] width 76 height 16
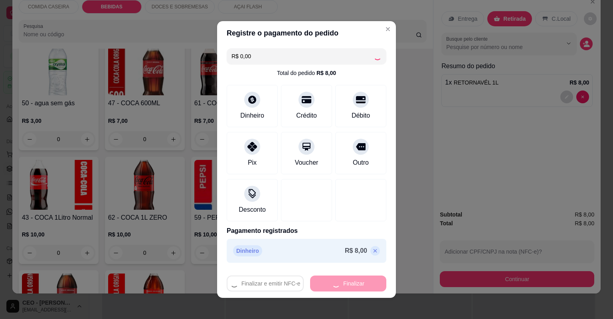
type input "0"
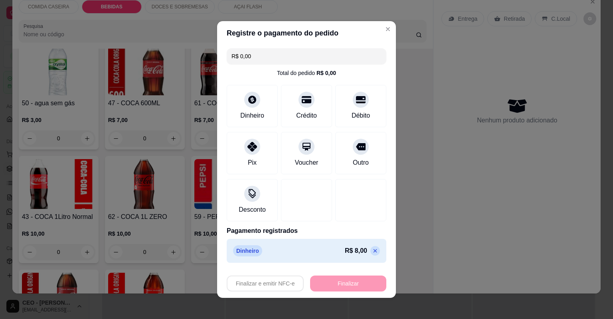
type input "-R$ 8,00"
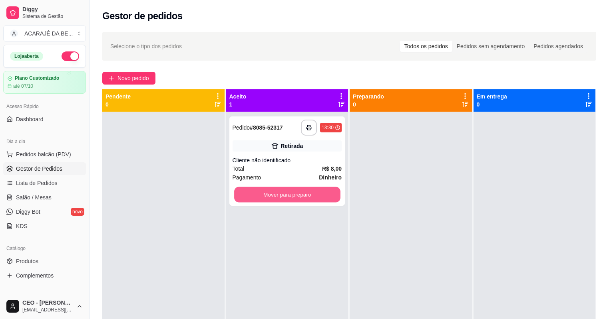
click at [249, 201] on button "Mover para preparo" at bounding box center [287, 195] width 106 height 16
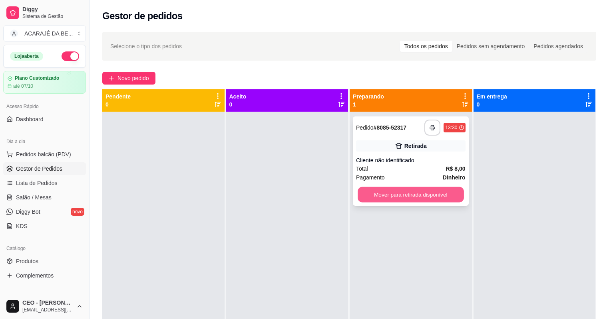
click at [379, 195] on button "Mover para retirada disponível" at bounding box center [410, 195] width 106 height 16
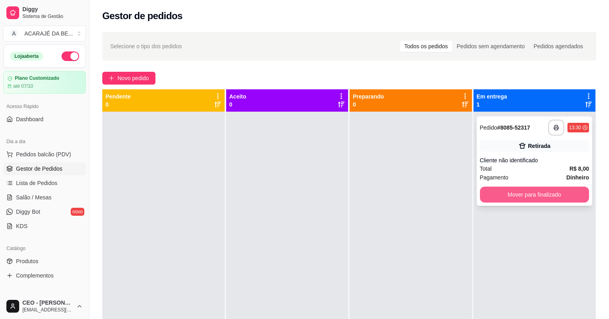
click at [484, 193] on button "Mover para finalizado" at bounding box center [534, 195] width 109 height 16
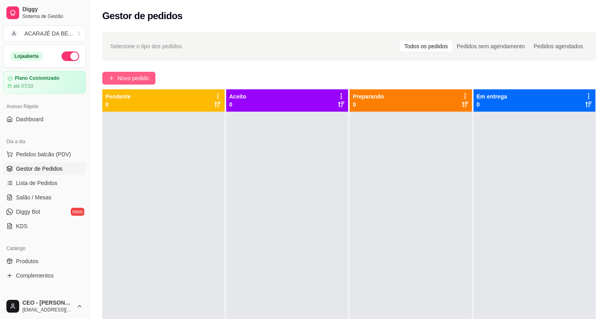
click at [123, 79] on span "Novo pedido" at bounding box center [133, 78] width 32 height 9
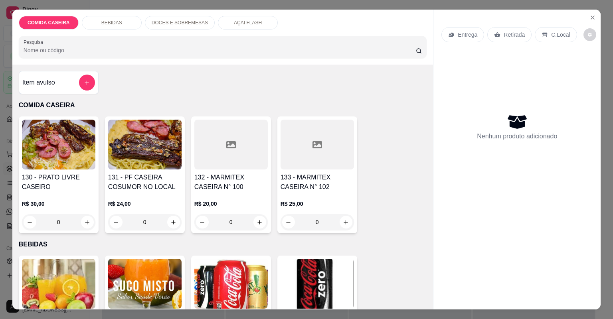
click at [207, 143] on div at bounding box center [230, 145] width 73 height 50
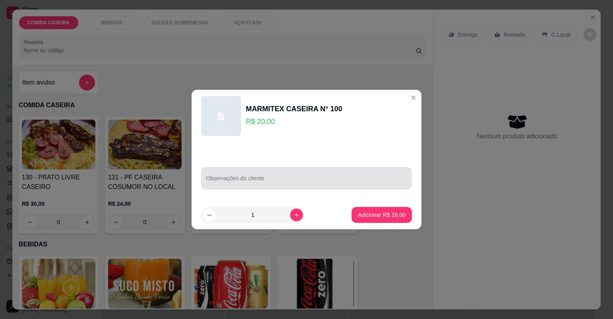
click at [243, 175] on div at bounding box center [306, 178] width 201 height 16
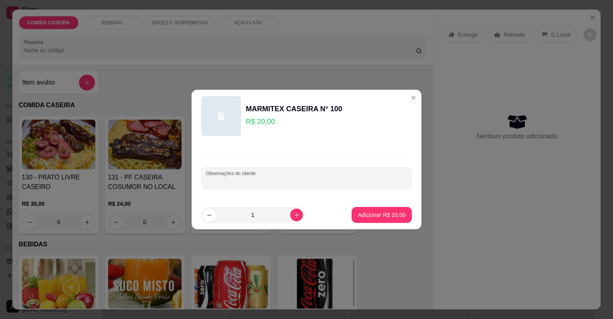
paste input "Arroz macarrão Fraldinha linguiça de frango beterraba cozida purê"
type input "Arroz macarrão Fraldinha linguiça de frango beterraba cozida purê"
click at [365, 216] on p "Adicionar R$ 20,00" at bounding box center [382, 215] width 48 height 8
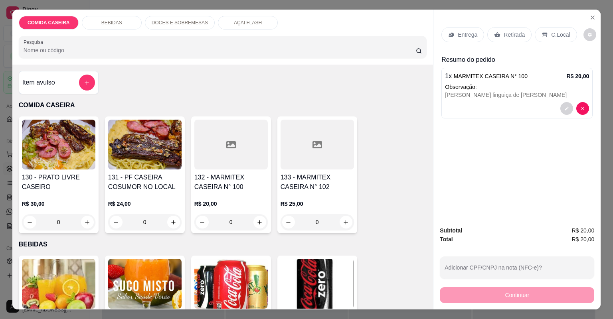
click at [454, 29] on div "Entrega" at bounding box center [463, 34] width 43 height 15
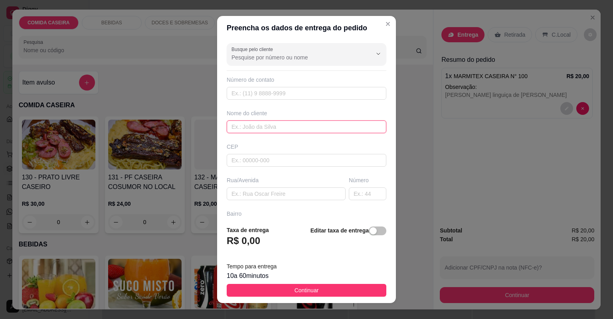
click at [242, 125] on input "text" at bounding box center [307, 127] width 160 height 13
type input "ketelyn"
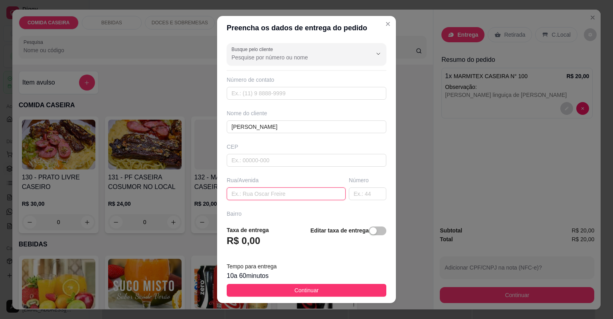
click at [286, 196] on input "text" at bounding box center [286, 194] width 119 height 13
paste input "Em Edivaldo número dóis khetlyn"
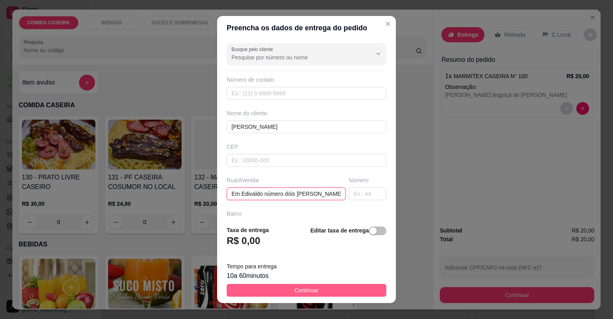
type input "Em Edivaldo número dóis khetlyn"
click at [317, 292] on button "Continuar" at bounding box center [307, 290] width 160 height 13
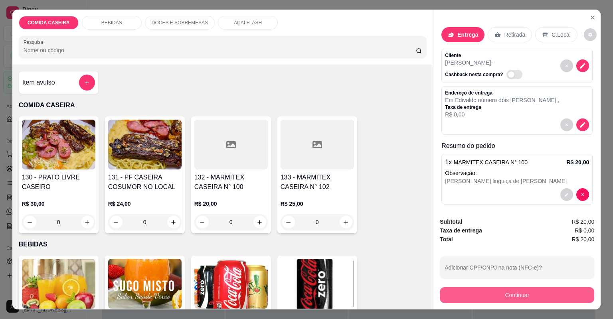
click at [440, 297] on button "Continuar" at bounding box center [517, 295] width 155 height 16
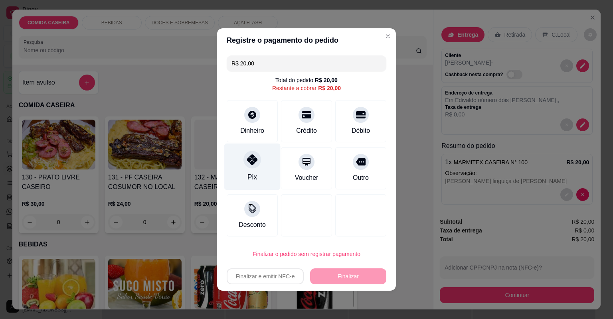
click at [263, 162] on div "Pix" at bounding box center [252, 167] width 56 height 47
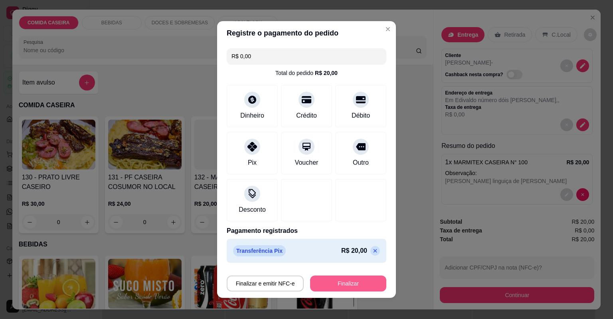
click at [332, 283] on button "Finalizar" at bounding box center [348, 284] width 76 height 16
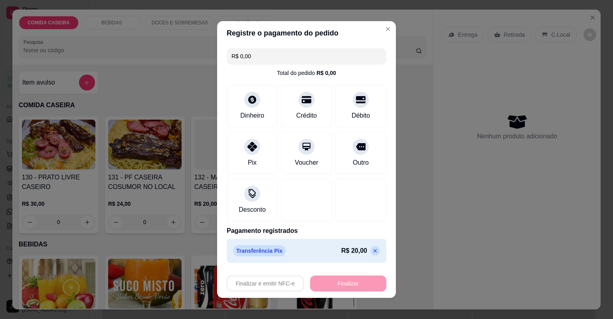
type input "-R$ 20,00"
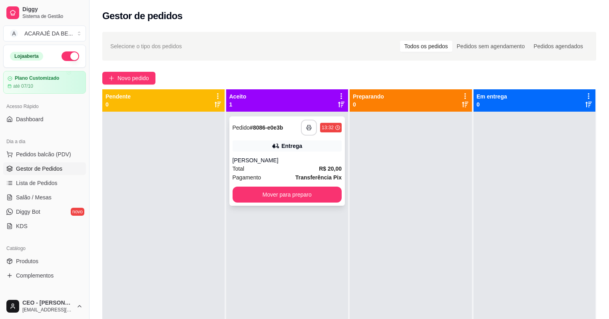
click at [308, 127] on icon "button" at bounding box center [309, 128] width 6 height 6
click at [288, 192] on button "Mover para preparo" at bounding box center [286, 195] width 109 height 16
click at [287, 192] on button "Mover para preparo" at bounding box center [286, 195] width 109 height 16
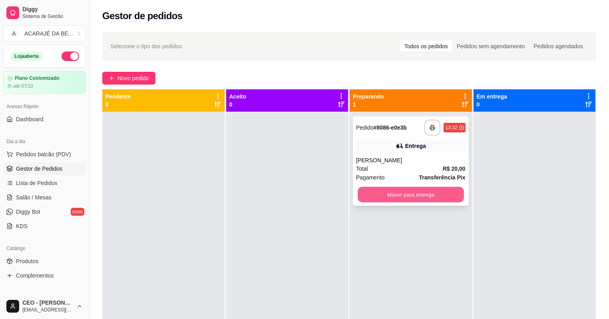
click at [374, 200] on button "Mover para entrega" at bounding box center [410, 195] width 106 height 16
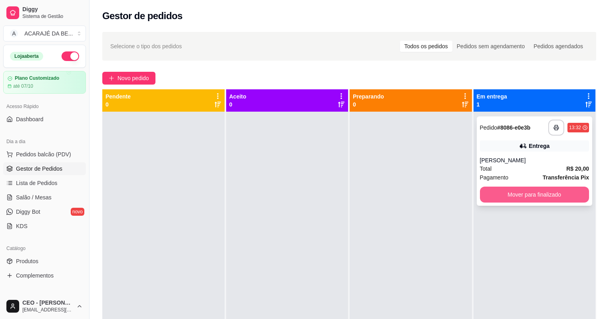
click at [527, 192] on button "Mover para finalizado" at bounding box center [534, 195] width 109 height 16
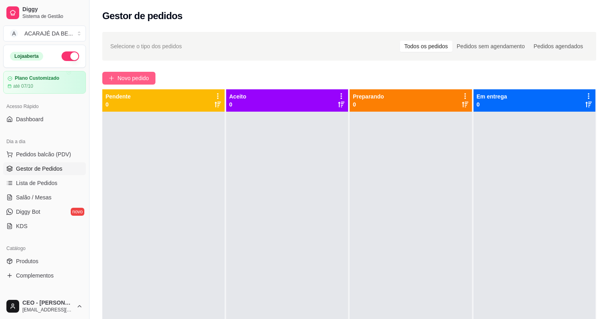
click at [125, 77] on span "Novo pedido" at bounding box center [133, 78] width 32 height 9
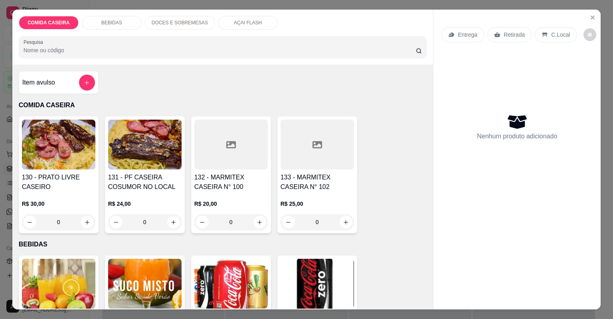
click at [126, 18] on div "BEBIDAS" at bounding box center [112, 23] width 60 height 14
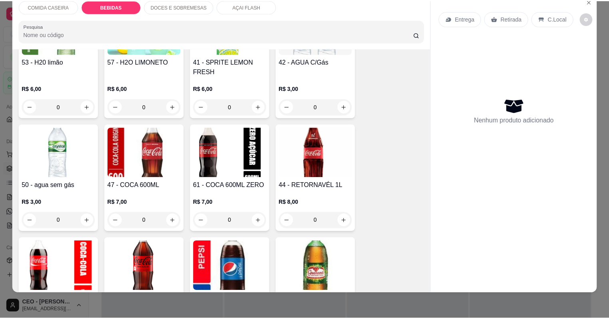
scroll to position [494, 0]
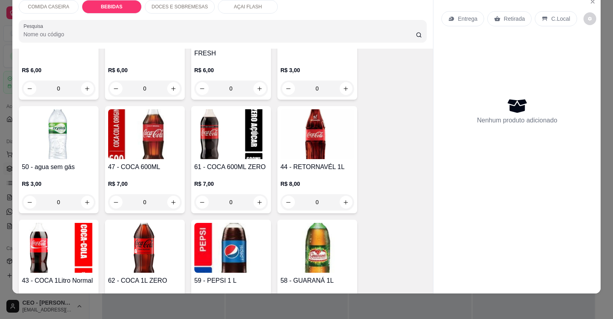
click at [174, 198] on button "increase-product-quantity" at bounding box center [173, 202] width 13 height 13
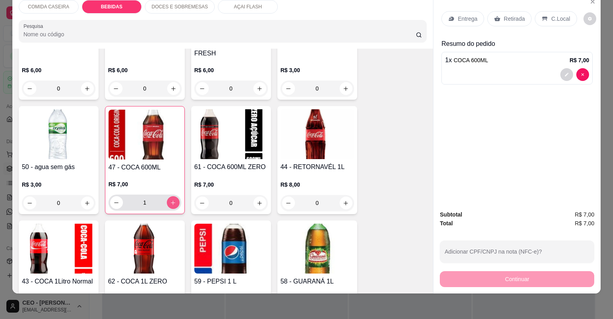
type input "1"
click at [504, 23] on div "Retirada" at bounding box center [510, 18] width 44 height 15
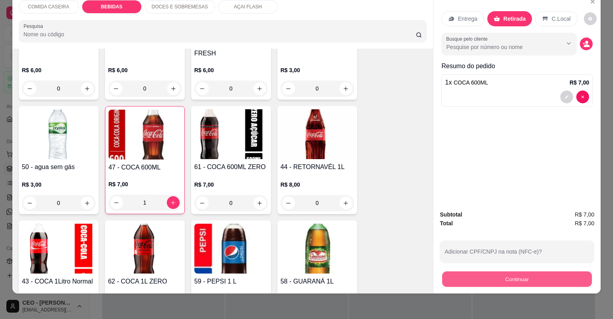
click at [487, 274] on button "Continuar" at bounding box center [517, 280] width 150 height 16
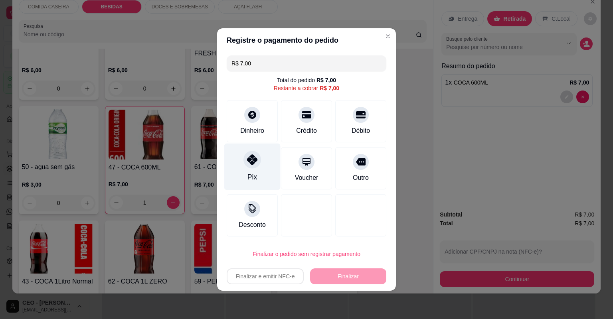
click at [235, 164] on div "Pix" at bounding box center [252, 167] width 56 height 47
type input "R$ 0,00"
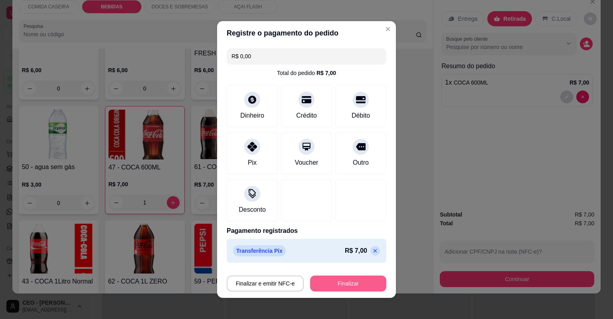
click at [355, 279] on button "Finalizar" at bounding box center [348, 284] width 76 height 16
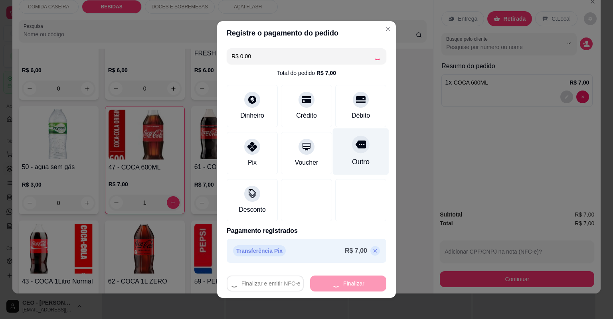
type input "0"
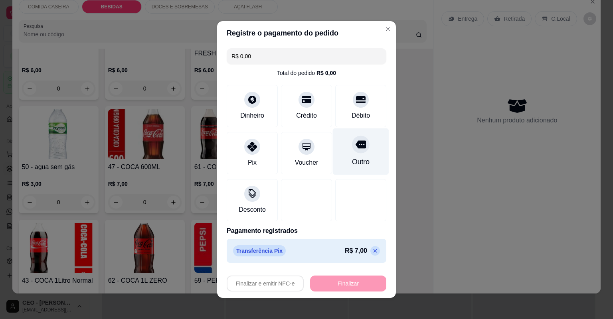
type input "-R$ 7,00"
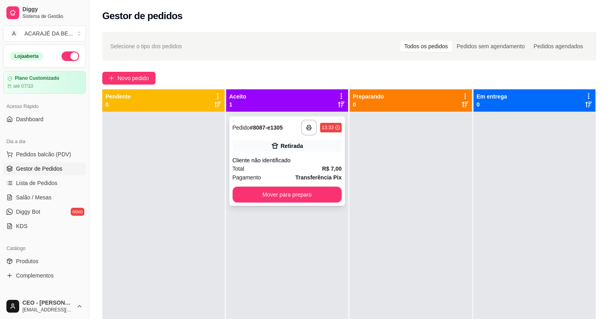
click at [311, 182] on div "**********" at bounding box center [287, 161] width 116 height 89
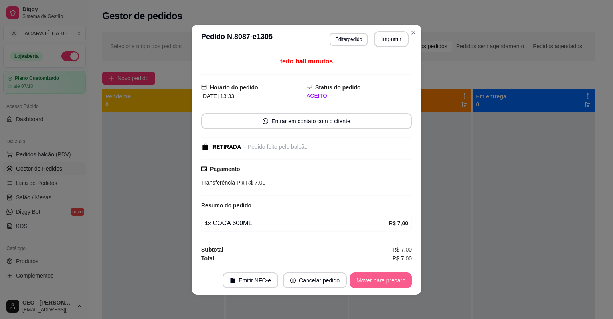
click at [374, 276] on button "Mover para preparo" at bounding box center [381, 281] width 62 height 16
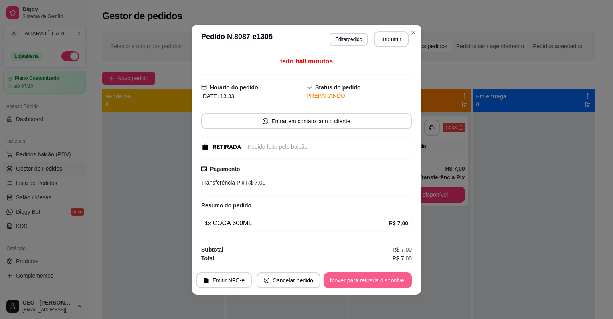
click at [374, 276] on button "Mover para retirada disponível" at bounding box center [368, 281] width 88 height 16
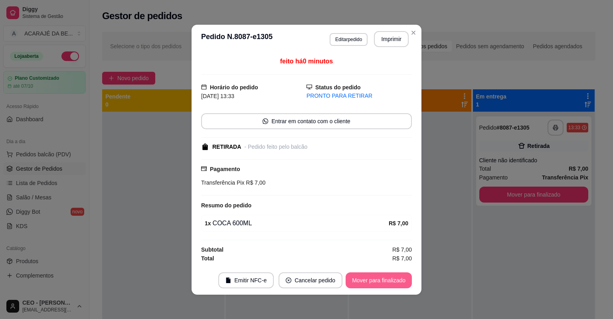
click at [374, 276] on button "Mover para finalizado" at bounding box center [379, 281] width 66 height 16
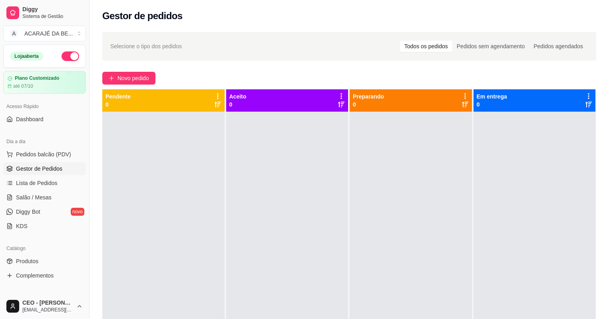
click at [352, 237] on div at bounding box center [410, 271] width 122 height 319
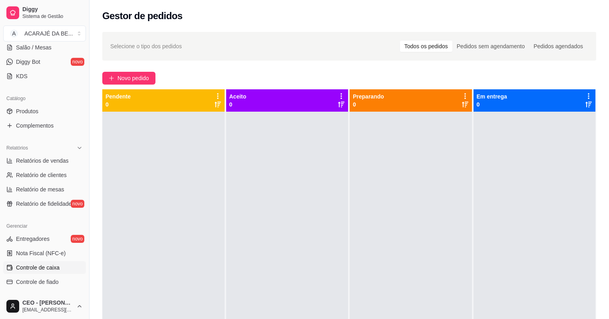
scroll to position [160, 0]
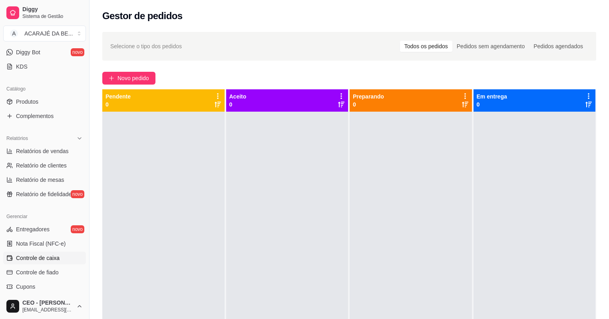
click at [51, 254] on span "Controle de caixa" at bounding box center [38, 258] width 44 height 8
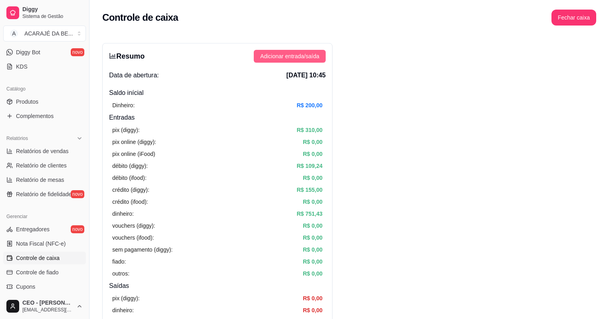
click at [313, 59] on span "Adicionar entrada/saída" at bounding box center [289, 56] width 59 height 9
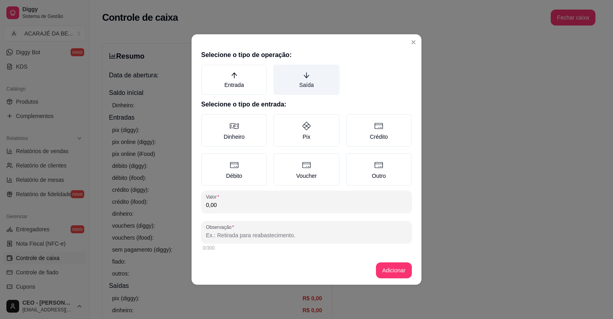
click at [311, 86] on label "Saída" at bounding box center [307, 80] width 66 height 30
click at [279, 71] on button "Saída" at bounding box center [276, 67] width 6 height 6
click at [273, 198] on div "0,00" at bounding box center [306, 202] width 201 height 16
type input "50,00"
drag, startPoint x: 283, startPoint y: 253, endPoint x: 281, endPoint y: 244, distance: 9.7
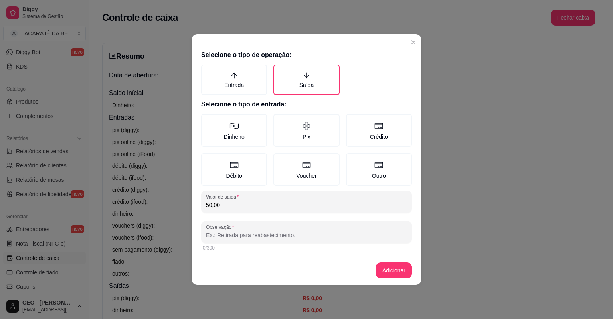
click at [281, 244] on div "Selecione o tipo de operação: Entrada Saída Selecione o tipo de entrada: Dinhei…" at bounding box center [307, 151] width 230 height 209
click at [281, 244] on div "0/300" at bounding box center [306, 249] width 211 height 10
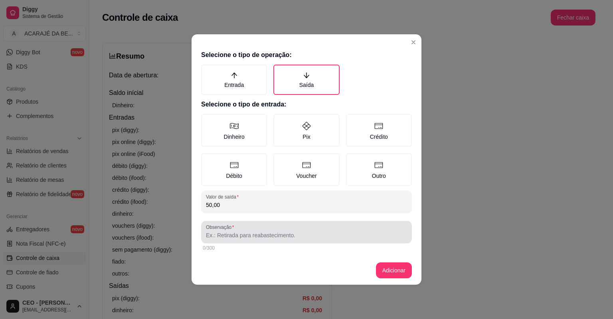
drag, startPoint x: 280, startPoint y: 242, endPoint x: 274, endPoint y: 235, distance: 8.8
click at [274, 236] on div "Observação" at bounding box center [306, 232] width 211 height 22
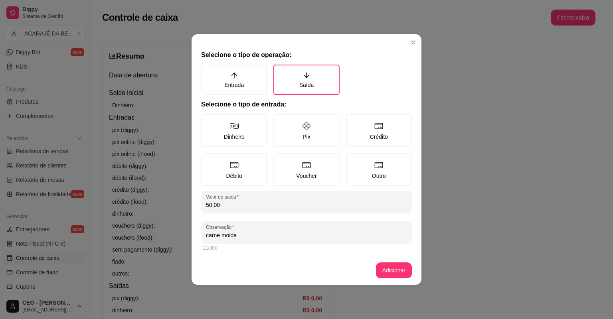
type input "carne moida"
click at [401, 276] on button "Adicionar" at bounding box center [394, 271] width 36 height 16
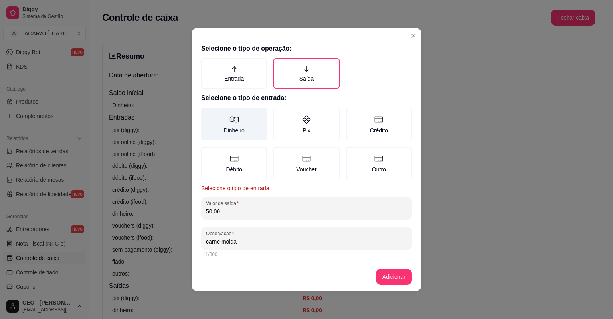
click at [247, 125] on label "Dinheiro" at bounding box center [234, 124] width 66 height 33
click at [207, 114] on button "Dinheiro" at bounding box center [204, 110] width 6 height 6
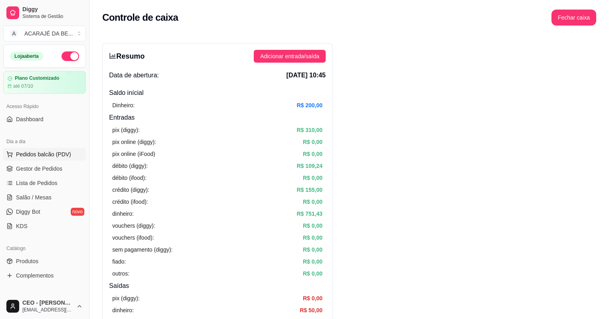
click at [52, 159] on button "Pedidos balcão (PDV)" at bounding box center [44, 154] width 83 height 13
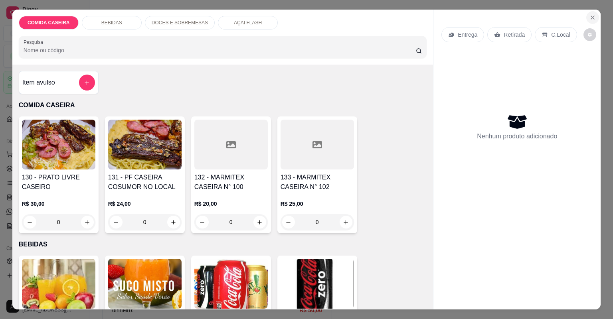
click at [591, 16] on icon "Close" at bounding box center [592, 17] width 3 height 3
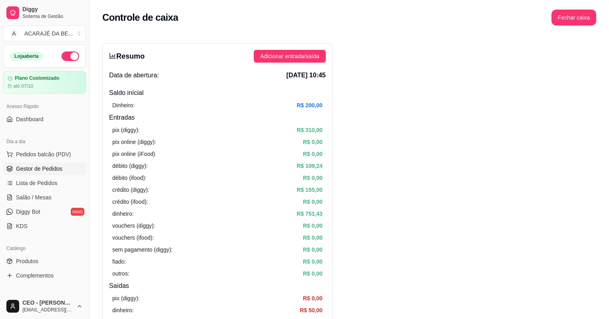
click at [28, 170] on span "Gestor de Pedidos" at bounding box center [39, 169] width 46 height 8
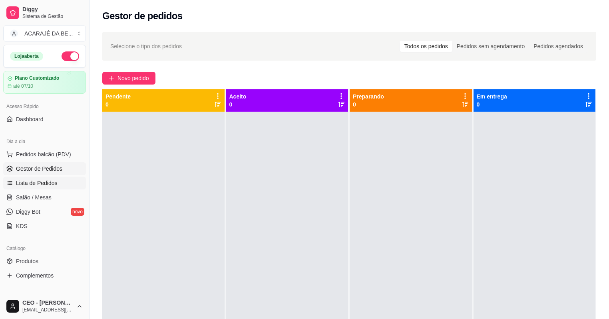
click at [54, 179] on span "Lista de Pedidos" at bounding box center [37, 183] width 42 height 8
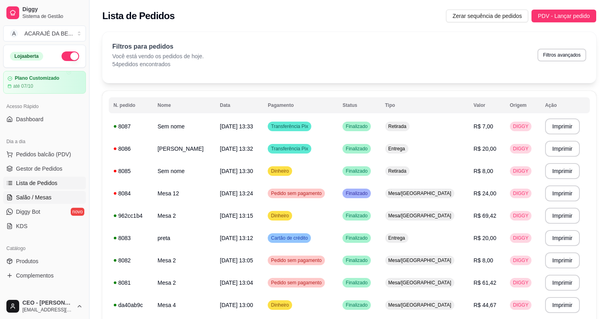
click at [51, 194] on link "Salão / Mesas" at bounding box center [44, 197] width 83 height 13
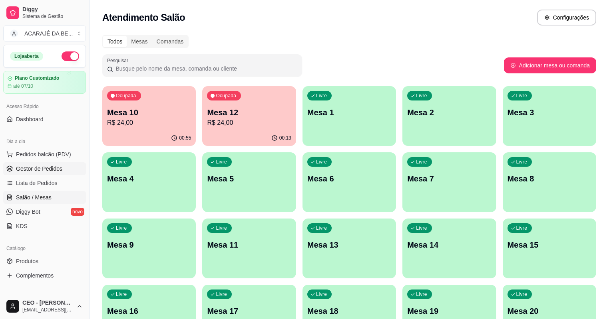
click at [32, 163] on link "Gestor de Pedidos" at bounding box center [44, 169] width 83 height 13
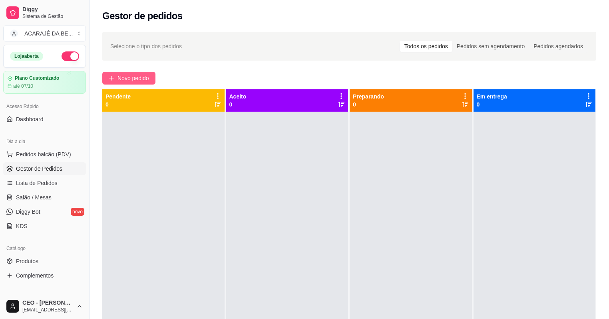
click at [128, 77] on span "Novo pedido" at bounding box center [133, 78] width 32 height 9
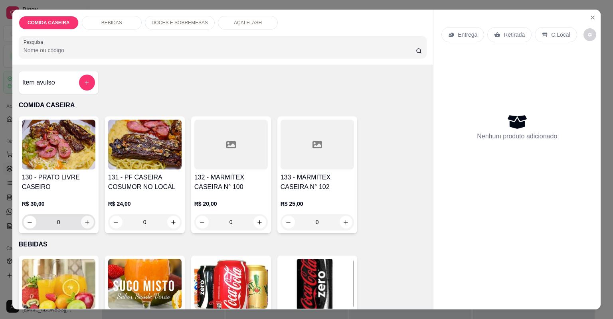
click at [84, 220] on icon "increase-product-quantity" at bounding box center [87, 223] width 6 height 6
type input "1"
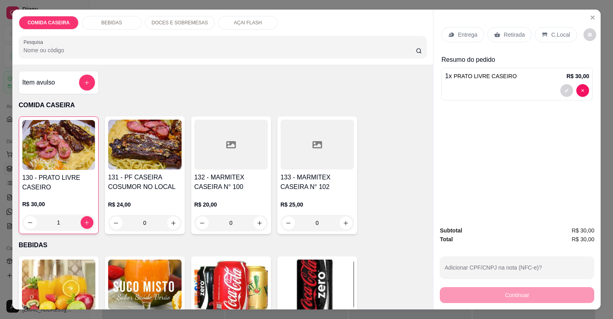
click at [113, 24] on p "BEBIDAS" at bounding box center [111, 23] width 21 height 6
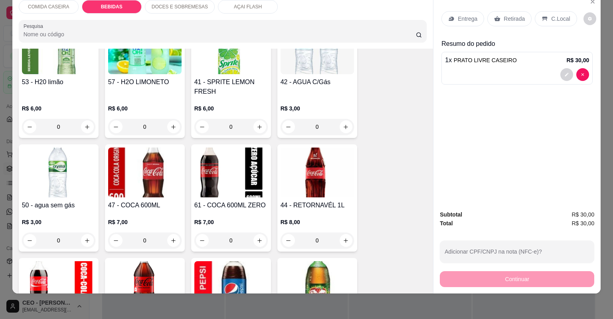
scroll to position [463, 0]
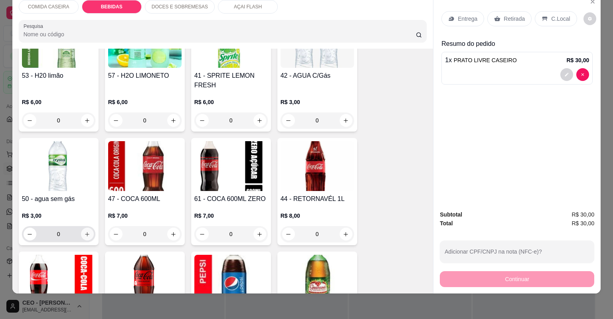
click at [86, 235] on icon "increase-product-quantity" at bounding box center [87, 235] width 6 height 6
type input "1"
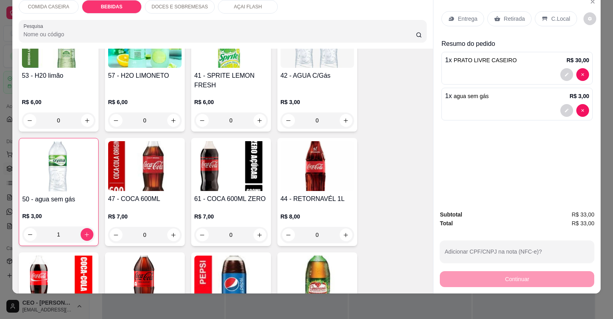
click at [495, 18] on icon at bounding box center [498, 18] width 6 height 5
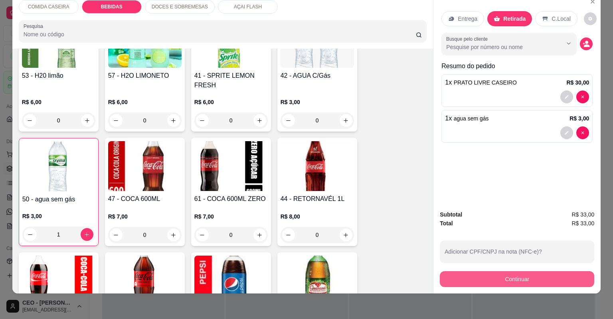
click at [475, 277] on button "Continuar" at bounding box center [517, 280] width 155 height 16
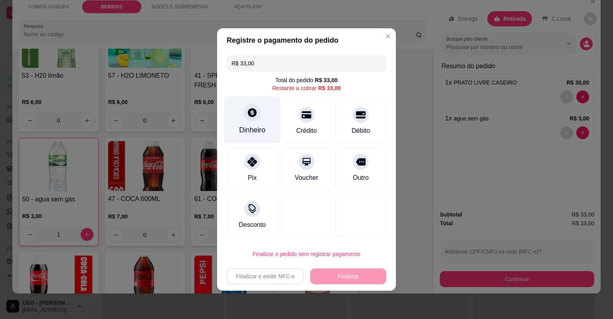
click at [238, 107] on div "Dinheiro" at bounding box center [252, 120] width 56 height 47
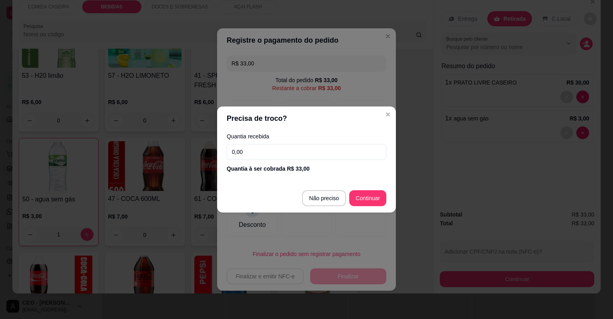
click at [282, 154] on input "0,00" at bounding box center [307, 152] width 160 height 16
type input "100,00"
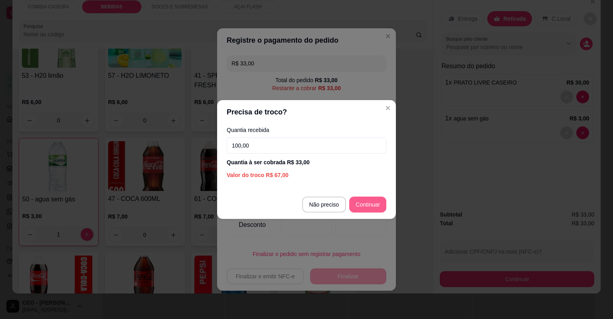
type input "R$ 0,00"
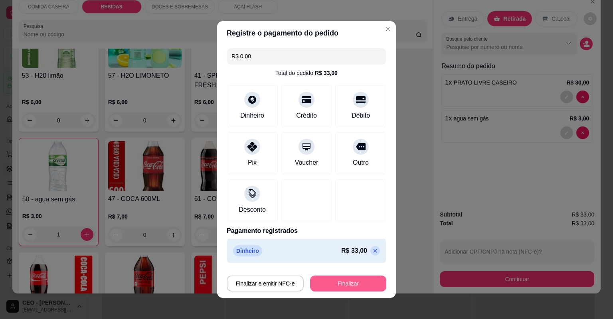
click at [360, 286] on button "Finalizar" at bounding box center [348, 284] width 76 height 16
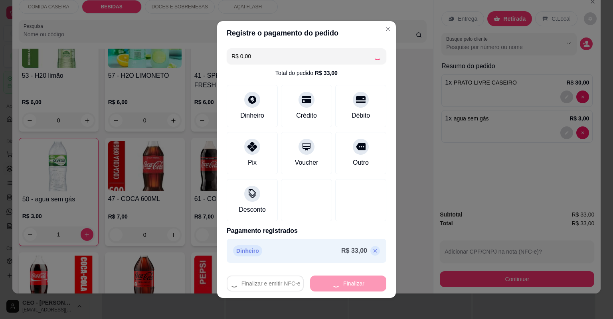
type input "0"
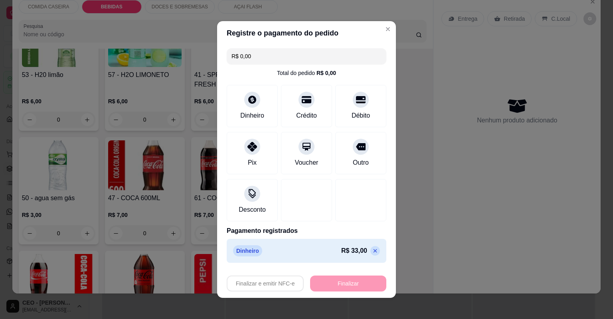
type input "-R$ 33,00"
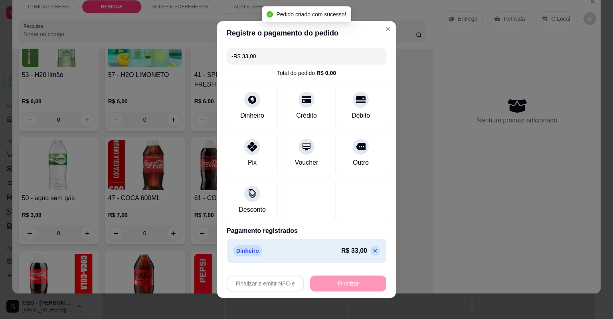
scroll to position [462, 0]
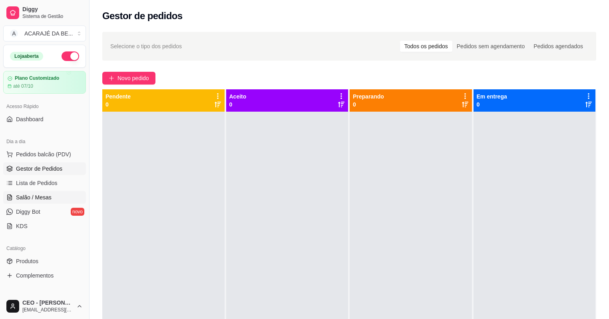
click at [42, 192] on link "Salão / Mesas" at bounding box center [44, 197] width 83 height 13
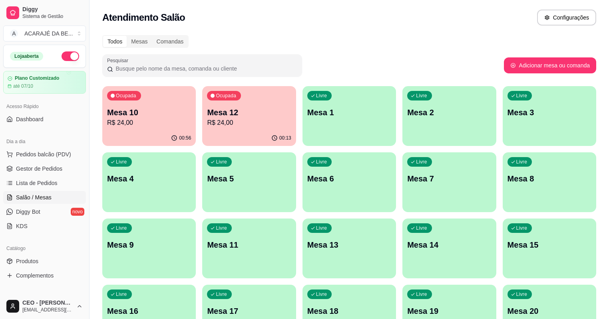
click at [207, 120] on p "R$ 24,00" at bounding box center [249, 123] width 84 height 10
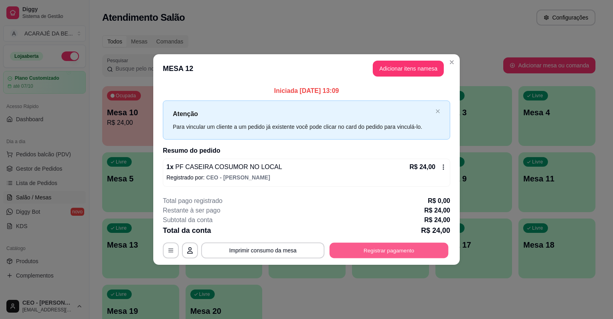
click at [412, 248] on button "Registrar pagamento" at bounding box center [389, 251] width 119 height 16
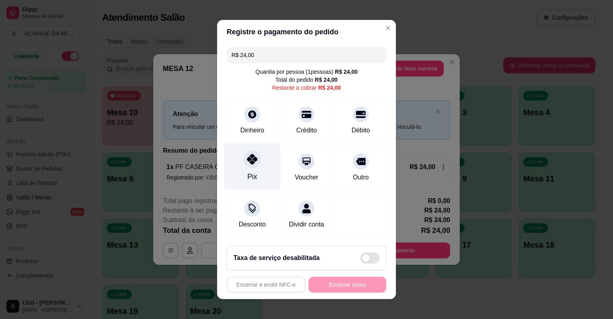
click at [239, 170] on div "Pix" at bounding box center [252, 166] width 56 height 47
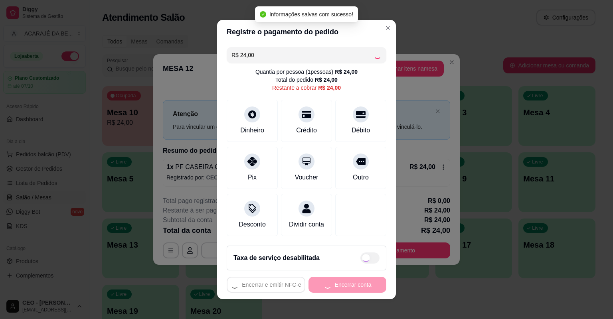
type input "R$ 0,00"
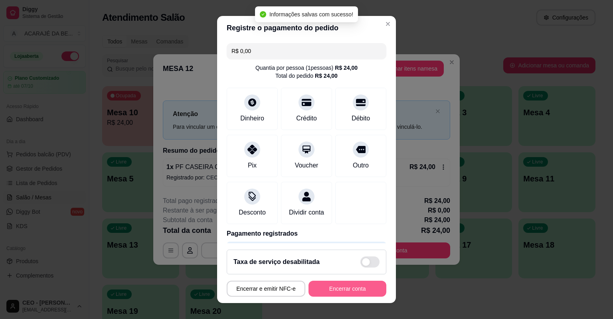
click at [332, 281] on button "Encerrar conta" at bounding box center [348, 289] width 78 height 16
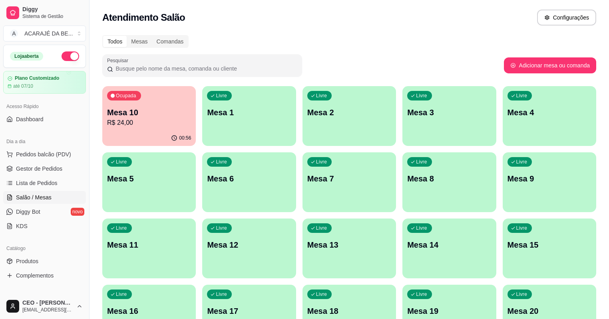
click at [157, 123] on p "R$ 24,00" at bounding box center [149, 123] width 84 height 10
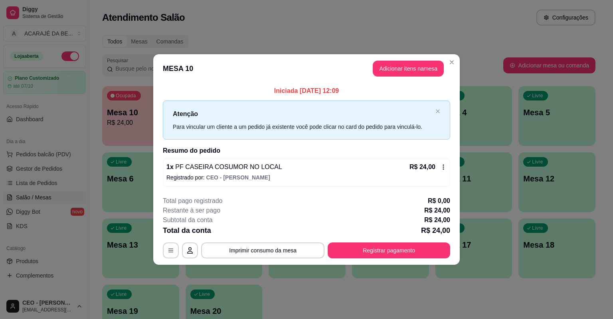
click at [444, 168] on icon at bounding box center [443, 167] width 6 height 6
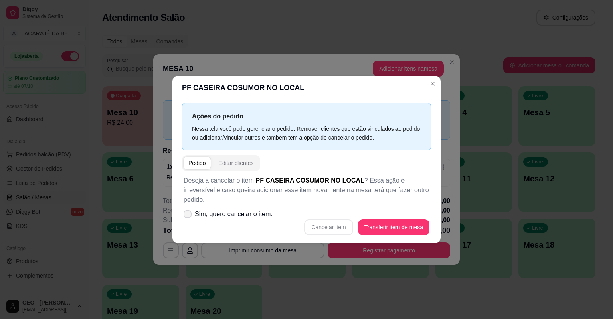
click at [188, 212] on span at bounding box center [188, 214] width 8 height 8
click at [188, 216] on input "Sim, quero cancelar o item." at bounding box center [185, 218] width 5 height 5
checkbox input "true"
click at [325, 220] on button "Cancelar item" at bounding box center [328, 228] width 49 height 16
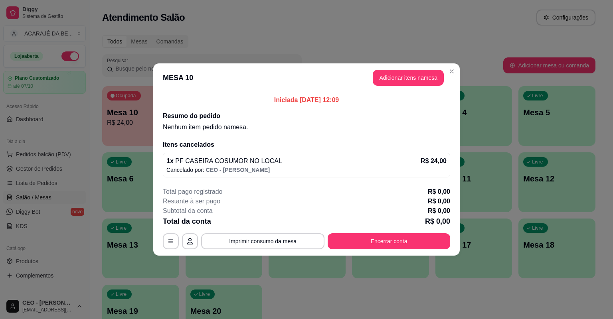
click at [436, 232] on div "Total pago registrado R$ 0,00 Restante à ser pago R$ 0,00 Subtotal da conta R$ …" at bounding box center [306, 218] width 287 height 62
click at [436, 233] on div "Total pago registrado R$ 0,00 Restante à ser pago R$ 0,00 Subtotal da conta R$ …" at bounding box center [306, 218] width 287 height 62
click at [439, 238] on button "Encerrar conta" at bounding box center [389, 242] width 123 height 16
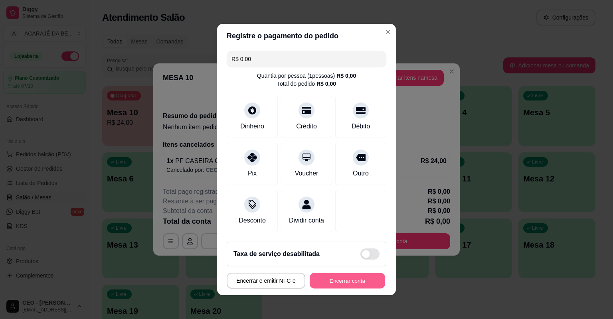
click at [367, 279] on button "Encerrar conta" at bounding box center [347, 282] width 75 height 16
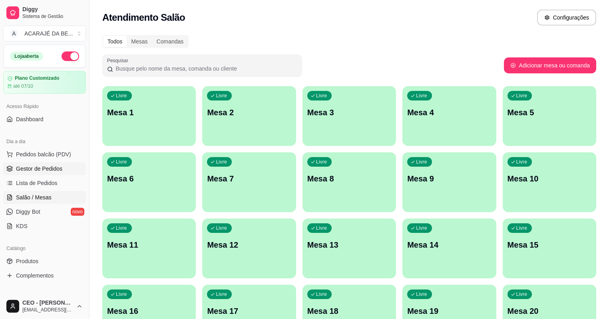
click at [48, 171] on span "Gestor de Pedidos" at bounding box center [39, 169] width 46 height 8
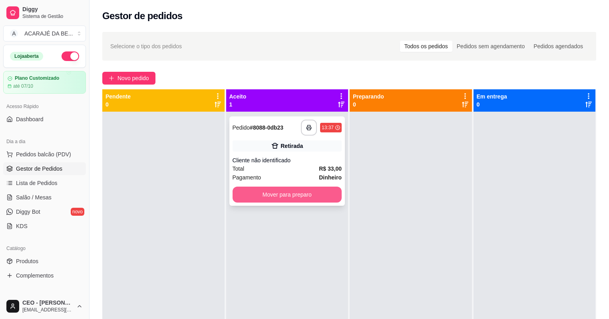
click at [264, 190] on button "Mover para preparo" at bounding box center [286, 195] width 109 height 16
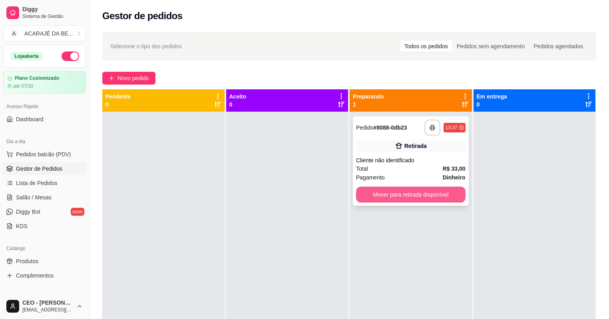
click at [433, 189] on button "Mover para retirada disponível" at bounding box center [410, 195] width 109 height 16
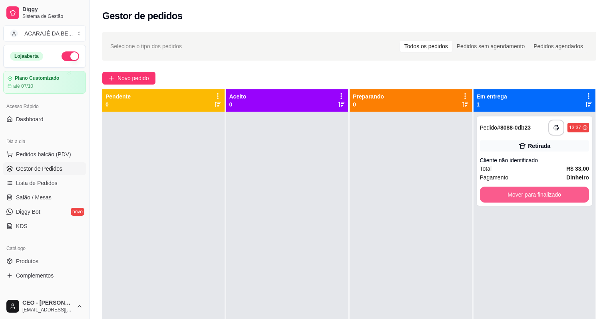
click at [490, 195] on button "Mover para finalizado" at bounding box center [534, 195] width 109 height 16
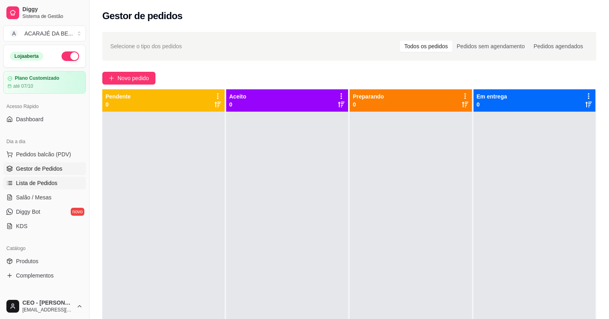
click at [51, 180] on span "Lista de Pedidos" at bounding box center [37, 183] width 42 height 8
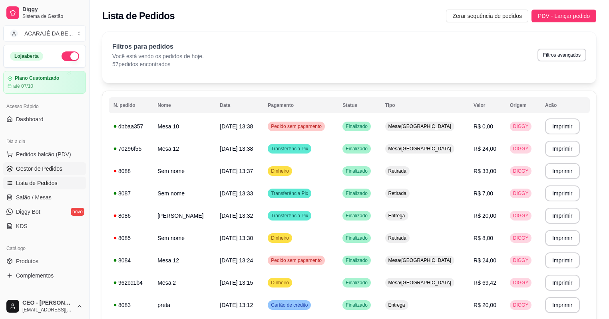
click at [61, 171] on link "Gestor de Pedidos" at bounding box center [44, 169] width 83 height 13
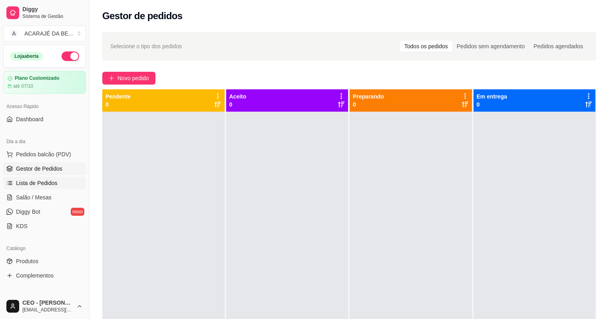
click at [42, 185] on span "Lista de Pedidos" at bounding box center [37, 183] width 42 height 8
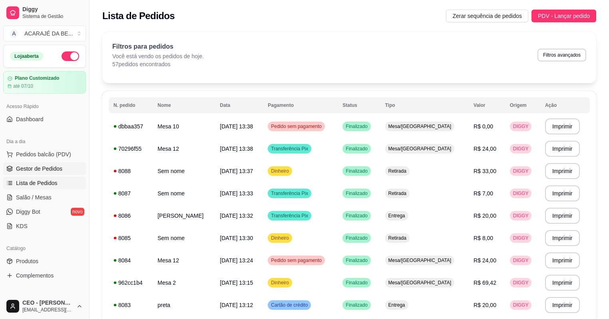
click at [45, 163] on link "Gestor de Pedidos" at bounding box center [44, 169] width 83 height 13
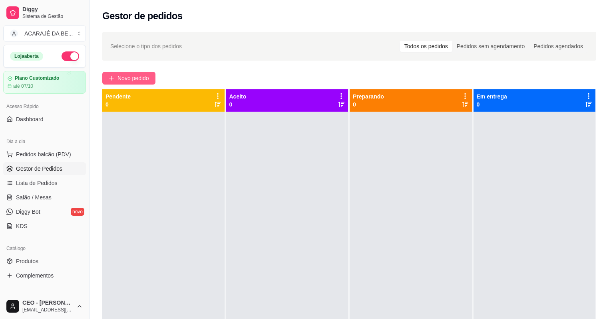
click at [145, 76] on span "Novo pedido" at bounding box center [133, 78] width 32 height 9
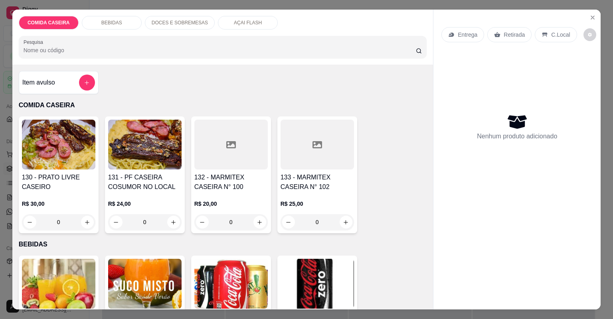
click at [126, 20] on div "BEBIDAS" at bounding box center [112, 23] width 60 height 14
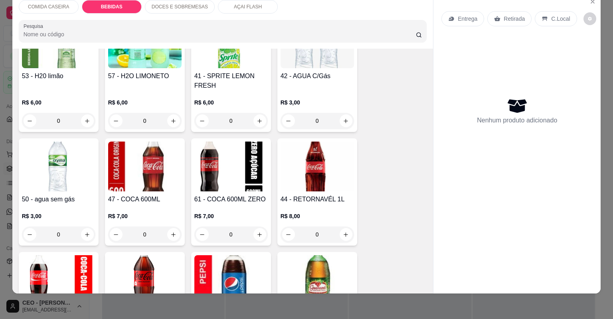
scroll to position [462, 0]
click at [345, 124] on button "increase-product-quantity" at bounding box center [346, 120] width 13 height 13
type input "1"
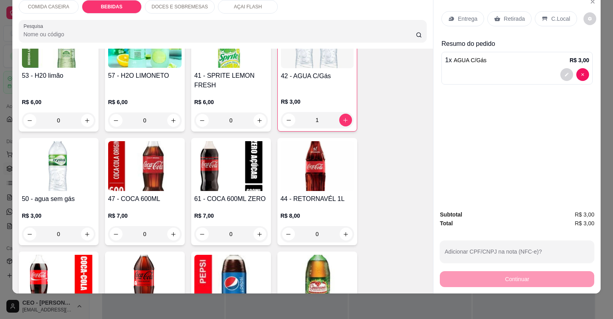
click at [508, 19] on p "Retirada" at bounding box center [514, 19] width 21 height 8
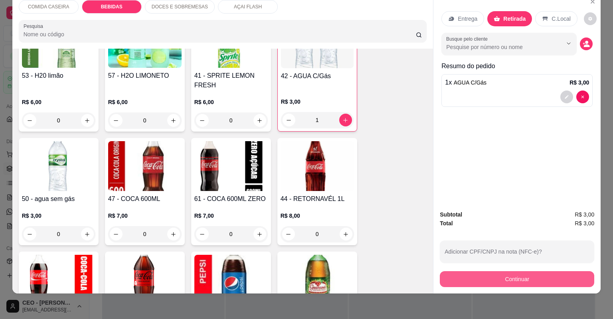
click at [517, 273] on button "Continuar" at bounding box center [517, 280] width 155 height 16
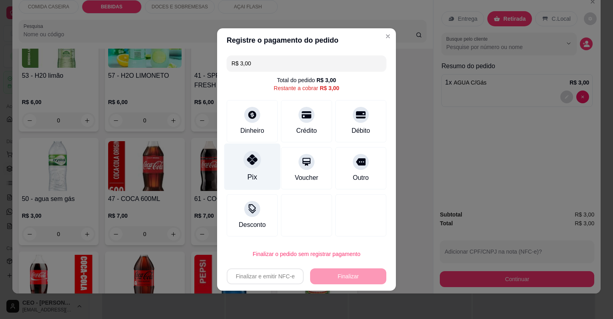
click at [247, 164] on icon at bounding box center [252, 160] width 10 height 10
type input "R$ 0,00"
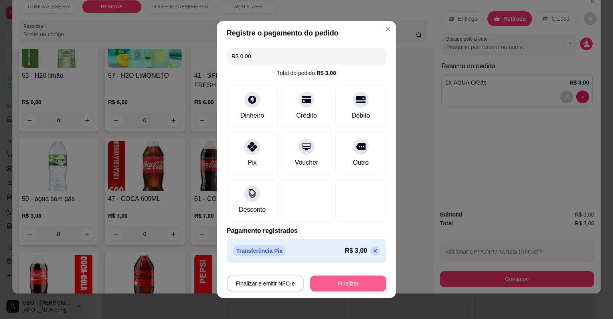
click at [326, 279] on button "Finalizar" at bounding box center [348, 284] width 76 height 16
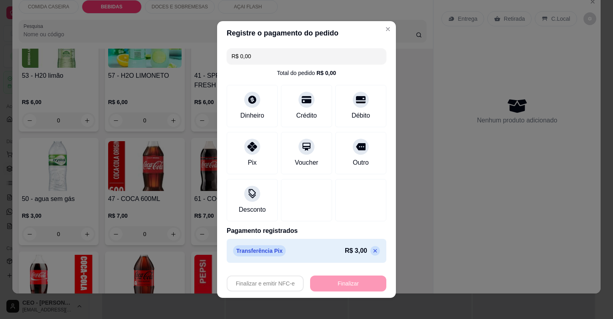
type input "0"
type input "-R$ 3,00"
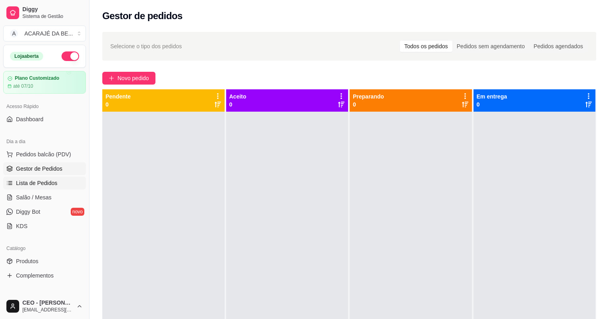
click at [72, 182] on link "Lista de Pedidos" at bounding box center [44, 183] width 83 height 13
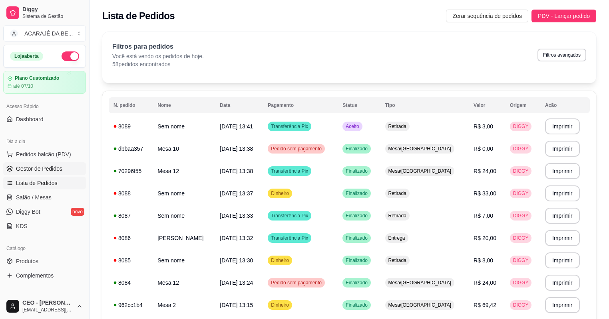
click at [42, 166] on span "Gestor de Pedidos" at bounding box center [39, 169] width 46 height 8
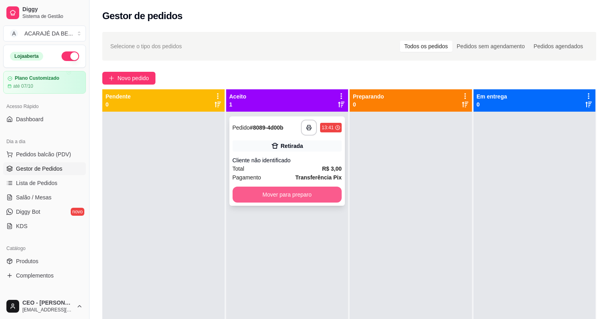
click at [326, 195] on button "Mover para preparo" at bounding box center [286, 195] width 109 height 16
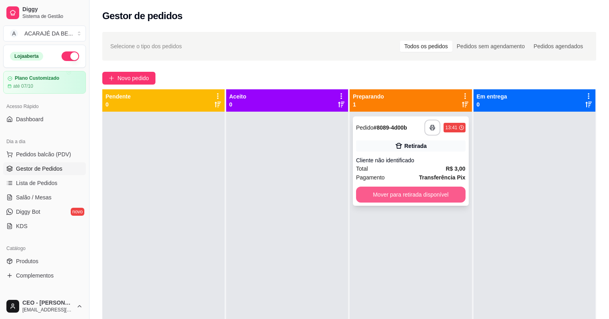
click at [381, 194] on button "Mover para retirada disponível" at bounding box center [410, 195] width 109 height 16
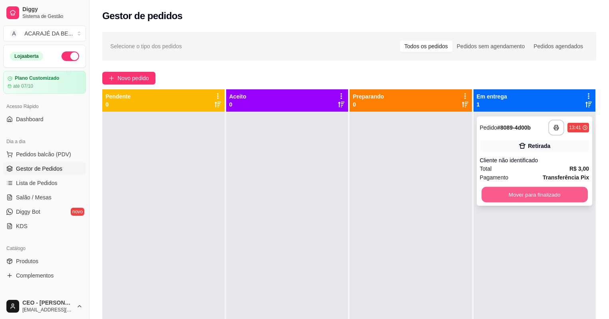
click at [555, 196] on button "Mover para finalizado" at bounding box center [534, 195] width 106 height 16
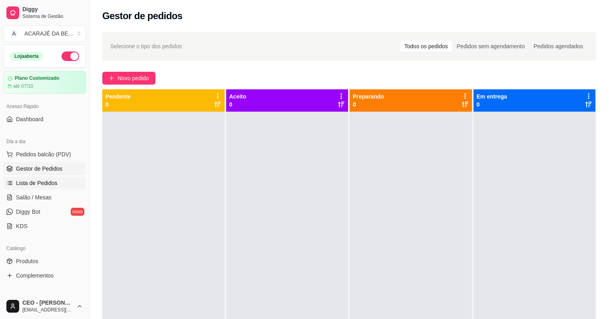
click at [61, 180] on link "Lista de Pedidos" at bounding box center [44, 183] width 83 height 13
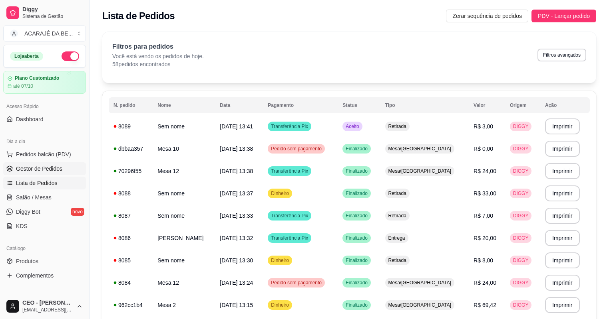
click at [56, 171] on span "Gestor de Pedidos" at bounding box center [39, 169] width 46 height 8
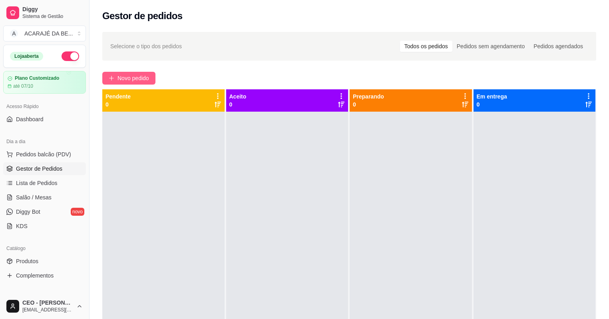
click at [145, 78] on span "Novo pedido" at bounding box center [133, 78] width 32 height 9
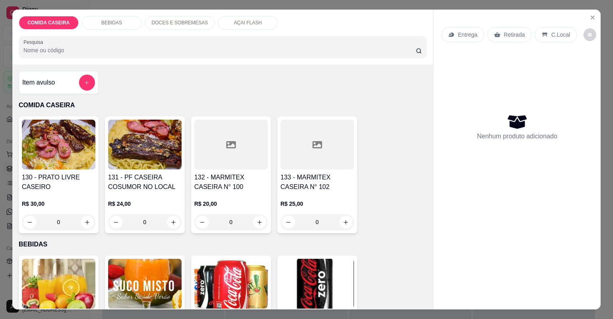
click at [204, 145] on div at bounding box center [230, 145] width 73 height 50
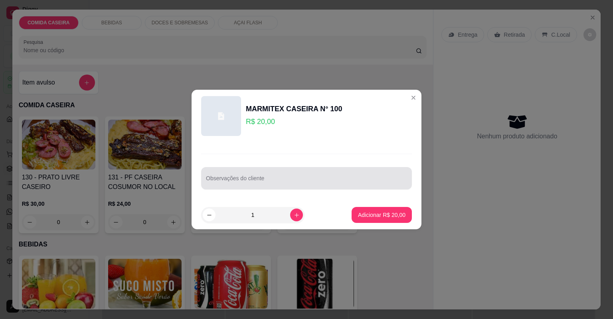
click at [220, 176] on div at bounding box center [306, 178] width 201 height 16
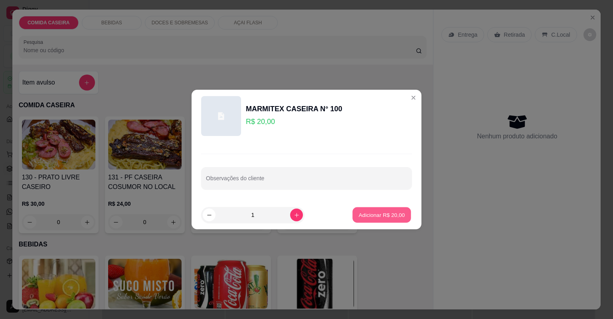
click at [374, 220] on button "Adicionar R$ 20,00" at bounding box center [382, 216] width 59 height 16
type input "1"
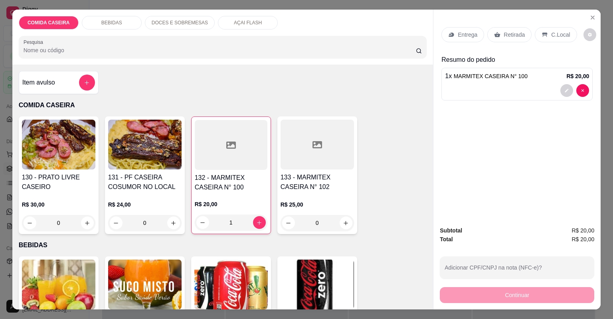
click at [504, 32] on p "Retirada" at bounding box center [514, 35] width 21 height 8
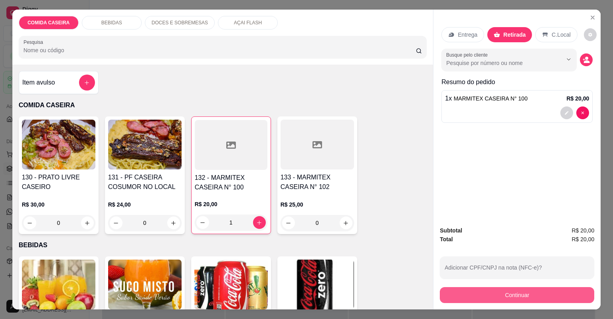
click at [456, 295] on button "Continuar" at bounding box center [517, 295] width 155 height 16
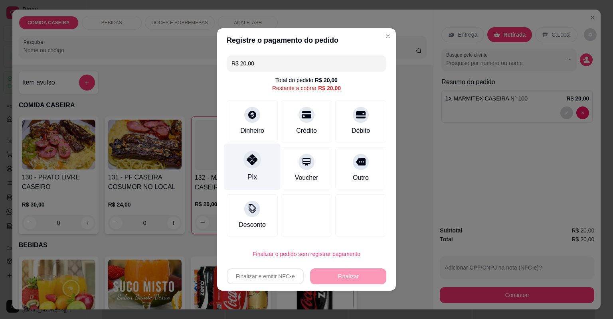
click at [245, 170] on div "Pix" at bounding box center [252, 167] width 56 height 47
type input "R$ 0,00"
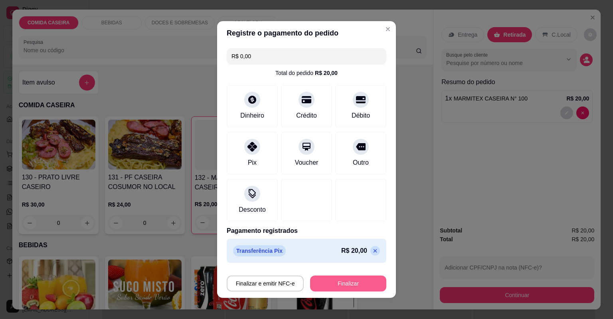
click at [348, 286] on button "Finalizar" at bounding box center [348, 284] width 76 height 16
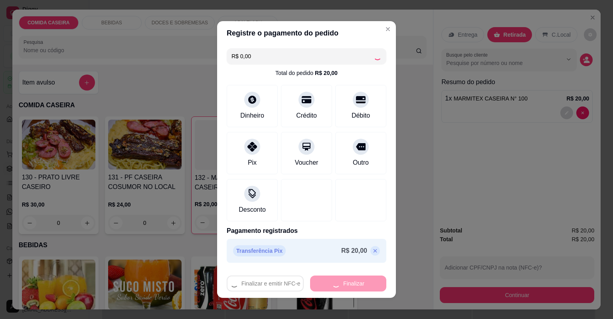
type input "0"
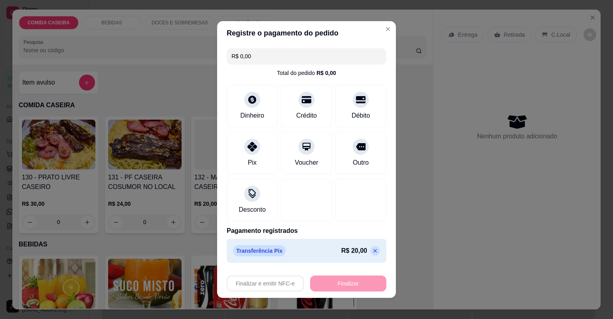
type input "-R$ 20,00"
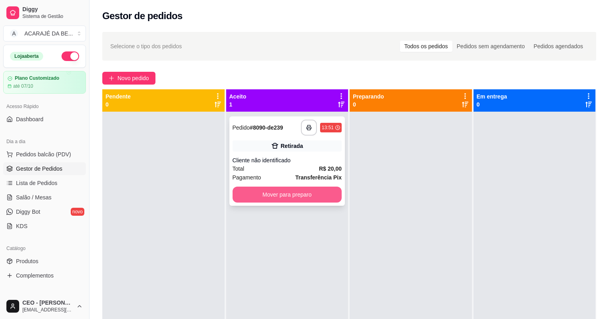
click at [319, 197] on button "Mover para preparo" at bounding box center [286, 195] width 109 height 16
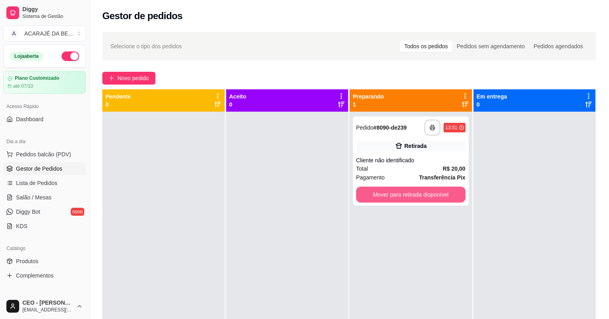
click at [381, 192] on button "Mover para retirada disponível" at bounding box center [410, 195] width 109 height 16
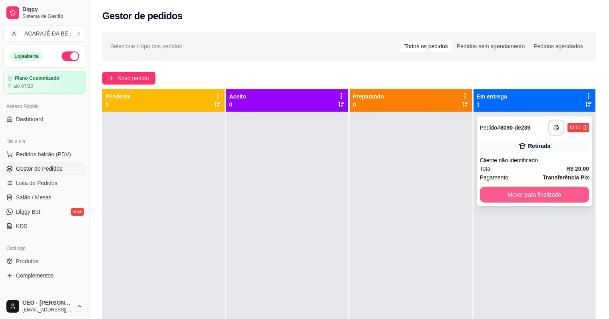
click at [514, 188] on button "Mover para finalizado" at bounding box center [534, 195] width 109 height 16
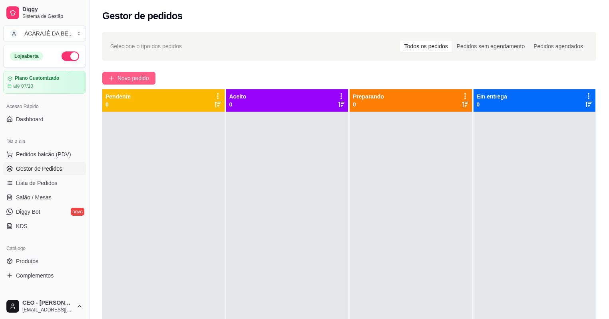
click at [141, 77] on span "Novo pedido" at bounding box center [133, 78] width 32 height 9
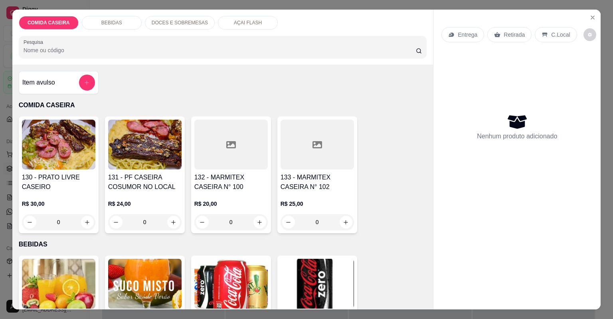
click at [225, 137] on div at bounding box center [230, 145] width 73 height 50
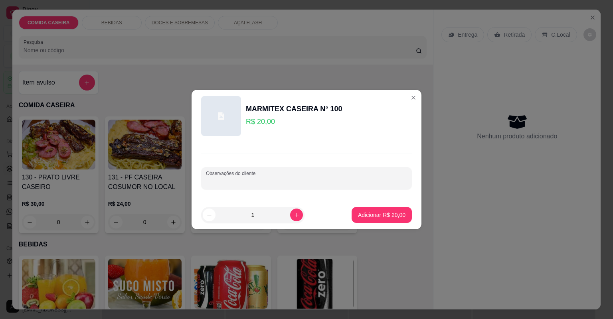
click at [279, 182] on input "Observações do cliente" at bounding box center [306, 182] width 201 height 8
paste input "Macarrão c molho (pouco) Banana frita Isca de bife Panqueca Alface e tomate"
type input "Macarrão c molho (pouco) Banana frita Isca de bife Panqueca Alface e tomate"
click at [370, 209] on button "Adicionar R$ 20,00" at bounding box center [382, 215] width 60 height 16
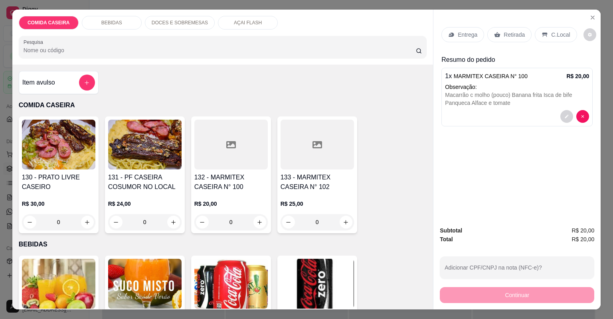
click at [454, 36] on div "Entrega" at bounding box center [463, 34] width 43 height 15
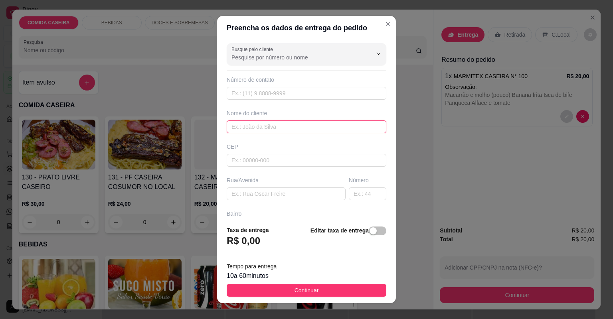
click at [351, 125] on input "text" at bounding box center [307, 127] width 160 height 13
type input "germano"
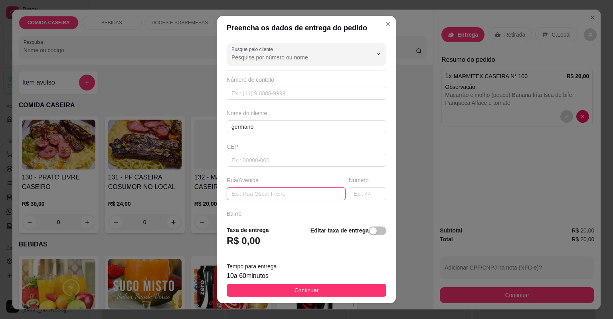
click at [299, 192] on input "text" at bounding box center [286, 194] width 119 height 13
type input "açai"
drag, startPoint x: 326, startPoint y: 293, endPoint x: 390, endPoint y: 277, distance: 65.9
click at [326, 292] on button "Continuar" at bounding box center [307, 290] width 160 height 13
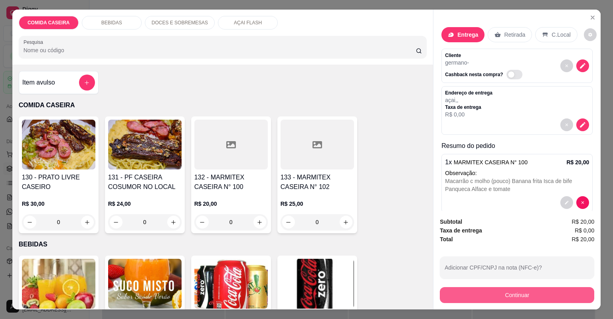
click at [452, 300] on button "Continuar" at bounding box center [517, 295] width 155 height 16
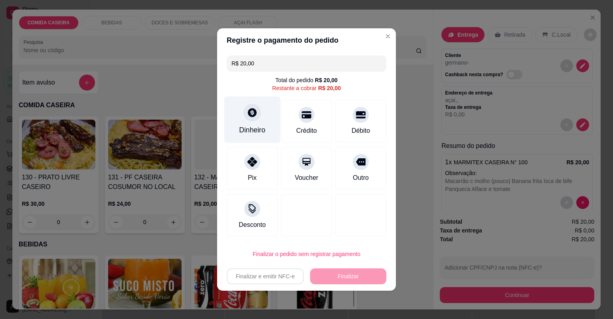
click at [249, 131] on div "Dinheiro" at bounding box center [252, 130] width 26 height 10
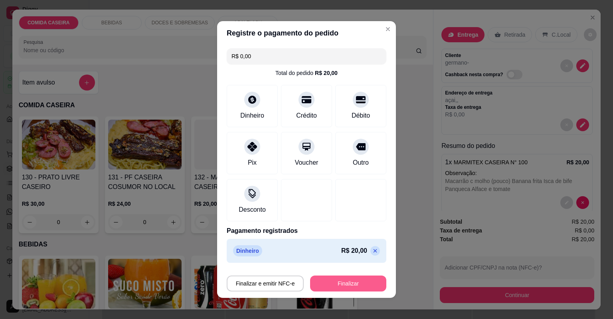
click at [369, 280] on button "Finalizar" at bounding box center [348, 284] width 76 height 16
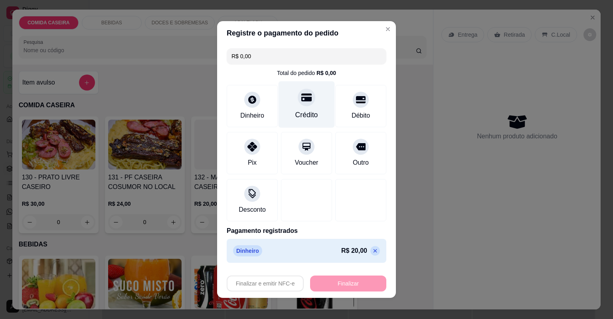
type input "-R$ 20,00"
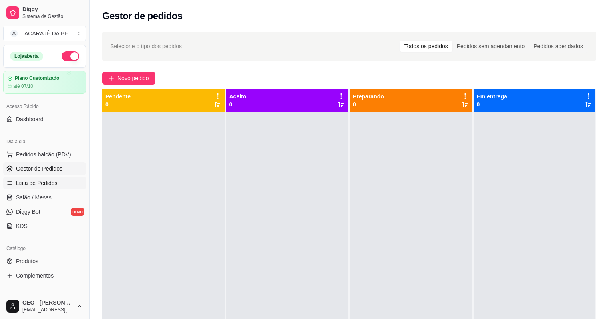
click at [37, 179] on span "Lista de Pedidos" at bounding box center [37, 183] width 42 height 8
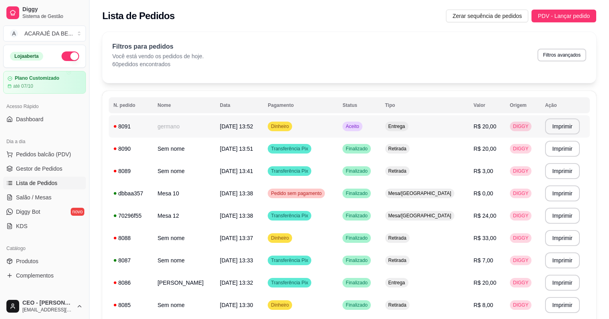
click at [278, 121] on td "Dinheiro" at bounding box center [300, 126] width 75 height 22
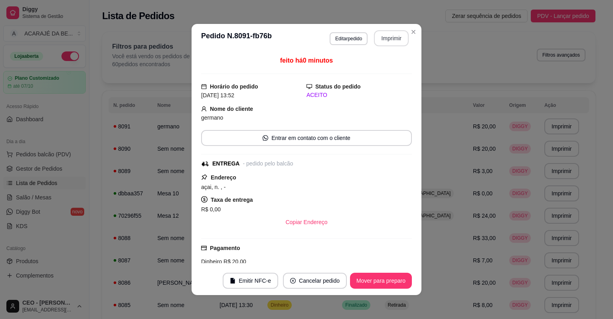
click at [390, 36] on button "Imprimir" at bounding box center [391, 38] width 35 height 16
click at [360, 280] on button "Mover para preparo" at bounding box center [381, 281] width 62 height 16
click at [395, 280] on button "Mover para finalizado" at bounding box center [379, 281] width 66 height 16
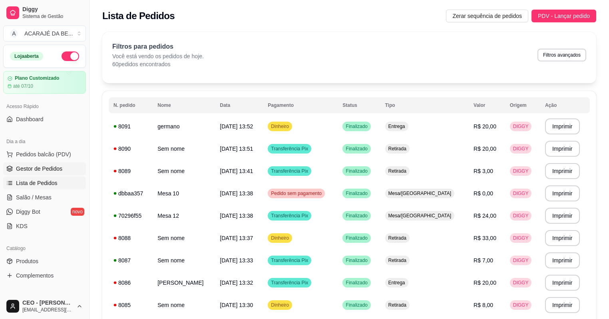
click at [50, 170] on span "Gestor de Pedidos" at bounding box center [39, 169] width 46 height 8
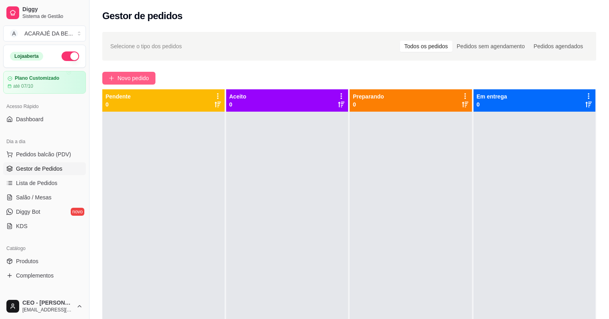
click at [135, 78] on span "Novo pedido" at bounding box center [133, 78] width 32 height 9
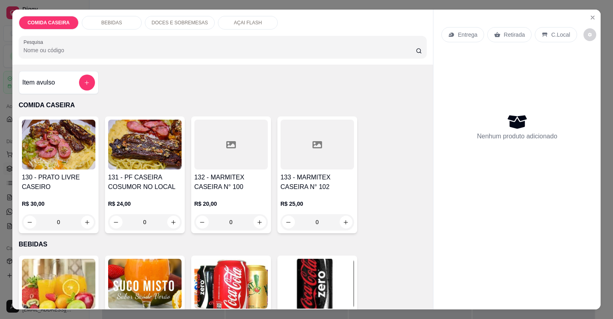
click at [288, 149] on div at bounding box center [317, 145] width 73 height 50
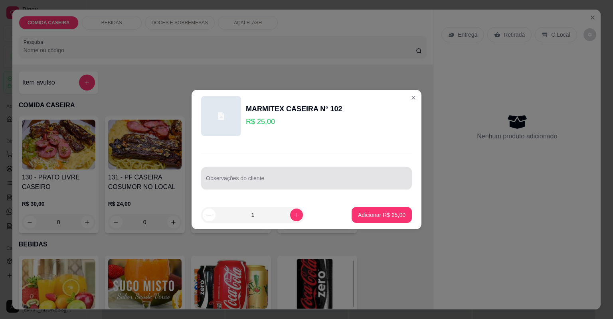
click at [234, 175] on div at bounding box center [306, 178] width 201 height 16
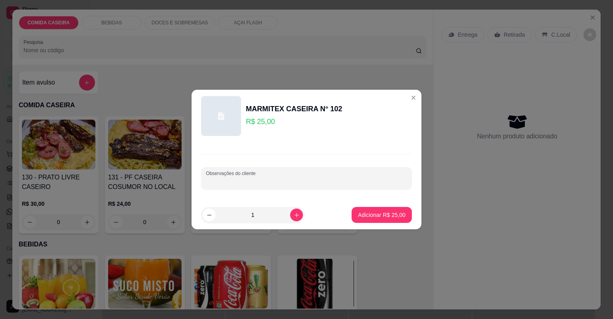
click at [279, 178] on input "Observações do cliente" at bounding box center [306, 182] width 201 height 8
paste input "Feijão tropeiro Arroz Macarrão Purê de batata Farofa de banana Filé de frango i…"
type input "Feijão tropeiro Arroz Macarrão Purê de batata Farofa de banana Filé de frango i…"
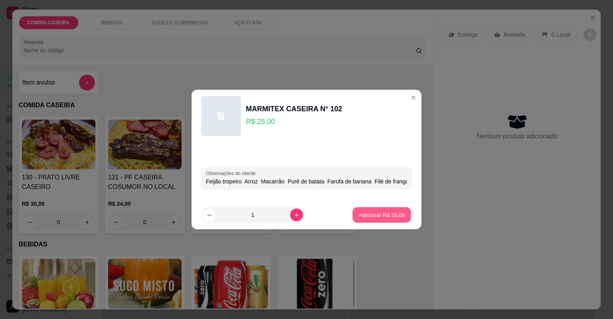
click at [369, 211] on p "Adicionar R$ 25,00" at bounding box center [382, 215] width 46 height 8
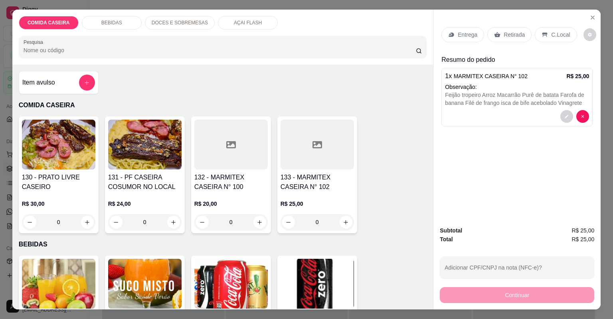
click at [470, 32] on p "Entrega" at bounding box center [468, 35] width 20 height 8
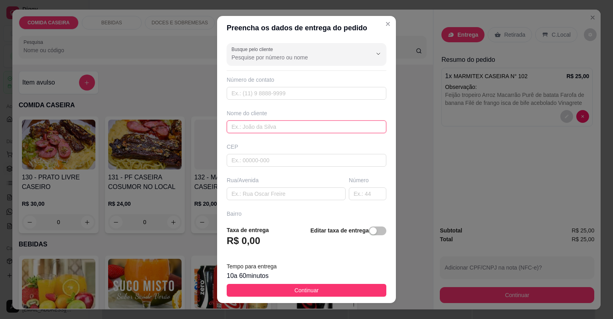
click at [292, 129] on input "text" at bounding box center [307, 127] width 160 height 13
type input "mikaelle"
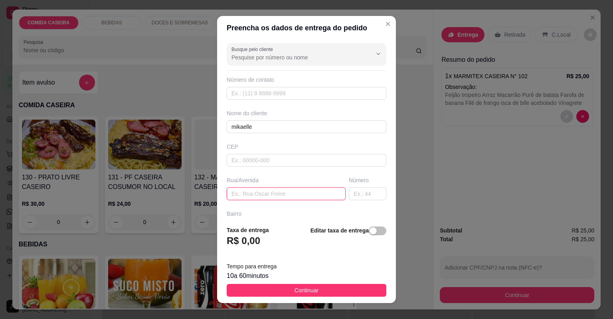
click at [257, 195] on input "text" at bounding box center [286, 194] width 119 height 13
click at [268, 194] on input "text" at bounding box center [286, 194] width 119 height 13
paste input "Rua São Luiz"
paste input "Ao lado de Betinho chapista prox a Jairo motos"
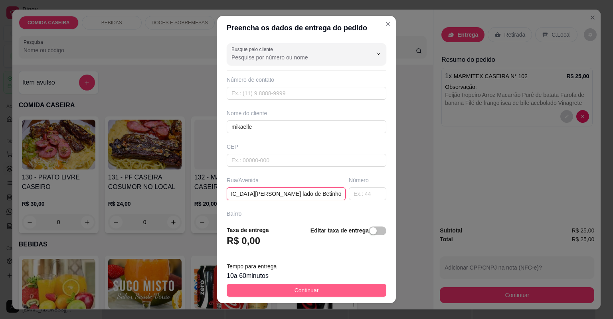
type input "Rua São Luiz Ao lado de Betinho chapista prox a Jairo motos"
click at [310, 291] on span "Continuar" at bounding box center [307, 290] width 24 height 9
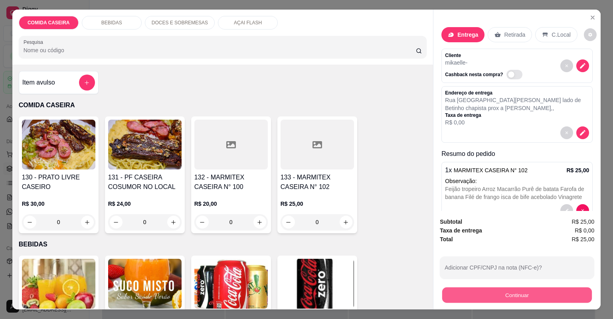
click at [457, 295] on button "Continuar" at bounding box center [517, 296] width 150 height 16
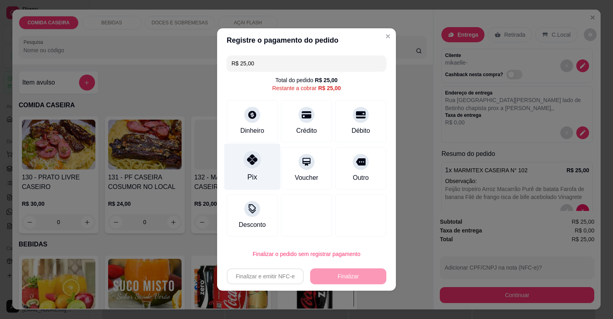
click at [259, 171] on div "Pix" at bounding box center [252, 167] width 56 height 47
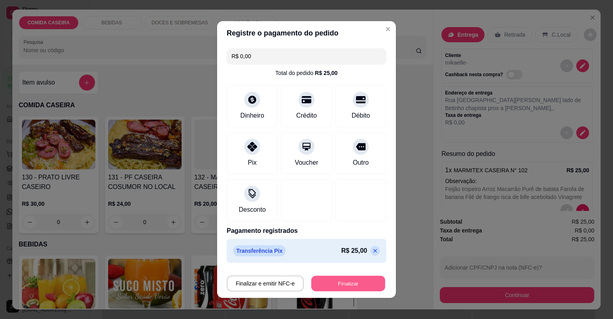
click at [329, 279] on button "Finalizar" at bounding box center [348, 284] width 74 height 16
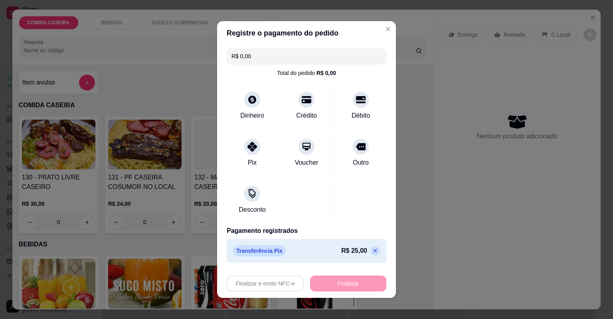
type input "-R$ 25,00"
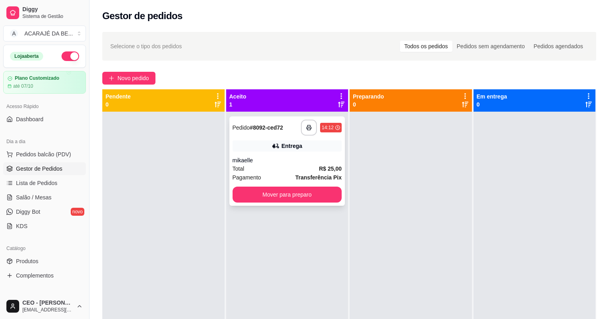
click at [281, 144] on div "Entrega" at bounding box center [291, 146] width 21 height 8
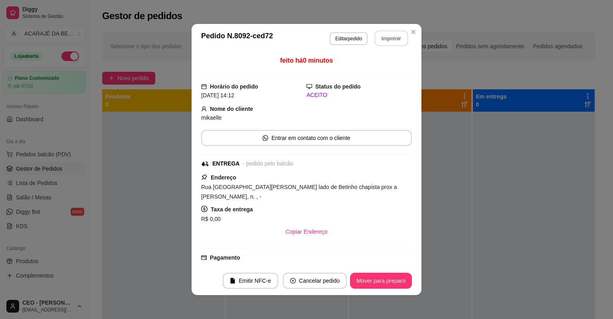
click at [396, 35] on button "Imprimir" at bounding box center [392, 39] width 34 height 16
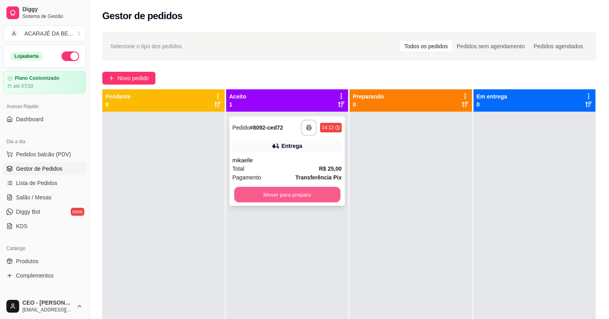
click at [286, 192] on button "Mover para preparo" at bounding box center [287, 195] width 106 height 16
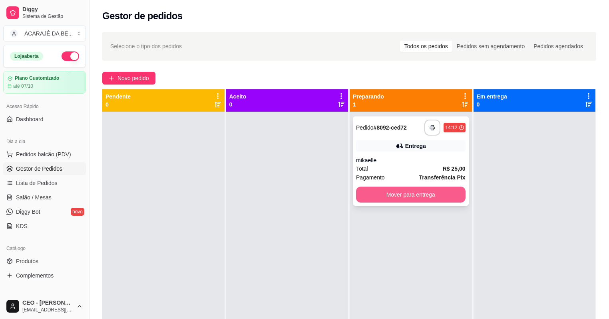
click at [387, 196] on button "Mover para entrega" at bounding box center [410, 195] width 109 height 16
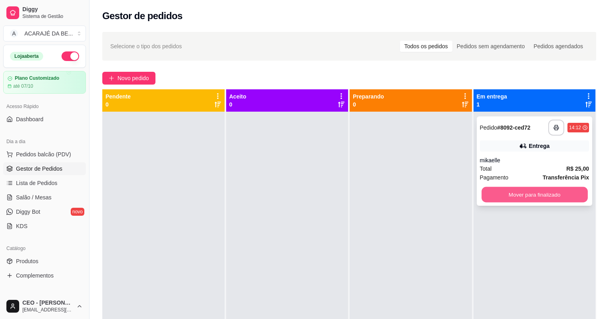
click at [494, 197] on button "Mover para finalizado" at bounding box center [534, 195] width 106 height 16
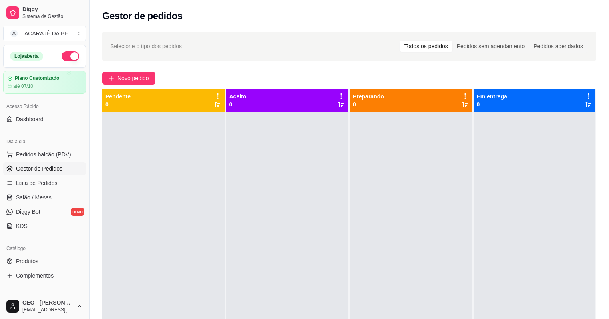
click at [296, 151] on div at bounding box center [287, 271] width 122 height 319
click at [149, 72] on button "Novo pedido" at bounding box center [128, 78] width 53 height 13
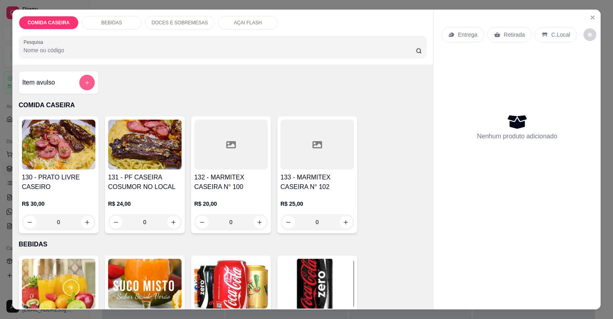
click at [84, 78] on button "add-separate-item" at bounding box center [87, 83] width 16 height 16
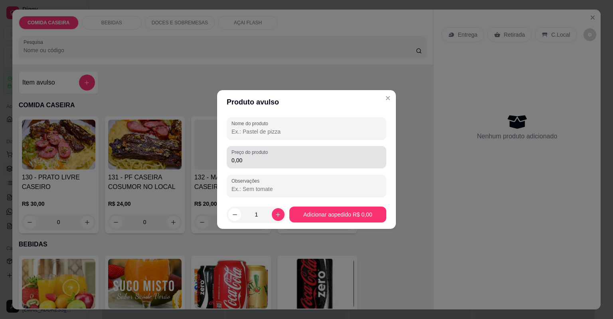
click at [267, 164] on input "0,00" at bounding box center [307, 161] width 150 height 8
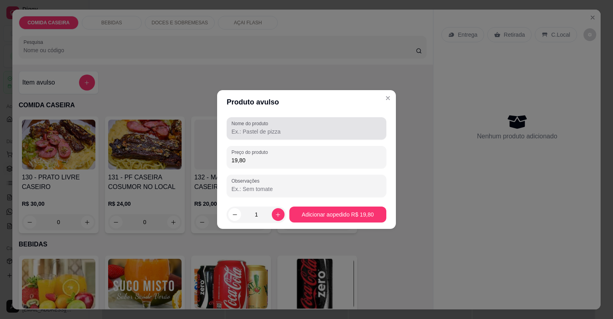
type input "19,80"
click at [264, 127] on label "Nome do produto" at bounding box center [252, 123] width 40 height 7
click at [264, 128] on input "Nome do produto" at bounding box center [307, 132] width 150 height 8
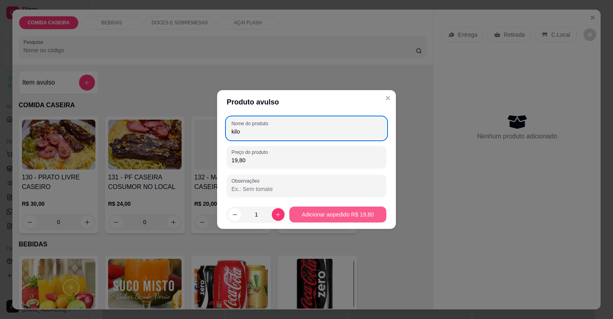
type input "kilo"
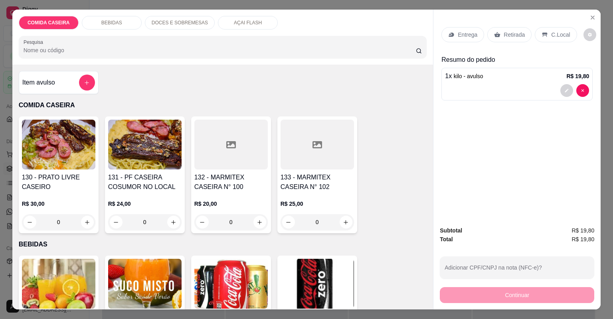
click at [557, 38] on p "C.Local" at bounding box center [560, 35] width 19 height 8
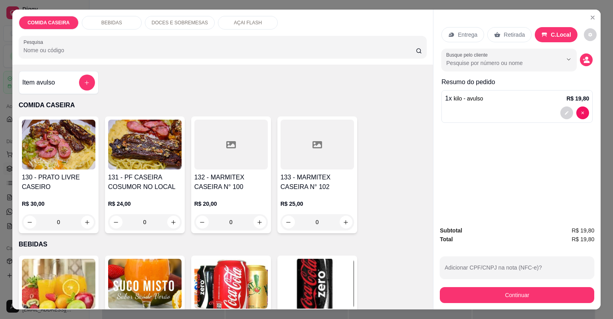
click at [472, 287] on div "Continuar" at bounding box center [517, 294] width 155 height 18
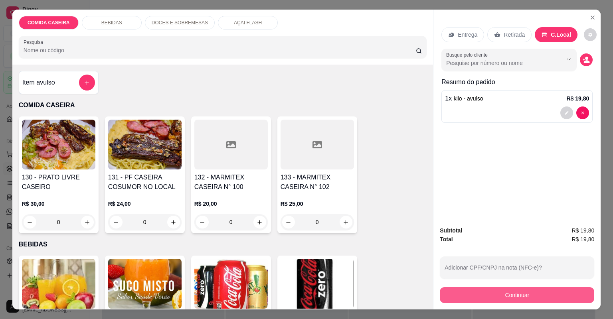
click at [474, 288] on button "Continuar" at bounding box center [517, 295] width 155 height 16
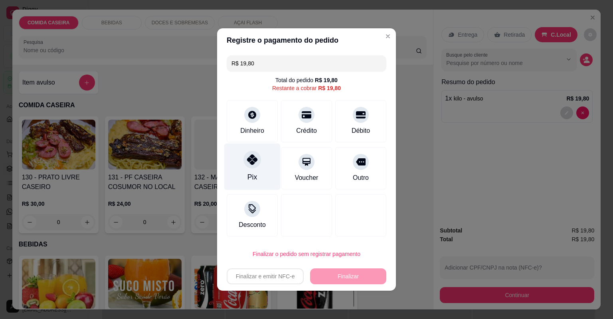
click at [263, 173] on div "Pix" at bounding box center [252, 167] width 56 height 47
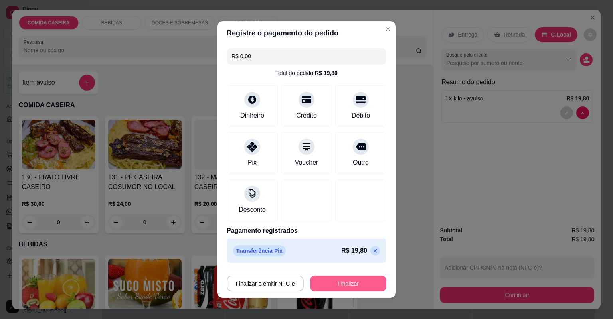
click at [338, 282] on button "Finalizar" at bounding box center [348, 284] width 76 height 16
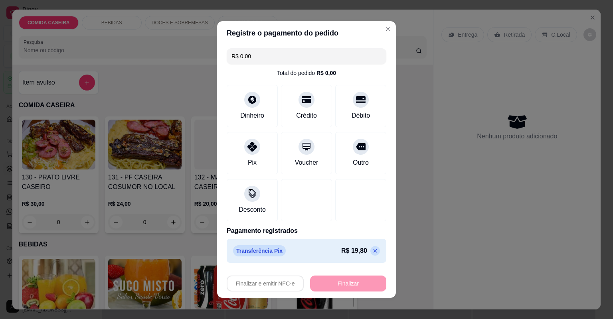
type input "-R$ 19,80"
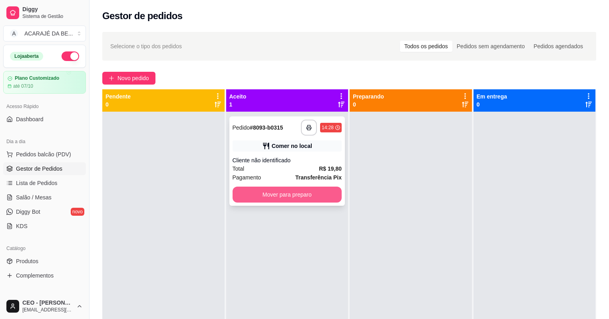
click at [300, 199] on button "Mover para preparo" at bounding box center [286, 195] width 109 height 16
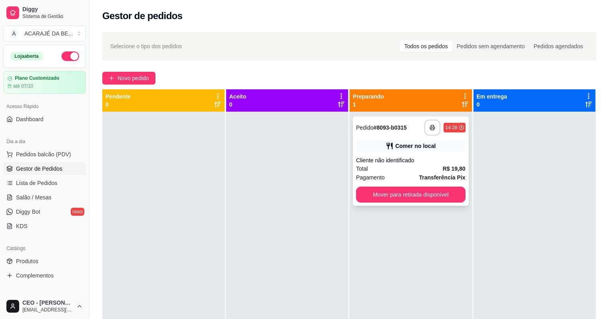
click at [395, 203] on div "**********" at bounding box center [411, 161] width 116 height 89
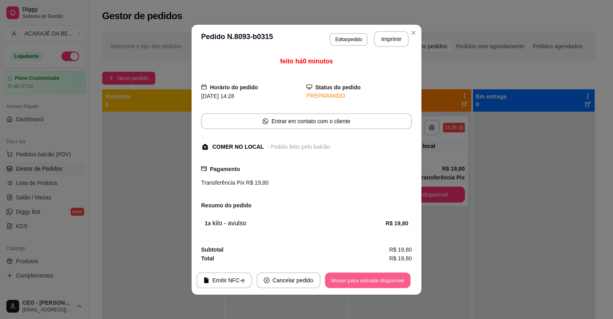
click at [364, 284] on button "Mover para retirada disponível" at bounding box center [367, 281] width 85 height 16
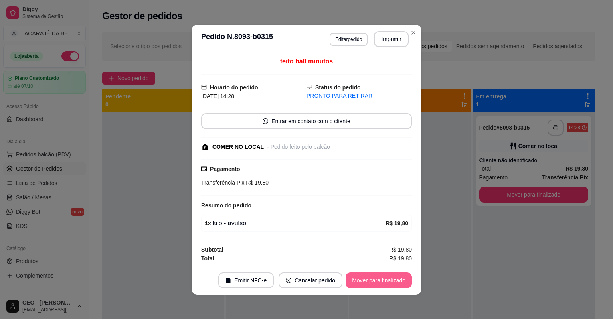
click at [369, 282] on button "Mover para finalizado" at bounding box center [379, 281] width 66 height 16
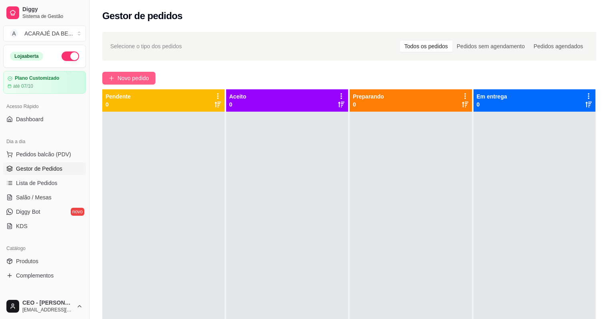
click at [133, 77] on span "Novo pedido" at bounding box center [133, 78] width 32 height 9
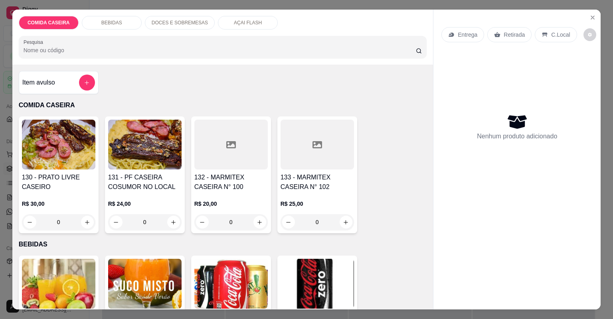
click at [269, 152] on div "130 - PRATO LIVRE CASEIRO R$ 30,00 0 131 - PF CASEIRA COSUMOR NO LOCAL R$ 24,00…" at bounding box center [223, 175] width 408 height 117
click at [260, 151] on div at bounding box center [230, 145] width 73 height 50
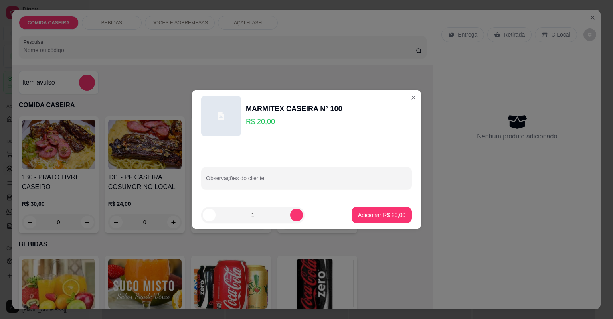
click at [258, 189] on div "Observações do cliente" at bounding box center [307, 172] width 230 height 58
click at [328, 188] on div "Observações do cliente" at bounding box center [306, 178] width 211 height 22
paste input "Quero uma só macarrão, purê, fígado, rucula"
type input "Quero uma só macarrão, purê, fígado, rucula"
click at [363, 210] on button "Adicionar R$ 20,00" at bounding box center [382, 215] width 60 height 16
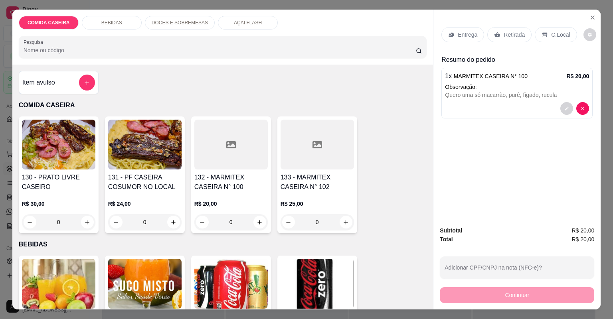
click at [470, 32] on p "Entrega" at bounding box center [468, 35] width 20 height 8
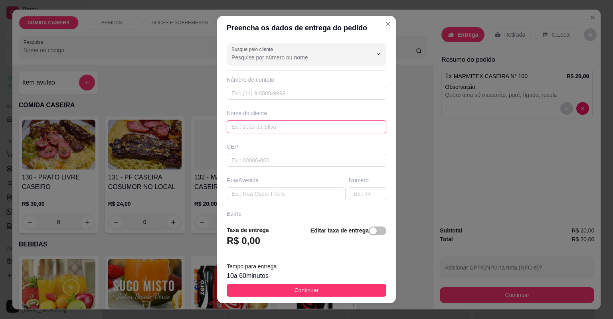
click at [289, 121] on input "text" at bounding box center [307, 127] width 160 height 13
type input "c"
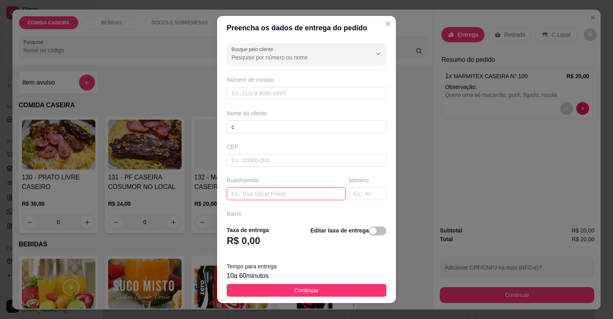
click at [289, 194] on input "text" at bounding box center [286, 194] width 119 height 13
paste input "Rua Landulfo Alves número 83 bairro camamuzinho próximo a padaria de mocó"
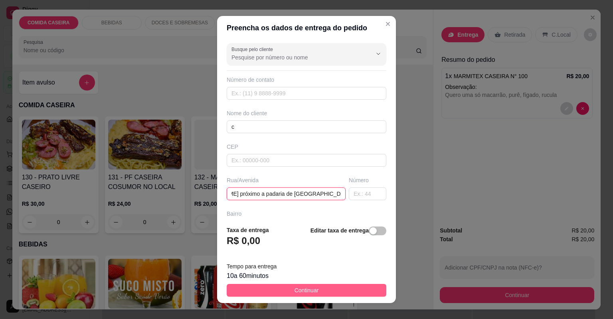
type input "Rua Landulfo Alves número 83 bairro camamuzinho próximo a padaria de mocó"
click at [292, 296] on button "Continuar" at bounding box center [307, 290] width 160 height 13
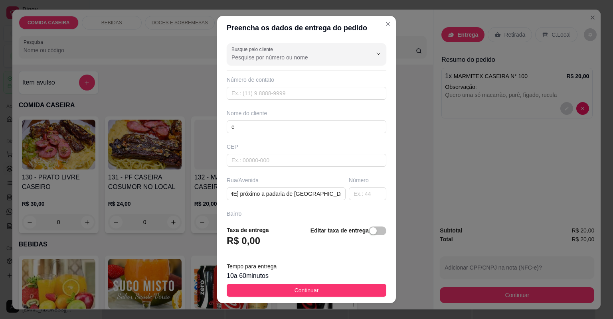
scroll to position [0, 0]
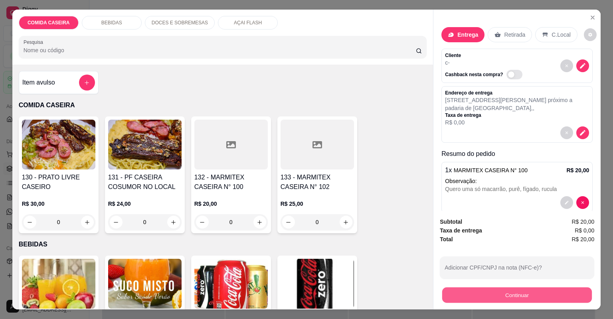
click at [468, 293] on button "Continuar" at bounding box center [517, 296] width 150 height 16
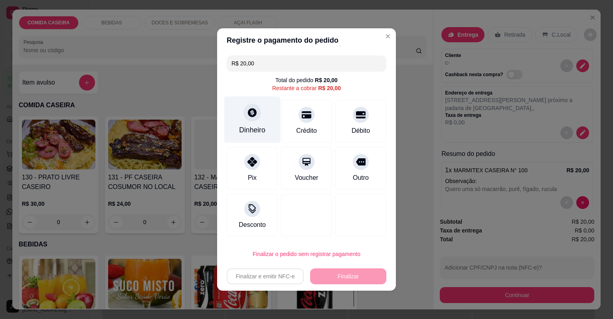
click at [262, 111] on div "Dinheiro" at bounding box center [252, 120] width 56 height 47
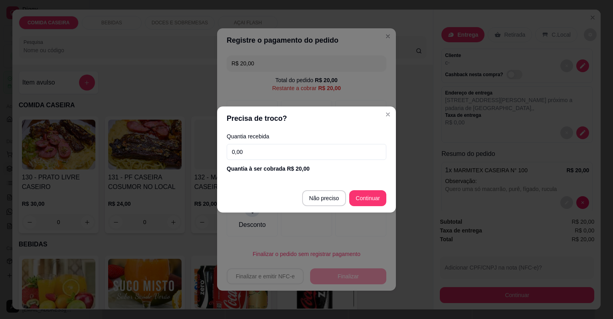
click at [281, 154] on input "0,00" at bounding box center [307, 152] width 160 height 16
type input "50,00"
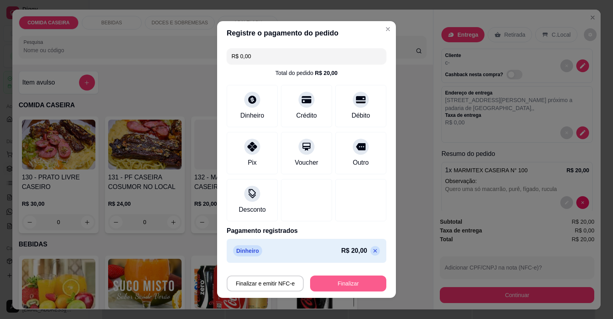
click at [353, 283] on button "Finalizar" at bounding box center [348, 284] width 76 height 16
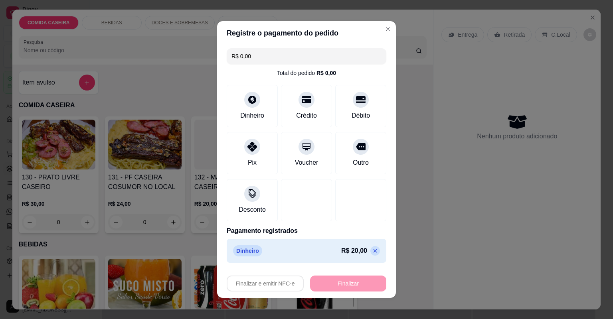
type input "-R$ 20,00"
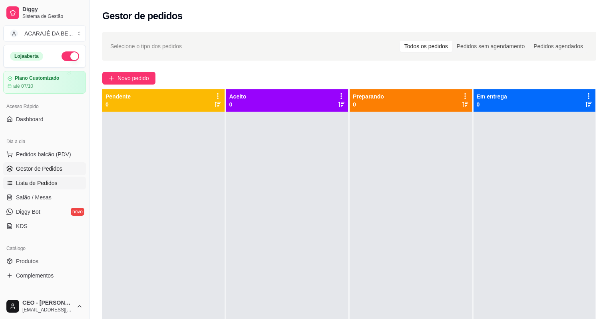
click at [32, 182] on span "Lista de Pedidos" at bounding box center [37, 183] width 42 height 8
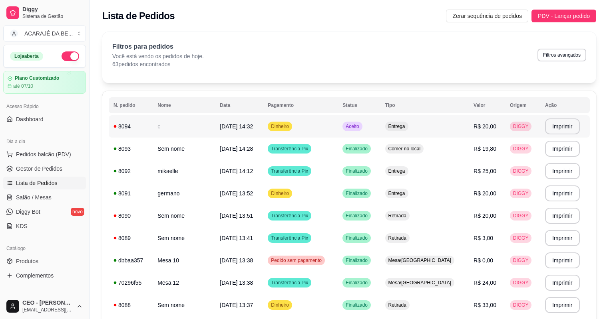
click at [161, 127] on td "c" at bounding box center [184, 126] width 62 height 22
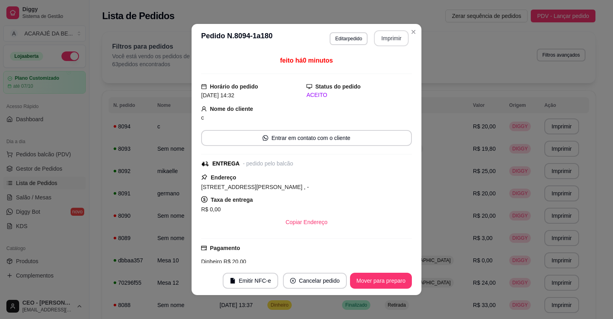
click at [385, 37] on button "Imprimir" at bounding box center [391, 38] width 35 height 16
click at [363, 276] on button "Mover para preparo" at bounding box center [381, 281] width 62 height 16
click at [363, 276] on div "Mover para preparo" at bounding box center [375, 281] width 73 height 16
click at [365, 278] on button "Mover para entrega" at bounding box center [381, 281] width 61 height 16
click at [375, 278] on button "Mover para finalizado" at bounding box center [379, 282] width 64 height 16
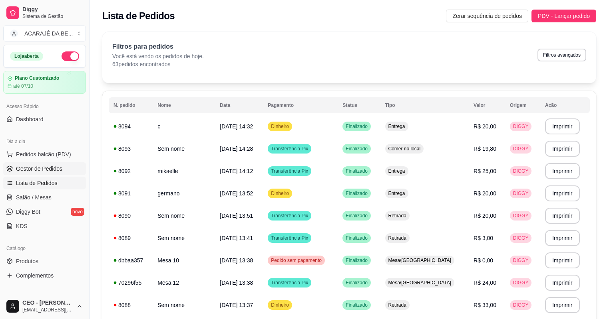
click at [46, 168] on span "Gestor de Pedidos" at bounding box center [39, 169] width 46 height 8
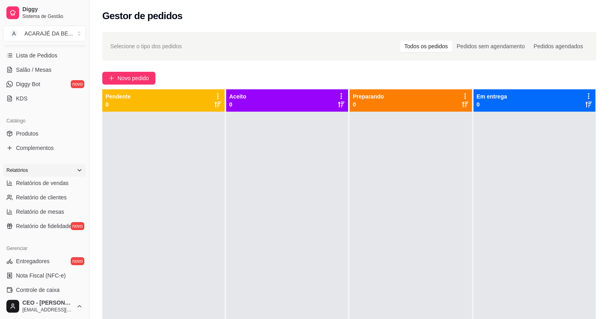
scroll to position [160, 0]
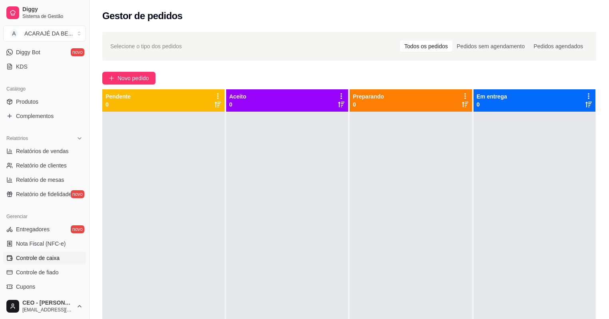
click at [69, 257] on link "Controle de caixa" at bounding box center [44, 258] width 83 height 13
click at [57, 258] on span "Controle de caixa" at bounding box center [38, 258] width 44 height 8
click at [51, 256] on span "Controle de caixa" at bounding box center [38, 258] width 44 height 8
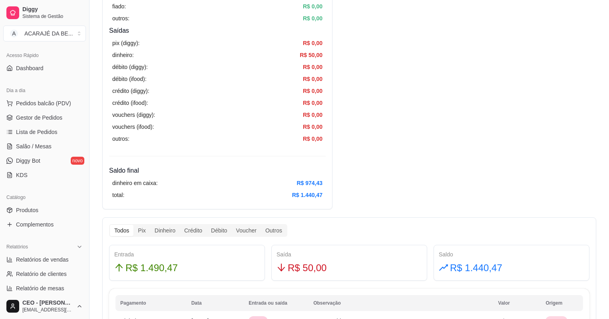
scroll to position [32, 0]
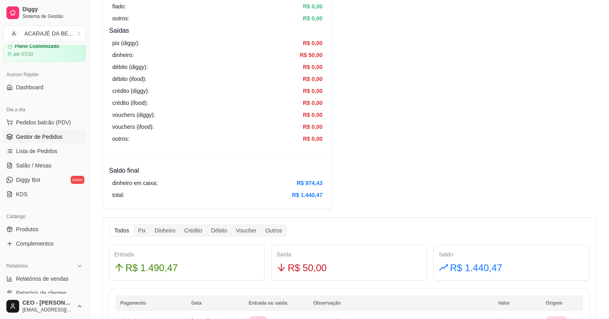
click at [63, 134] on link "Gestor de Pedidos" at bounding box center [44, 137] width 83 height 13
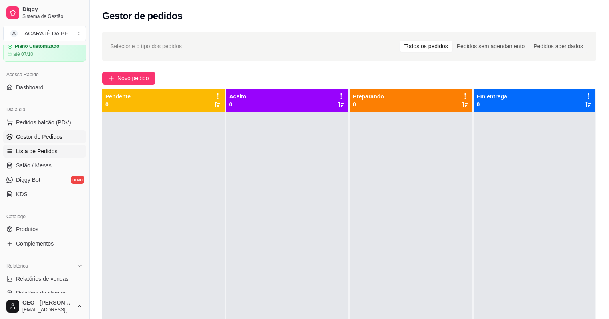
click at [57, 150] on link "Lista de Pedidos" at bounding box center [44, 151] width 83 height 13
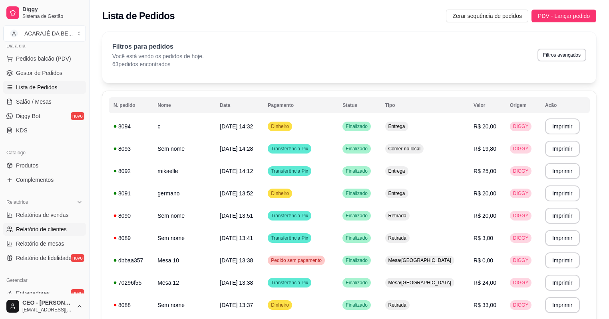
scroll to position [192, 0]
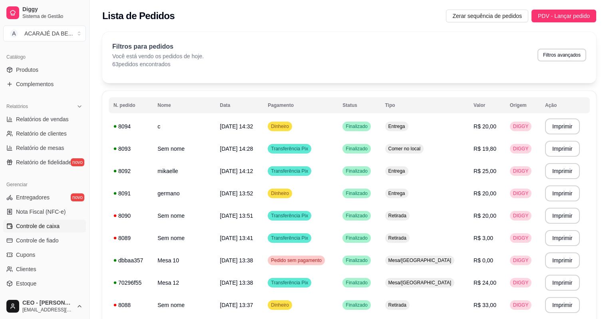
click at [32, 231] on link "Controle de caixa" at bounding box center [44, 226] width 83 height 13
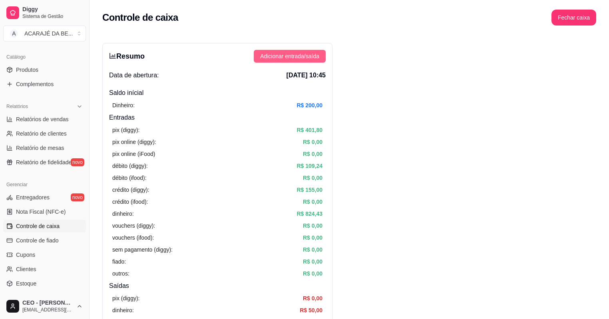
click at [301, 56] on span "Adicionar entrada/saída" at bounding box center [289, 56] width 59 height 9
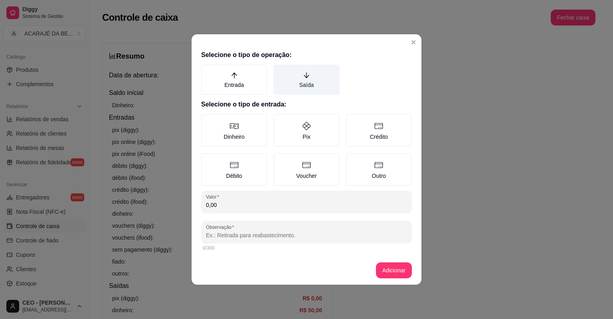
click at [295, 72] on label "Saída" at bounding box center [307, 80] width 66 height 30
click at [279, 71] on button "Saída" at bounding box center [276, 67] width 6 height 6
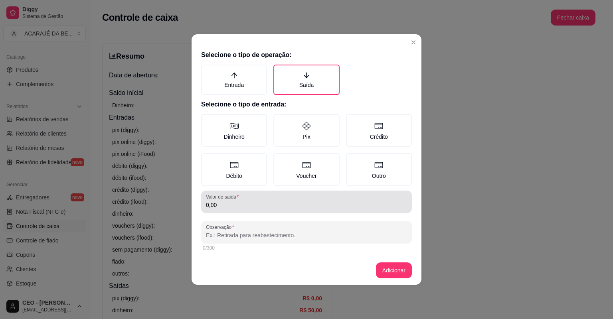
click at [252, 204] on input "0,00" at bounding box center [306, 205] width 201 height 8
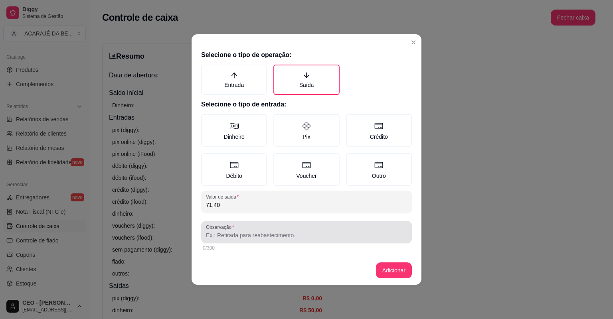
type input "71,40"
click at [270, 234] on input "Observação" at bounding box center [306, 236] width 201 height 8
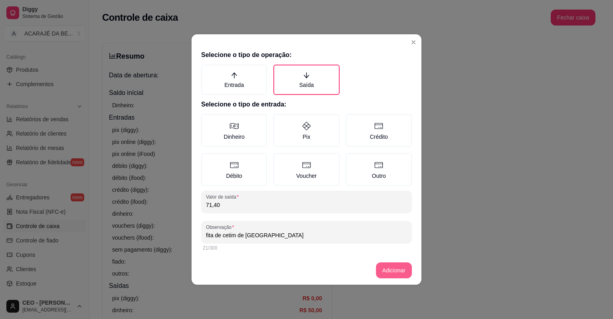
type input "fita de cetim de iran"
click at [399, 267] on button "Adicionar" at bounding box center [394, 271] width 36 height 16
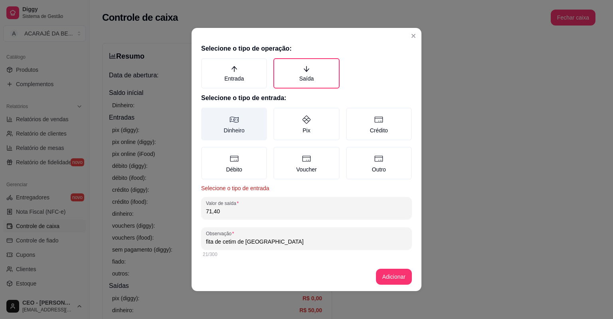
click at [224, 121] on label "Dinheiro" at bounding box center [234, 124] width 66 height 33
click at [207, 114] on button "Dinheiro" at bounding box center [204, 110] width 6 height 6
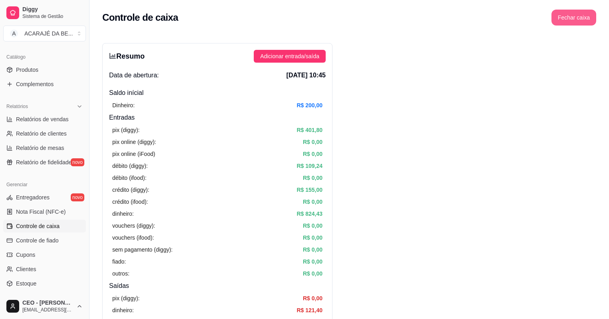
click at [581, 22] on button "Fechar caixa" at bounding box center [573, 18] width 45 height 16
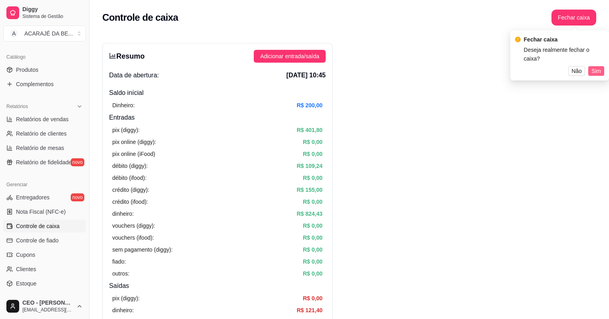
click at [599, 67] on span "Sim" at bounding box center [596, 71] width 10 height 9
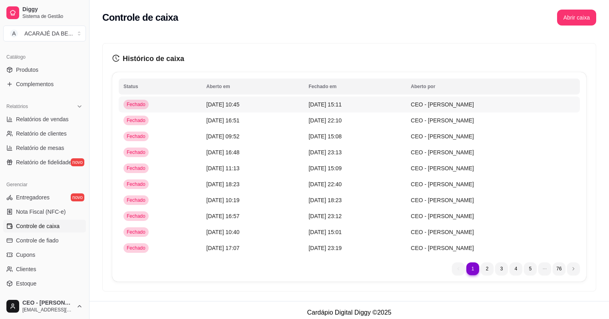
click at [242, 103] on td "18/09/25 às 10:45" at bounding box center [252, 105] width 102 height 16
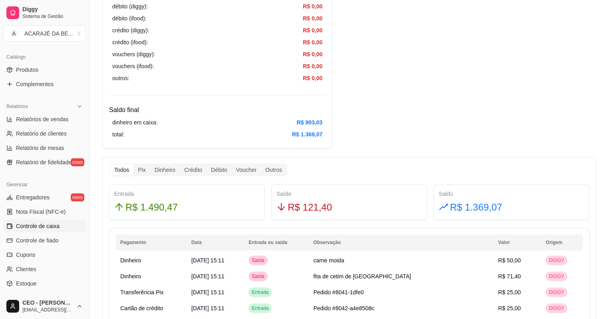
scroll to position [383, 0]
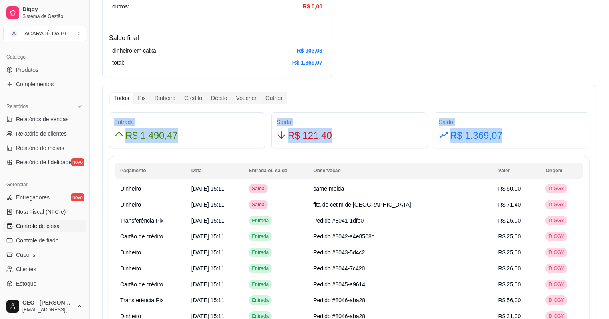
drag, startPoint x: 115, startPoint y: 121, endPoint x: 548, endPoint y: 138, distance: 433.1
click at [548, 138] on div "Entrada R$ 1.490,47 Saída R$ 121,40 Saldo R$ 1.369,07" at bounding box center [349, 131] width 486 height 36
copy div "Entrada R$ 1.490,47 Saída R$ 121,40 Saldo R$ 1.369,07"
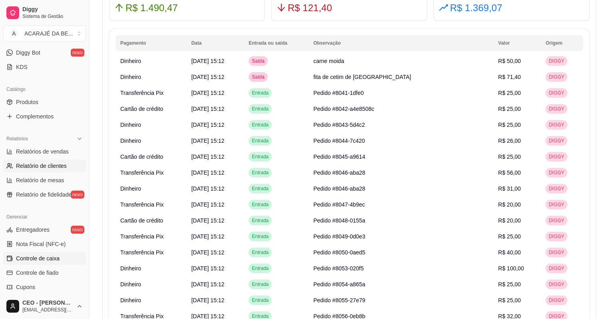
scroll to position [159, 0]
click at [51, 161] on link "Relatório de clientes" at bounding box center [44, 166] width 83 height 13
select select "30"
select select "HIGHEST_TOTAL_SPENT_WITH_ORDERS"
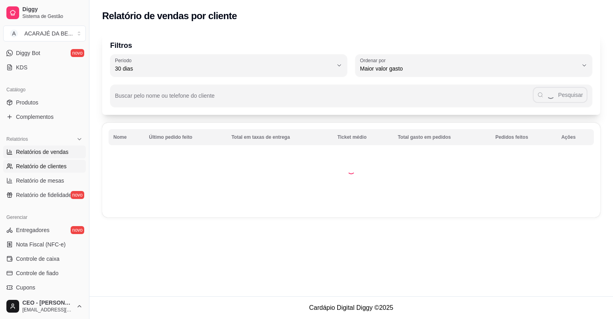
click at [77, 151] on link "Relatórios de vendas" at bounding box center [44, 152] width 83 height 13
select select "ALL"
select select "0"
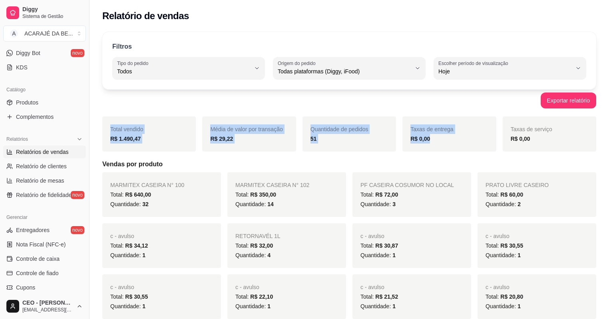
drag, startPoint x: 110, startPoint y: 127, endPoint x: 453, endPoint y: 151, distance: 343.8
click at [453, 151] on div "Total vendido R$ 1.490,47 Média de valor por transação R$ 29,22 Quantidade de p…" at bounding box center [349, 134] width 494 height 35
click at [353, 123] on div "Quantidade de pedidos 51" at bounding box center [348, 134] width 93 height 35
drag, startPoint x: 110, startPoint y: 127, endPoint x: 364, endPoint y: 139, distance: 254.2
click at [364, 139] on div "Total vendido R$ 1.490,47 Média de valor por transação R$ 29,22 Quantidade de p…" at bounding box center [349, 134] width 494 height 35
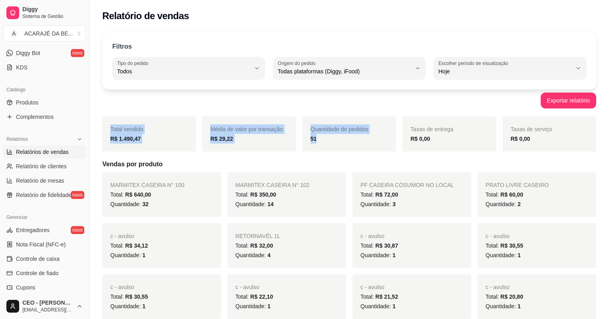
copy div "Total vendido R$ 1.490,47 Média de valor por transação R$ 29,22 Quantidade de p…"
